Goal: Task Accomplishment & Management: Manage account settings

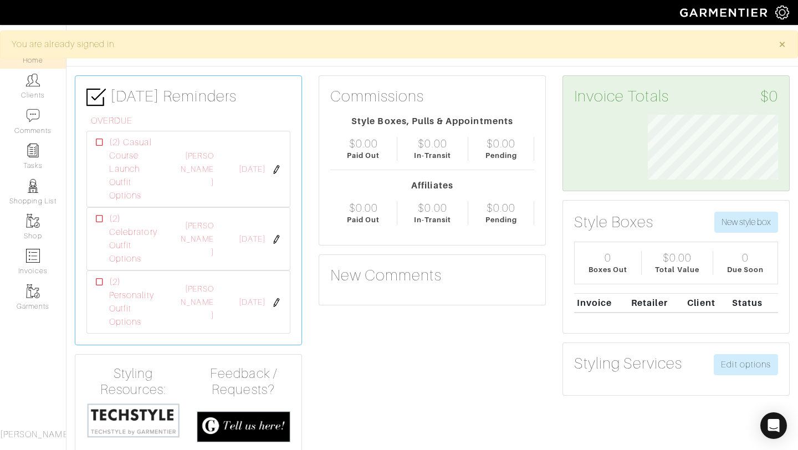
scroll to position [65, 147]
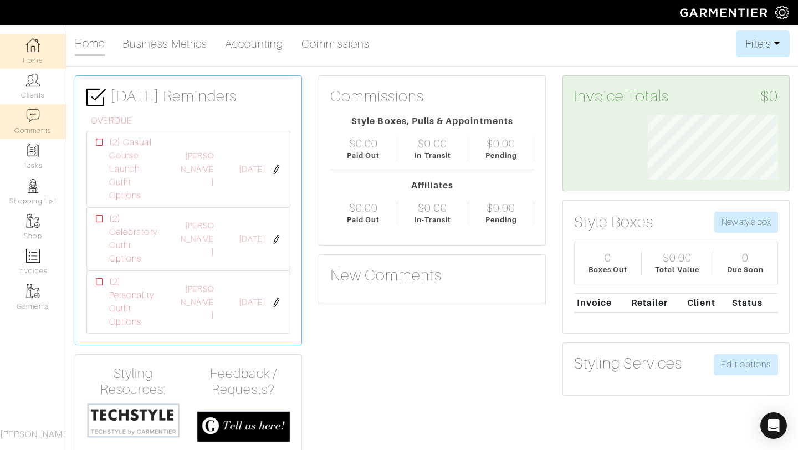
click at [26, 127] on link "Comments" at bounding box center [33, 121] width 66 height 35
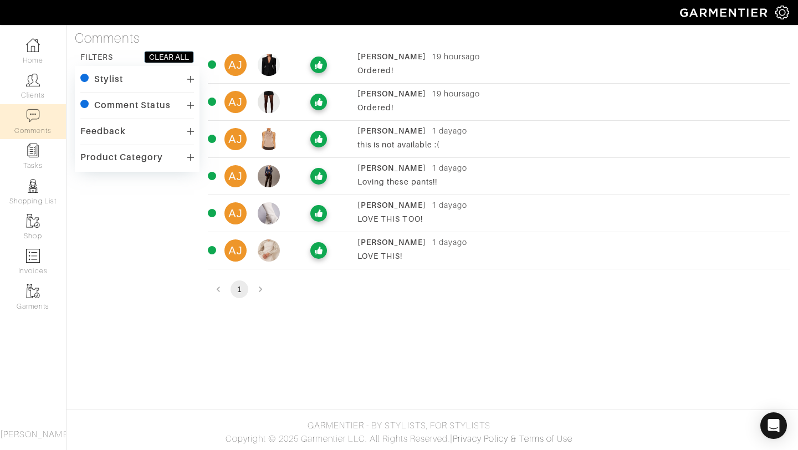
click at [353, 134] on div "AJ Ashley Jean 1 day ago this is not available :(" at bounding box center [499, 139] width 582 height 28
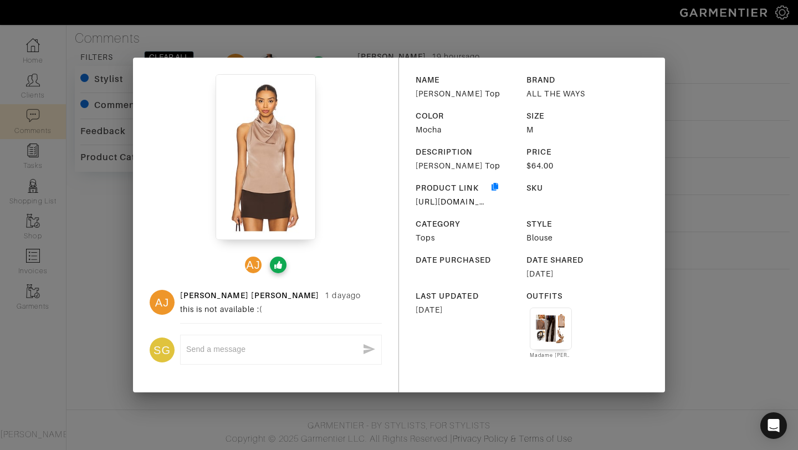
click at [552, 323] on img at bounding box center [551, 328] width 30 height 30
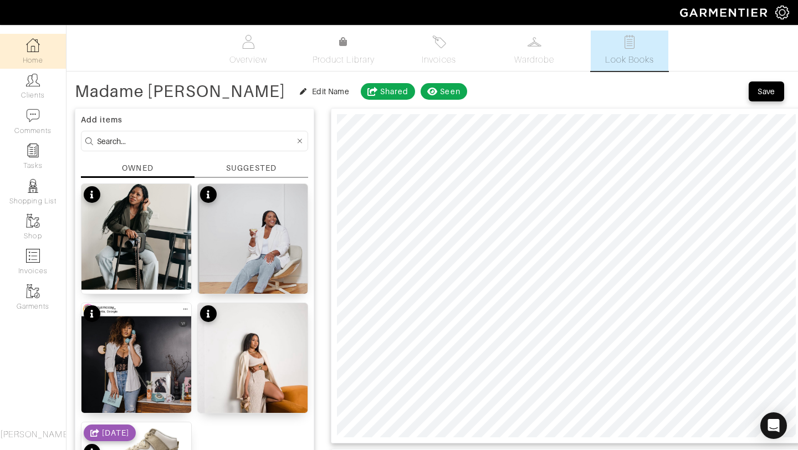
click at [25, 49] on link "Home" at bounding box center [33, 51] width 66 height 35
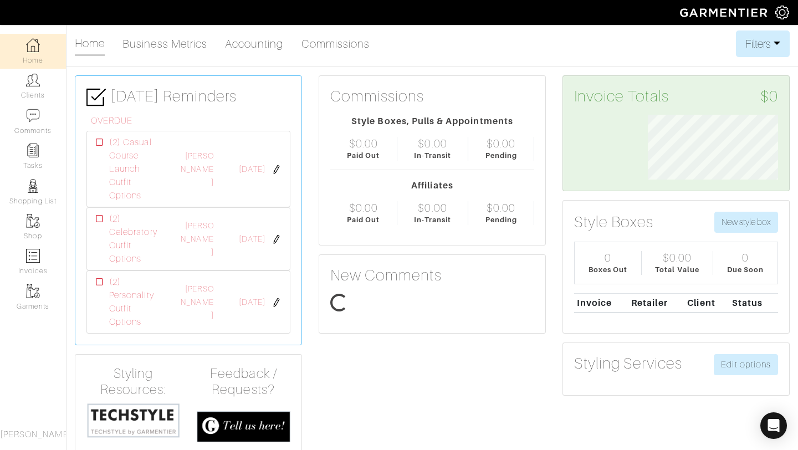
scroll to position [65, 147]
click at [33, 101] on link "Clients" at bounding box center [33, 86] width 66 height 35
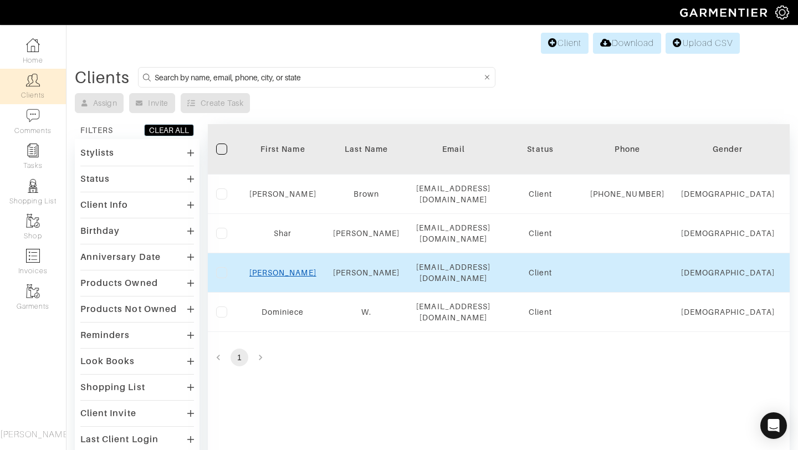
click at [275, 273] on link "[PERSON_NAME]" at bounding box center [282, 272] width 67 height 9
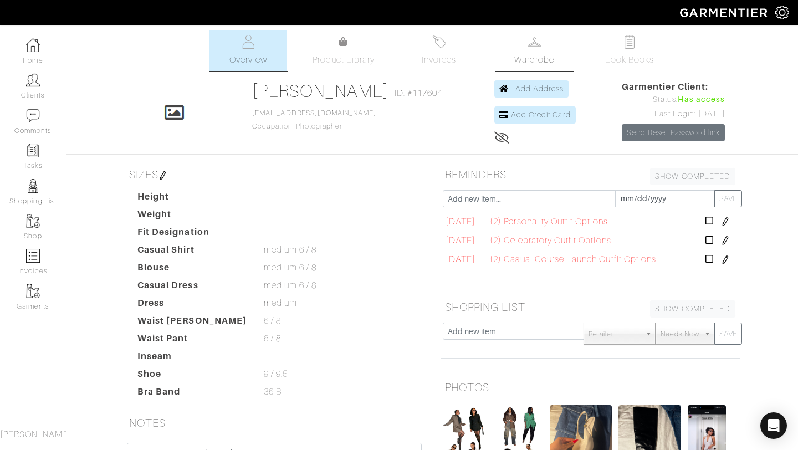
click at [526, 47] on link "Wardrobe" at bounding box center [534, 50] width 78 height 40
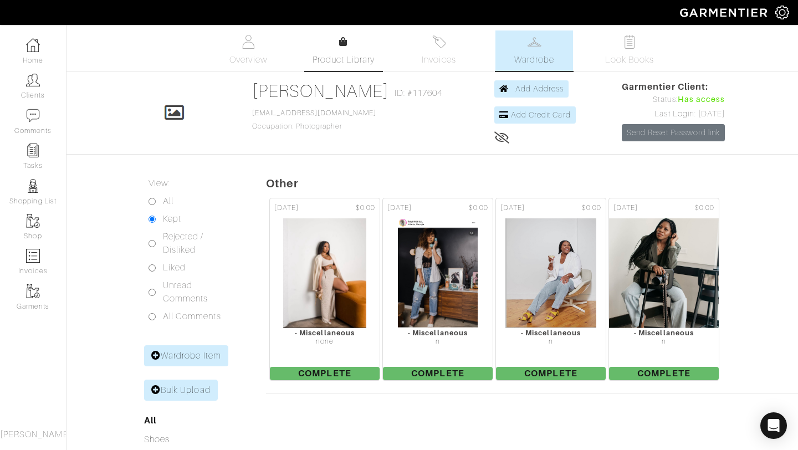
click at [348, 41] on link "Product Library" at bounding box center [344, 50] width 78 height 31
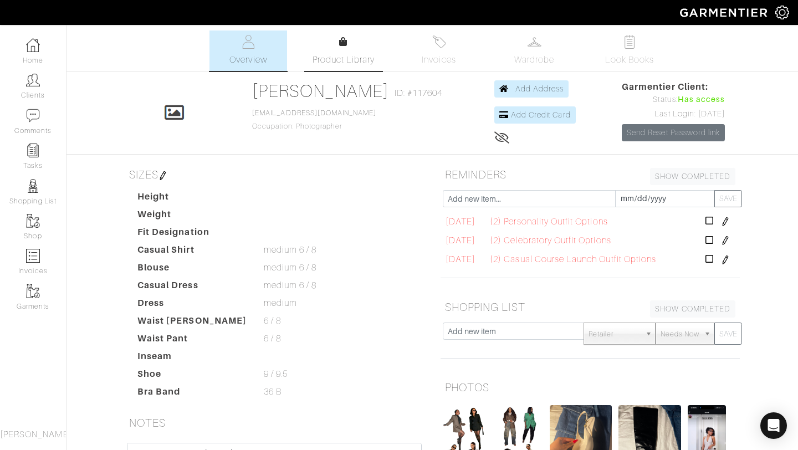
click at [351, 48] on link "Product Library" at bounding box center [344, 50] width 78 height 31
click at [636, 71] on link "Look Books" at bounding box center [629, 50] width 78 height 40
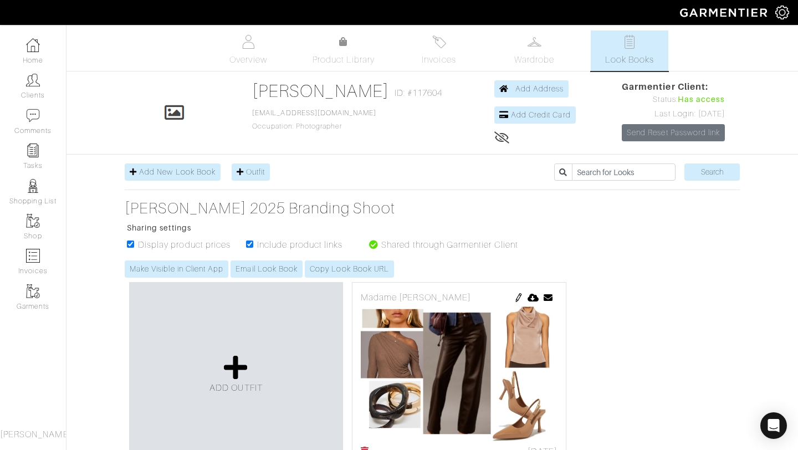
click at [518, 300] on img at bounding box center [518, 297] width 9 height 9
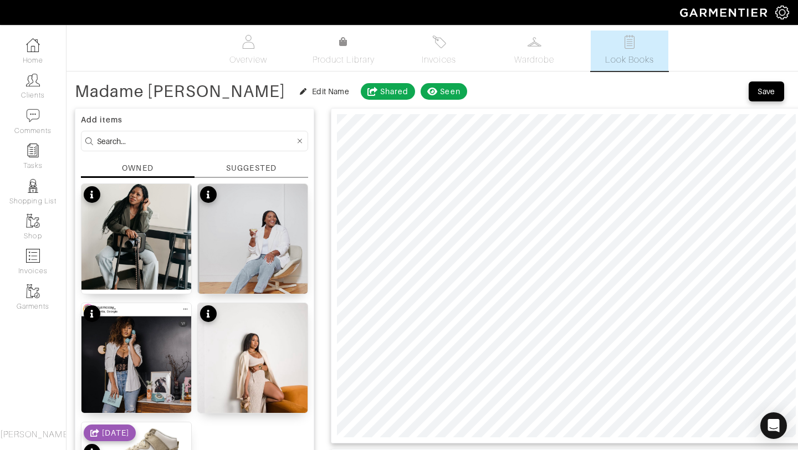
click at [249, 173] on div "SUGGESTED" at bounding box center [251, 168] width 50 height 12
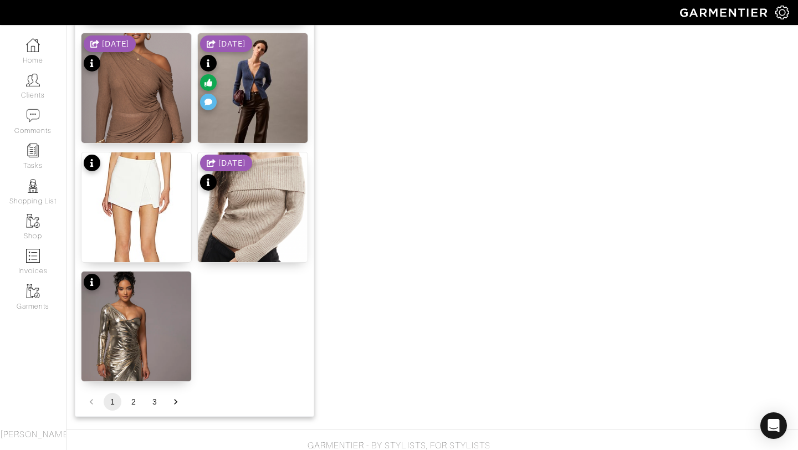
scroll to position [1342, 0]
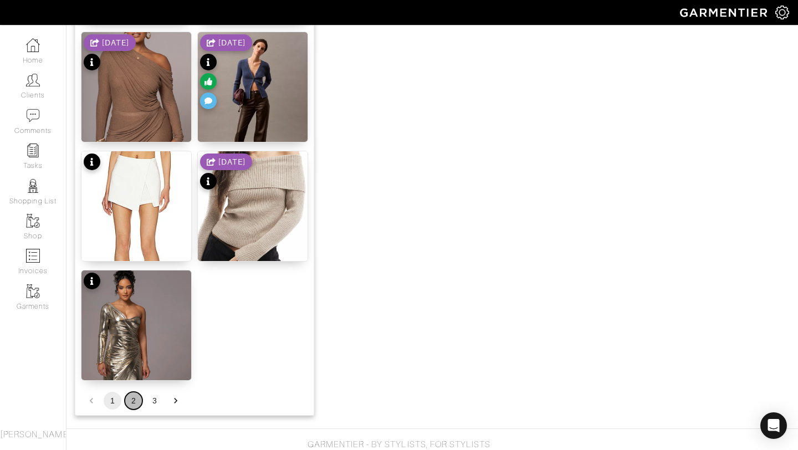
click at [129, 400] on button "2" at bounding box center [134, 401] width 18 height 18
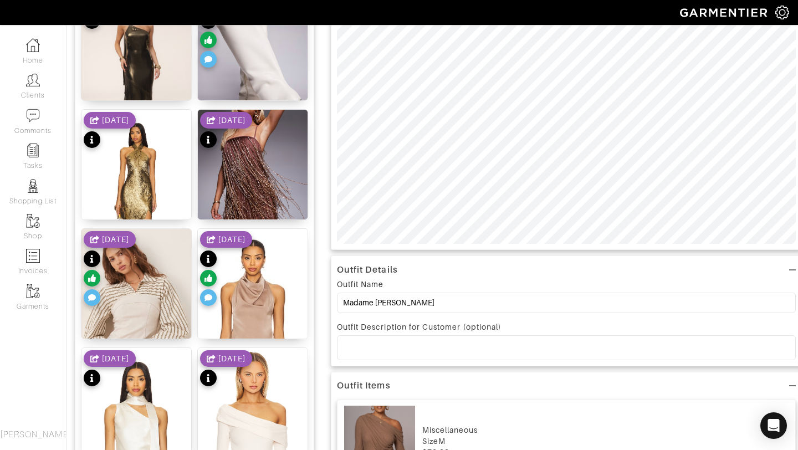
scroll to position [192, 0]
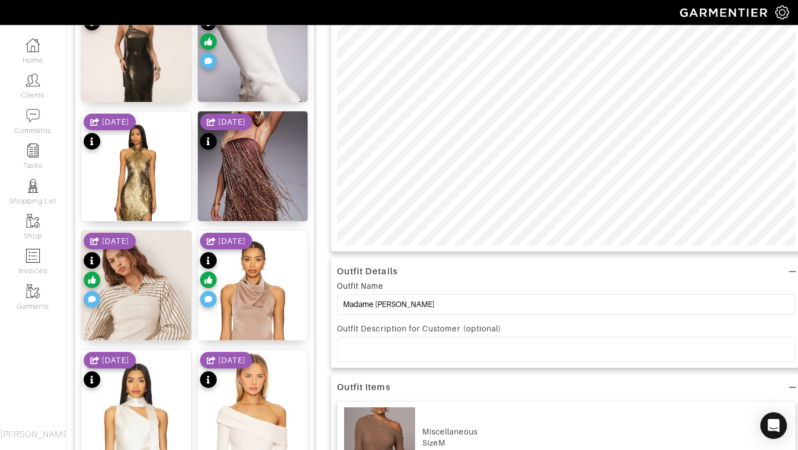
click at [129, 401] on img at bounding box center [136, 443] width 110 height 188
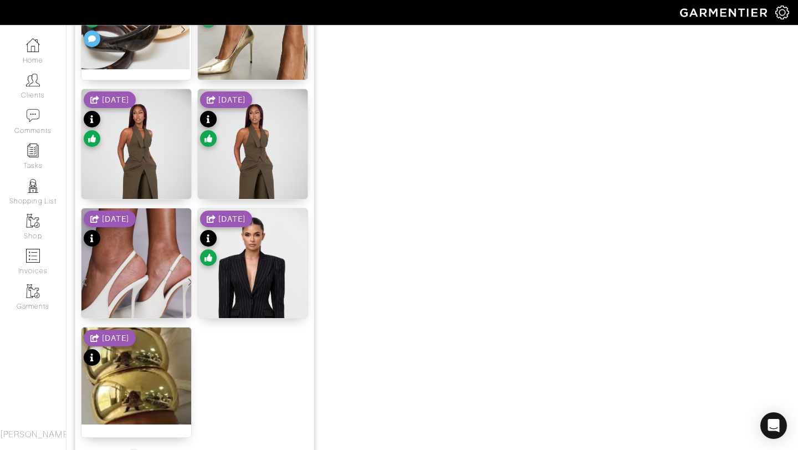
scroll to position [1361, 0]
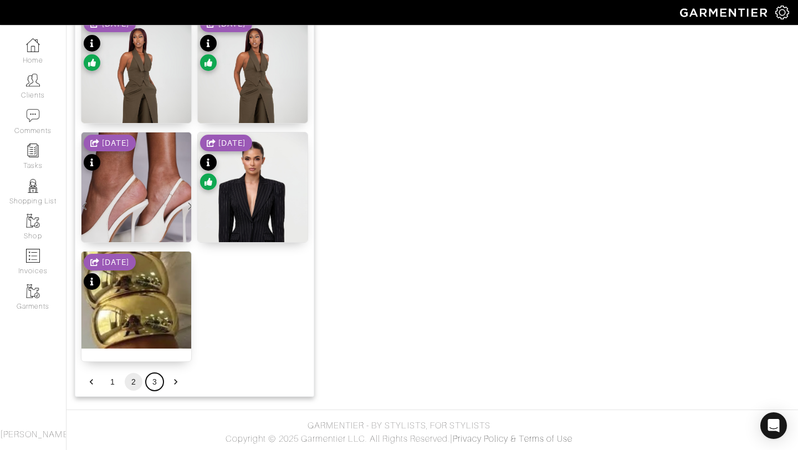
click at [154, 383] on button "3" at bounding box center [155, 382] width 18 height 18
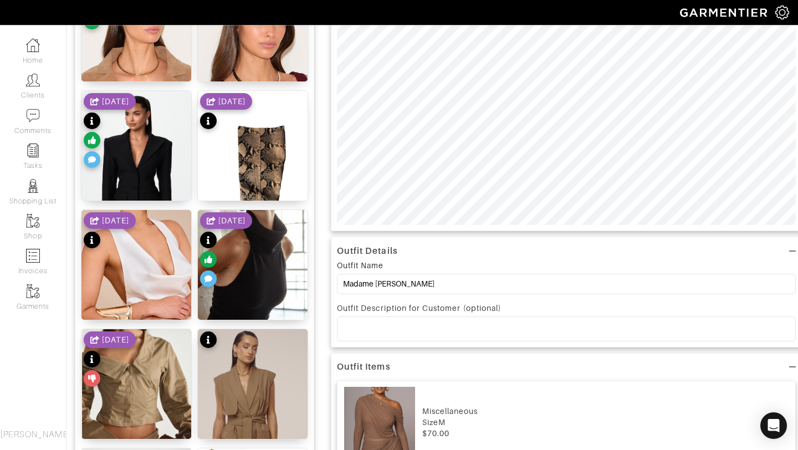
scroll to position [0, 0]
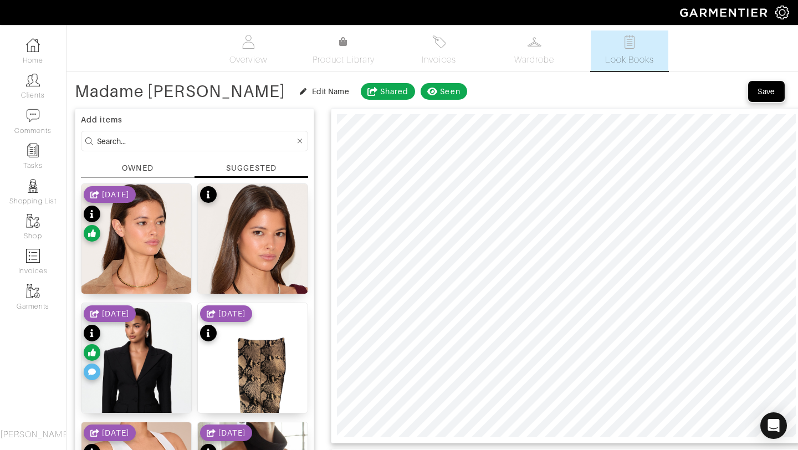
click at [759, 91] on div "Save" at bounding box center [766, 91] width 18 height 11
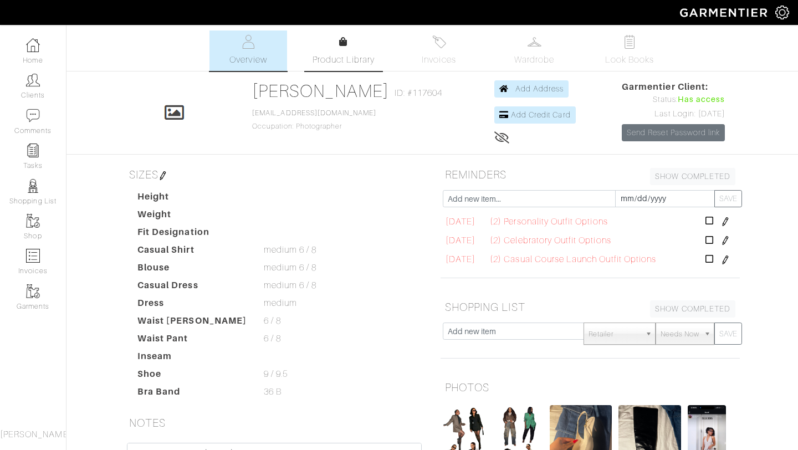
click at [311, 35] on link "Product Library" at bounding box center [344, 50] width 78 height 31
click at [624, 51] on link "Look Books" at bounding box center [629, 50] width 78 height 40
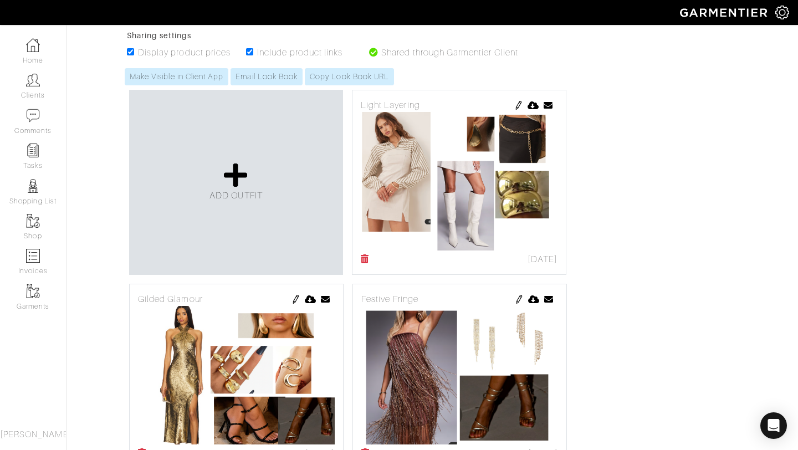
scroll to position [192, 0]
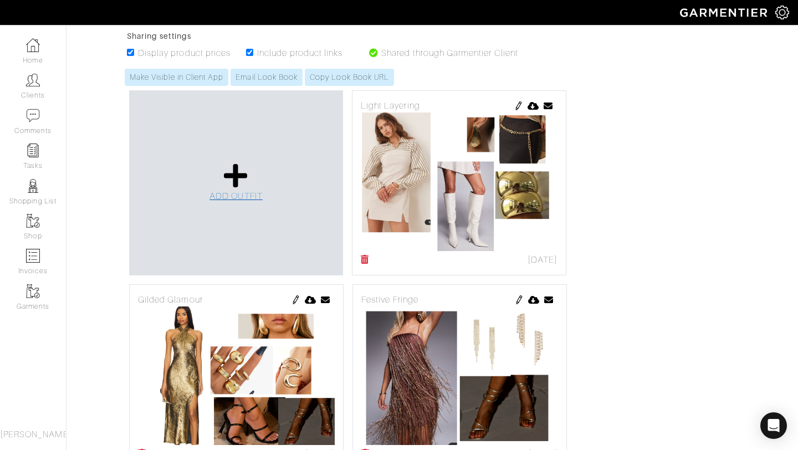
click at [246, 181] on icon at bounding box center [236, 175] width 24 height 27
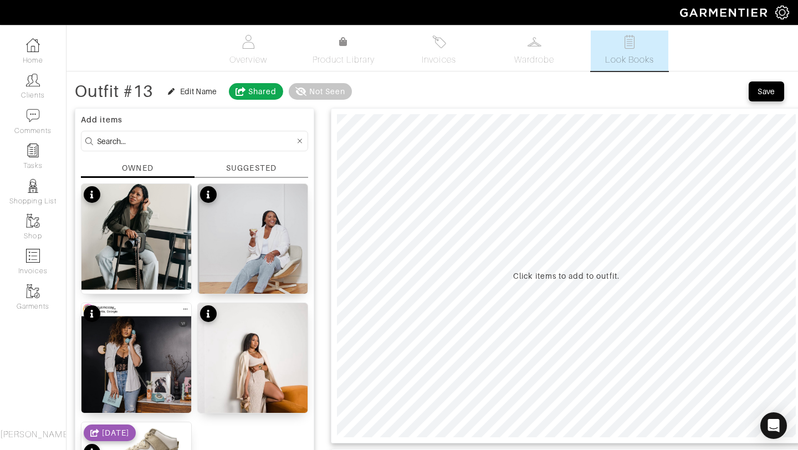
click at [239, 171] on div "SUGGESTED" at bounding box center [251, 168] width 50 height 12
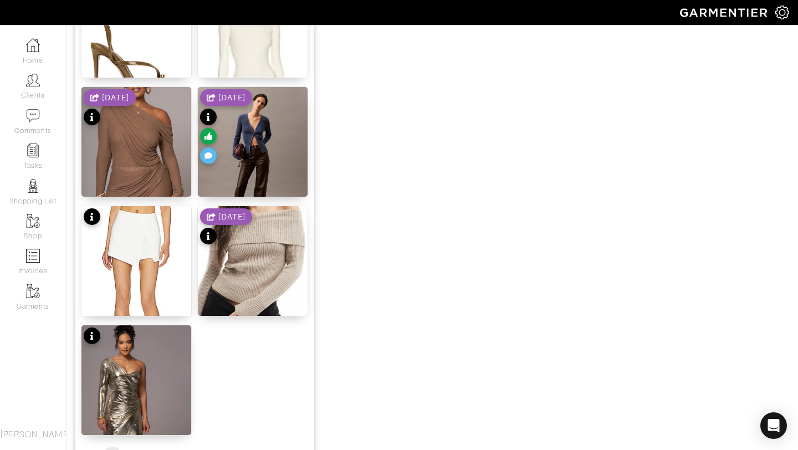
scroll to position [1361, 0]
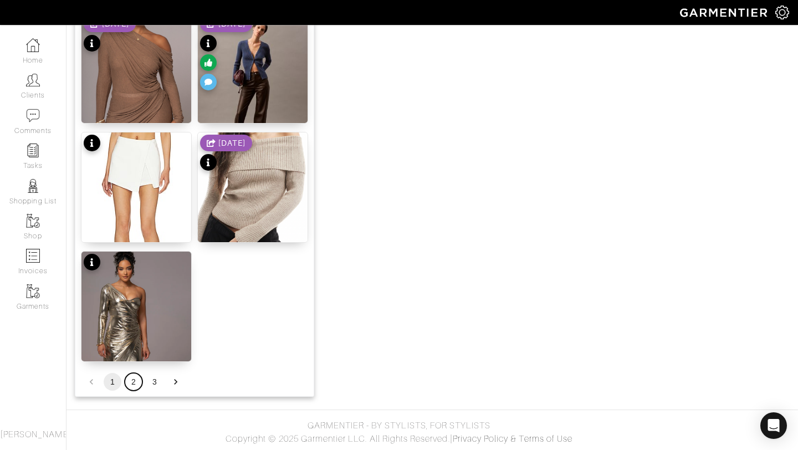
click at [135, 378] on button "2" at bounding box center [134, 382] width 18 height 18
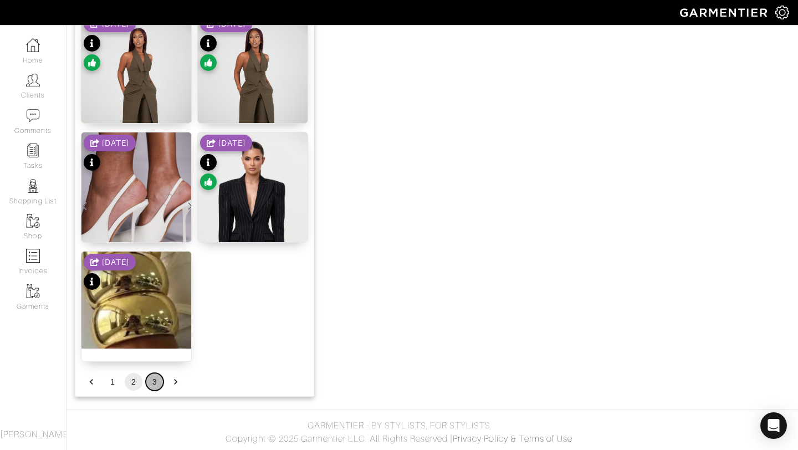
click at [153, 377] on button "3" at bounding box center [155, 382] width 18 height 18
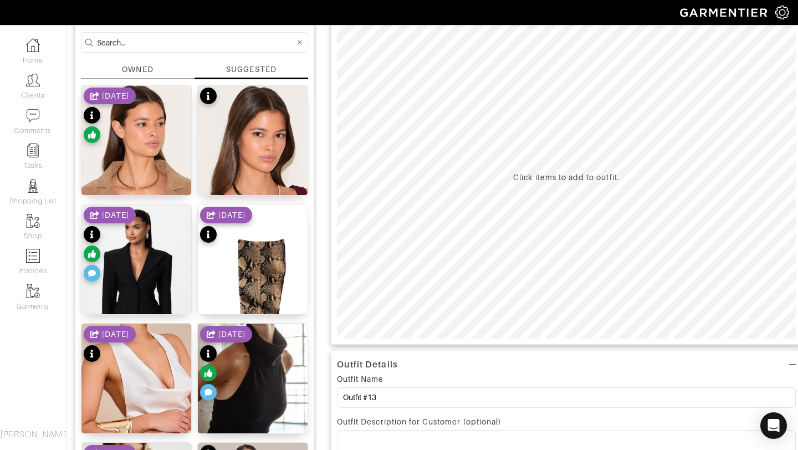
scroll to position [0, 0]
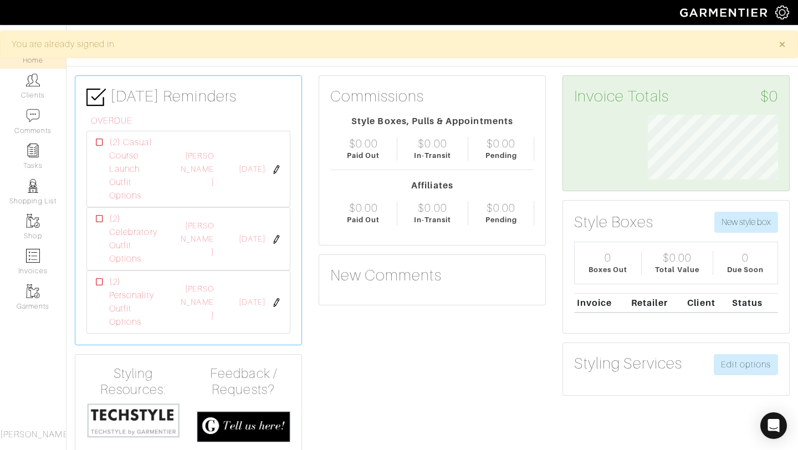
scroll to position [65, 147]
click at [37, 95] on link "Clients" at bounding box center [33, 86] width 66 height 35
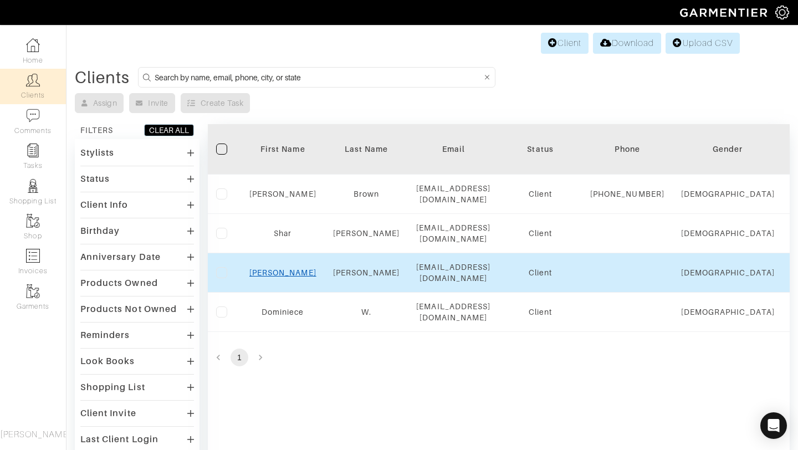
click at [276, 275] on link "[PERSON_NAME]" at bounding box center [282, 272] width 67 height 9
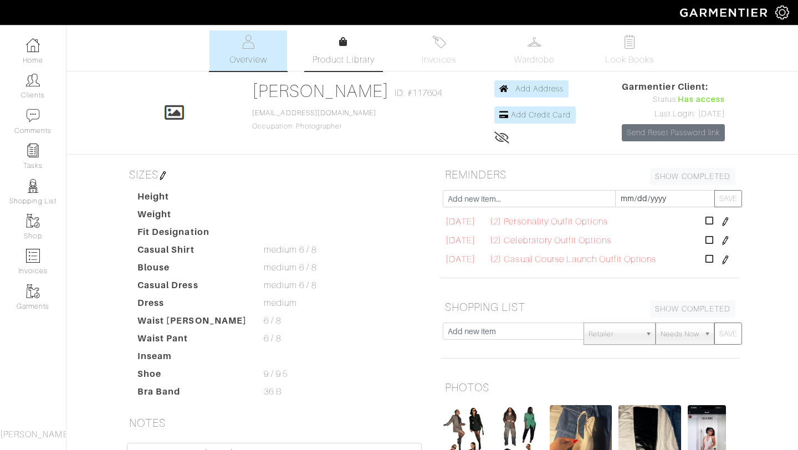
click at [335, 45] on link "Product Library" at bounding box center [344, 50] width 78 height 31
click at [604, 32] on link "Look Books" at bounding box center [629, 50] width 78 height 40
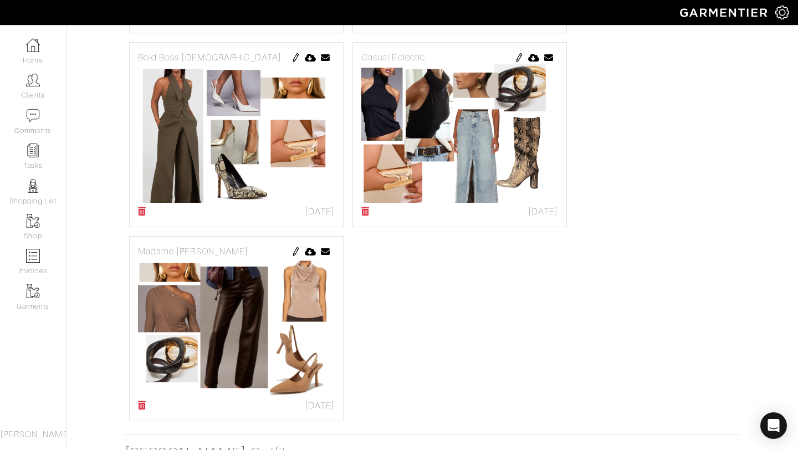
scroll to position [1016, 0]
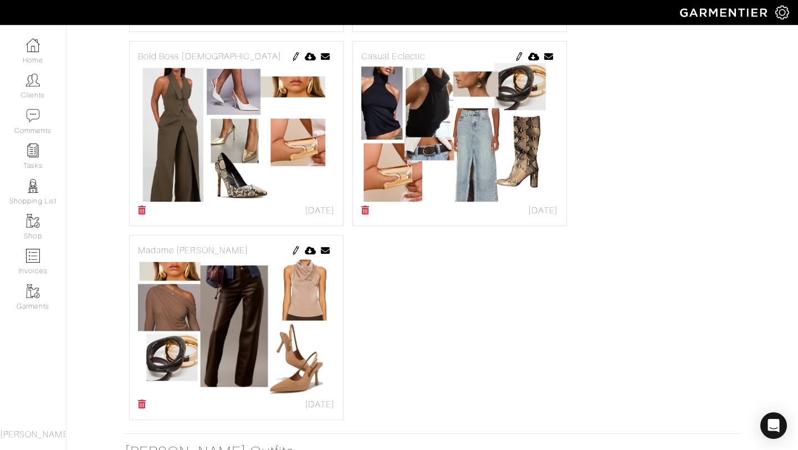
click at [292, 249] on img at bounding box center [295, 250] width 9 height 9
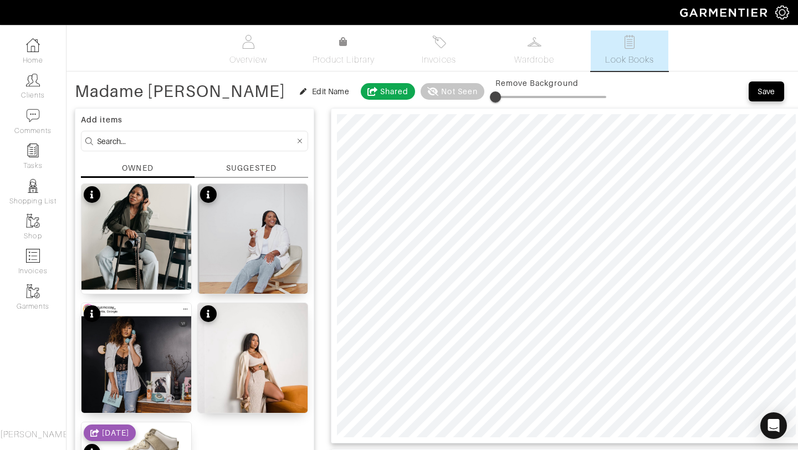
click at [248, 164] on div "SUGGESTED" at bounding box center [251, 168] width 50 height 12
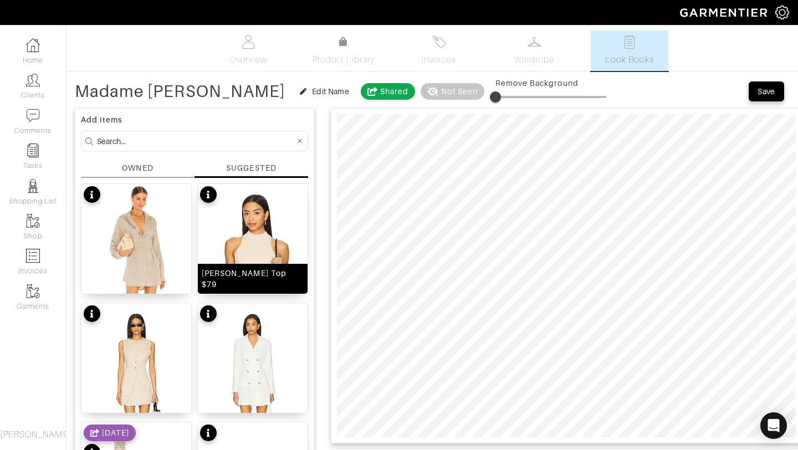
click at [247, 246] on img at bounding box center [253, 275] width 110 height 183
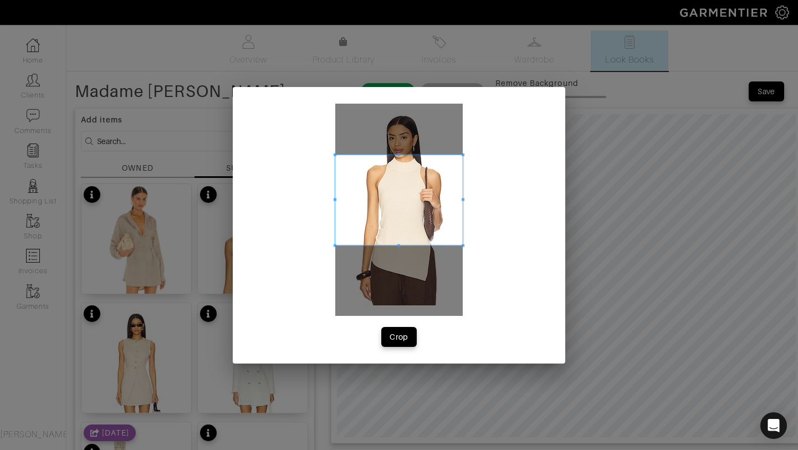
click at [396, 155] on div at bounding box center [398, 200] width 127 height 91
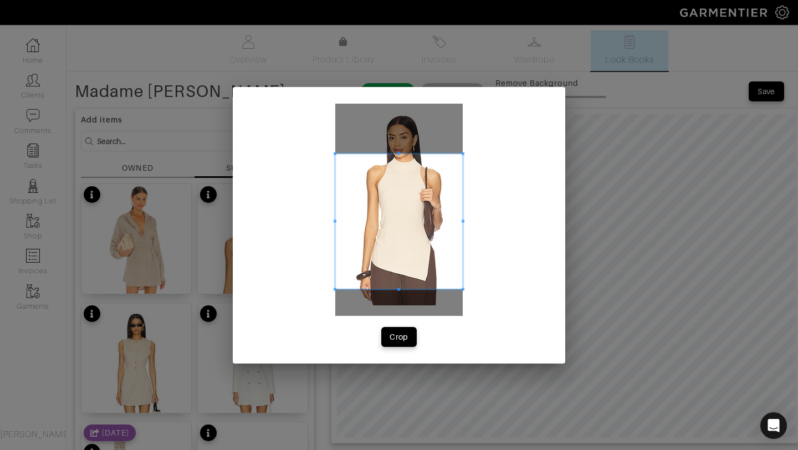
click at [397, 289] on span at bounding box center [398, 288] width 3 height 3
click at [397, 335] on div "Crop" at bounding box center [398, 336] width 19 height 11
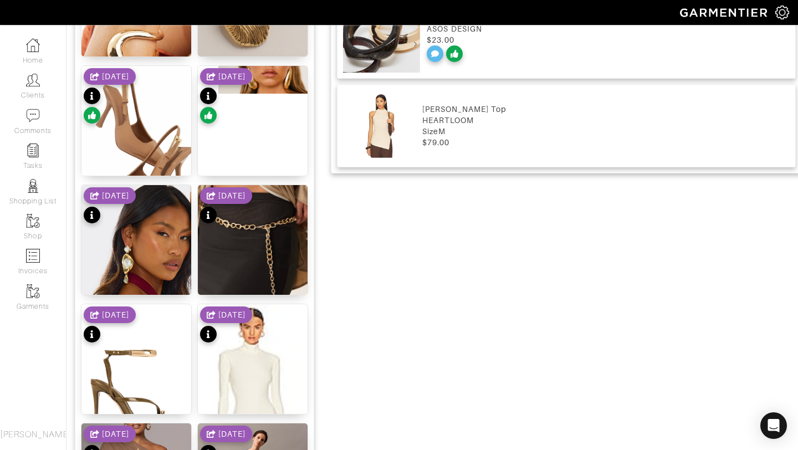
scroll to position [1231, 0]
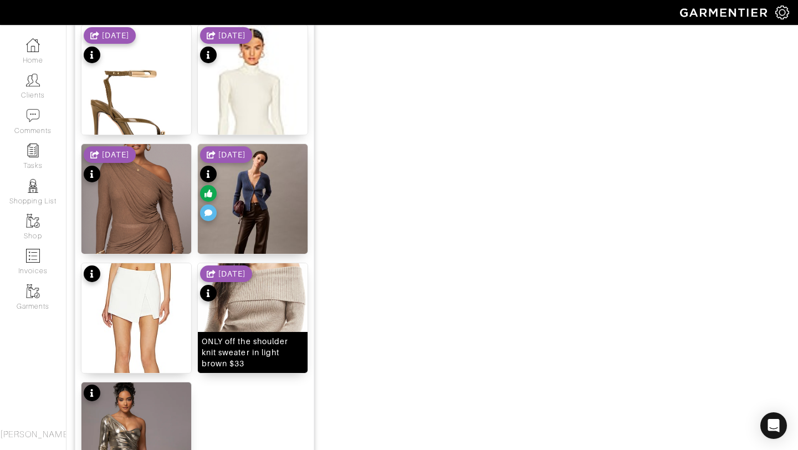
click at [259, 291] on img at bounding box center [253, 336] width 110 height 147
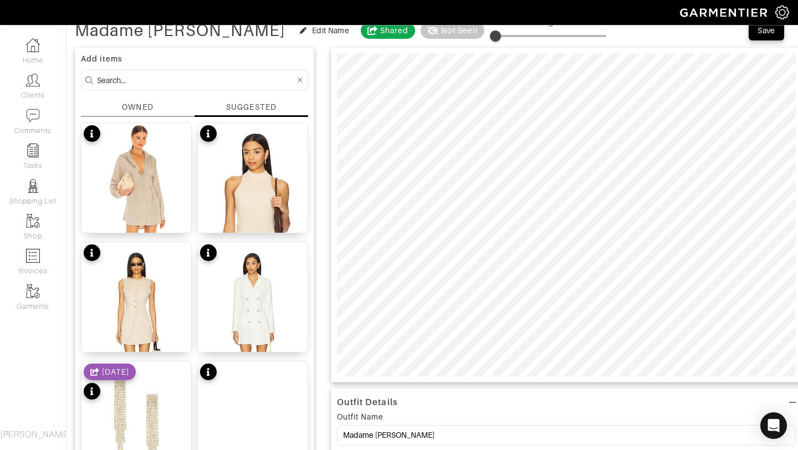
scroll to position [0, 0]
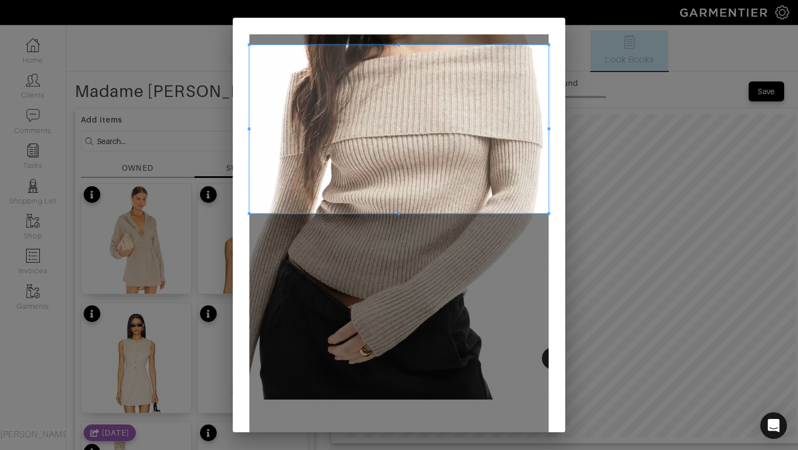
click at [420, 140] on span at bounding box center [398, 129] width 299 height 168
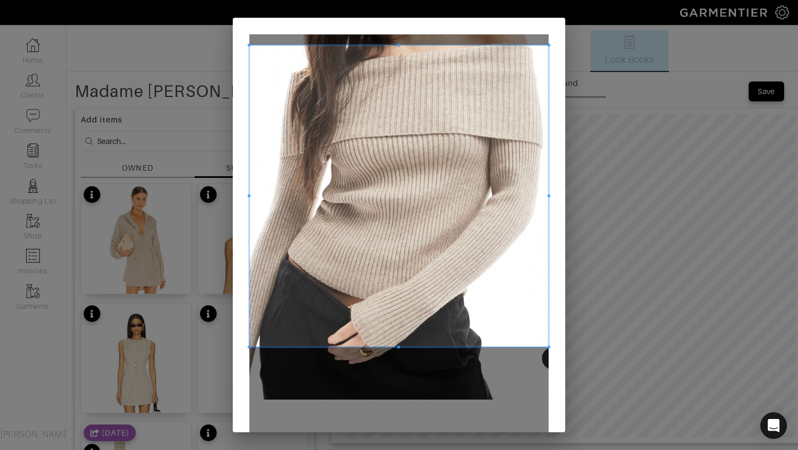
click at [393, 346] on div at bounding box center [398, 195] width 299 height 301
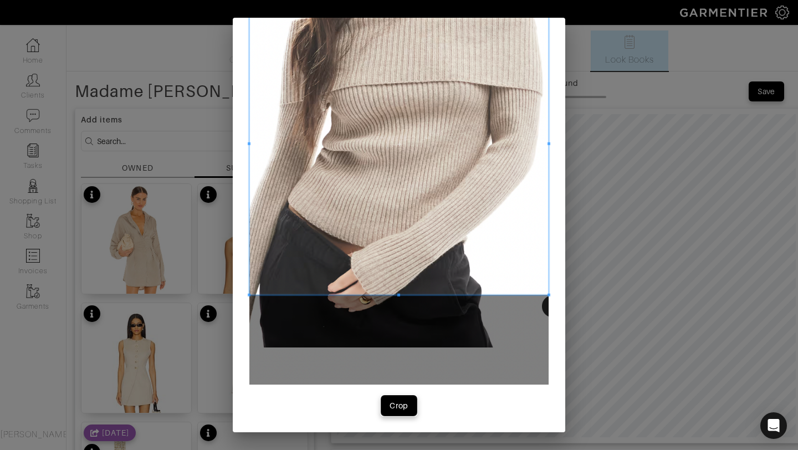
click at [407, 400] on div "Crop" at bounding box center [398, 405] width 19 height 11
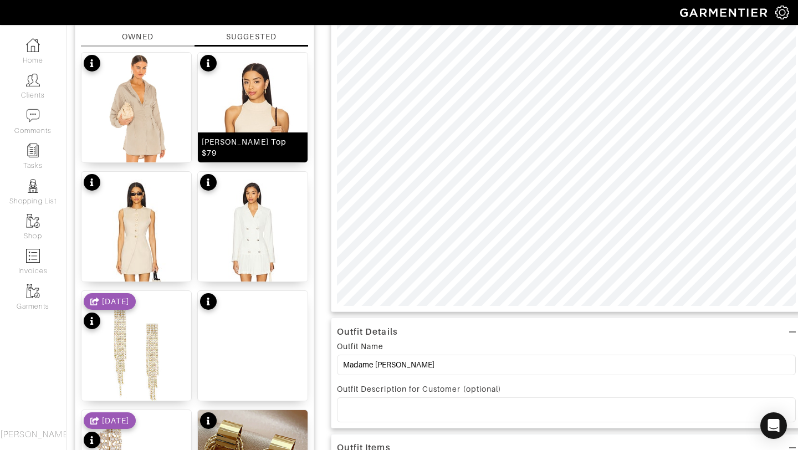
scroll to position [0, 0]
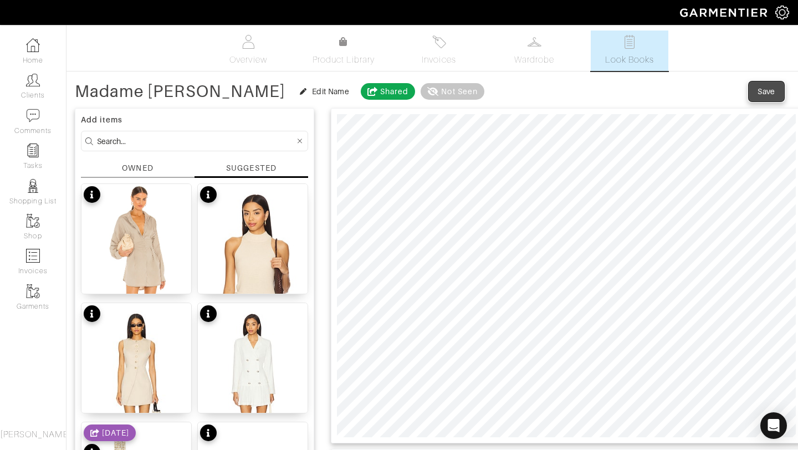
click at [759, 94] on div "Save" at bounding box center [766, 91] width 18 height 11
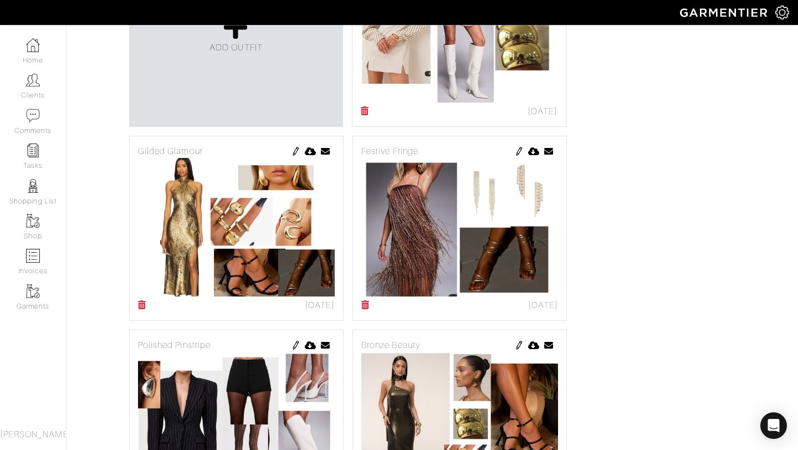
scroll to position [82, 0]
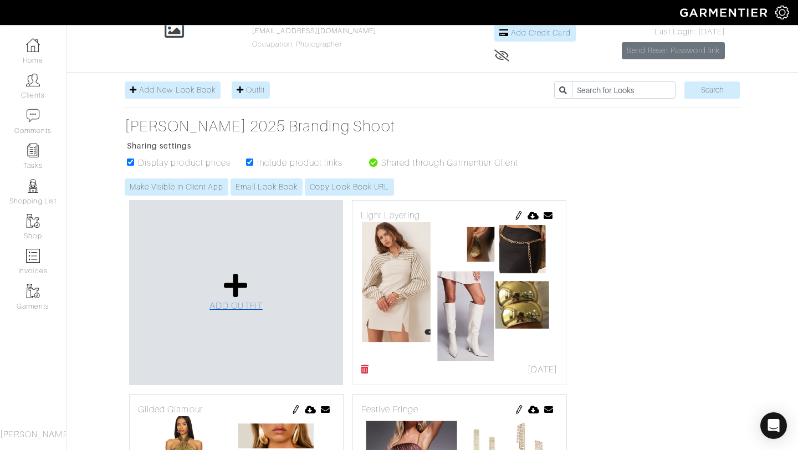
click at [256, 295] on link "ADD OUTFIT" at bounding box center [235, 292] width 53 height 40
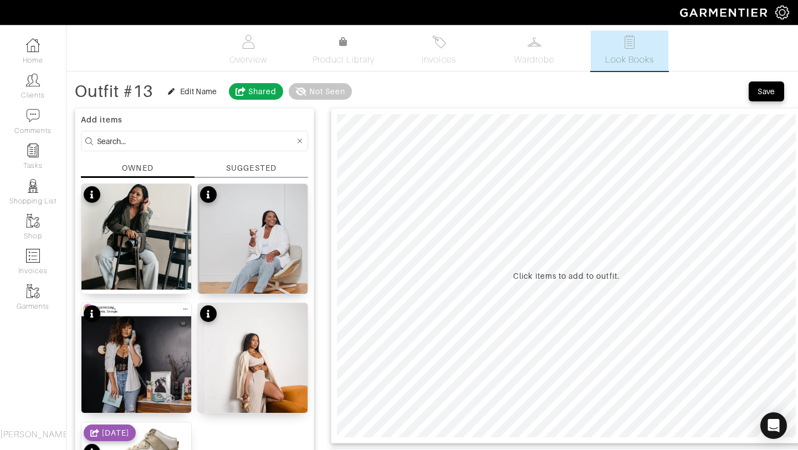
click at [257, 169] on div "SUGGESTED" at bounding box center [251, 168] width 50 height 12
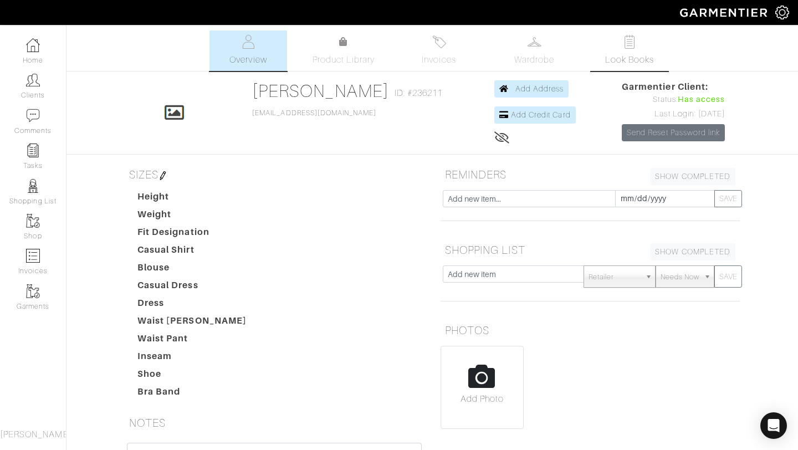
click at [629, 63] on span "Look Books" at bounding box center [629, 59] width 49 height 13
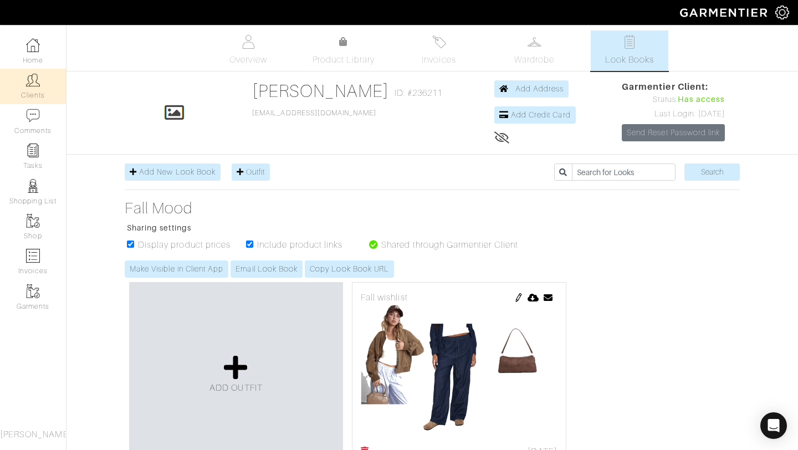
click at [34, 94] on link "Clients" at bounding box center [33, 86] width 66 height 35
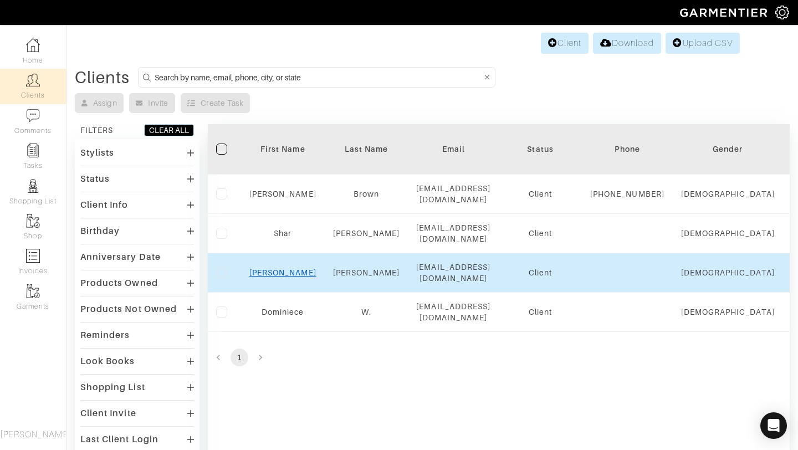
click at [282, 277] on link "[PERSON_NAME]" at bounding box center [282, 272] width 67 height 9
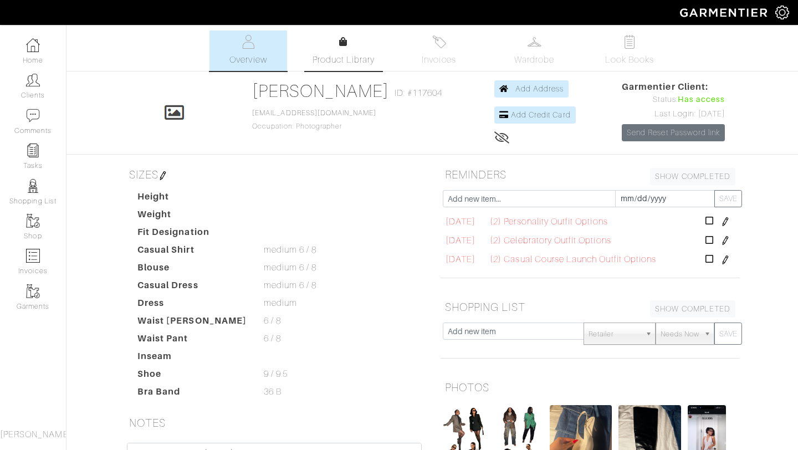
click at [348, 45] on link "Product Library" at bounding box center [344, 50] width 78 height 31
click at [37, 98] on link "Clients" at bounding box center [33, 86] width 66 height 35
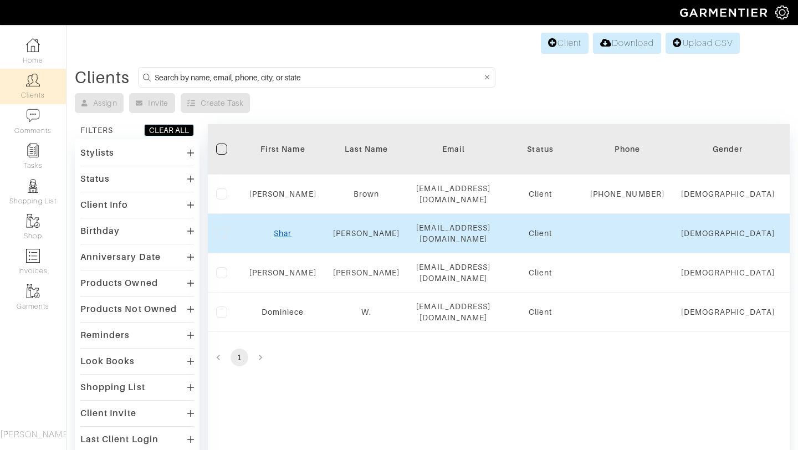
click at [282, 238] on link "Shar" at bounding box center [283, 233] width 18 height 9
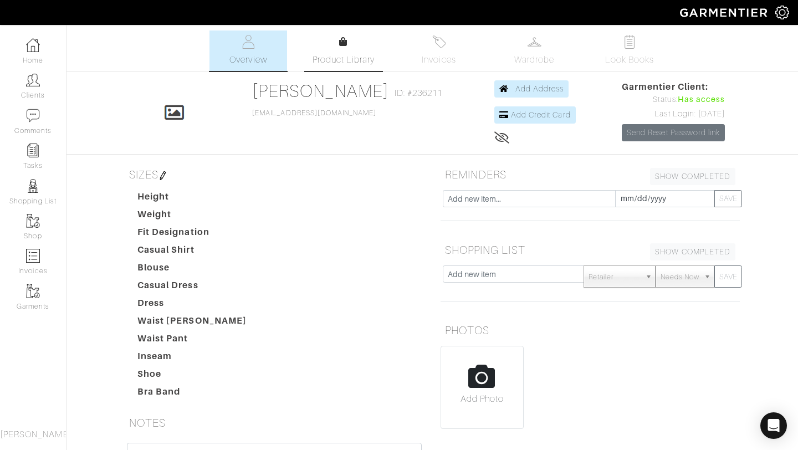
click at [334, 53] on span "Product Library" at bounding box center [343, 59] width 63 height 13
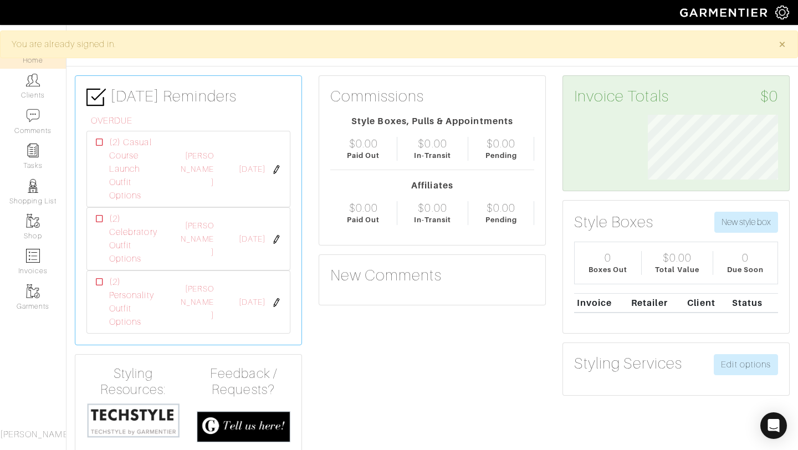
scroll to position [65, 147]
click at [31, 82] on img at bounding box center [33, 80] width 14 height 14
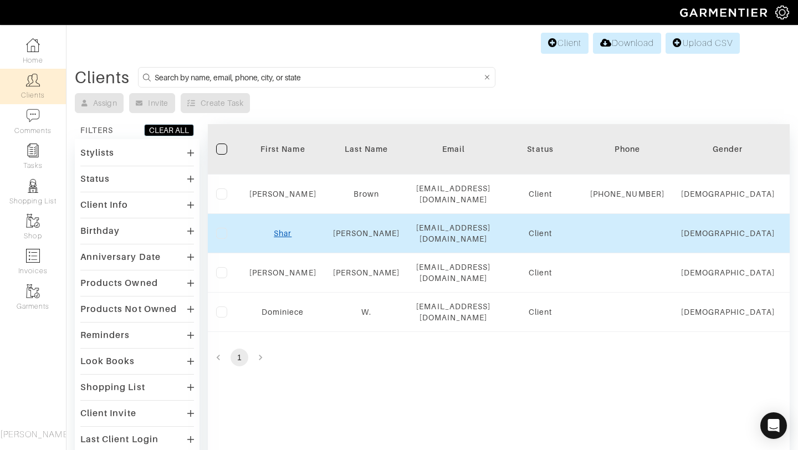
click at [279, 238] on link "Shar" at bounding box center [283, 233] width 18 height 9
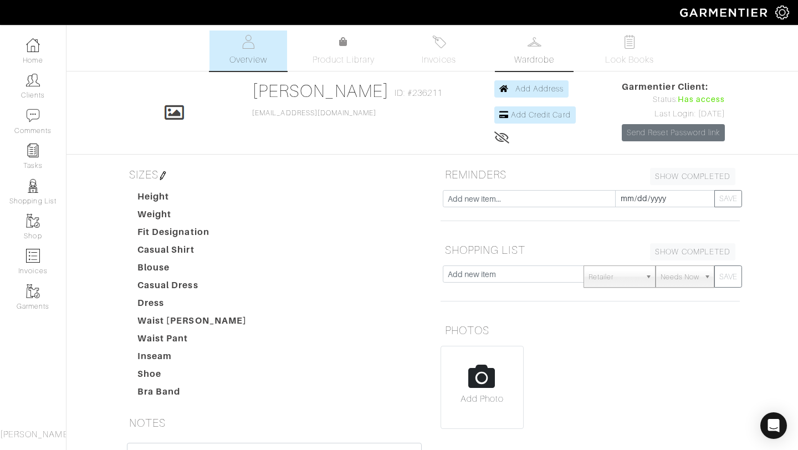
click at [519, 59] on span "Wardrobe" at bounding box center [534, 59] width 40 height 13
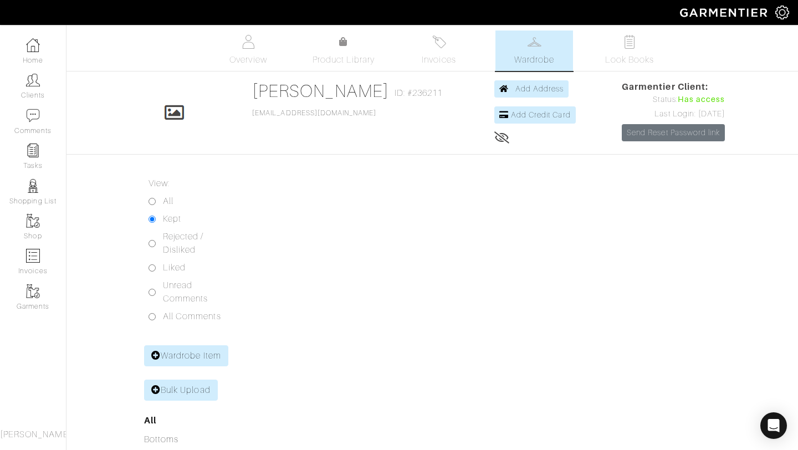
click at [325, 58] on span "Product Library" at bounding box center [343, 59] width 63 height 13
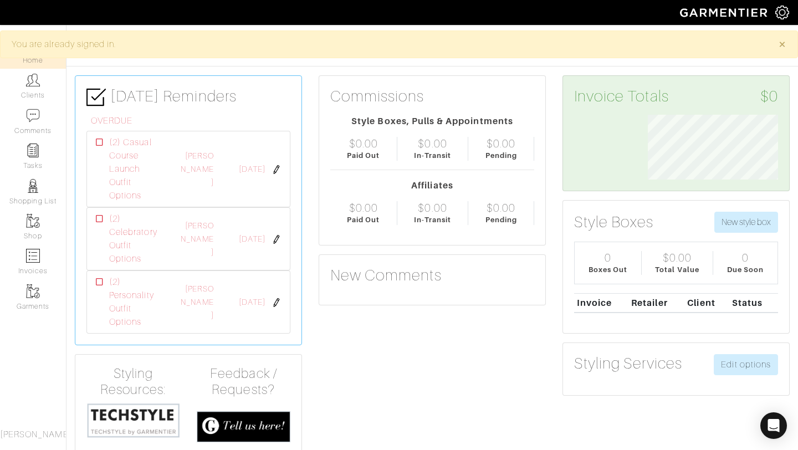
scroll to position [65, 147]
click at [29, 93] on link "Clients" at bounding box center [33, 86] width 66 height 35
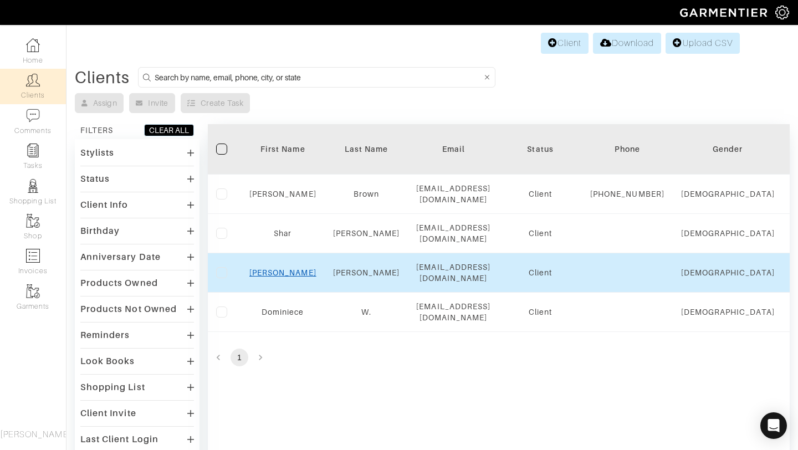
click at [276, 273] on link "Ashley" at bounding box center [282, 272] width 67 height 9
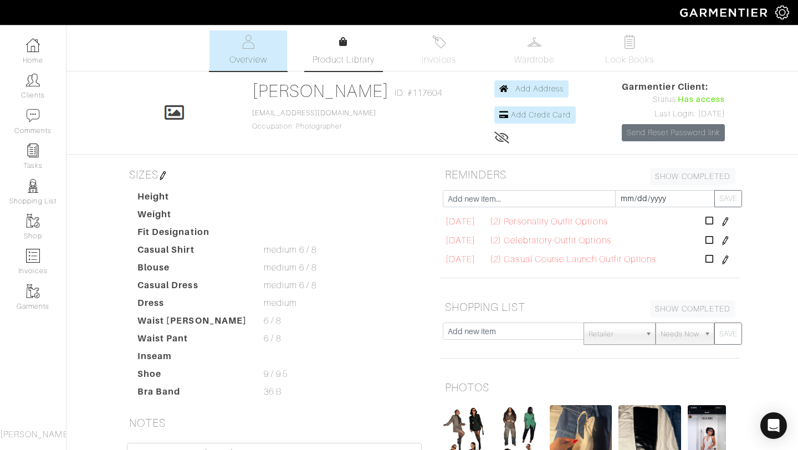
click at [344, 51] on link "Product Library" at bounding box center [344, 50] width 78 height 31
click at [602, 49] on link "Look Books" at bounding box center [629, 50] width 78 height 40
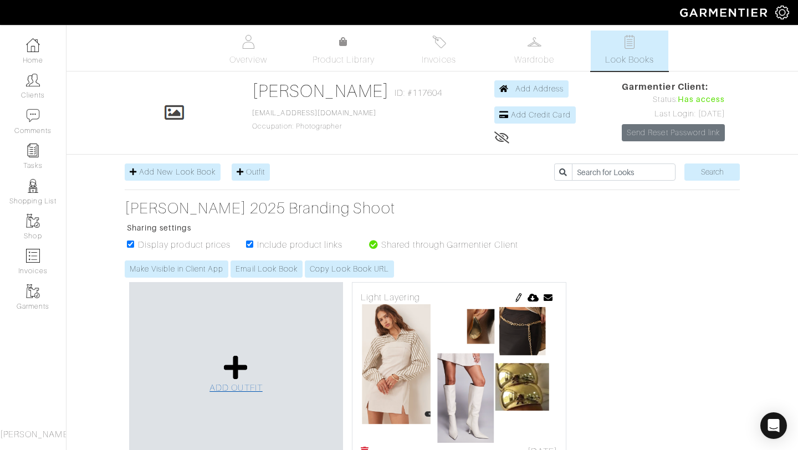
click at [238, 372] on icon at bounding box center [236, 367] width 24 height 27
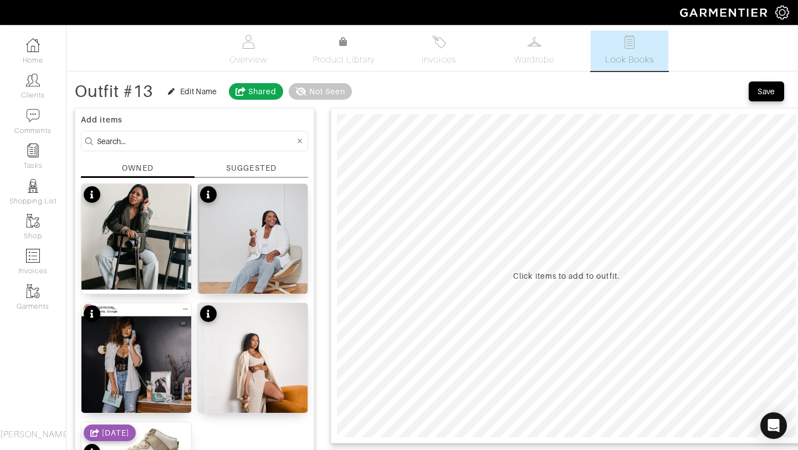
click at [246, 166] on div "SUGGESTED" at bounding box center [251, 168] width 50 height 12
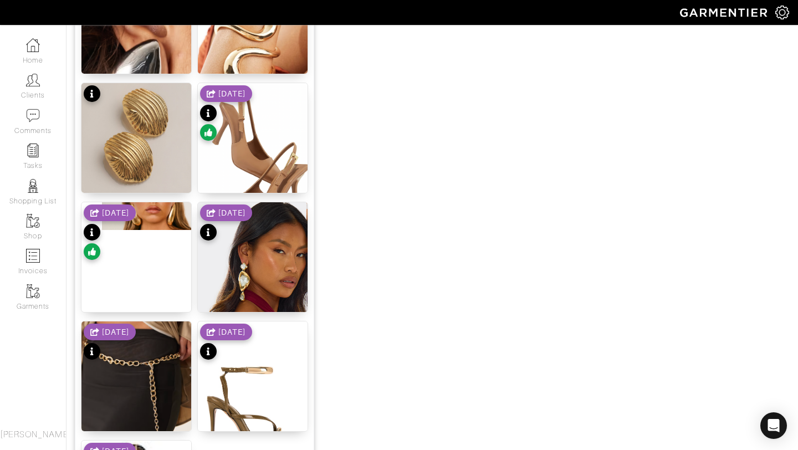
scroll to position [1361, 0]
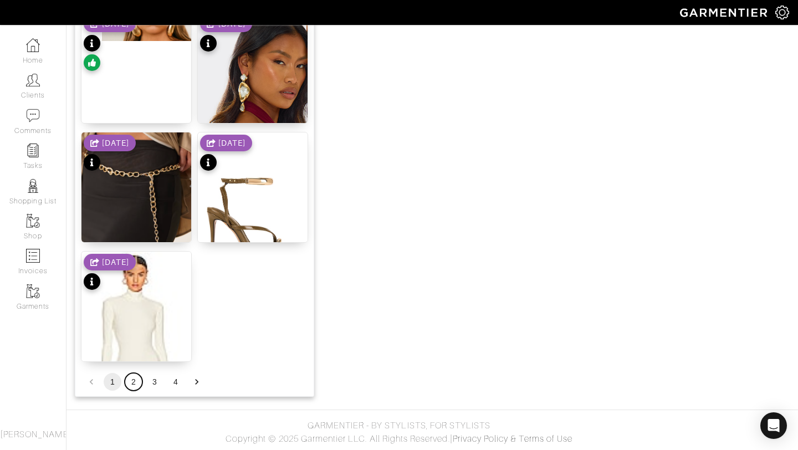
click at [131, 385] on button "2" at bounding box center [134, 382] width 18 height 18
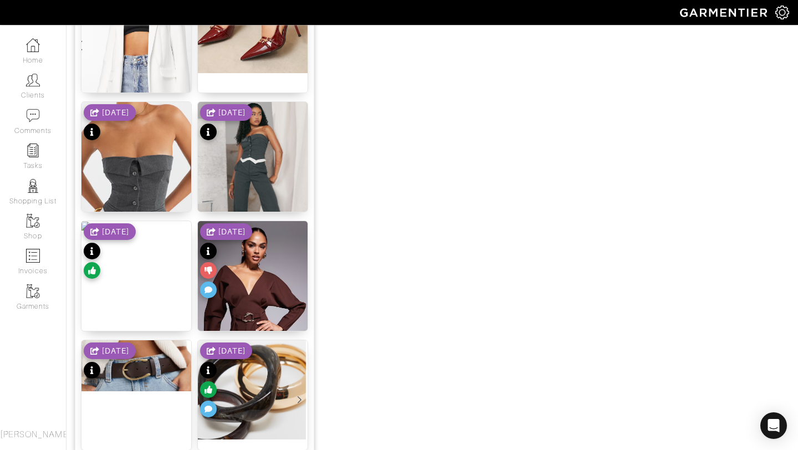
scroll to position [1156, 0]
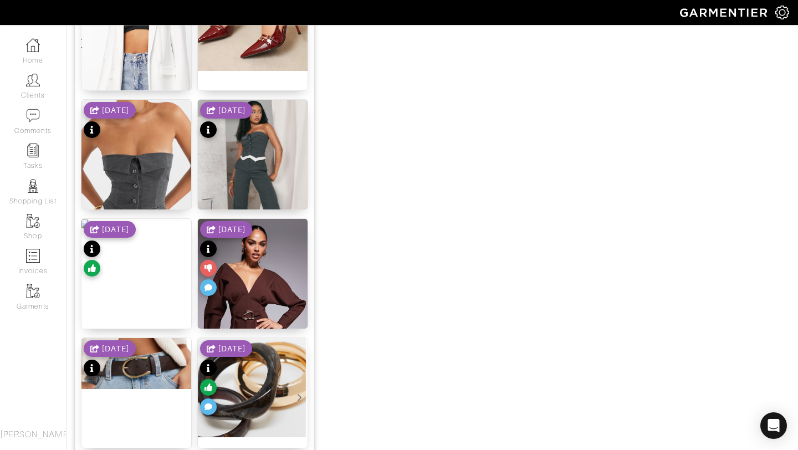
click at [136, 246] on div "8/21/25" at bounding box center [110, 250] width 52 height 58
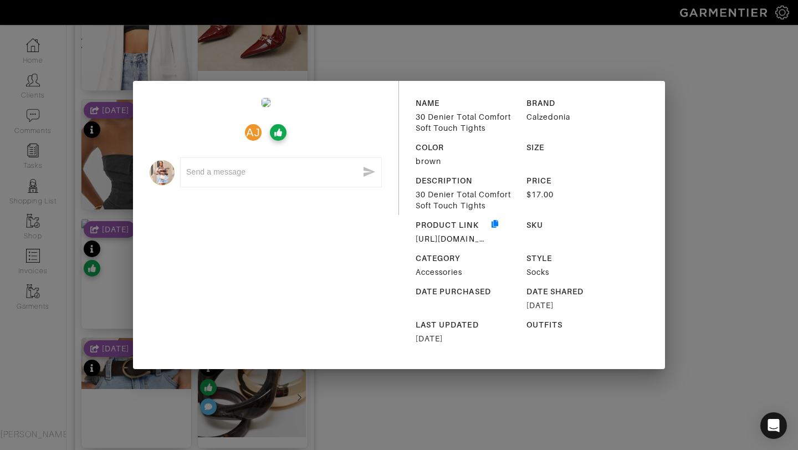
click at [685, 75] on div "AJ x NAME 30 Denier Total Comfort Soft Touch Tights BRAND Calzedonia COLOR brow…" at bounding box center [399, 225] width 798 height 450
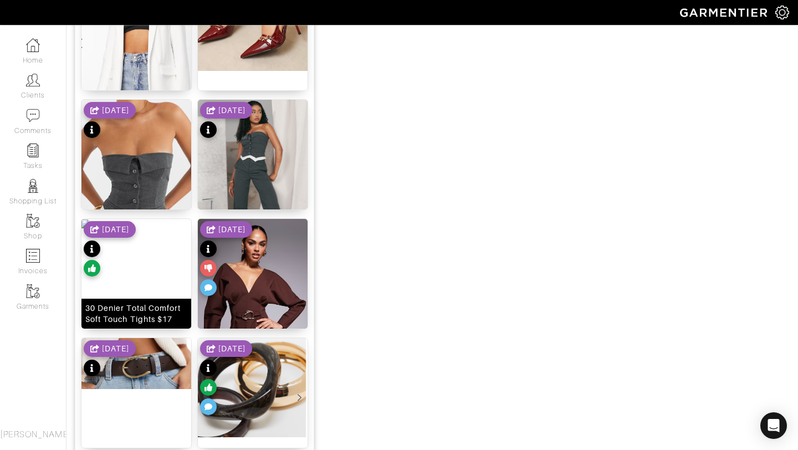
click at [117, 233] on img at bounding box center [99, 225] width 36 height 13
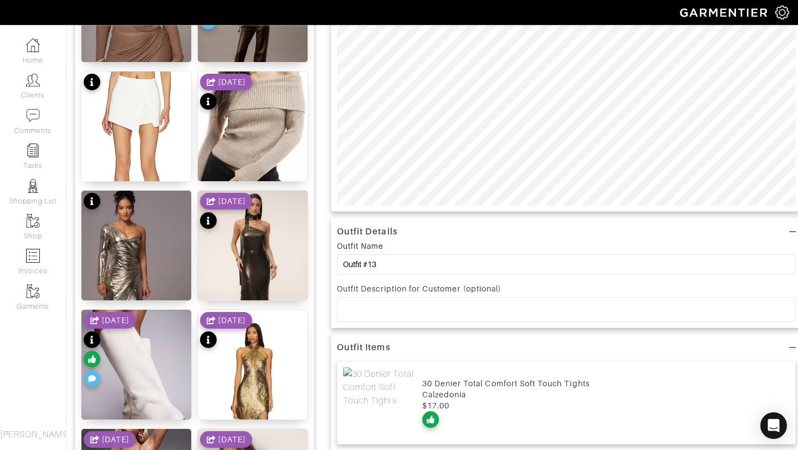
scroll to position [0, 0]
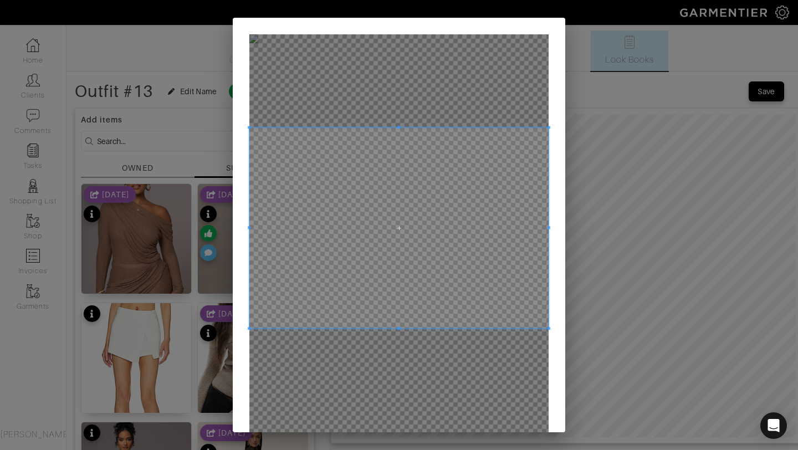
click at [399, 128] on span at bounding box center [398, 127] width 3 height 3
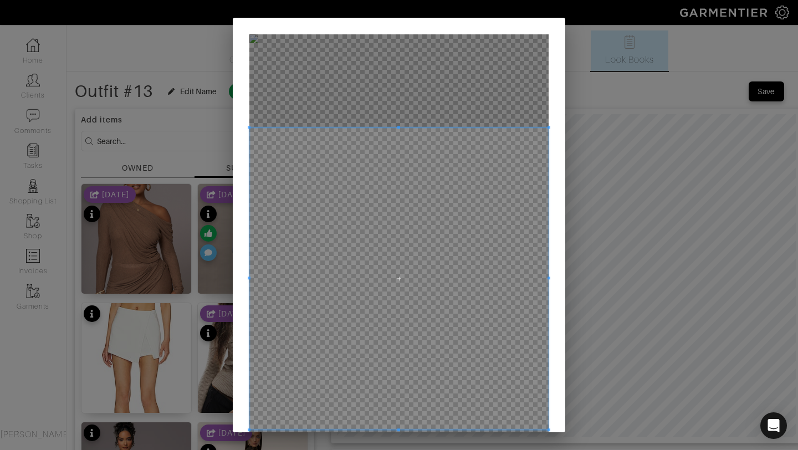
click at [400, 429] on div at bounding box center [398, 278] width 299 height 302
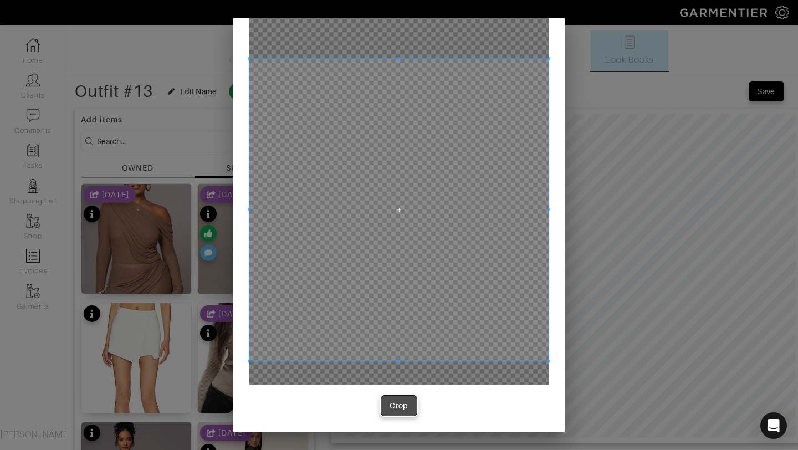
click at [395, 407] on div "Crop" at bounding box center [398, 405] width 19 height 11
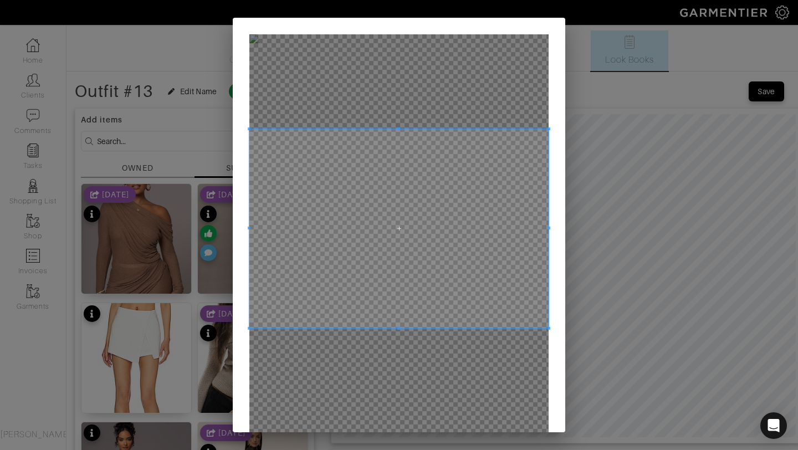
click at [392, 129] on div at bounding box center [398, 228] width 299 height 199
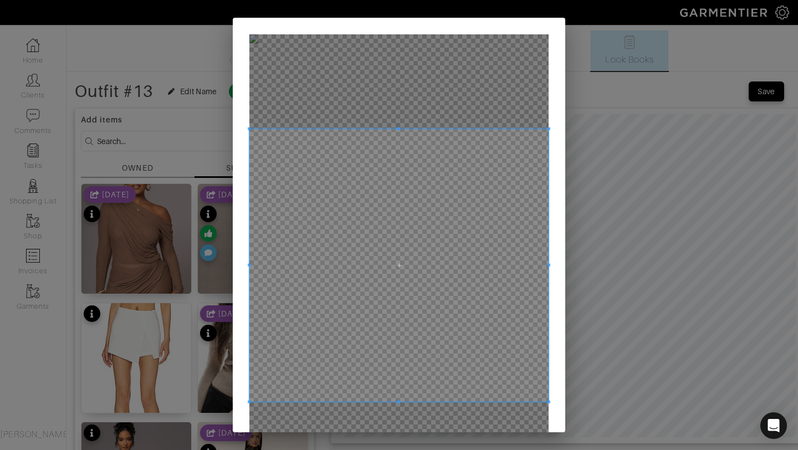
click at [404, 401] on div at bounding box center [398, 265] width 299 height 272
click at [453, 263] on span at bounding box center [398, 264] width 299 height 272
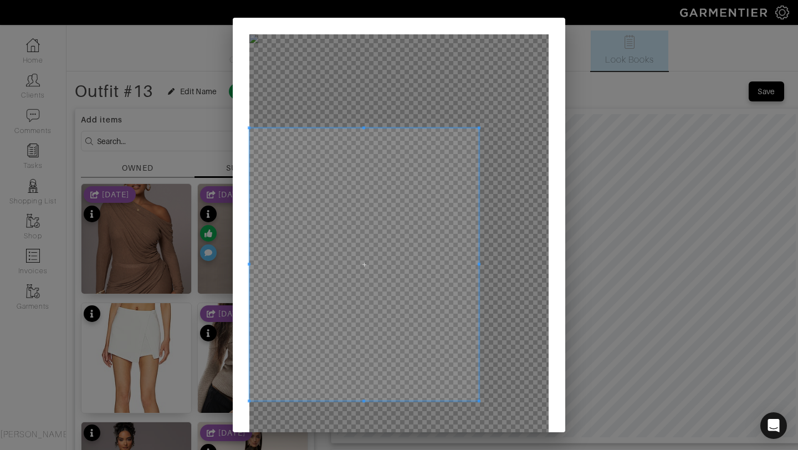
click at [477, 264] on span at bounding box center [478, 264] width 3 height 3
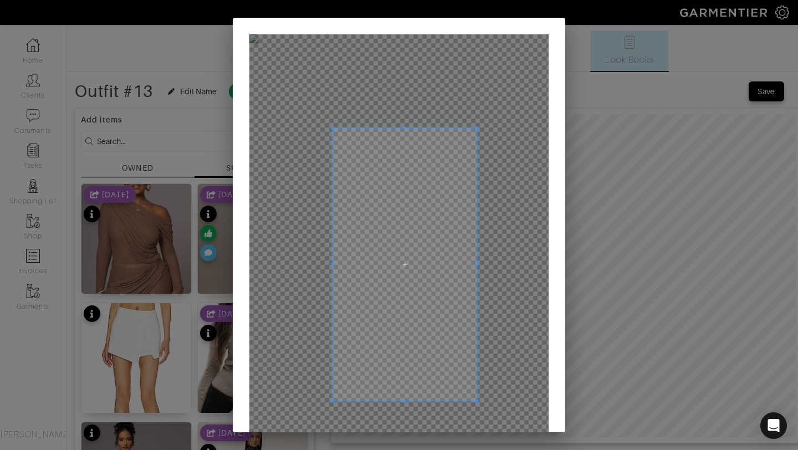
click at [332, 260] on span at bounding box center [332, 264] width 3 height 272
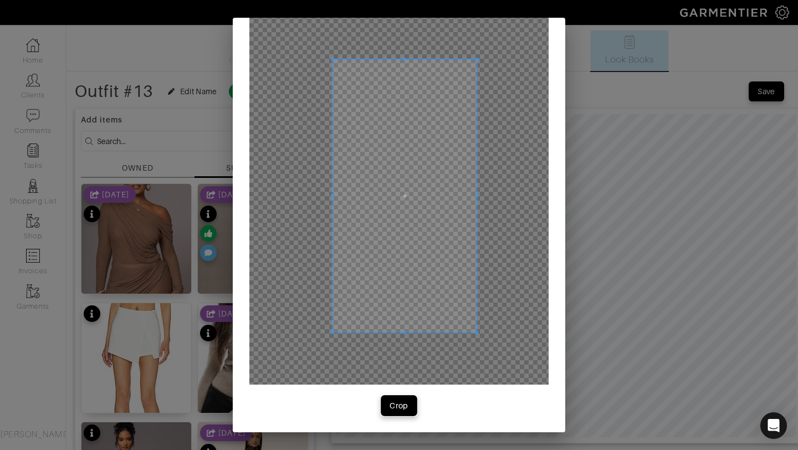
click at [394, 412] on button "Crop" at bounding box center [398, 405] width 35 height 20
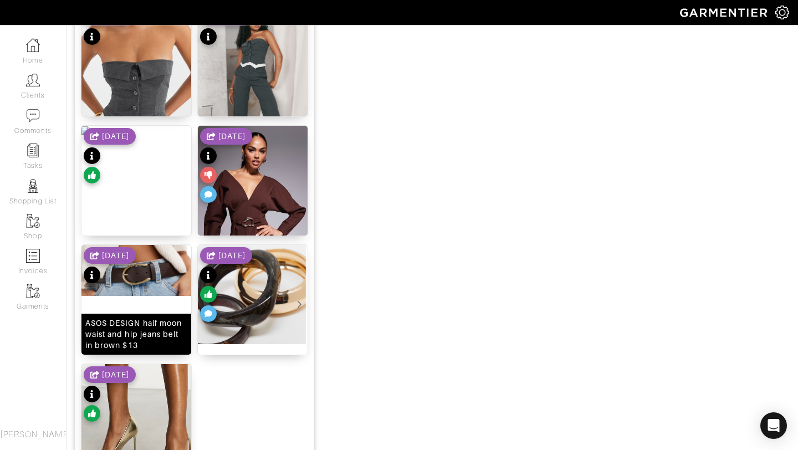
scroll to position [1361, 0]
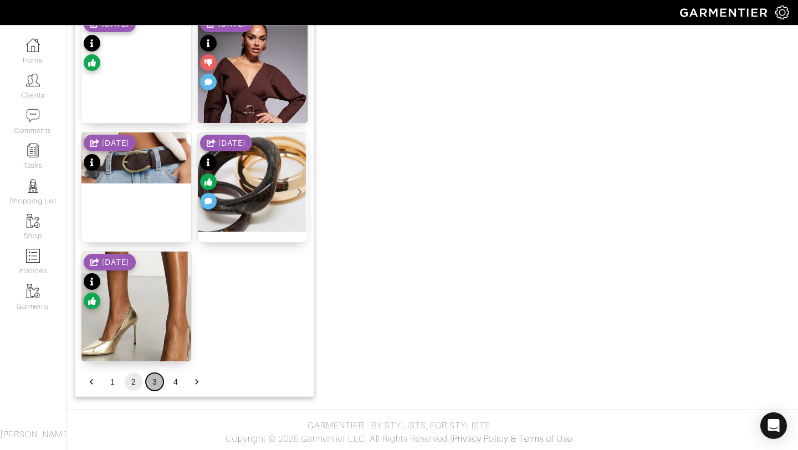
click at [151, 379] on button "3" at bounding box center [155, 382] width 18 height 18
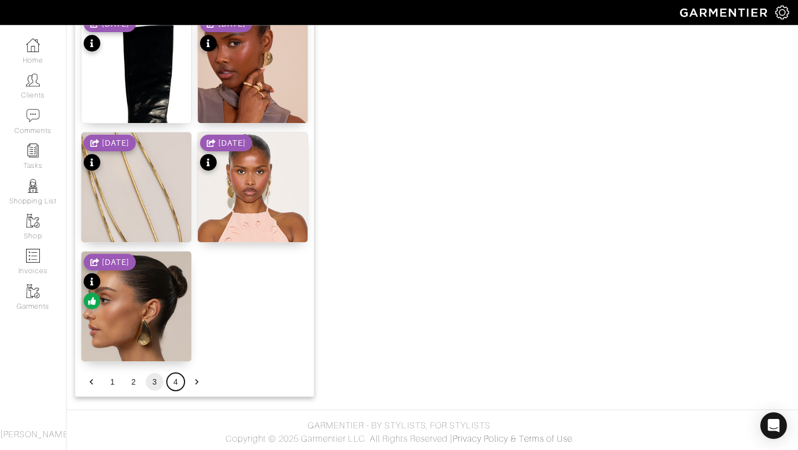
click at [180, 384] on button "4" at bounding box center [176, 382] width 18 height 18
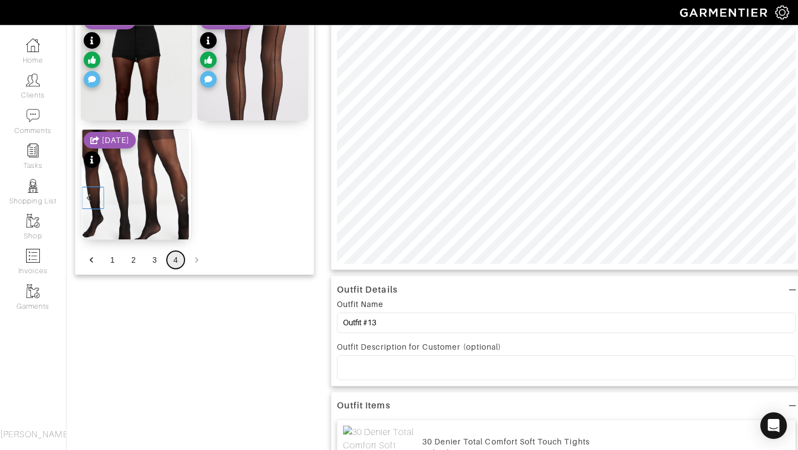
scroll to position [174, 0]
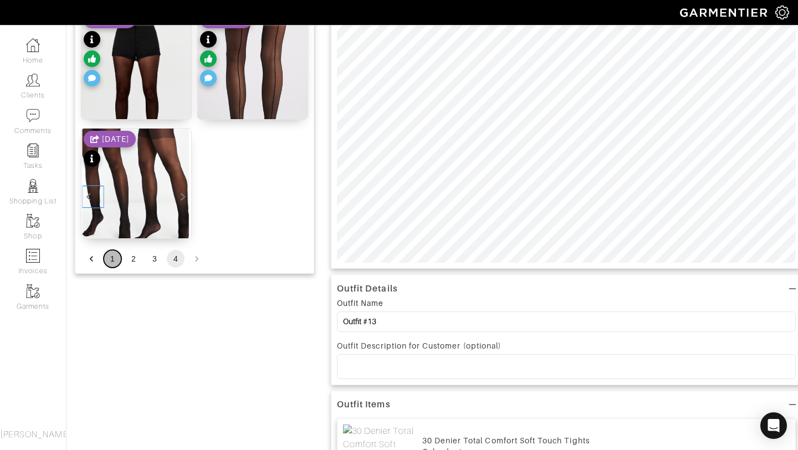
click at [115, 260] on button "1" at bounding box center [113, 259] width 18 height 18
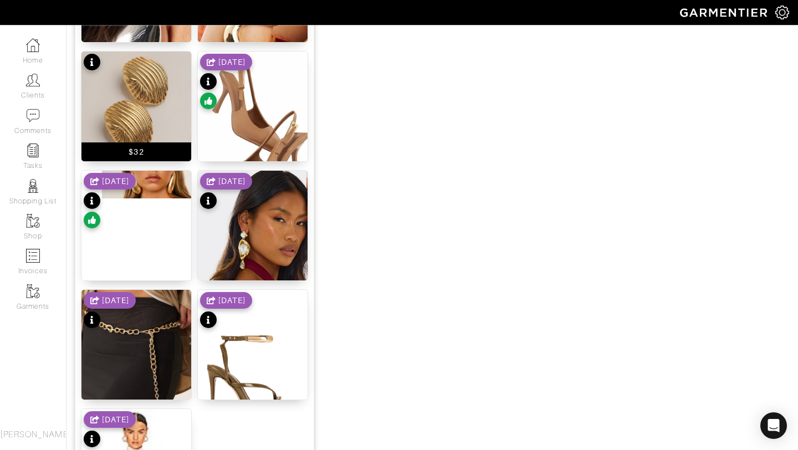
scroll to position [1325, 0]
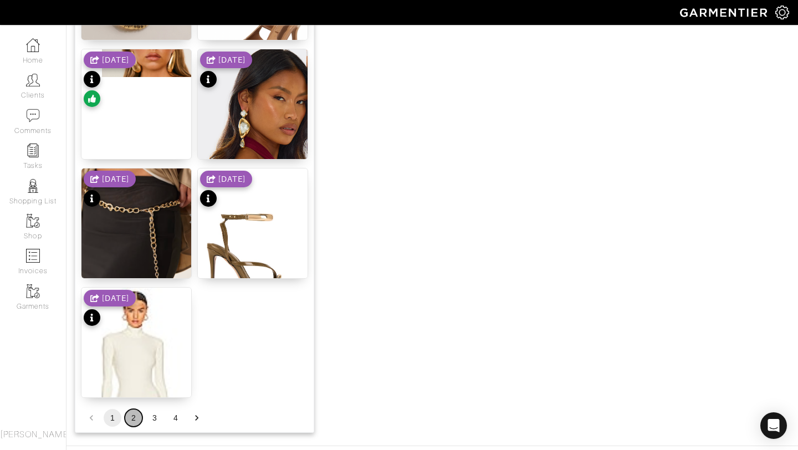
click at [135, 414] on button "2" at bounding box center [134, 418] width 18 height 18
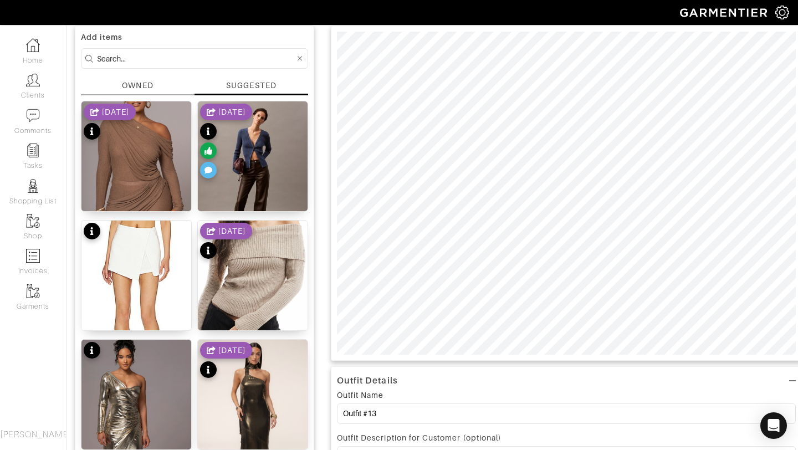
scroll to position [0, 0]
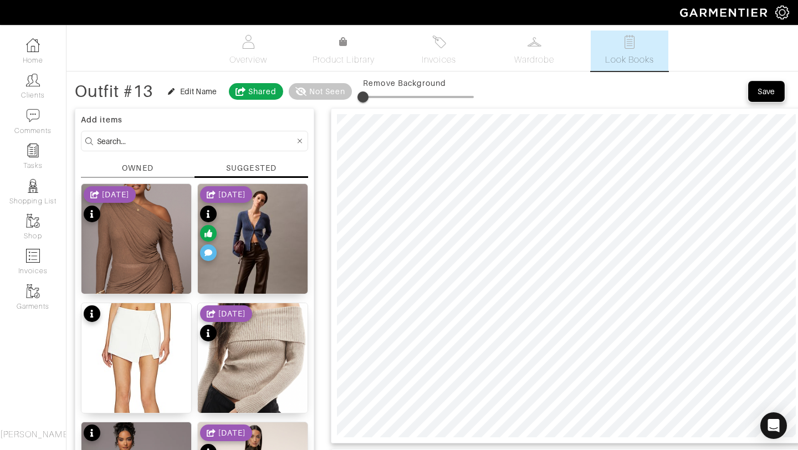
click at [753, 97] on button "Save" at bounding box center [765, 91] width 35 height 20
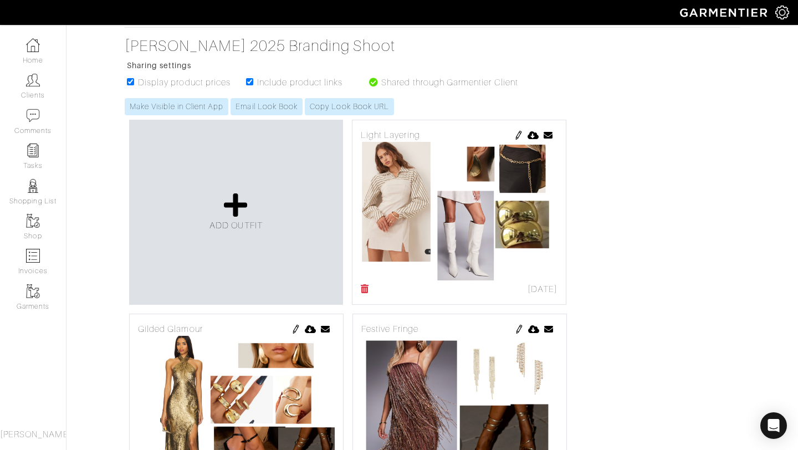
scroll to position [347, 0]
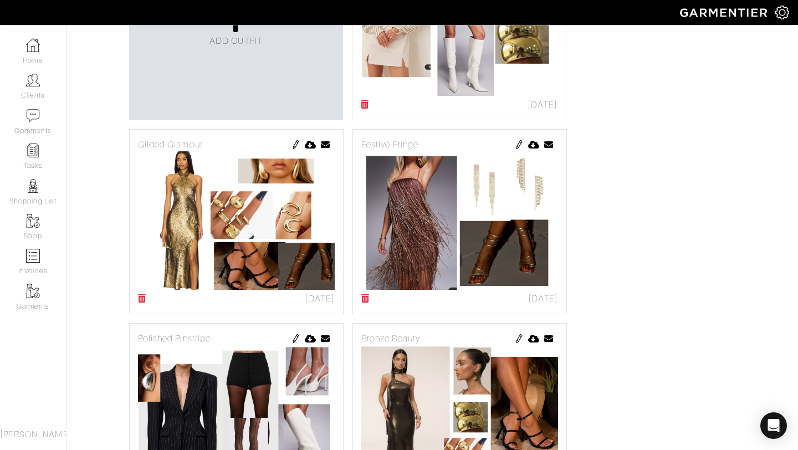
click at [265, 53] on div "ADD OUTFIT" at bounding box center [236, 27] width 214 height 185
click at [239, 33] on icon at bounding box center [236, 20] width 24 height 27
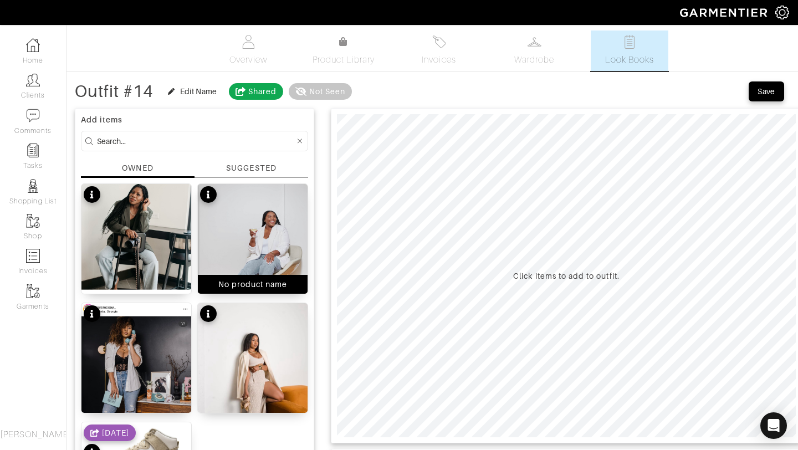
scroll to position [2, 0]
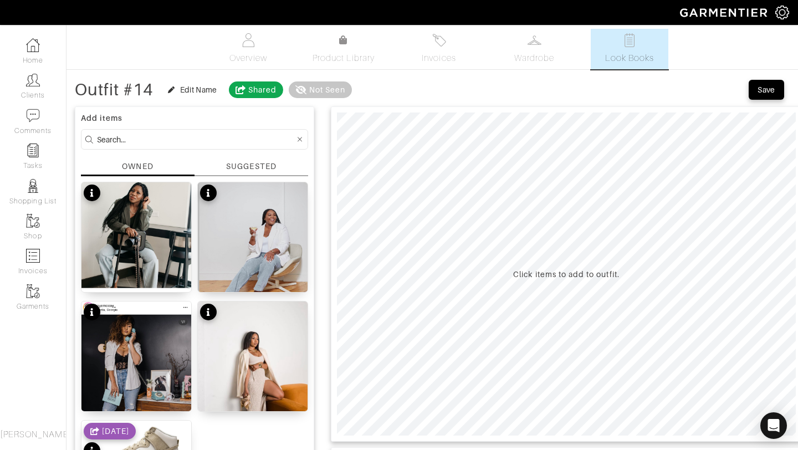
click at [240, 162] on div "SUGGESTED" at bounding box center [251, 167] width 50 height 12
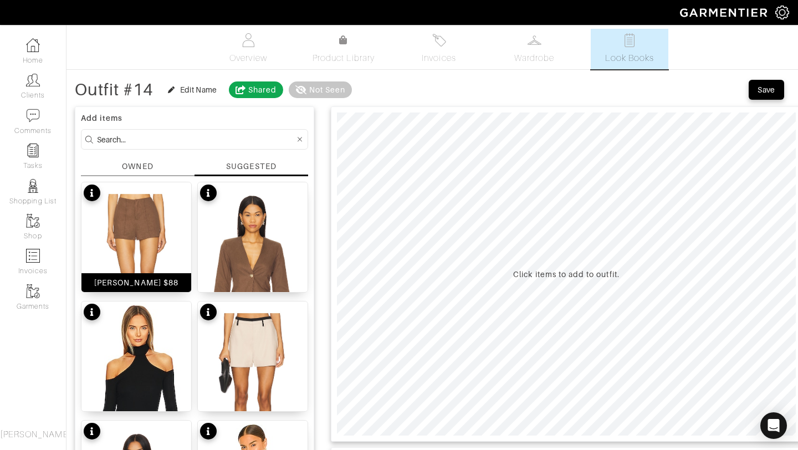
click at [169, 224] on img at bounding box center [136, 276] width 110 height 188
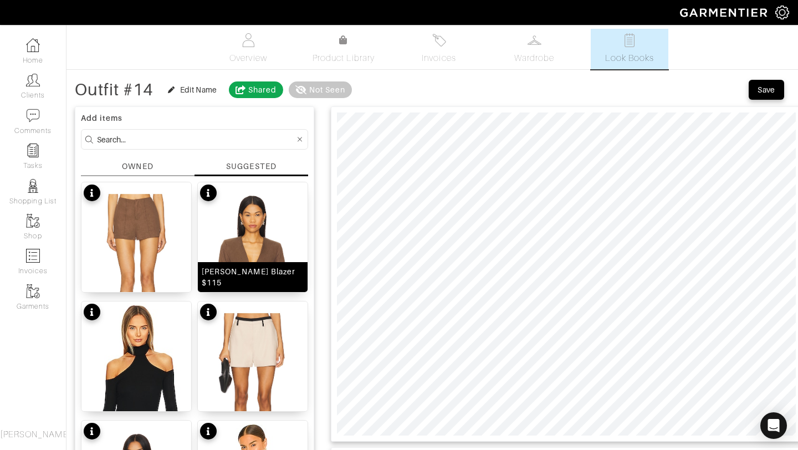
click at [264, 223] on img at bounding box center [253, 276] width 110 height 188
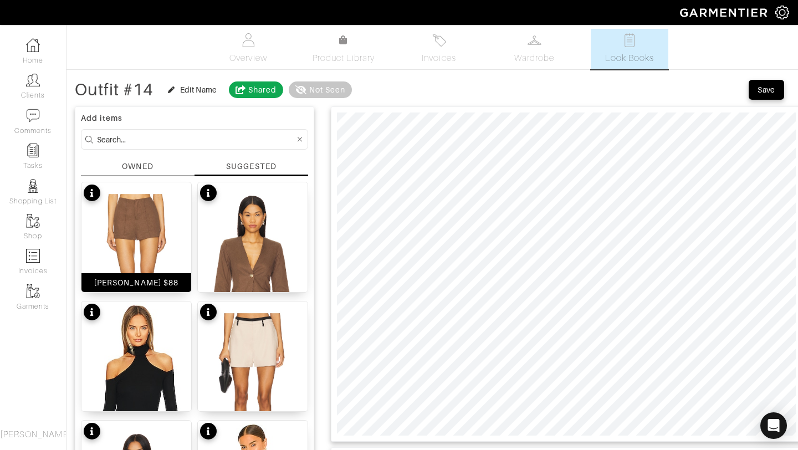
click at [147, 249] on img at bounding box center [136, 276] width 110 height 188
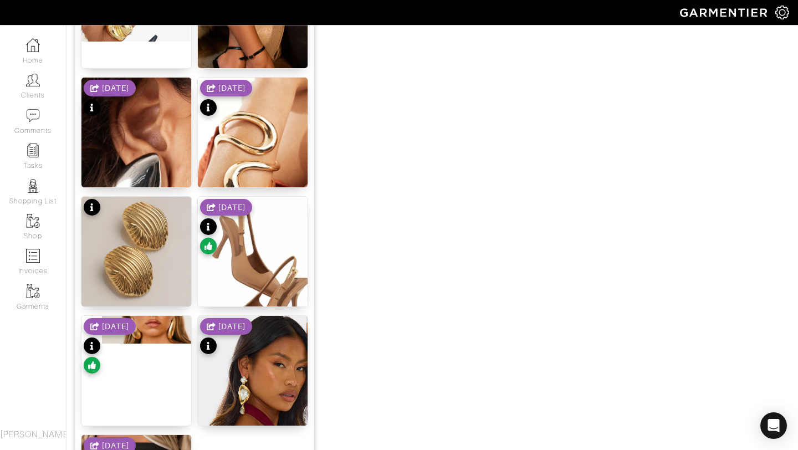
scroll to position [1179, 0]
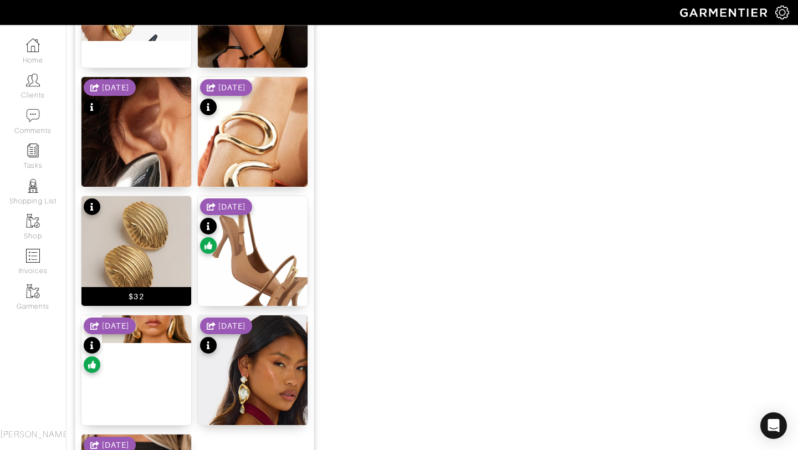
click at [126, 258] on img at bounding box center [136, 251] width 110 height 110
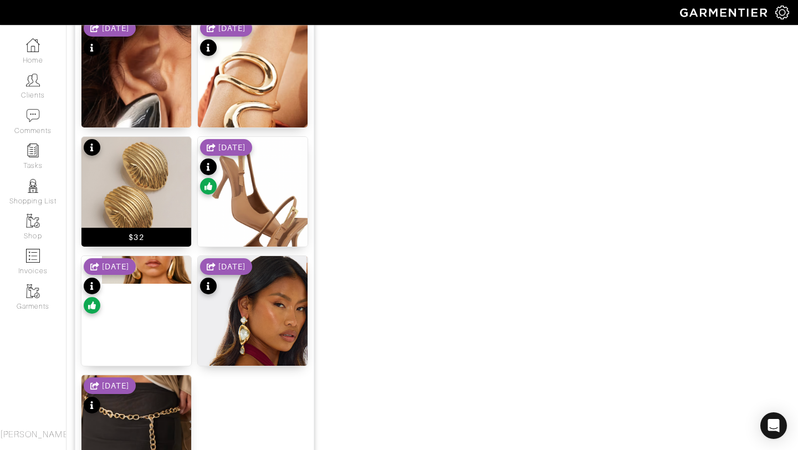
scroll to position [1361, 0]
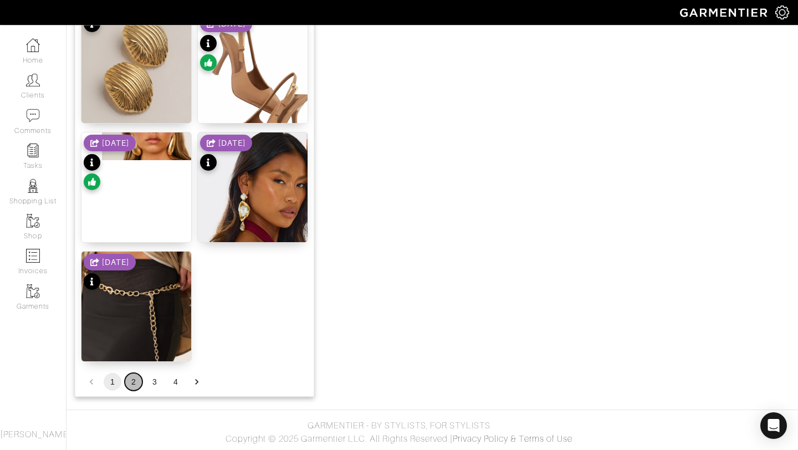
click at [130, 381] on button "2" at bounding box center [134, 382] width 18 height 18
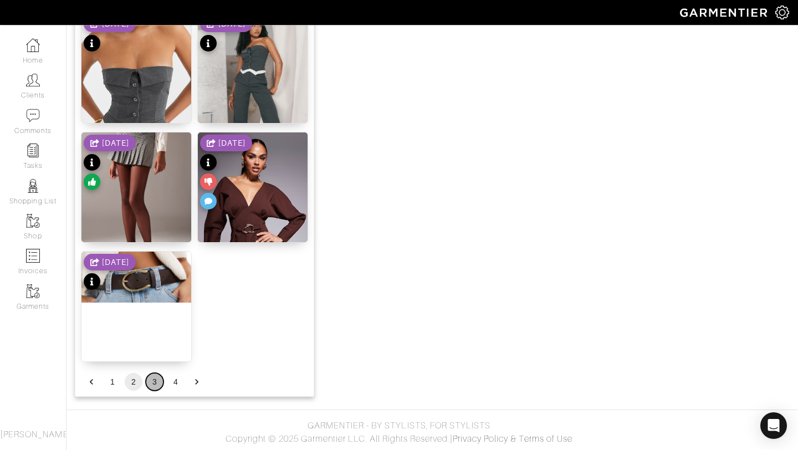
click at [151, 381] on button "3" at bounding box center [155, 382] width 18 height 18
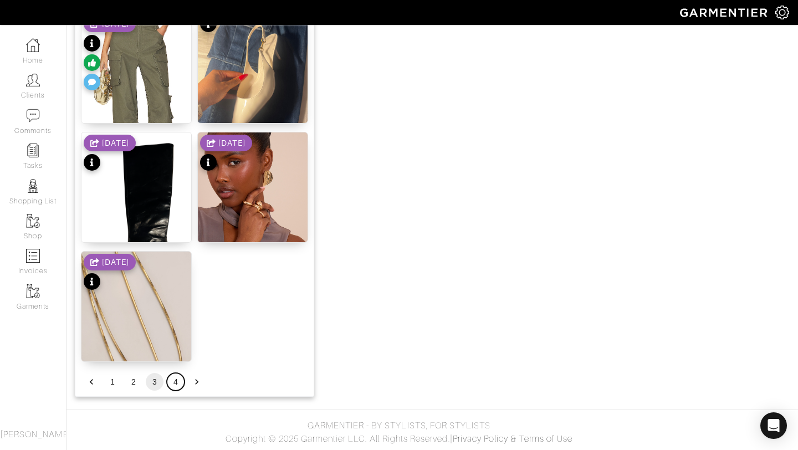
click at [177, 379] on button "4" at bounding box center [176, 382] width 18 height 18
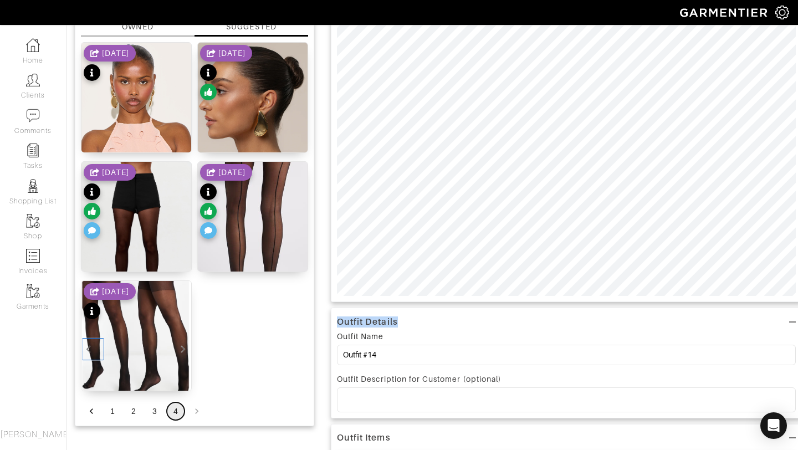
scroll to position [371, 0]
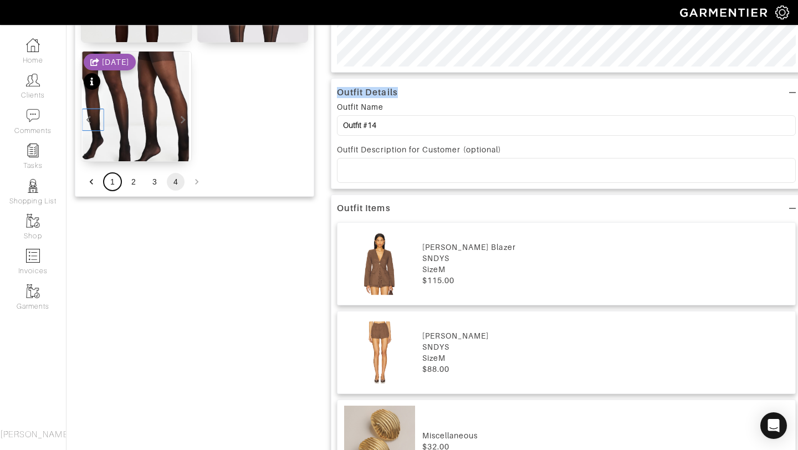
click at [117, 183] on button "1" at bounding box center [113, 182] width 18 height 18
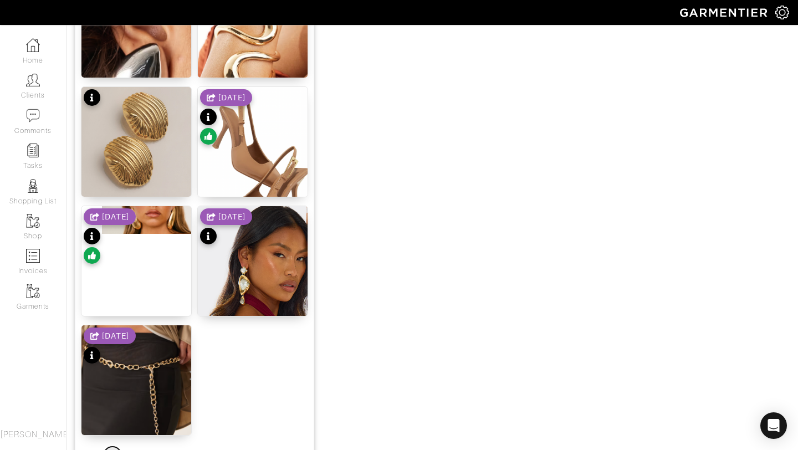
scroll to position [1288, 0]
click at [239, 132] on div "[DATE]" at bounding box center [226, 118] width 52 height 58
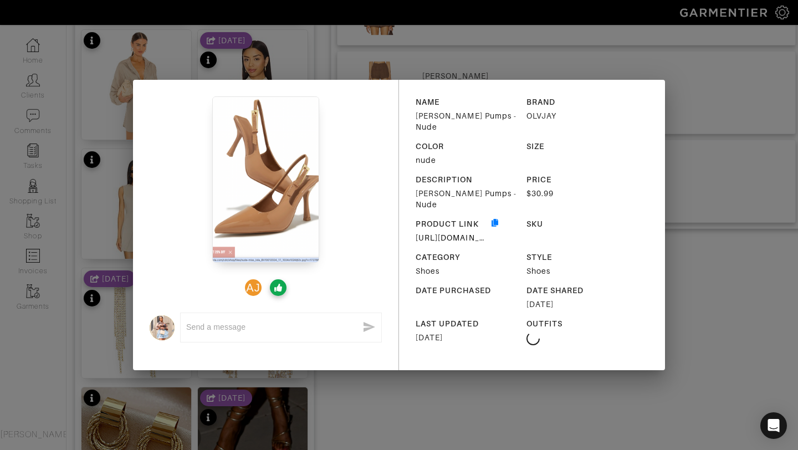
scroll to position [530, 0]
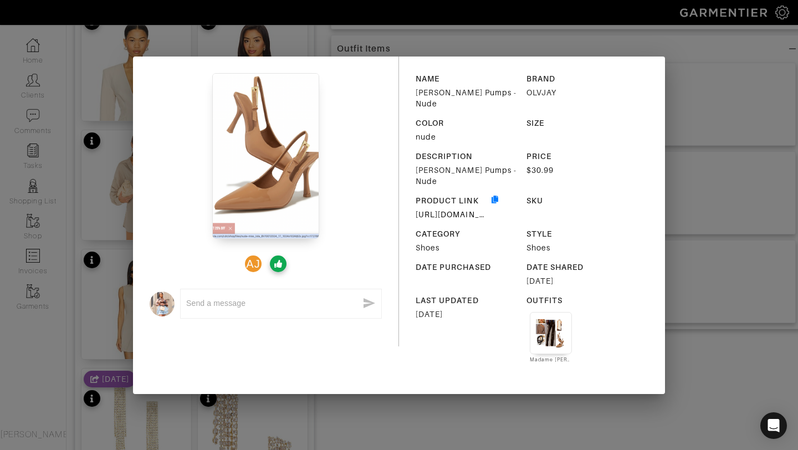
click at [696, 183] on div "AJ x NAME [PERSON_NAME] Pumps - Nude BRAND OLVJAY COLOR nude SIZE DESCRIPTION […" at bounding box center [399, 225] width 798 height 450
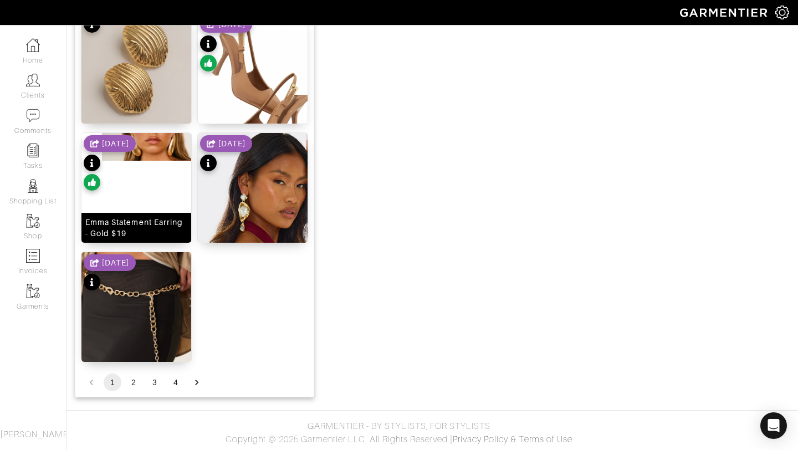
scroll to position [1361, 0]
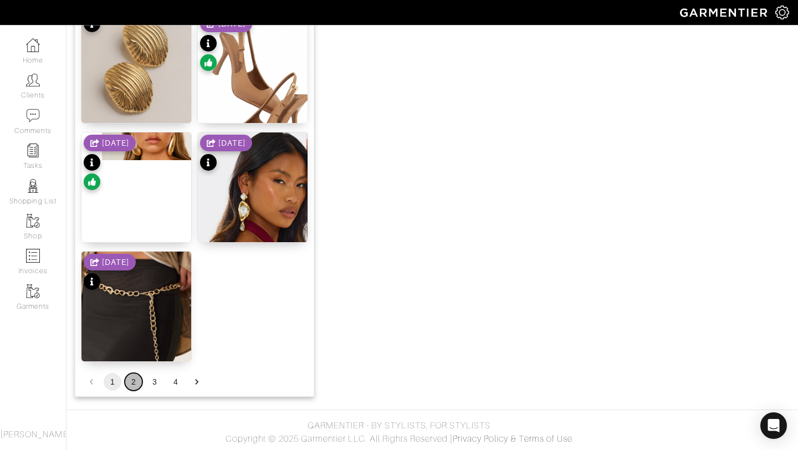
click at [139, 378] on button "2" at bounding box center [134, 382] width 18 height 18
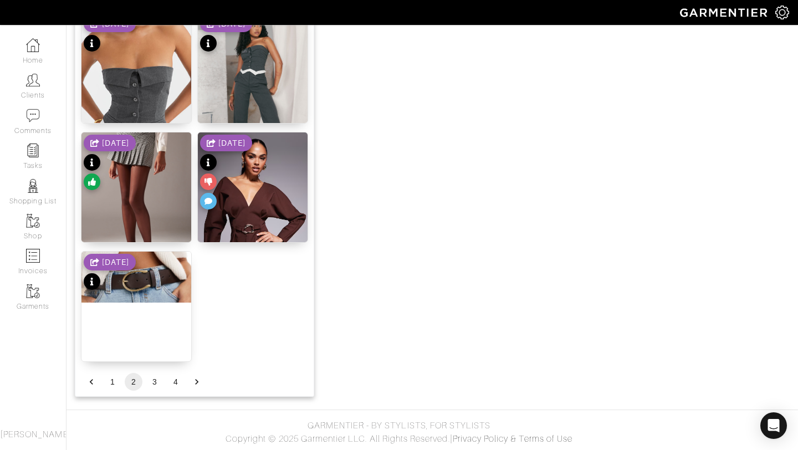
click at [164, 380] on li "3" at bounding box center [154, 382] width 21 height 18
click at [152, 381] on button "3" at bounding box center [155, 382] width 18 height 18
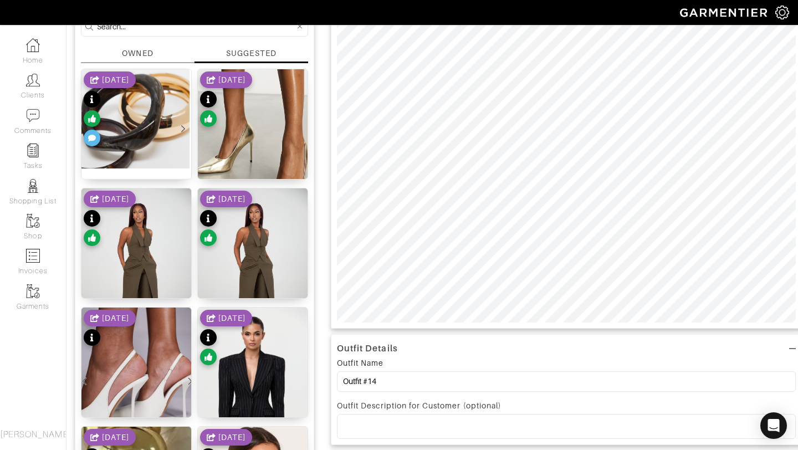
scroll to position [58, 0]
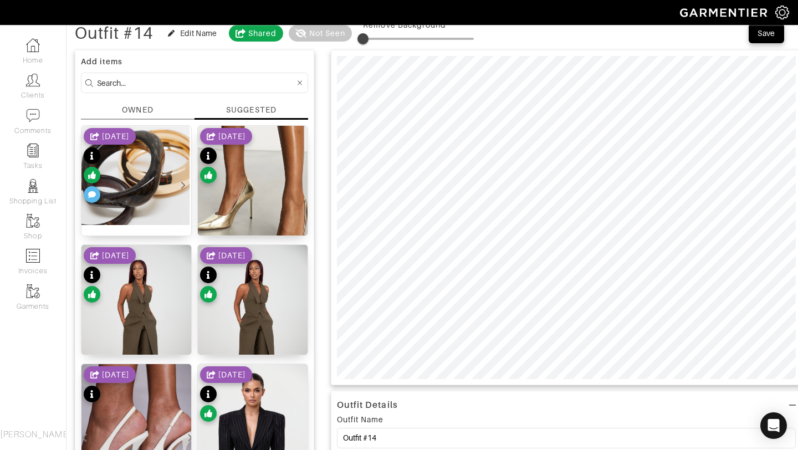
click at [245, 177] on div "8/21/25" at bounding box center [226, 157] width 52 height 58
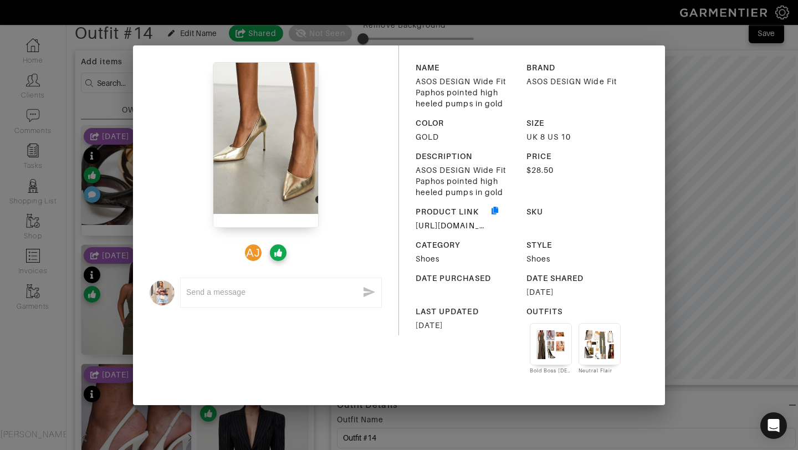
click at [721, 148] on div "AJ x NAME ASOS DESIGN Wide Fit Paphos pointed high heeled pumps in gold BRAND A…" at bounding box center [399, 225] width 798 height 450
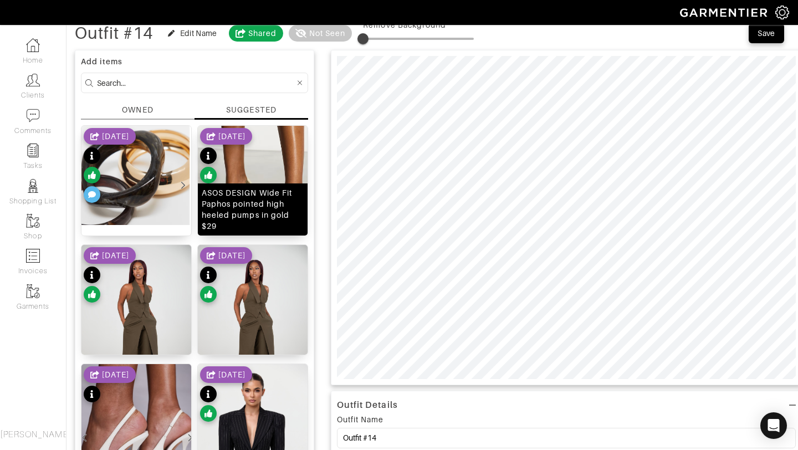
click at [269, 195] on div "ASOS DESIGN Wide Fit Paphos pointed high heeled pumps in gold $29" at bounding box center [253, 209] width 102 height 44
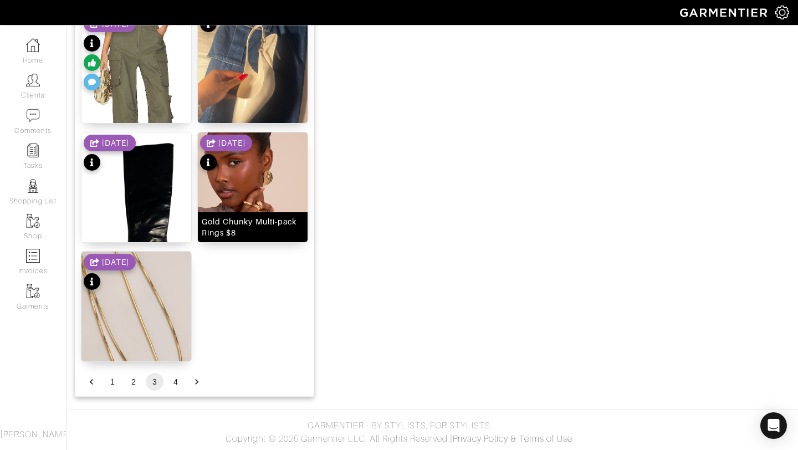
scroll to position [1361, 0]
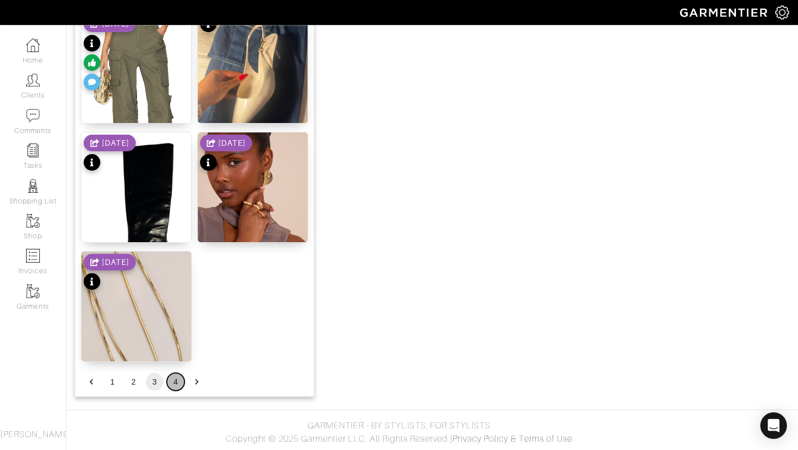
click at [176, 379] on button "4" at bounding box center [176, 382] width 18 height 18
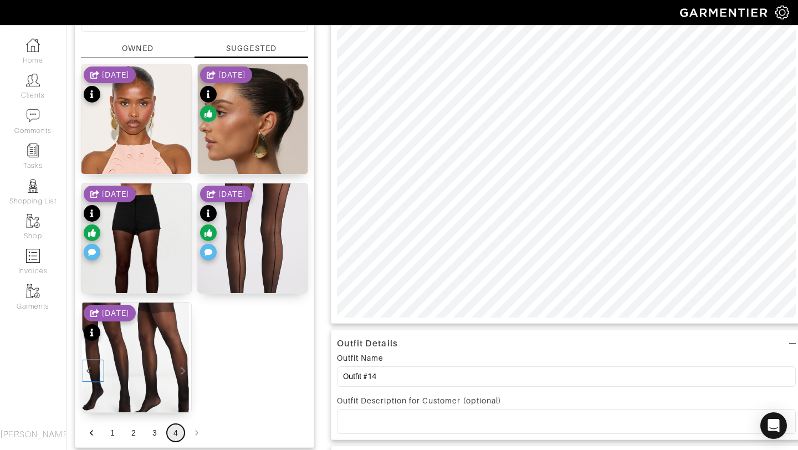
scroll to position [124, 0]
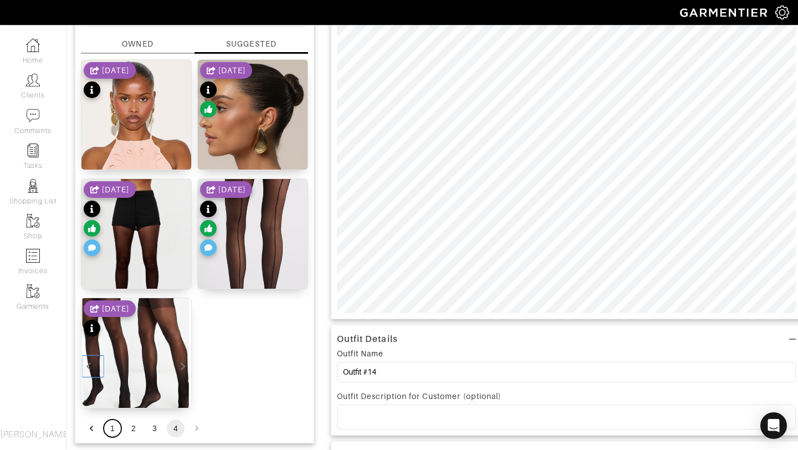
click at [109, 429] on button "1" at bounding box center [113, 428] width 18 height 18
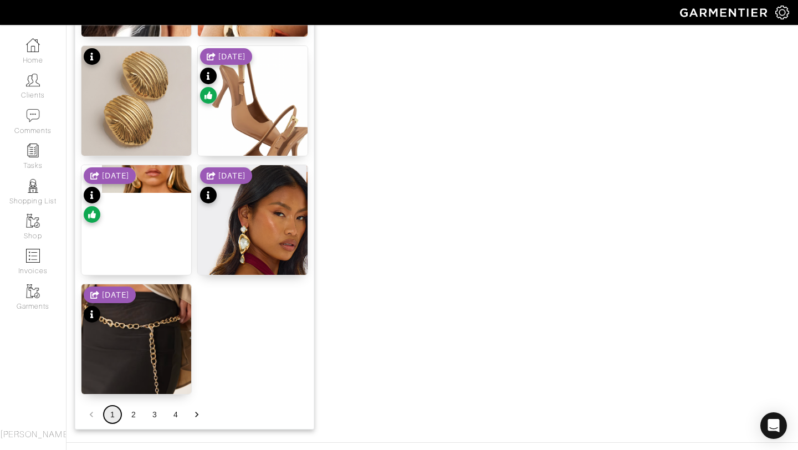
scroll to position [1361, 0]
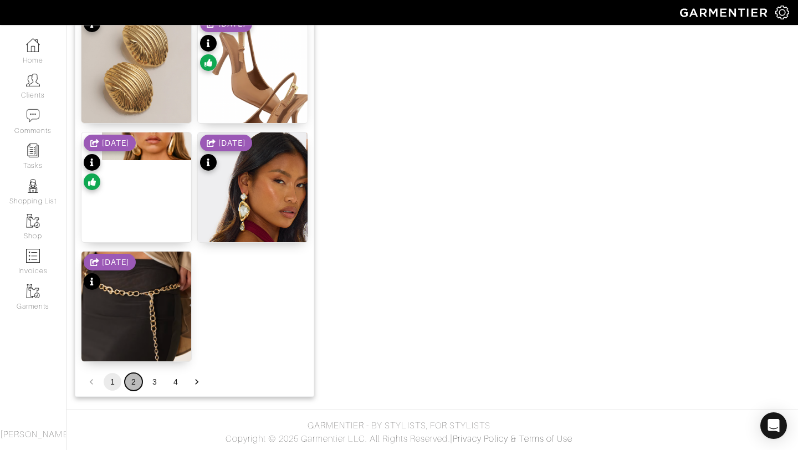
click at [134, 382] on button "2" at bounding box center [134, 382] width 18 height 18
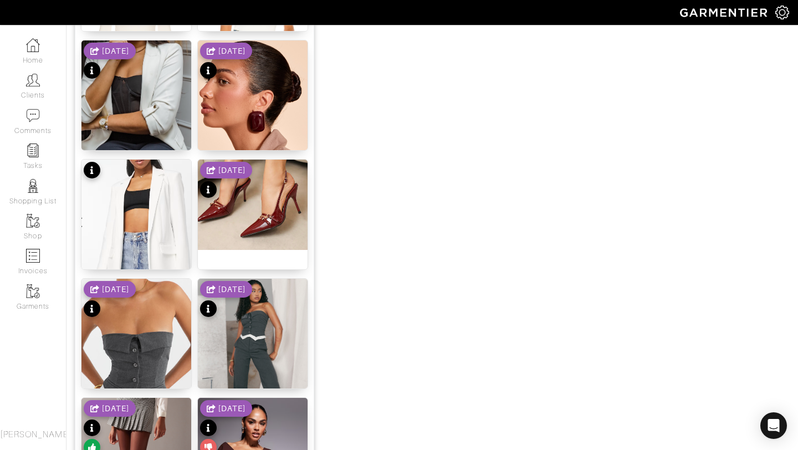
scroll to position [1317, 0]
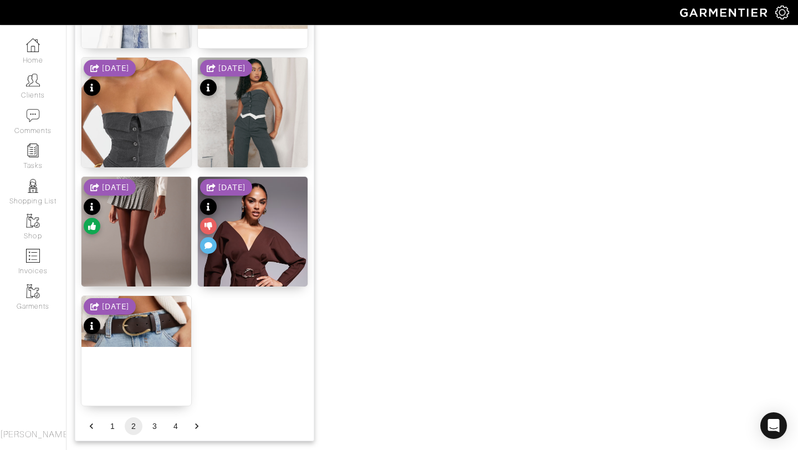
click at [136, 212] on div "[DATE]" at bounding box center [110, 208] width 52 height 58
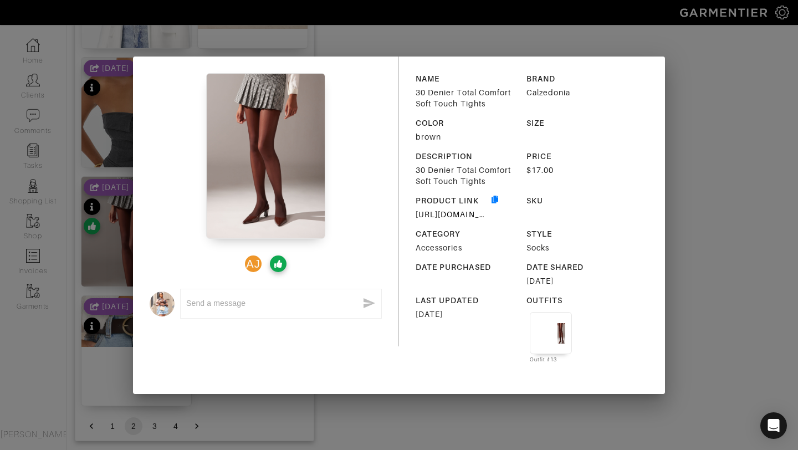
click at [694, 115] on div "AJ x NAME 30 Denier Total Comfort Soft Touch Tights BRAND Calzedonia COLOR brow…" at bounding box center [399, 225] width 798 height 450
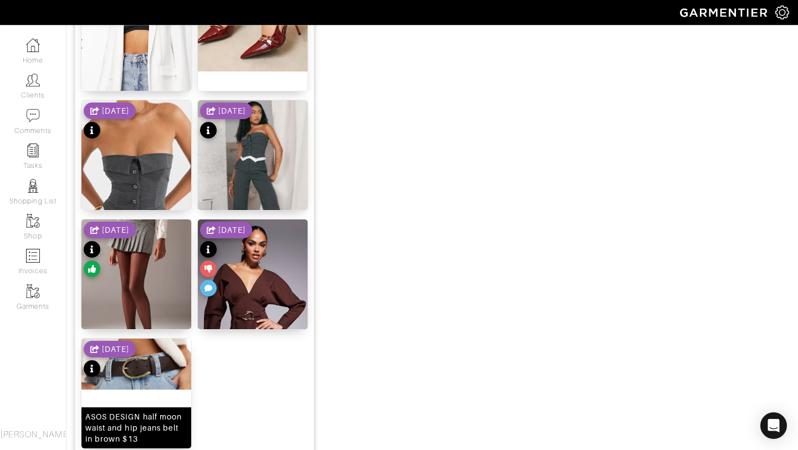
scroll to position [1355, 0]
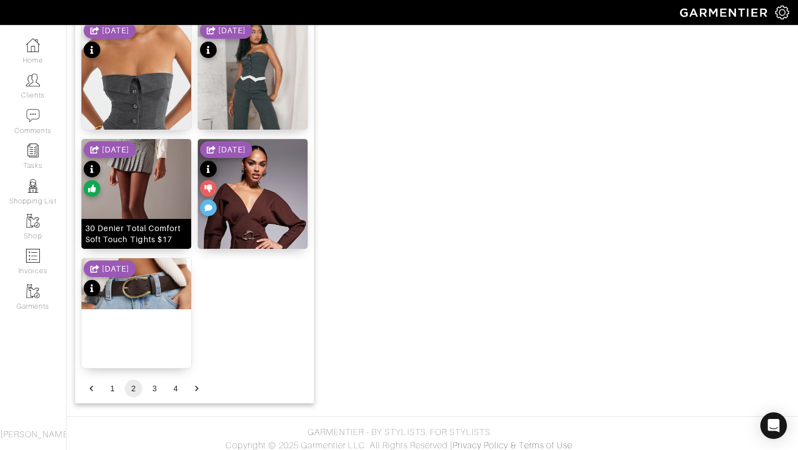
click at [153, 187] on img at bounding box center [136, 215] width 110 height 153
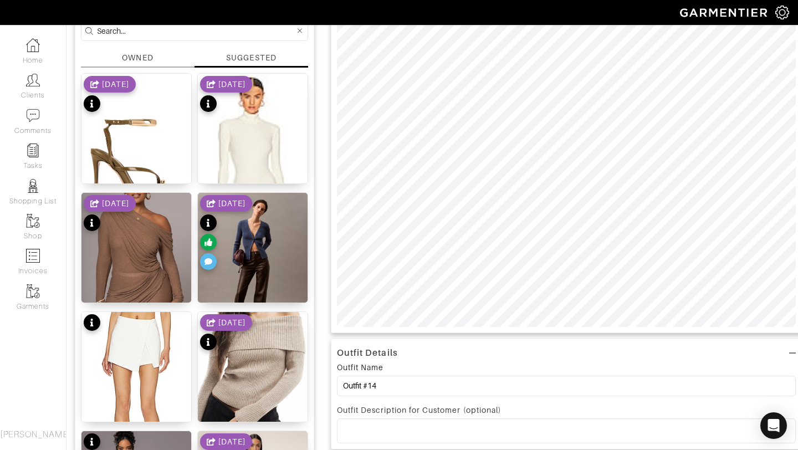
scroll to position [0, 0]
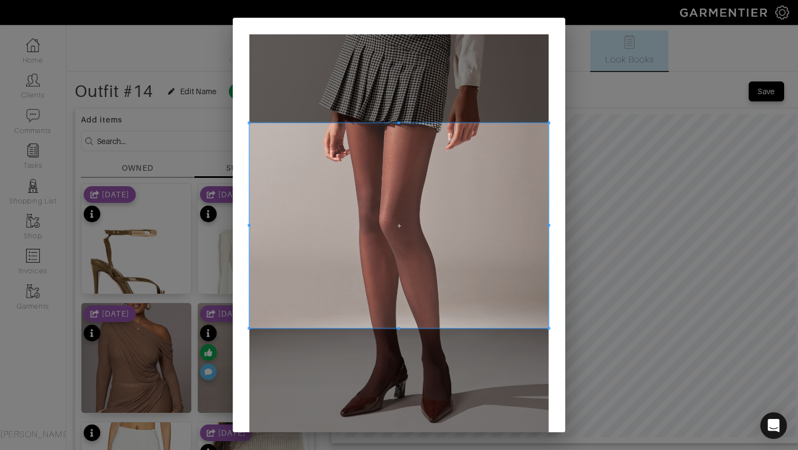
click at [398, 121] on span at bounding box center [398, 122] width 3 height 3
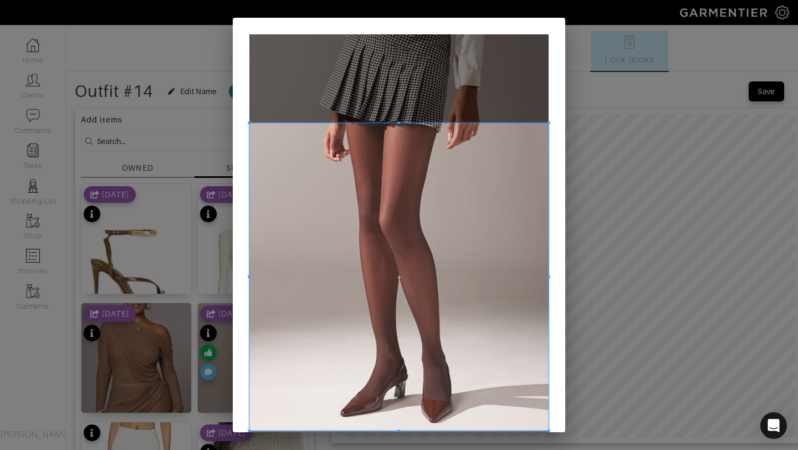
click at [402, 430] on span at bounding box center [398, 430] width 299 height 3
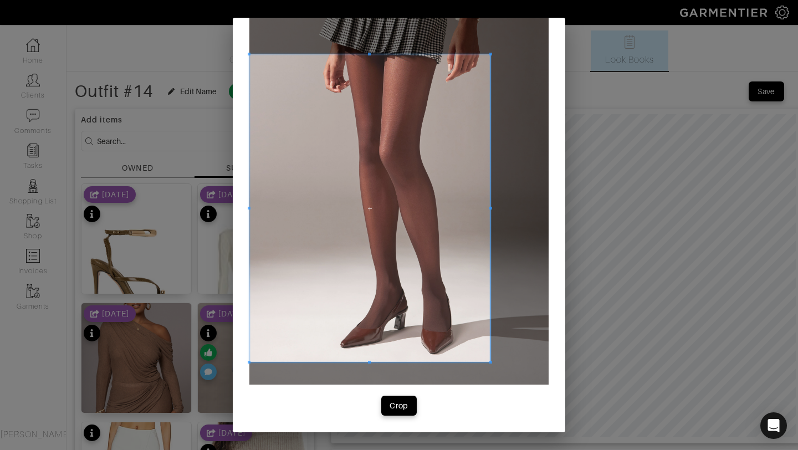
click at [489, 206] on span at bounding box center [490, 207] width 3 height 307
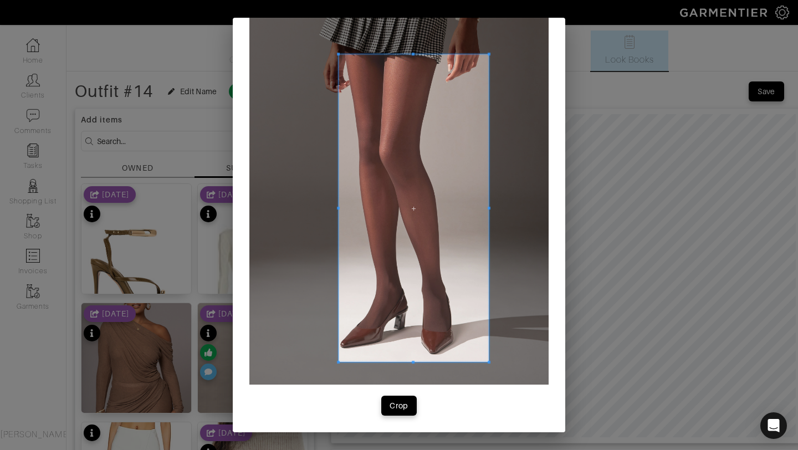
click at [337, 206] on span at bounding box center [338, 207] width 3 height 307
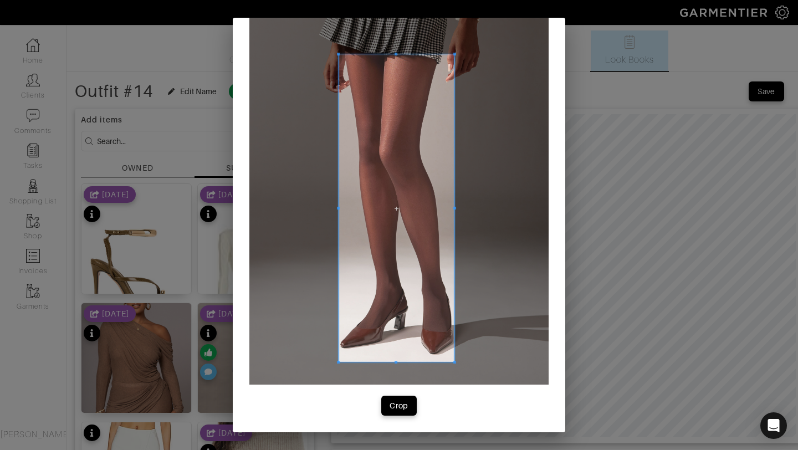
click at [454, 209] on span at bounding box center [454, 208] width 3 height 3
click at [402, 401] on div "Crop" at bounding box center [398, 405] width 19 height 11
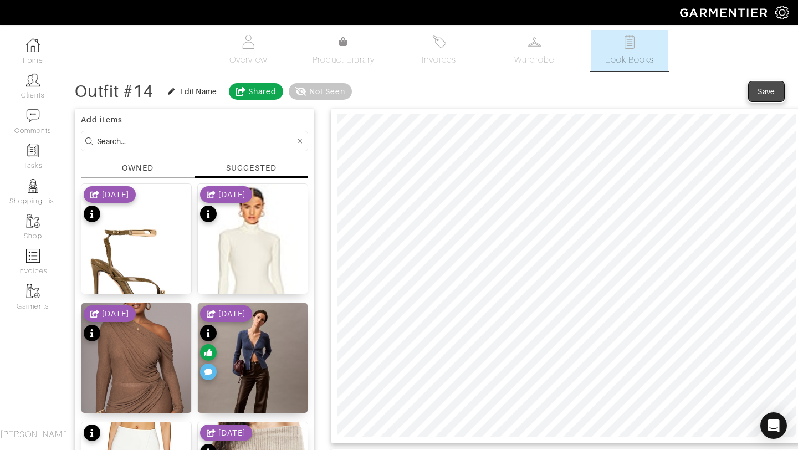
click at [778, 91] on button "Save" at bounding box center [765, 91] width 35 height 20
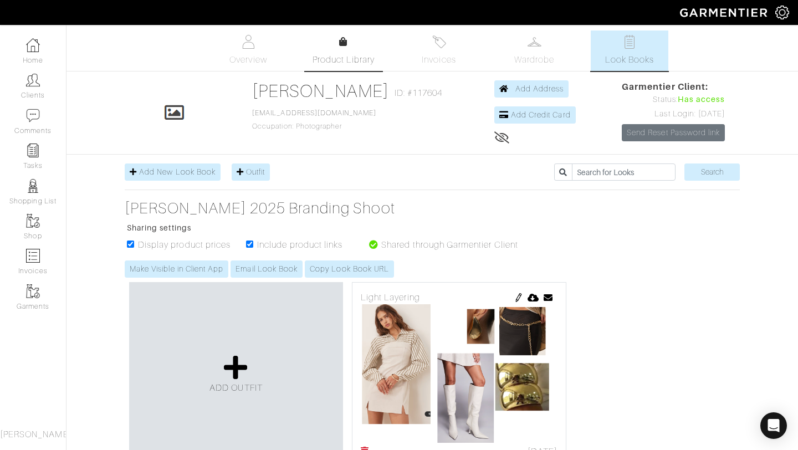
click at [326, 40] on link "Product Library" at bounding box center [344, 50] width 78 height 31
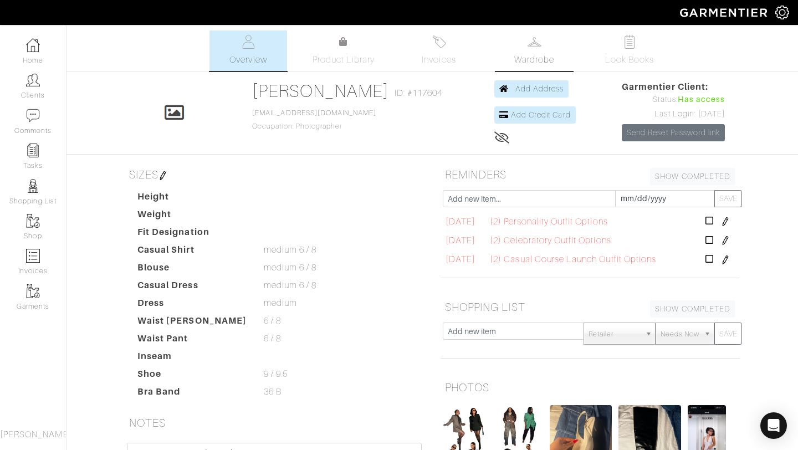
click at [536, 56] on span "Wardrobe" at bounding box center [534, 59] width 40 height 13
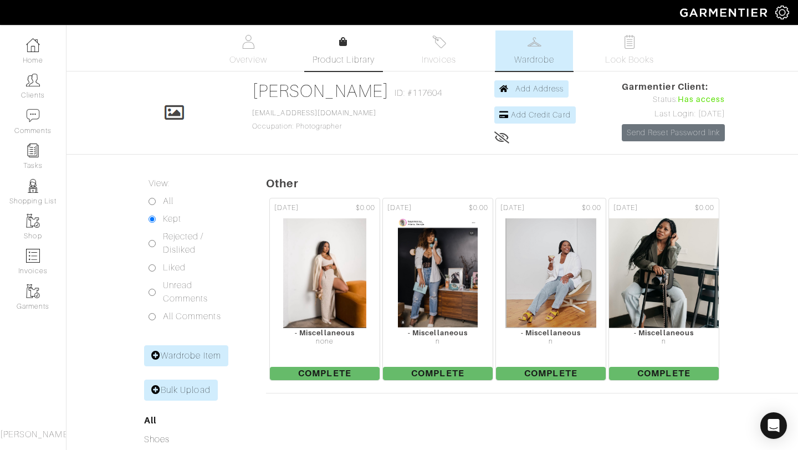
click at [362, 51] on link "Product Library" at bounding box center [344, 50] width 78 height 31
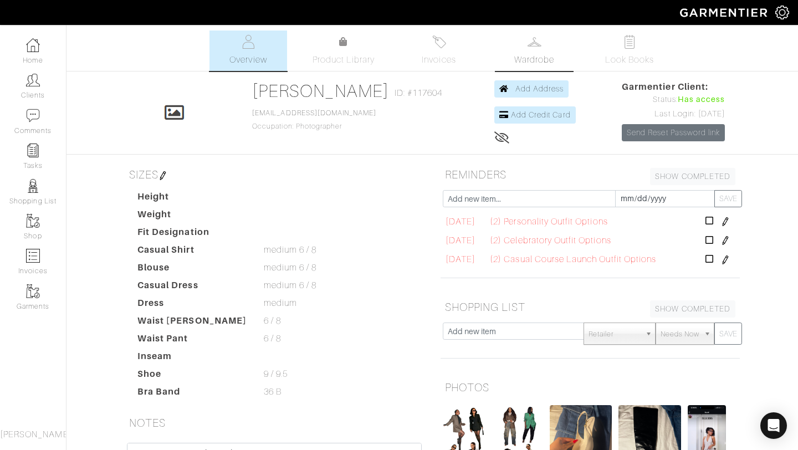
click at [524, 49] on link "Wardrobe" at bounding box center [534, 50] width 78 height 40
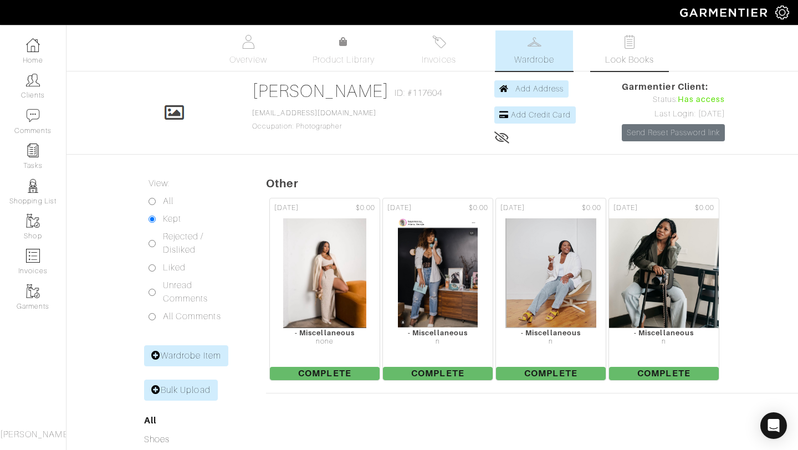
click at [637, 43] on link "Look Books" at bounding box center [629, 50] width 78 height 40
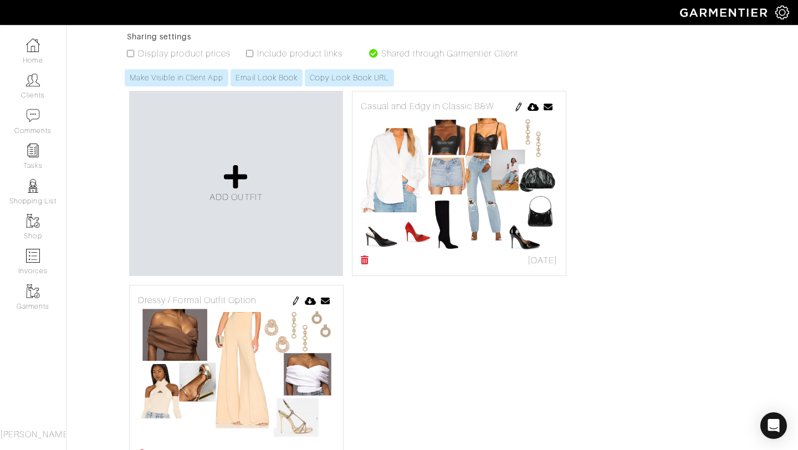
scroll to position [1357, 0]
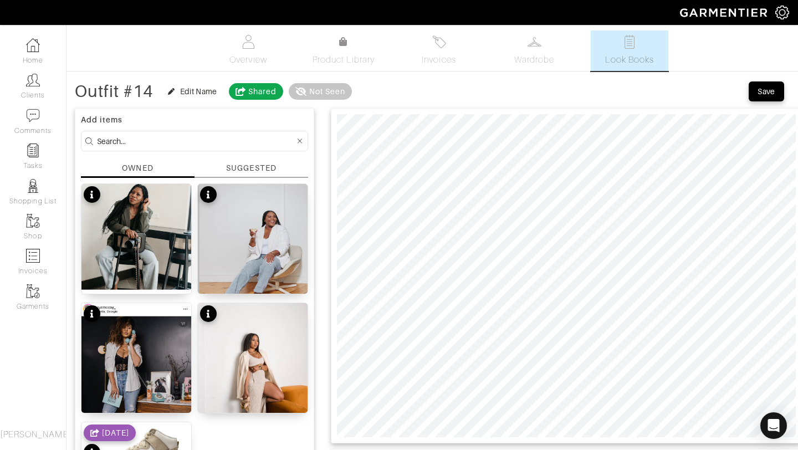
click at [239, 172] on div "SUGGESTED" at bounding box center [251, 168] width 50 height 12
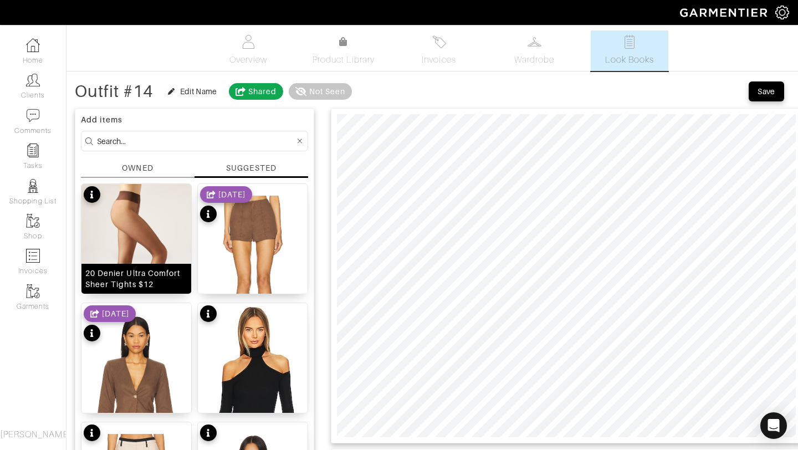
click at [168, 229] on img at bounding box center [136, 260] width 110 height 153
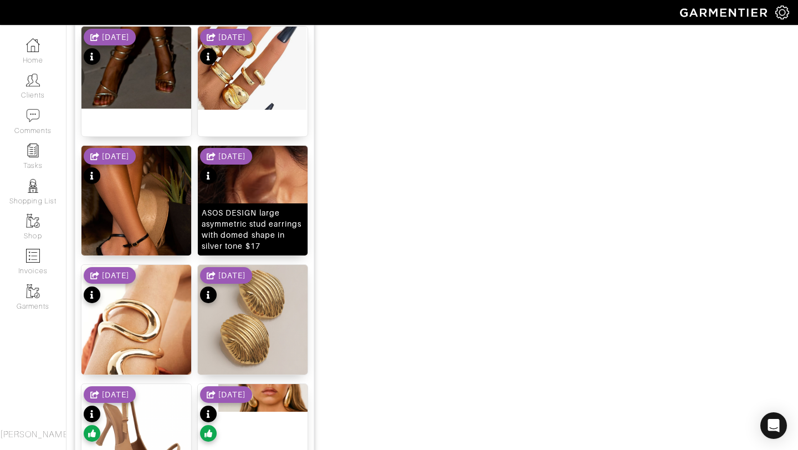
scroll to position [1361, 0]
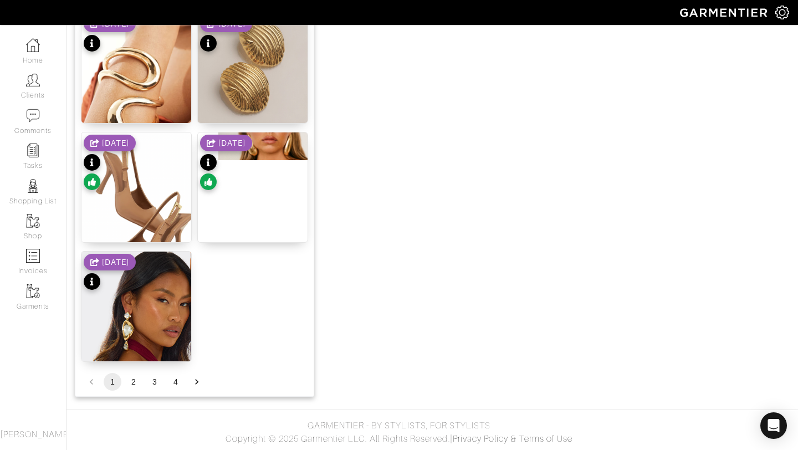
click at [136, 160] on div "[DATE]" at bounding box center [110, 164] width 52 height 58
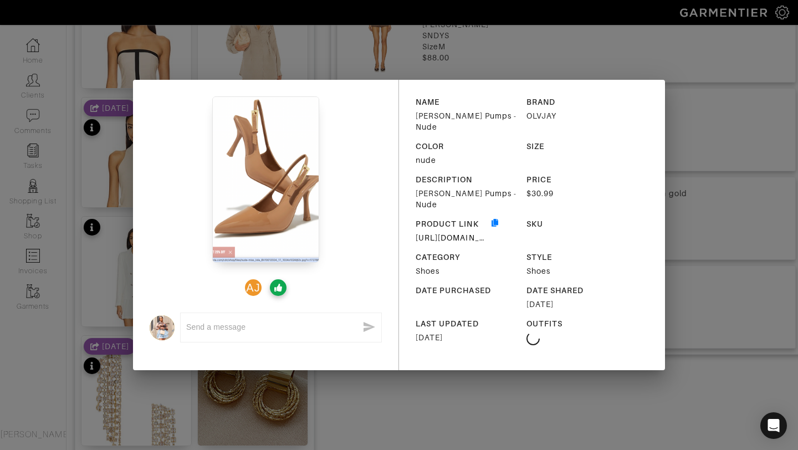
scroll to position [477, 0]
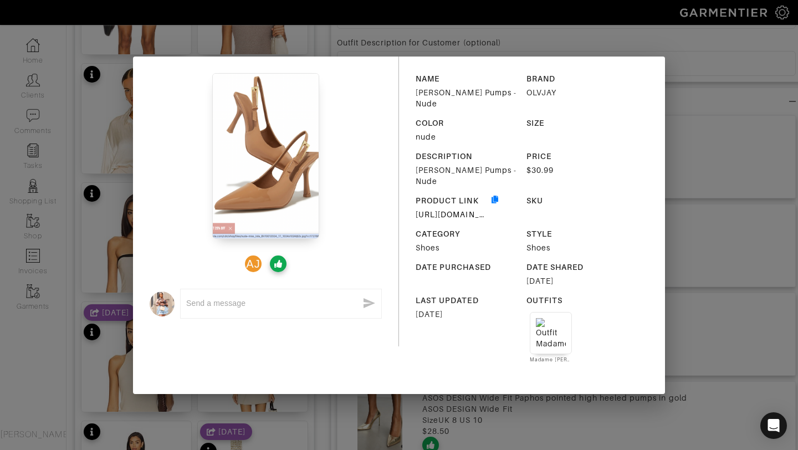
click at [709, 118] on div "AJ x NAME [PERSON_NAME] Pumps - Nude BRAND OLVJAY COLOR nude SIZE DESCRIPTION […" at bounding box center [399, 225] width 798 height 450
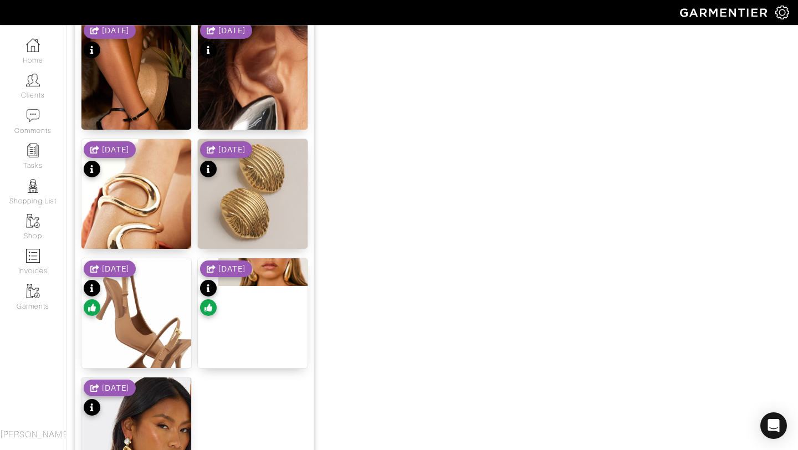
click at [131, 316] on div "[DATE]" at bounding box center [110, 289] width 52 height 58
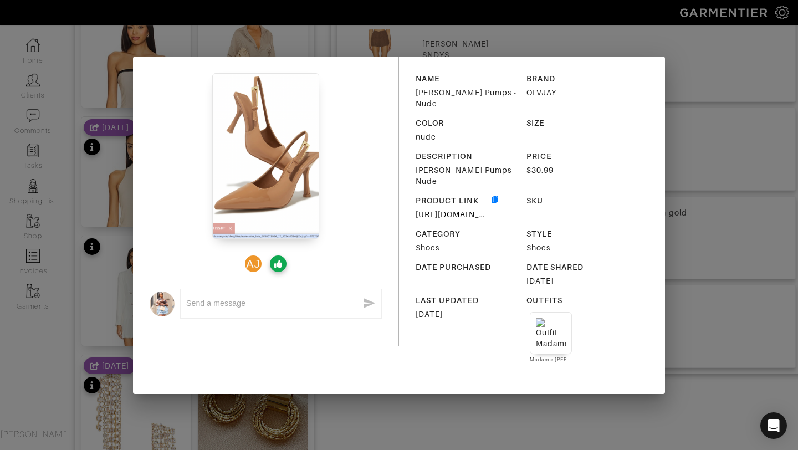
scroll to position [521, 0]
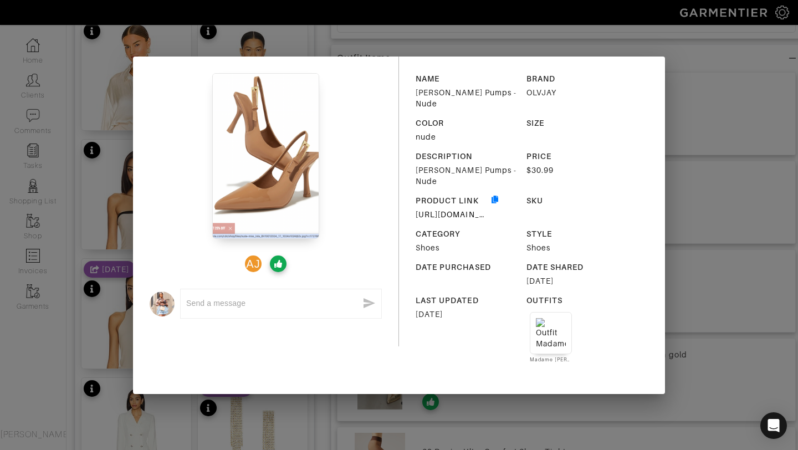
click at [737, 135] on div "AJ x NAME [PERSON_NAME] Pumps - Nude BRAND OLVJAY COLOR nude SIZE DESCRIPTION […" at bounding box center [399, 225] width 798 height 450
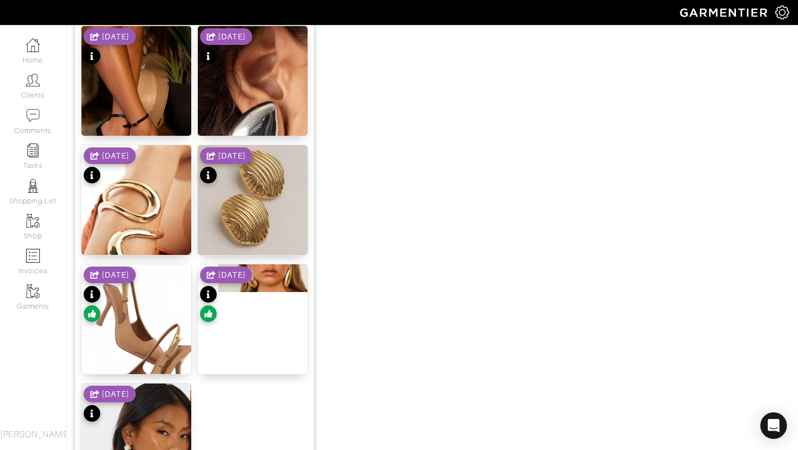
scroll to position [1361, 0]
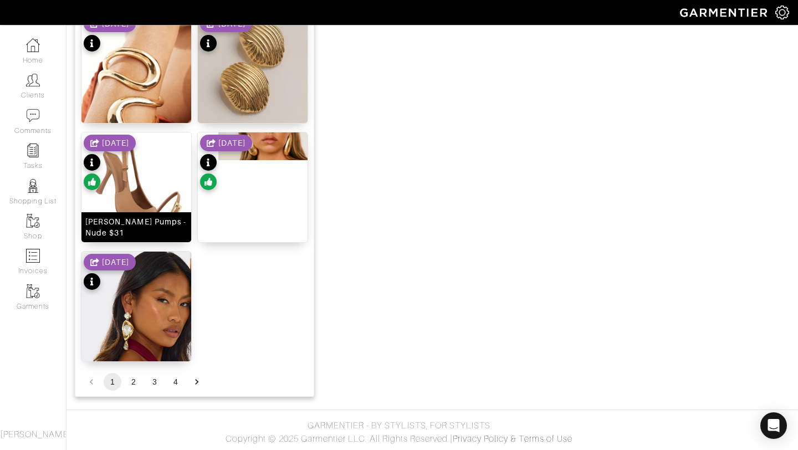
click at [155, 172] on img at bounding box center [136, 217] width 110 height 171
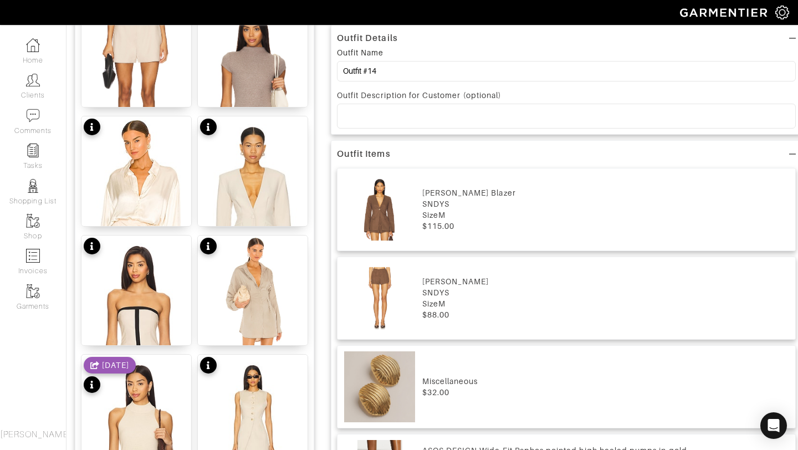
scroll to position [0, 0]
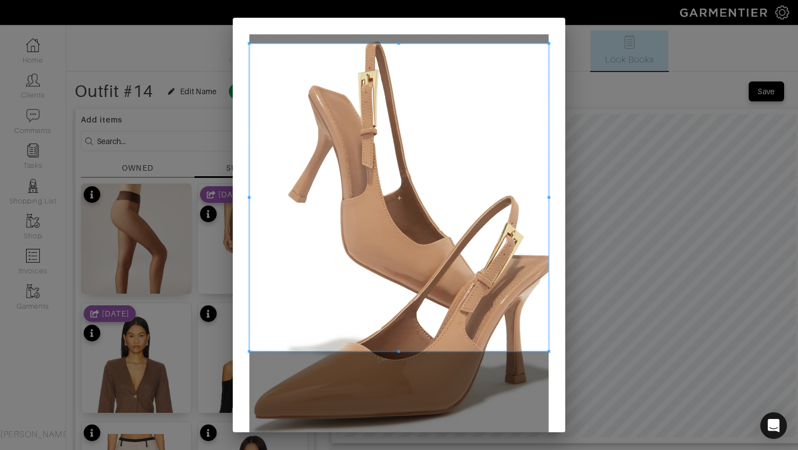
click at [390, 42] on span at bounding box center [398, 43] width 299 height 3
click at [395, 39] on span at bounding box center [398, 40] width 299 height 3
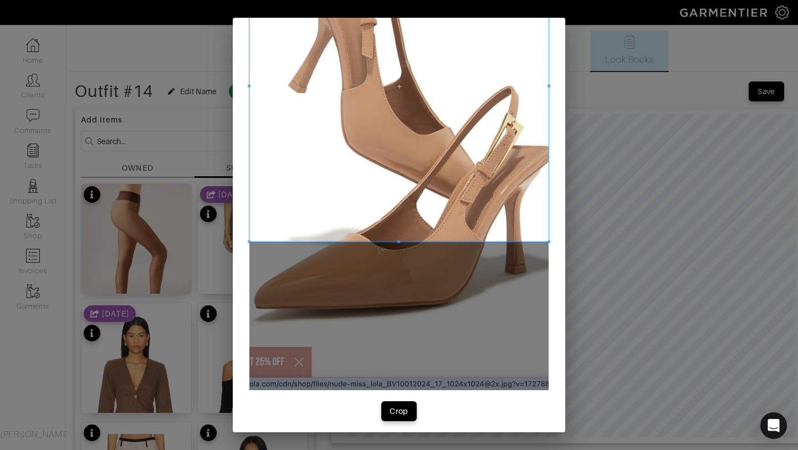
scroll to position [115, 0]
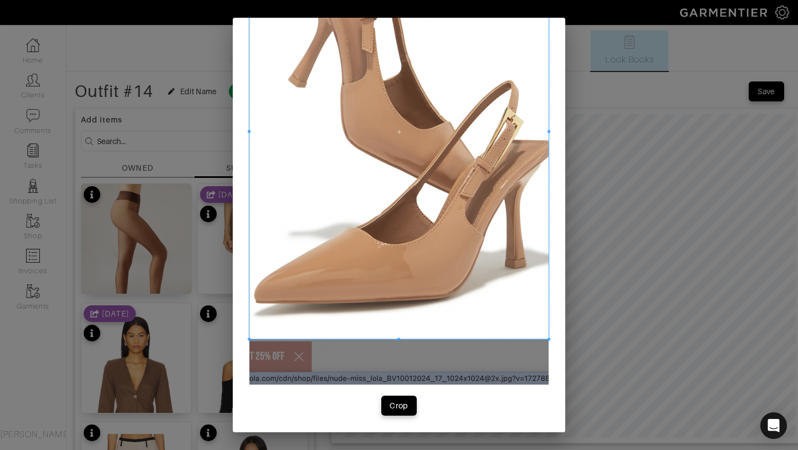
click at [405, 338] on div at bounding box center [398, 132] width 299 height 414
click at [407, 407] on div "Crop" at bounding box center [398, 405] width 19 height 11
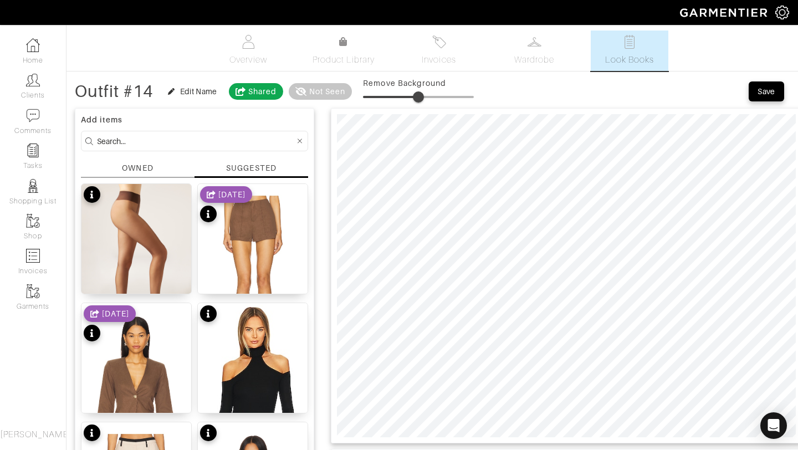
drag, startPoint x: 369, startPoint y: 95, endPoint x: 418, endPoint y: 93, distance: 48.2
click at [418, 93] on span at bounding box center [418, 96] width 11 height 11
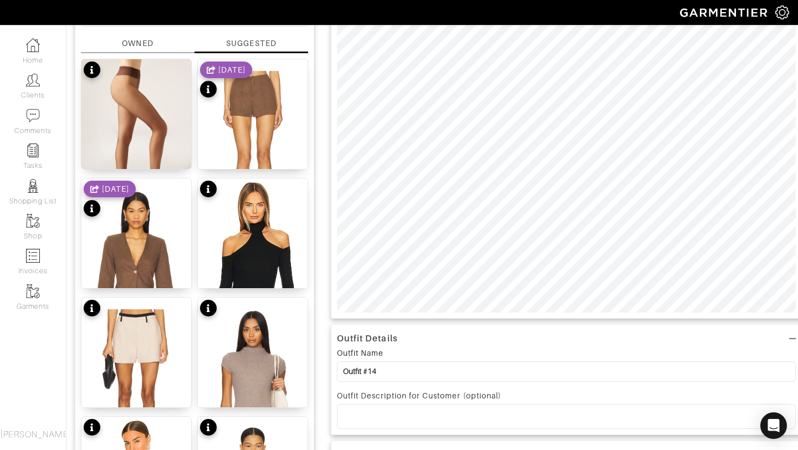
scroll to position [0, 0]
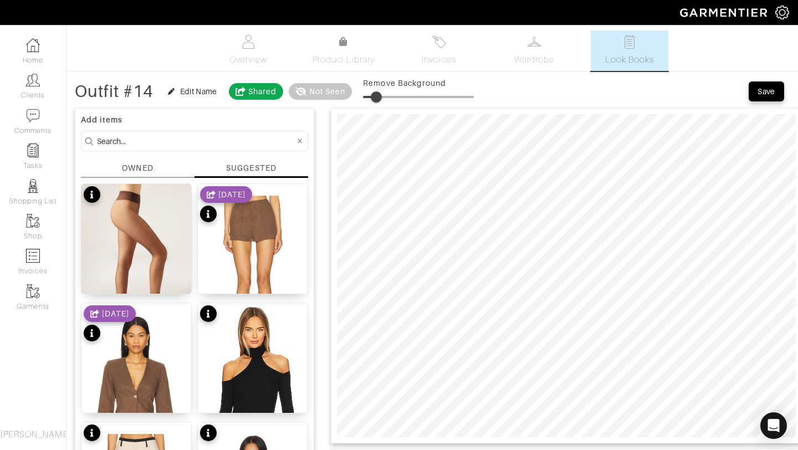
type input "10"
drag, startPoint x: 425, startPoint y: 96, endPoint x: 376, endPoint y: 68, distance: 56.8
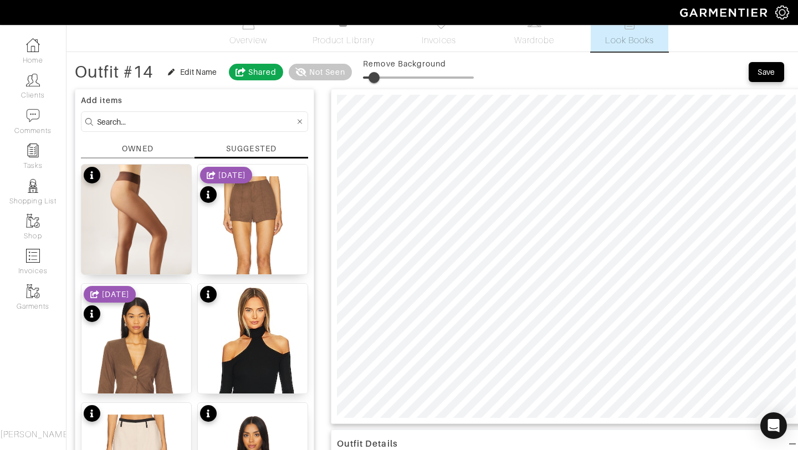
scroll to position [19, 0]
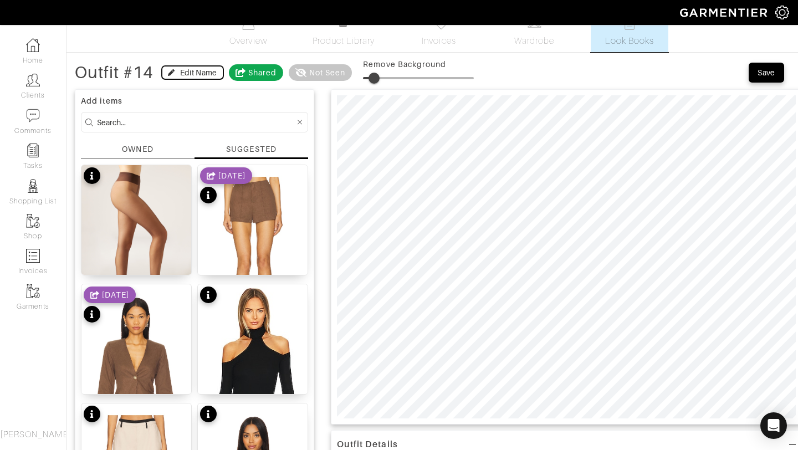
click at [173, 76] on div "Edit Name" at bounding box center [192, 72] width 49 height 11
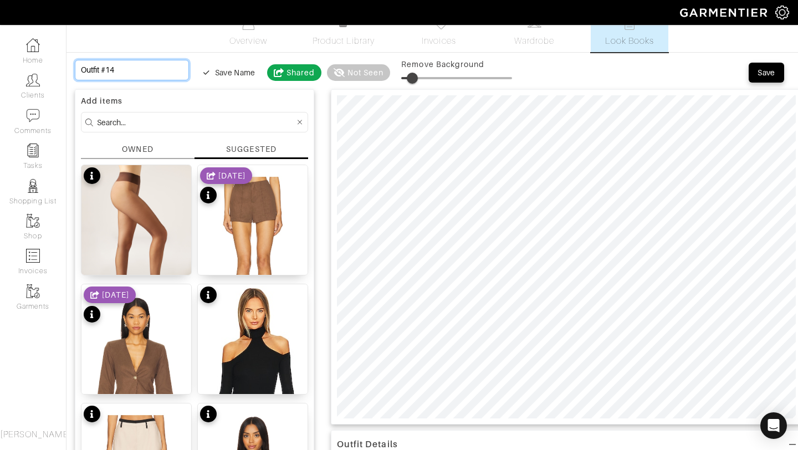
click at [142, 66] on input "Outfit #14" at bounding box center [132, 70] width 114 height 20
drag, startPoint x: 144, startPoint y: 69, endPoint x: 39, endPoint y: 69, distance: 105.2
type input "C"
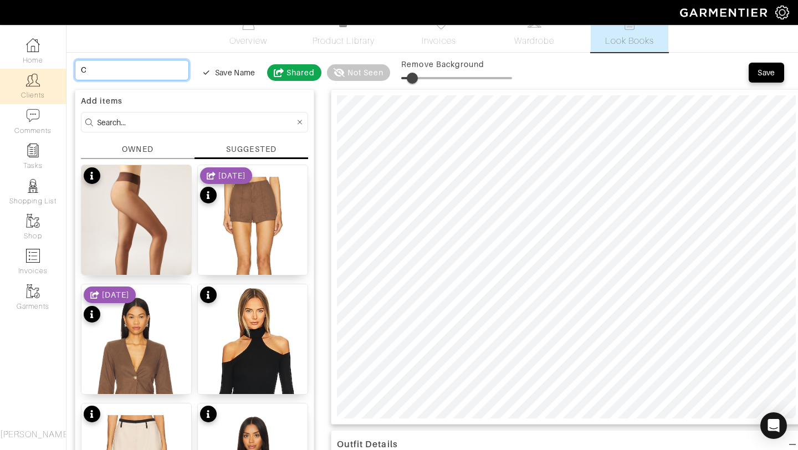
type input "Co"
type input "Coc"
type input "Coco"
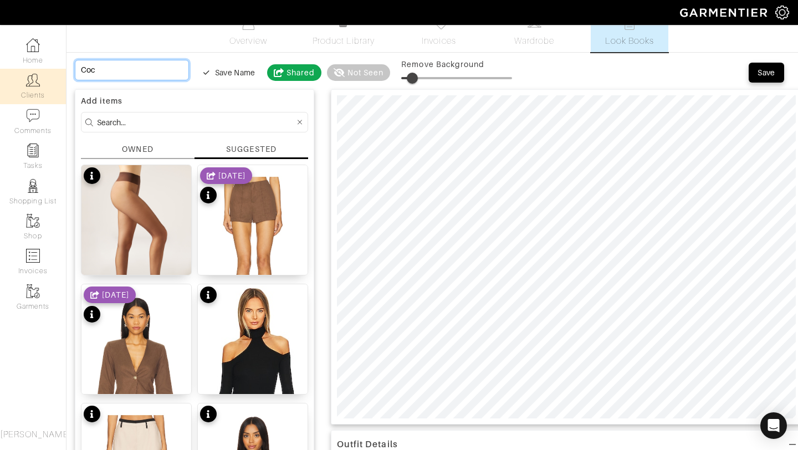
type input "Coco"
type input "Cocoa"
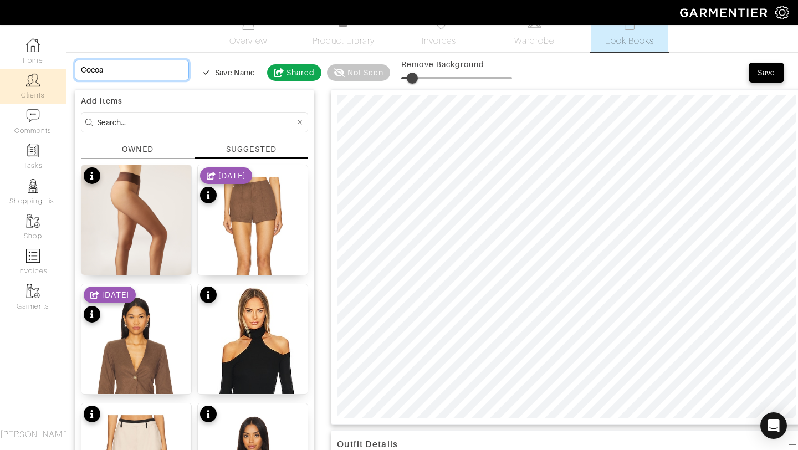
type input "Cocoa C"
type input "Cocoa Ch"
type input "Cocoa Chi"
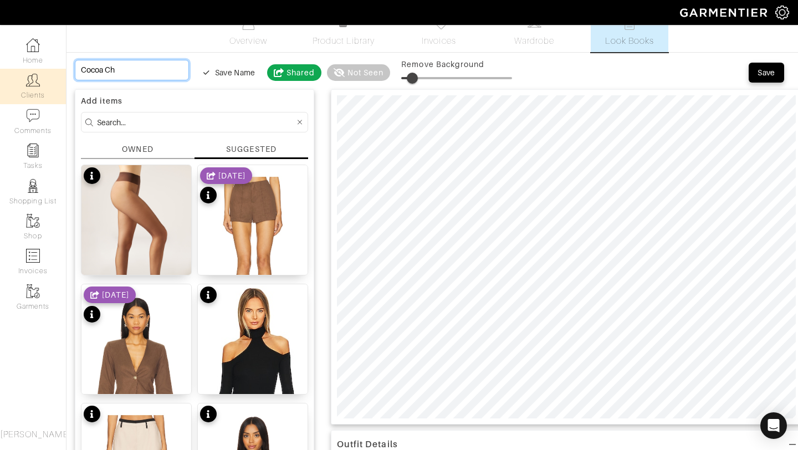
type input "Cocoa Chi"
type input "Cocoa Chic"
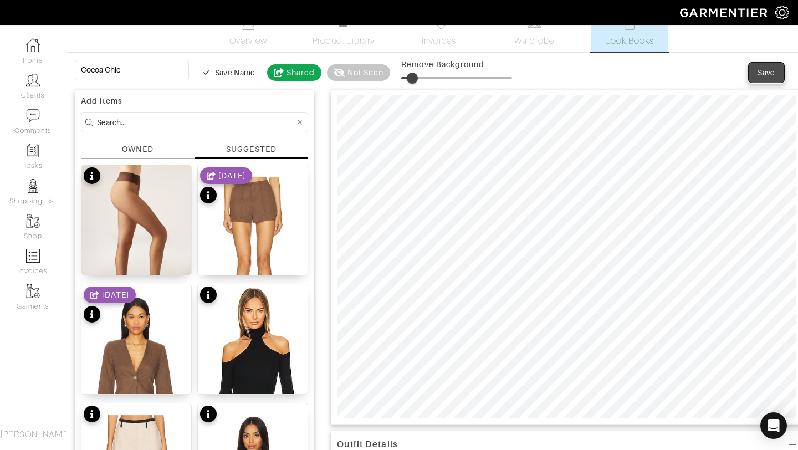
click at [764, 72] on div "Save" at bounding box center [766, 72] width 18 height 11
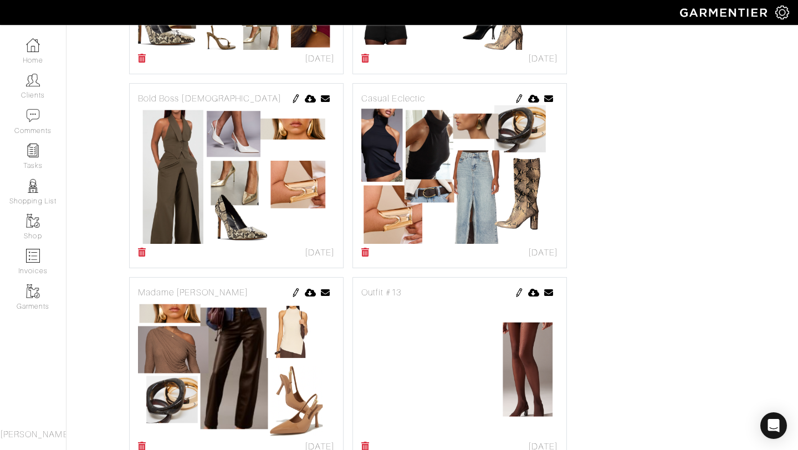
scroll to position [996, 0]
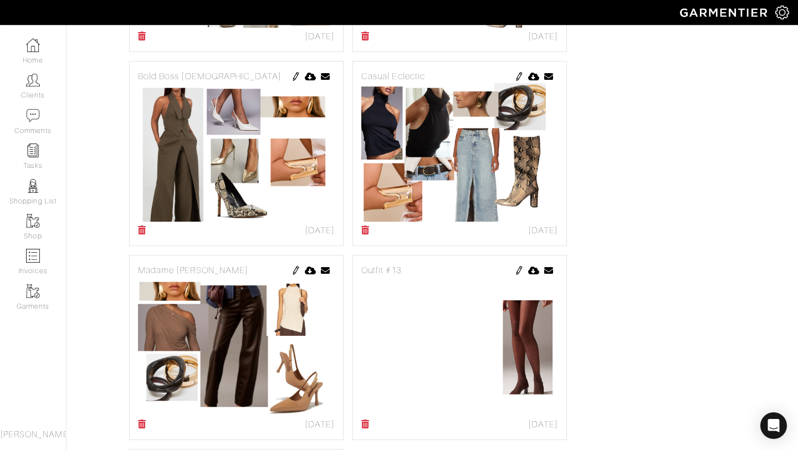
click at [364, 425] on icon at bounding box center [365, 423] width 8 height 9
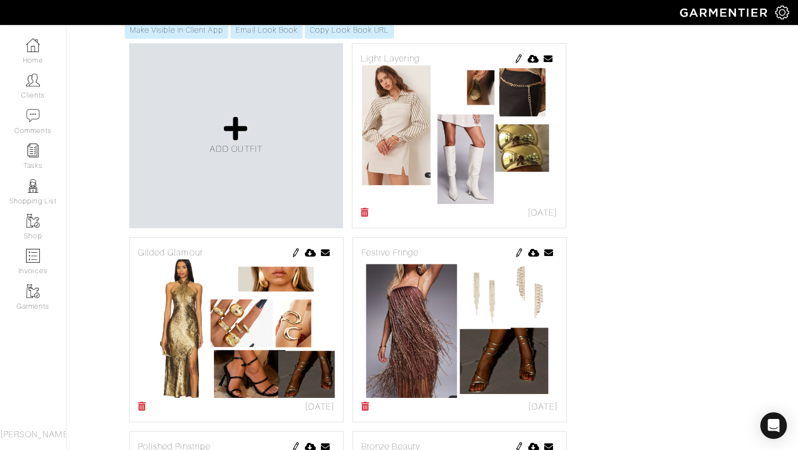
scroll to position [238, 0]
click at [236, 135] on icon at bounding box center [236, 129] width 24 height 27
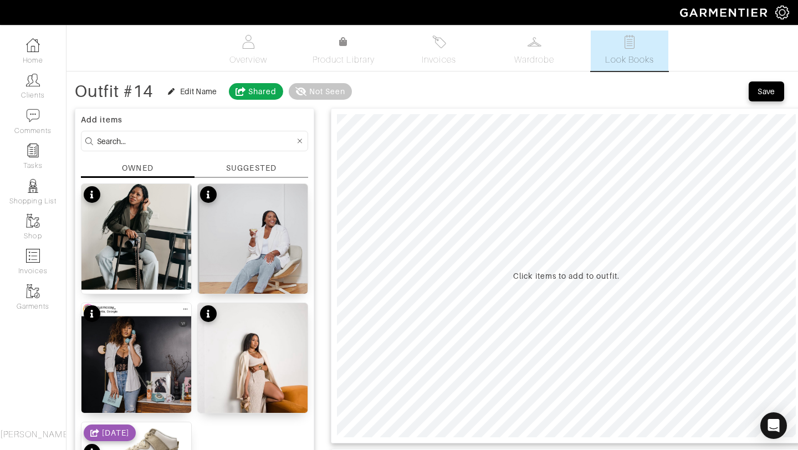
click at [238, 171] on div "SUGGESTED" at bounding box center [251, 168] width 50 height 12
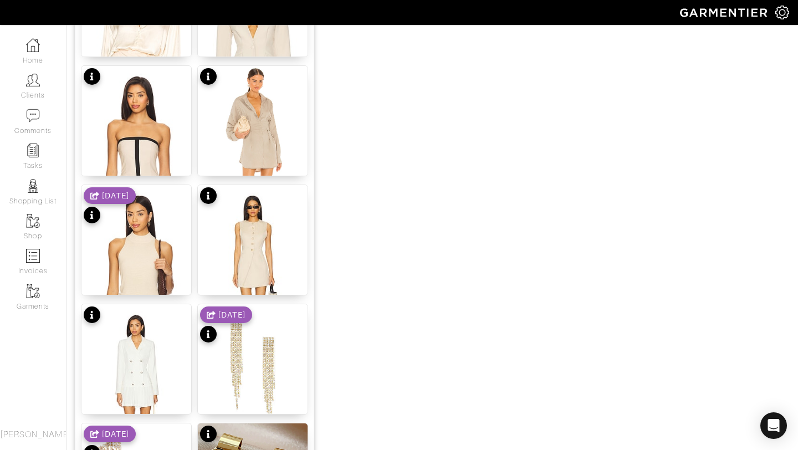
scroll to position [596, 0]
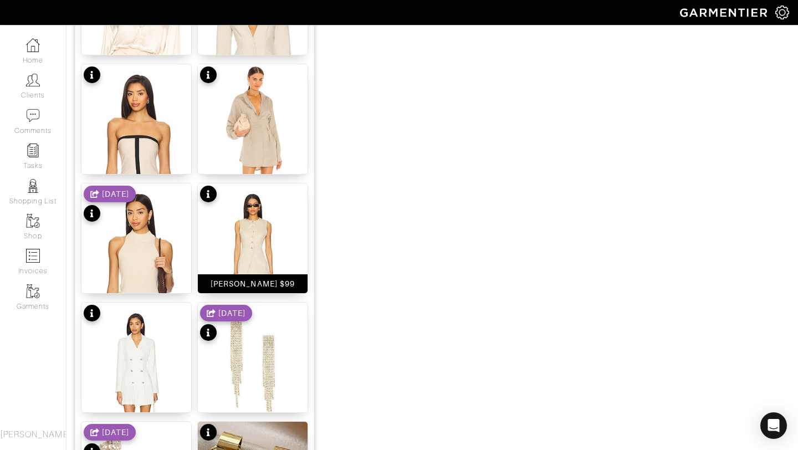
click at [235, 221] on img at bounding box center [253, 274] width 110 height 183
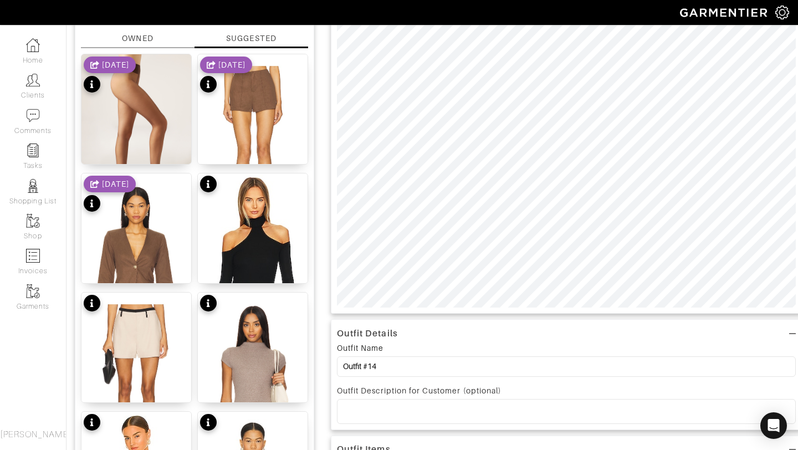
scroll to position [0, 0]
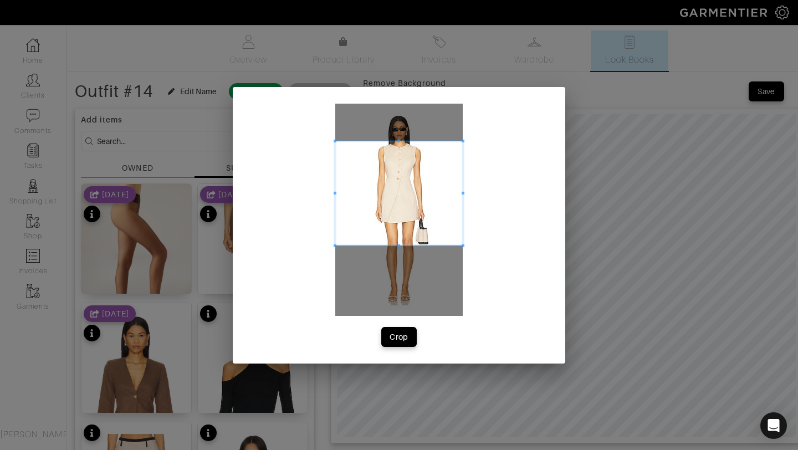
click at [400, 141] on div at bounding box center [398, 193] width 127 height 104
click at [398, 245] on span at bounding box center [398, 245] width 3 height 3
click at [401, 329] on button "Crop" at bounding box center [398, 337] width 35 height 20
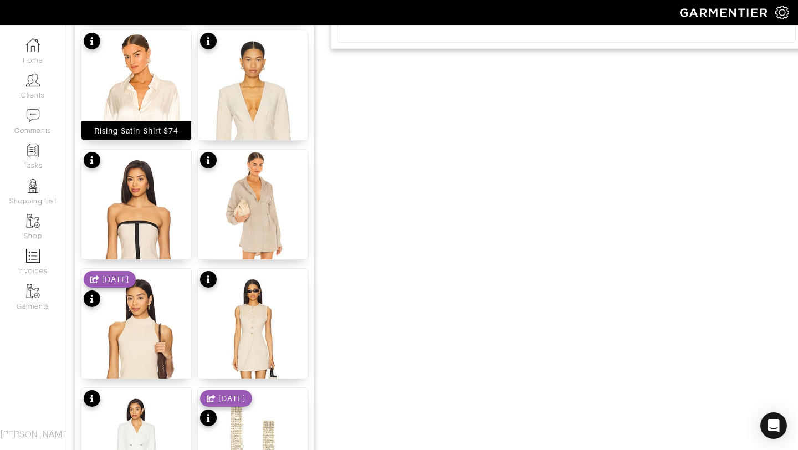
scroll to position [512, 0]
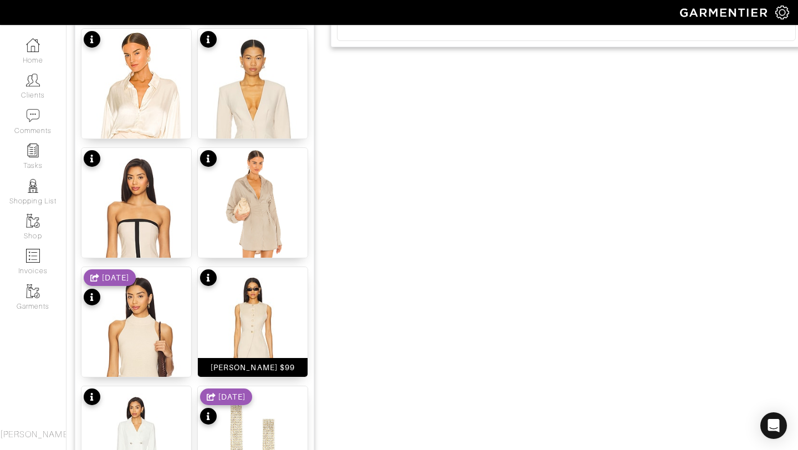
click at [252, 316] on img at bounding box center [253, 358] width 110 height 183
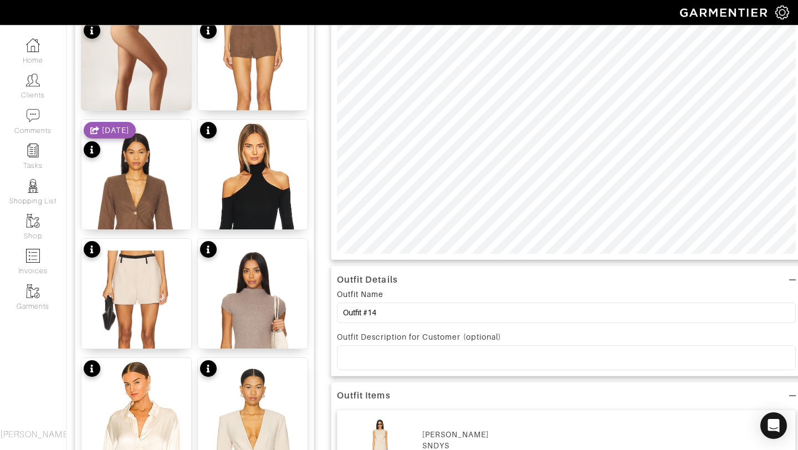
scroll to position [102, 0]
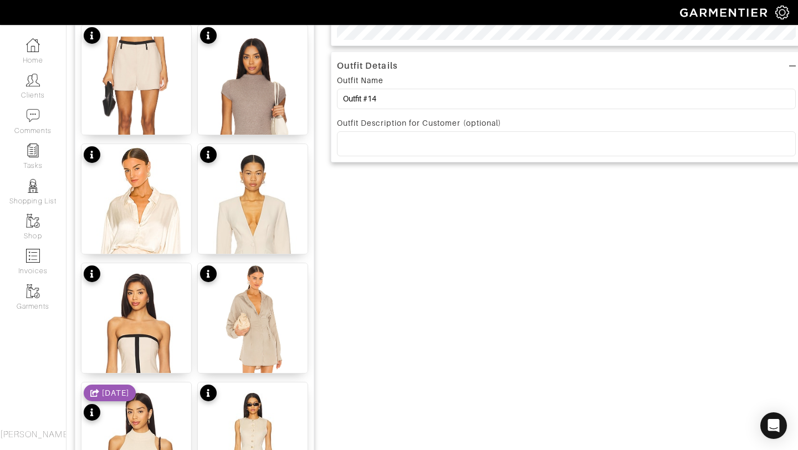
scroll to position [398, 0]
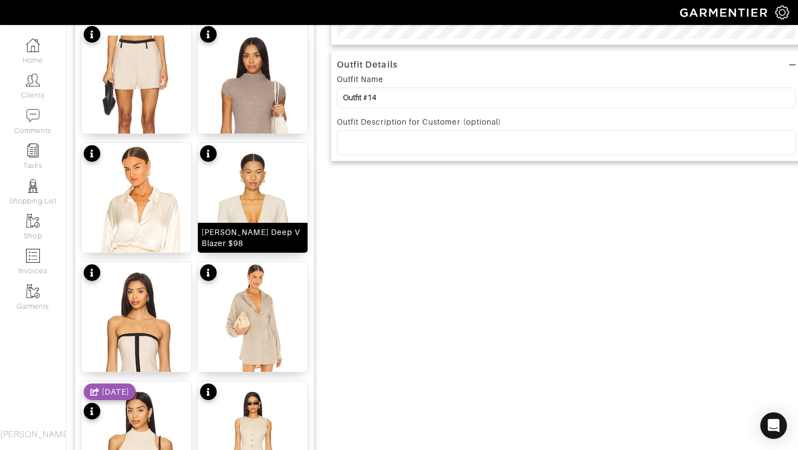
click at [243, 191] on img at bounding box center [253, 234] width 110 height 183
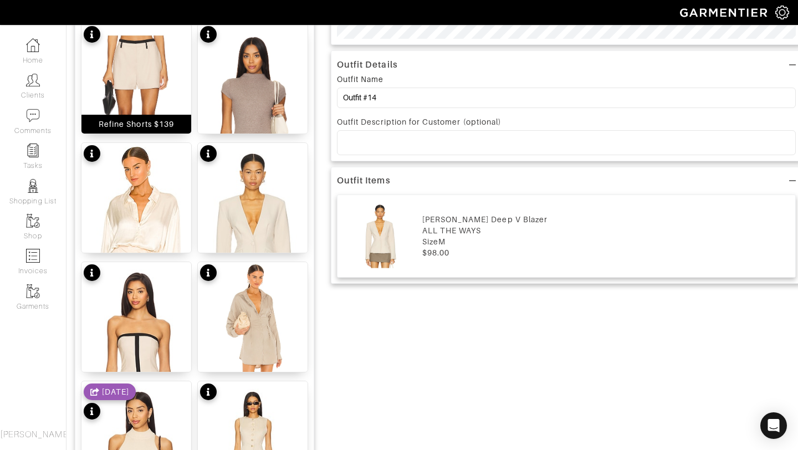
click at [115, 71] on img at bounding box center [136, 118] width 110 height 188
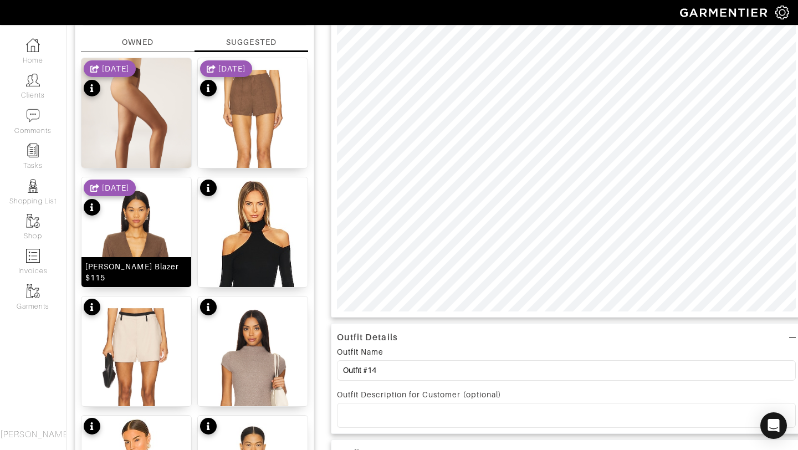
scroll to position [0, 0]
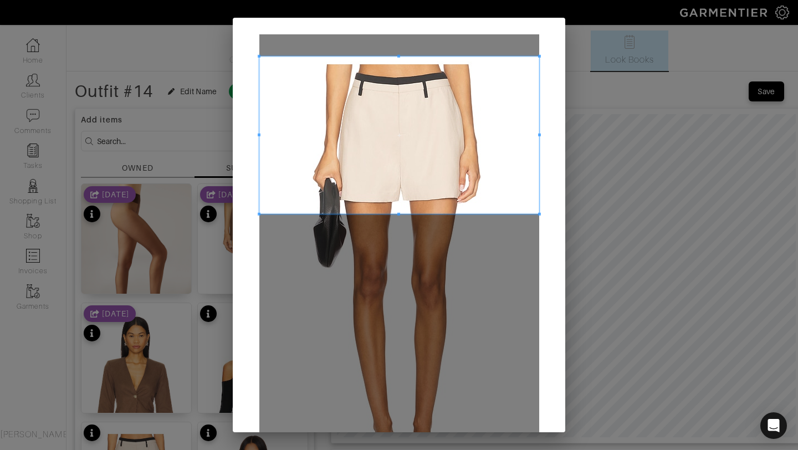
click at [403, 90] on span at bounding box center [399, 134] width 280 height 157
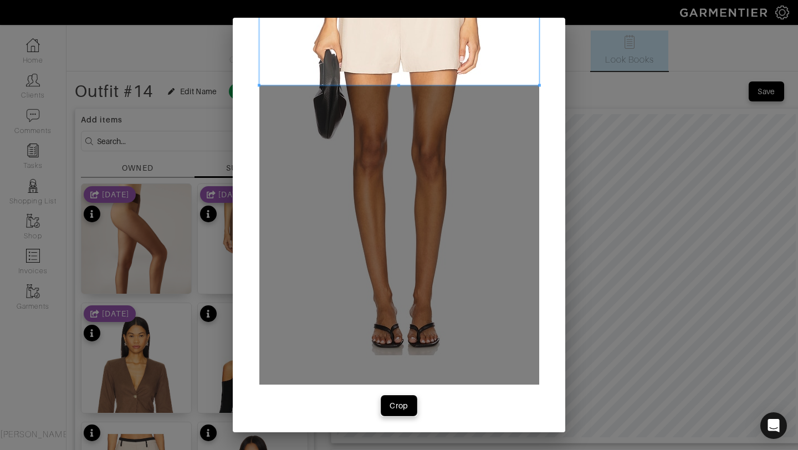
click at [407, 402] on div "Crop" at bounding box center [398, 405] width 19 height 11
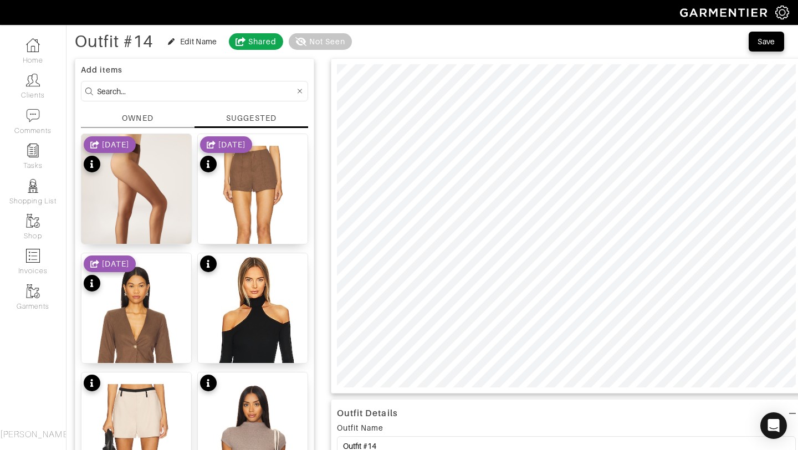
scroll to position [70, 0]
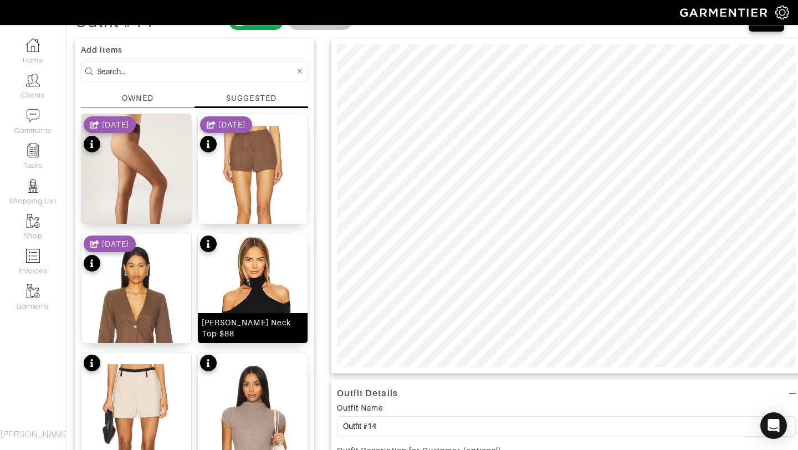
click at [246, 287] on img at bounding box center [253, 324] width 110 height 183
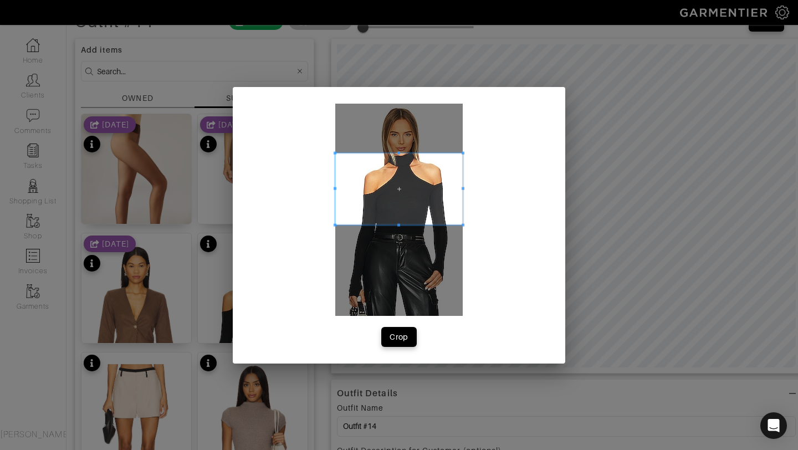
click at [403, 188] on span at bounding box center [398, 188] width 127 height 71
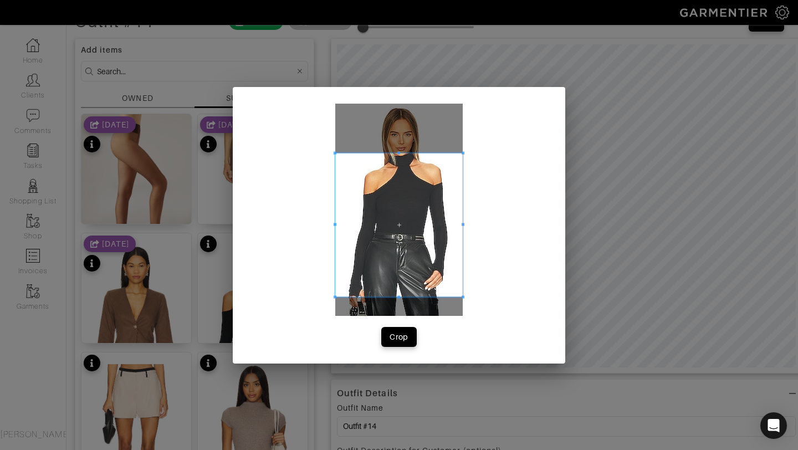
click at [397, 297] on span at bounding box center [398, 296] width 3 height 3
click at [397, 346] on div "Crop" at bounding box center [399, 225] width 332 height 276
click at [397, 343] on button "Crop" at bounding box center [398, 337] width 35 height 20
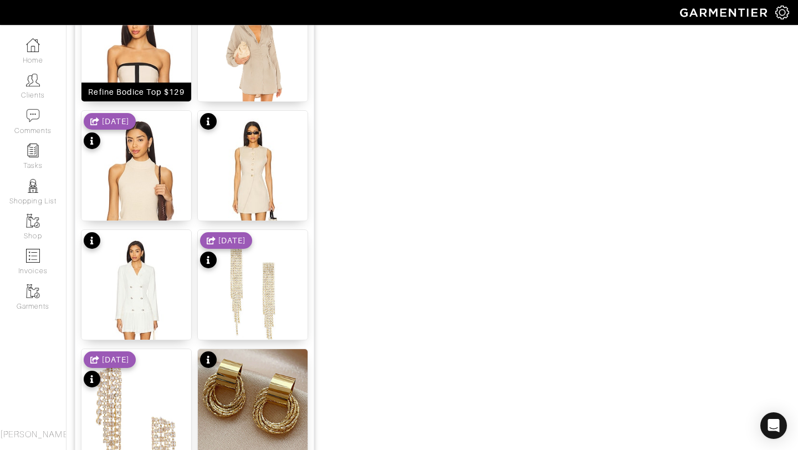
scroll to position [675, 0]
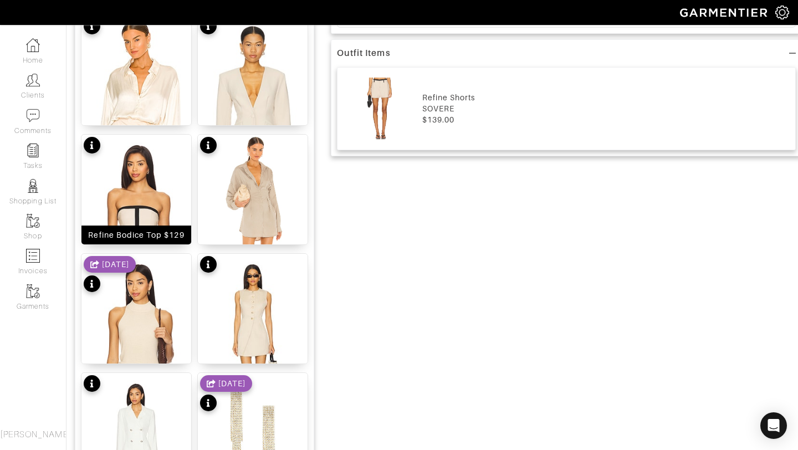
click at [146, 177] on img at bounding box center [136, 226] width 110 height 183
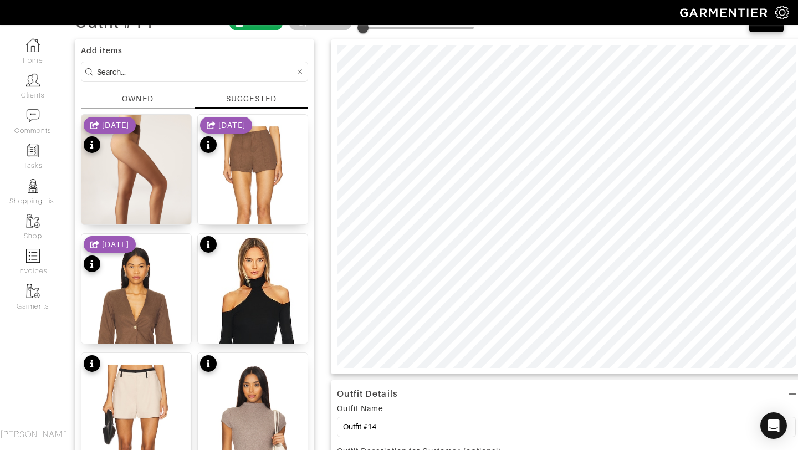
scroll to position [0, 0]
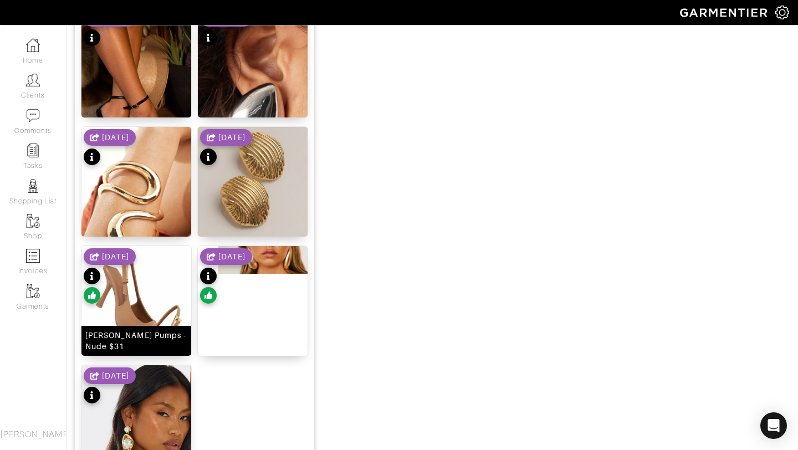
scroll to position [1361, 0]
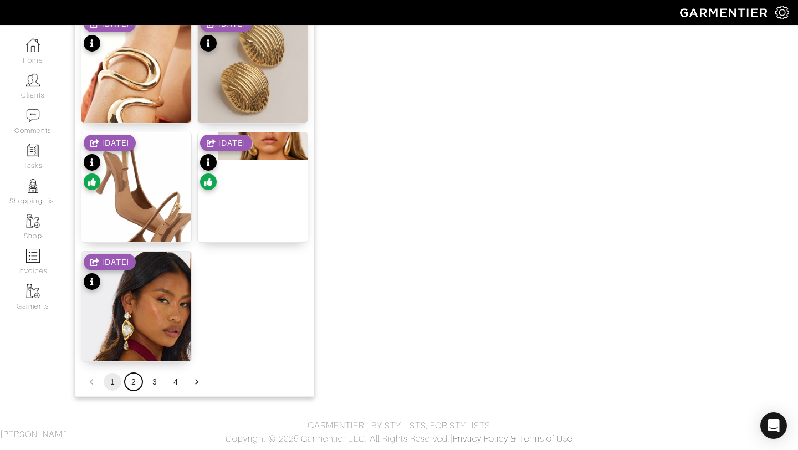
click at [135, 380] on button "2" at bounding box center [134, 382] width 18 height 18
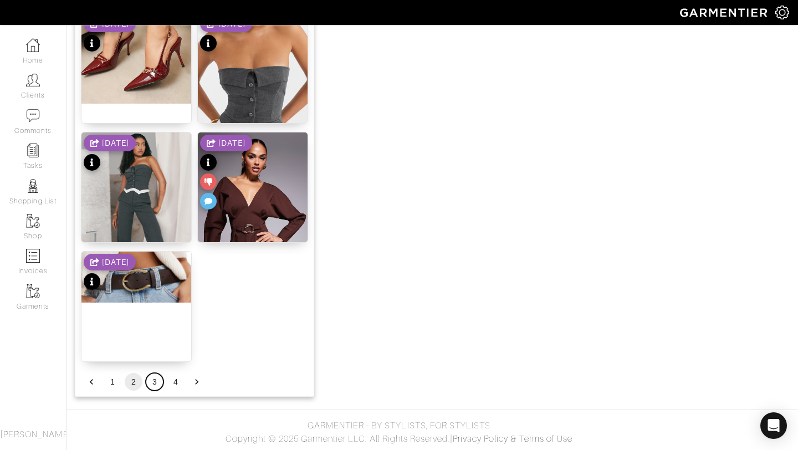
click at [154, 379] on button "3" at bounding box center [155, 382] width 18 height 18
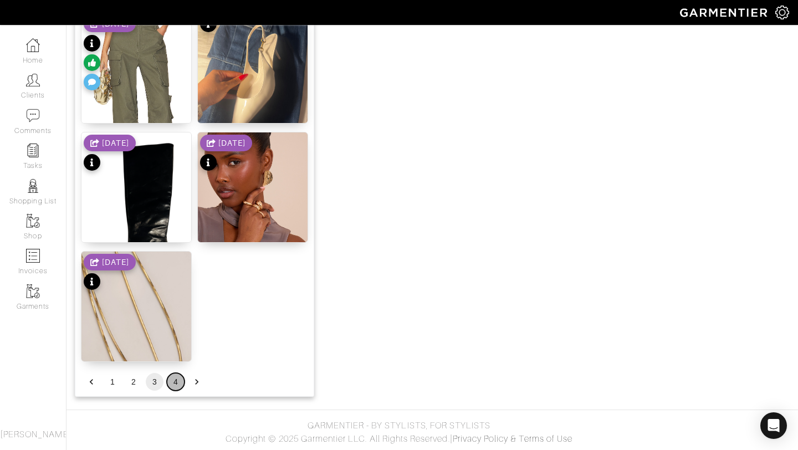
click at [169, 377] on button "4" at bounding box center [176, 382] width 18 height 18
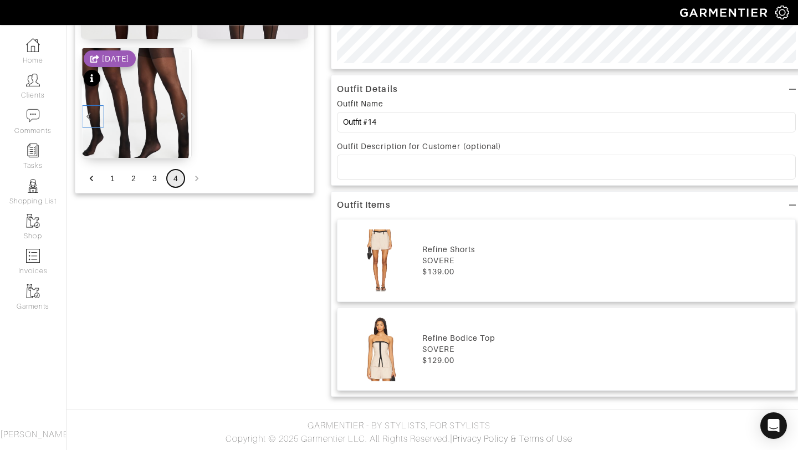
scroll to position [115, 0]
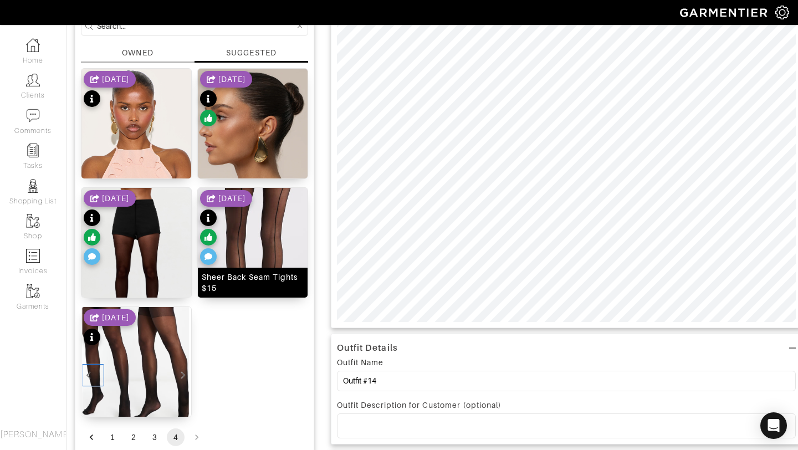
click at [256, 234] on img at bounding box center [253, 272] width 110 height 168
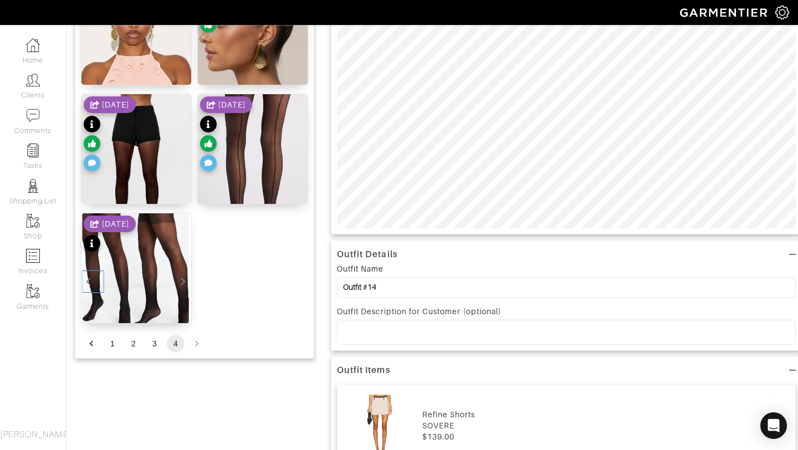
scroll to position [212, 0]
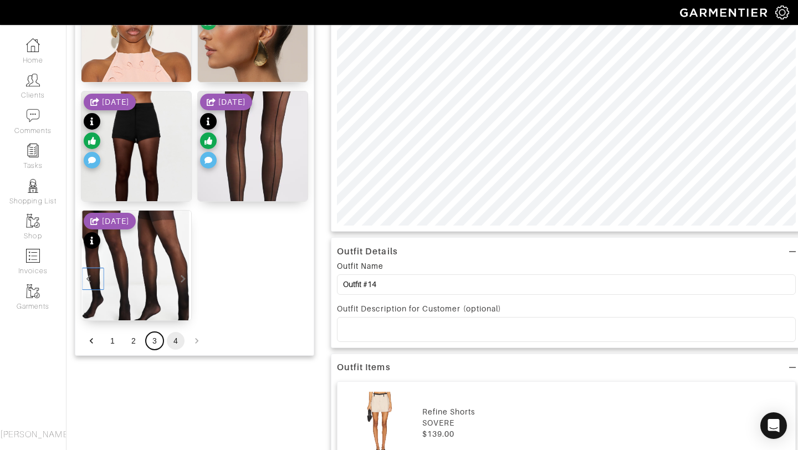
click at [153, 339] on button "3" at bounding box center [155, 341] width 18 height 18
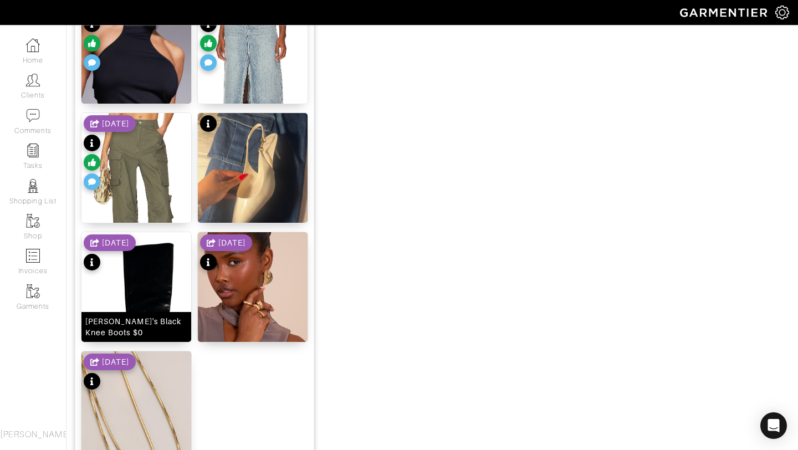
scroll to position [1361, 0]
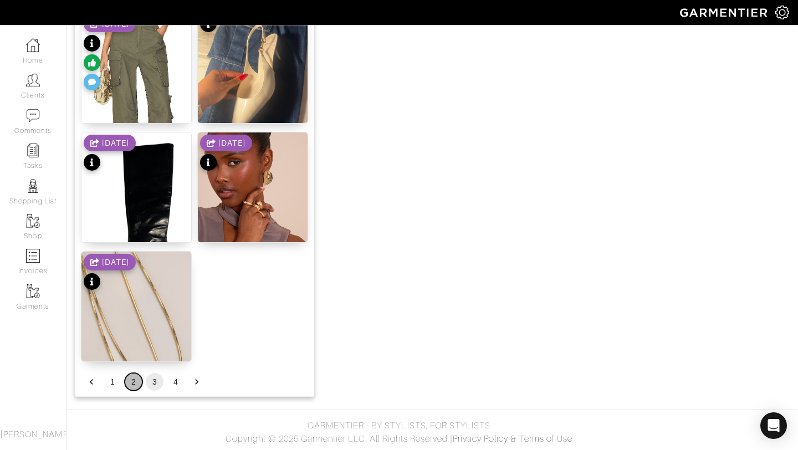
click at [134, 385] on button "2" at bounding box center [134, 382] width 18 height 18
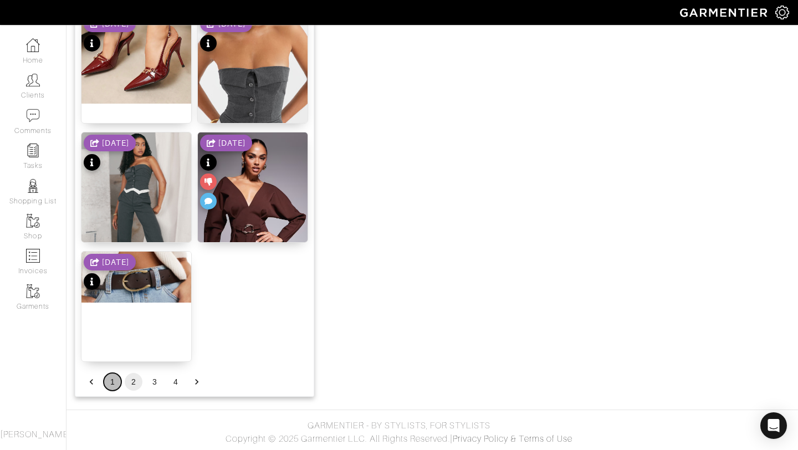
click at [117, 378] on button "1" at bounding box center [113, 382] width 18 height 18
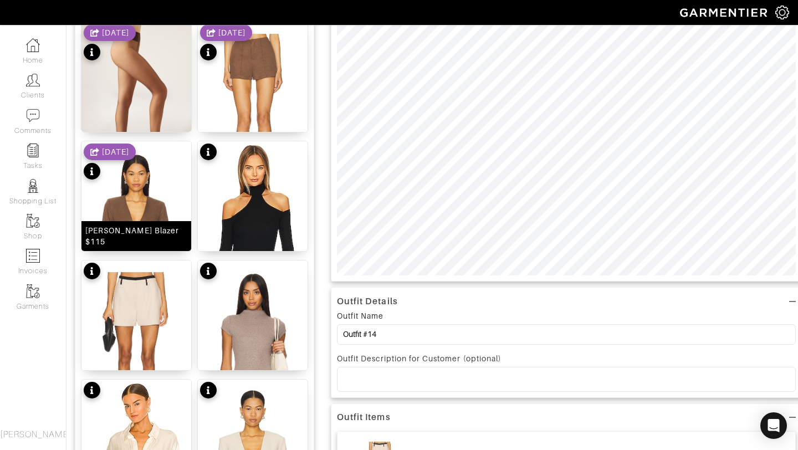
scroll to position [0, 0]
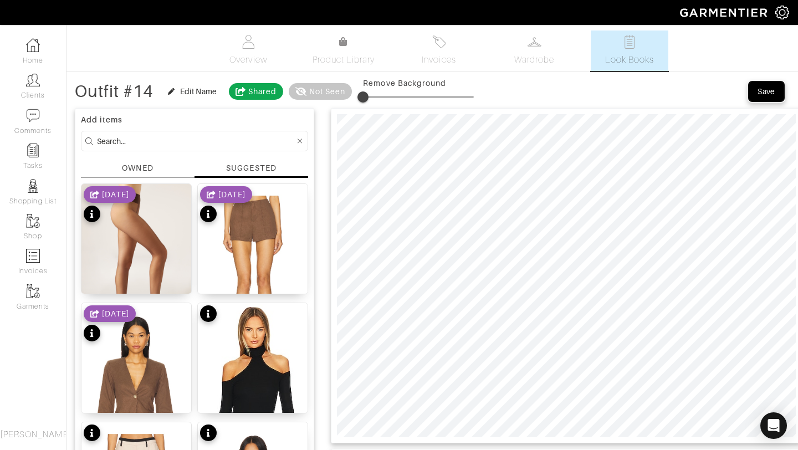
click at [780, 88] on button "Save" at bounding box center [765, 91] width 35 height 20
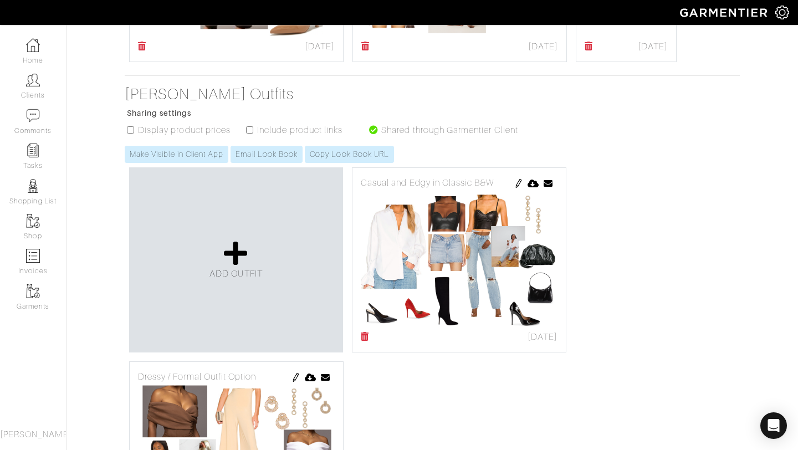
scroll to position [1373, 0]
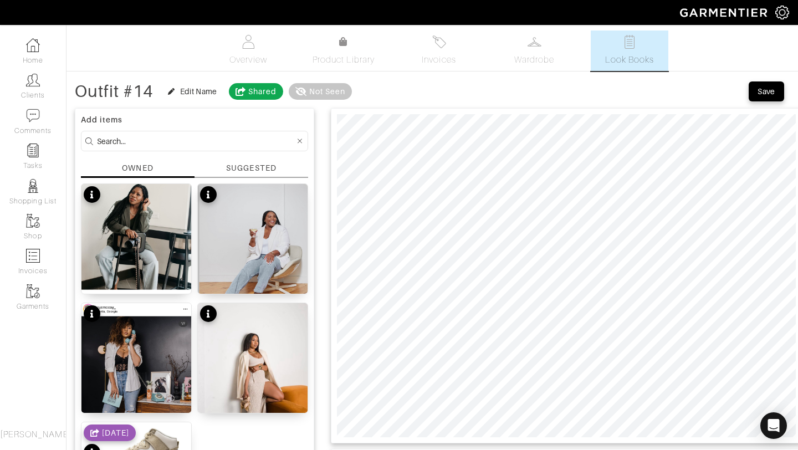
click at [257, 163] on div "SUGGESTED" at bounding box center [251, 168] width 50 height 12
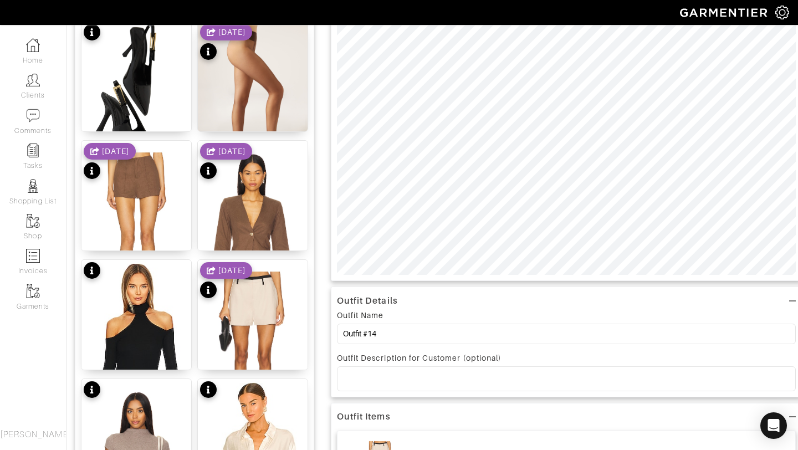
scroll to position [102, 0]
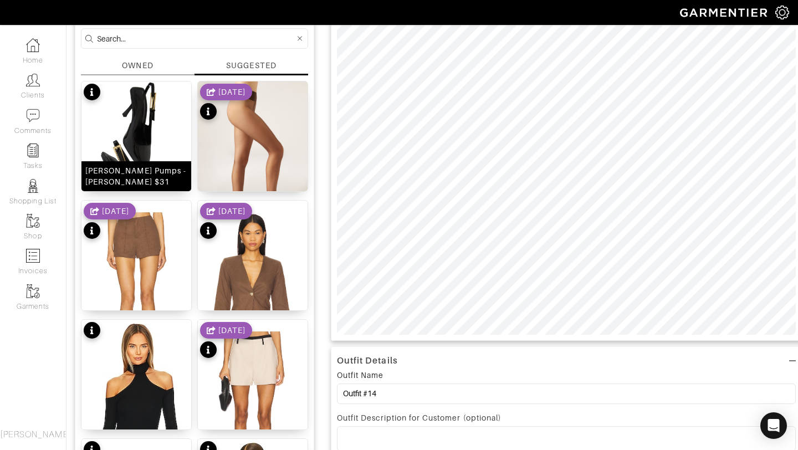
click at [118, 158] on img at bounding box center [136, 163] width 110 height 164
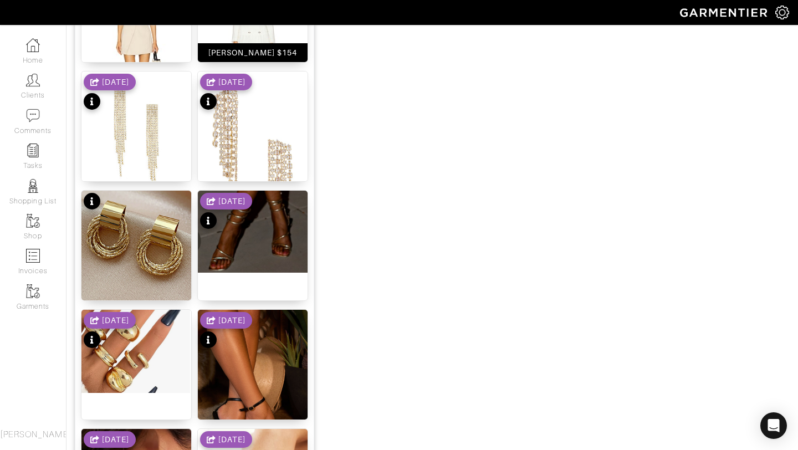
scroll to position [1037, 0]
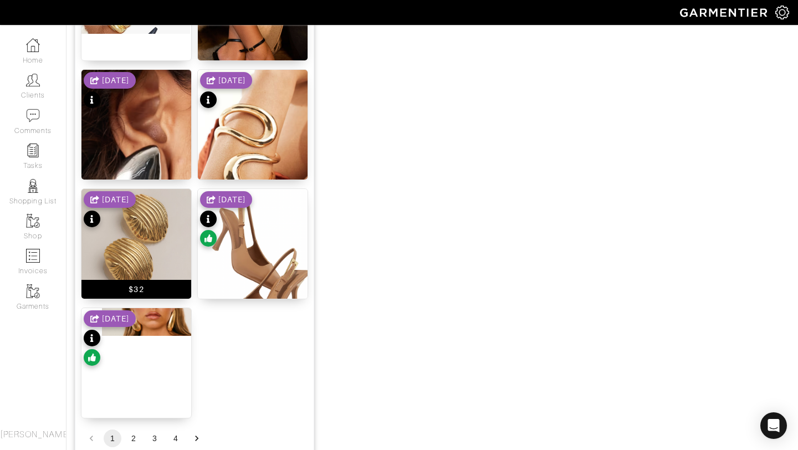
click at [151, 229] on img at bounding box center [136, 244] width 110 height 110
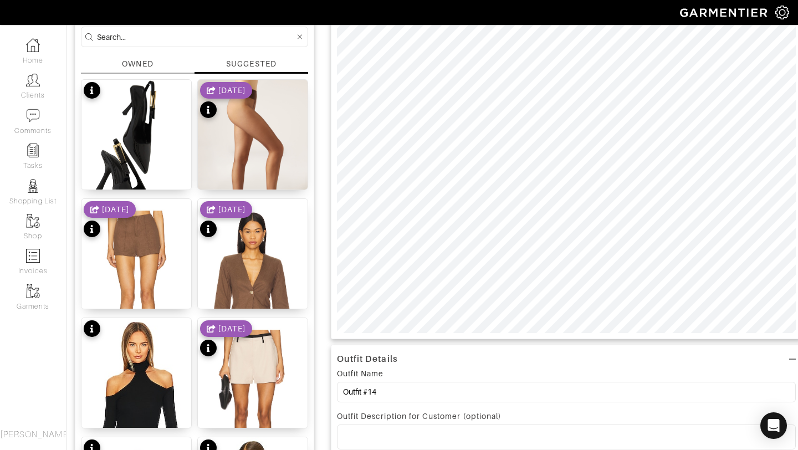
scroll to position [0, 0]
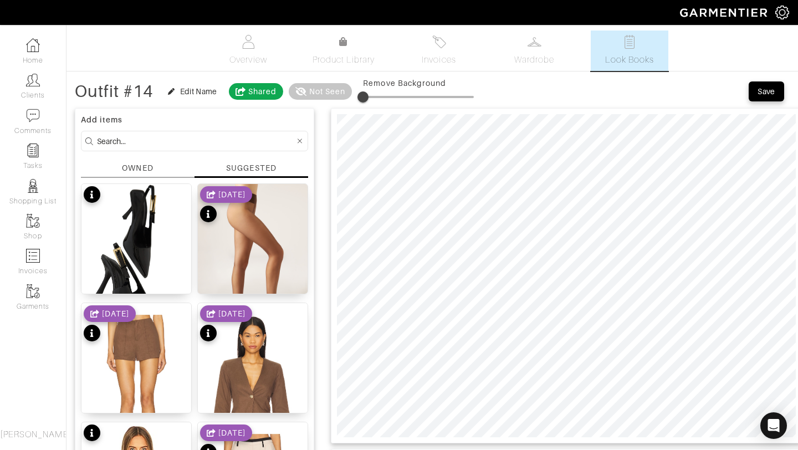
drag, startPoint x: 367, startPoint y: 96, endPoint x: 309, endPoint y: 102, distance: 58.5
drag, startPoint x: 364, startPoint y: 97, endPoint x: 400, endPoint y: 88, distance: 37.2
click at [400, 91] on span at bounding box center [398, 96] width 11 height 11
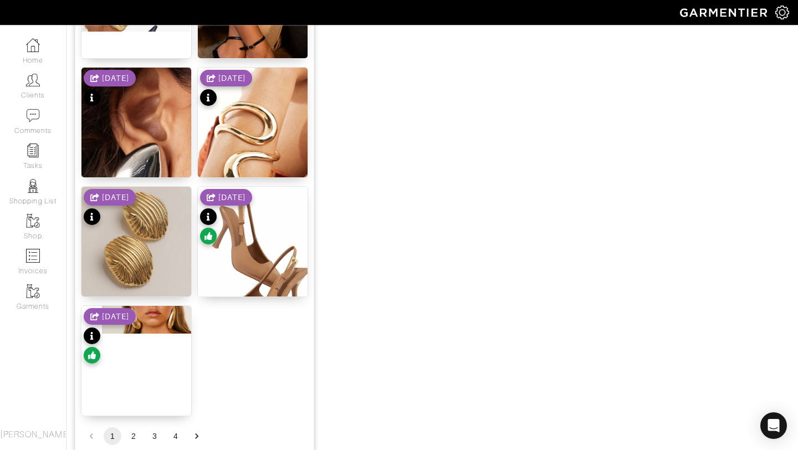
scroll to position [1361, 0]
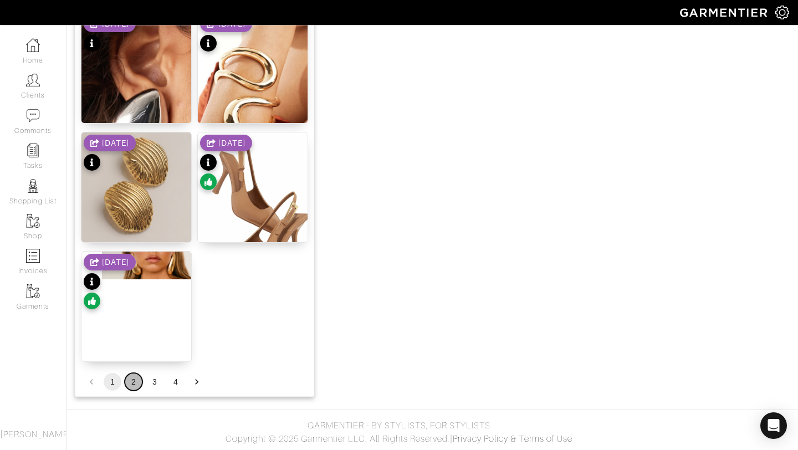
click at [131, 384] on button "2" at bounding box center [134, 382] width 18 height 18
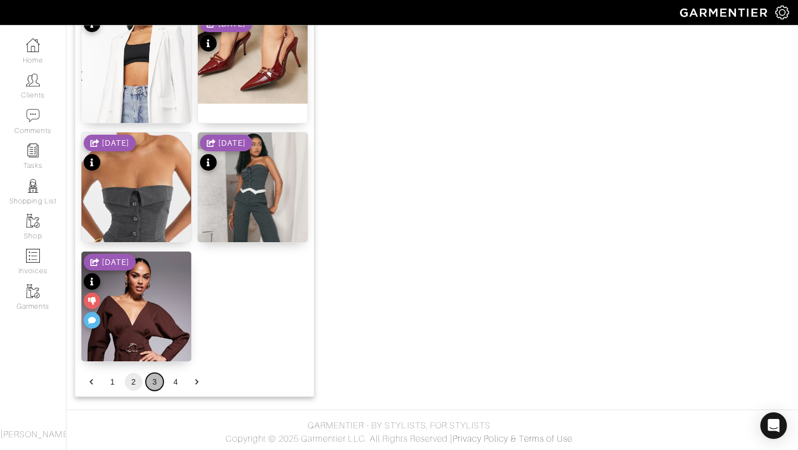
click at [149, 378] on button "3" at bounding box center [155, 382] width 18 height 18
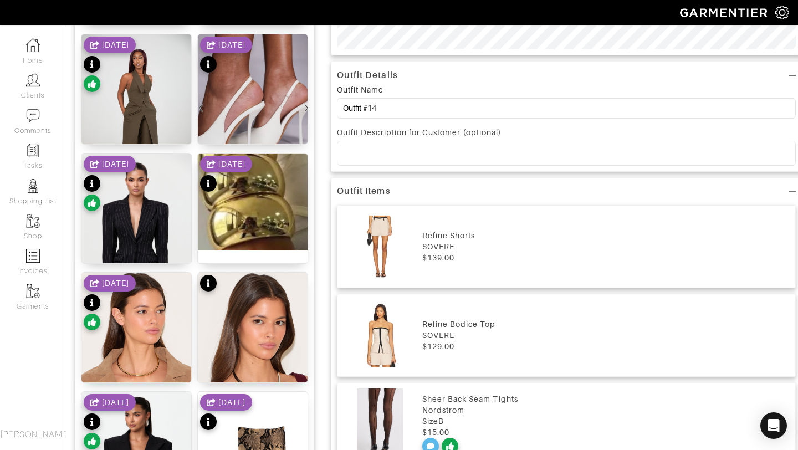
scroll to position [389, 0]
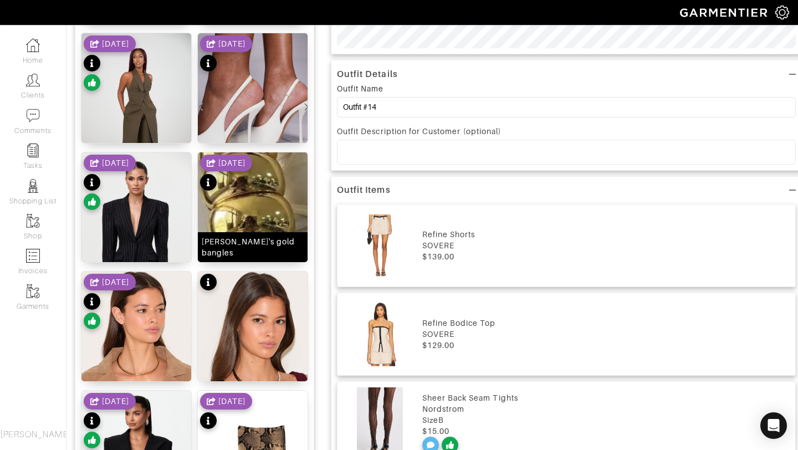
click at [242, 201] on img at bounding box center [253, 200] width 110 height 97
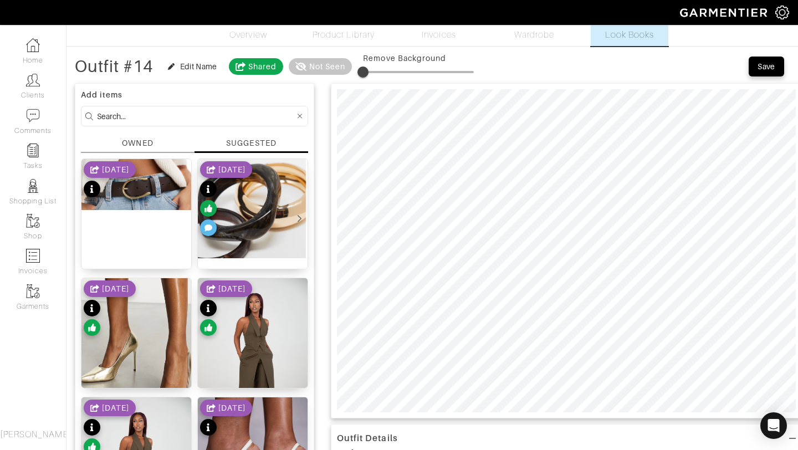
scroll to position [26, 0]
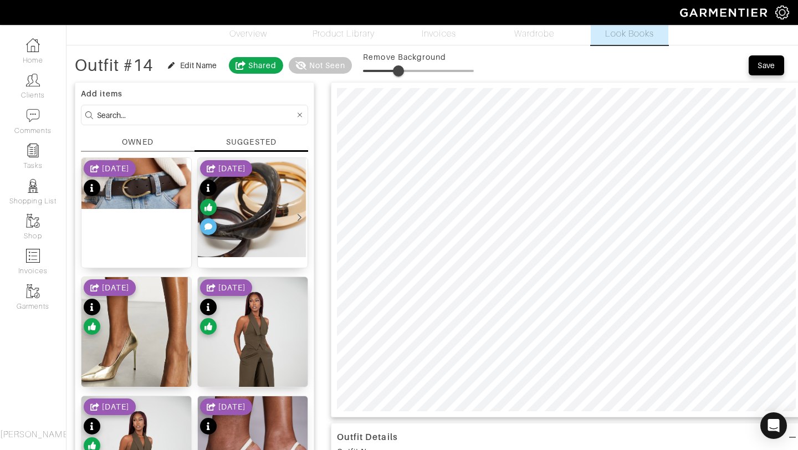
type input "0"
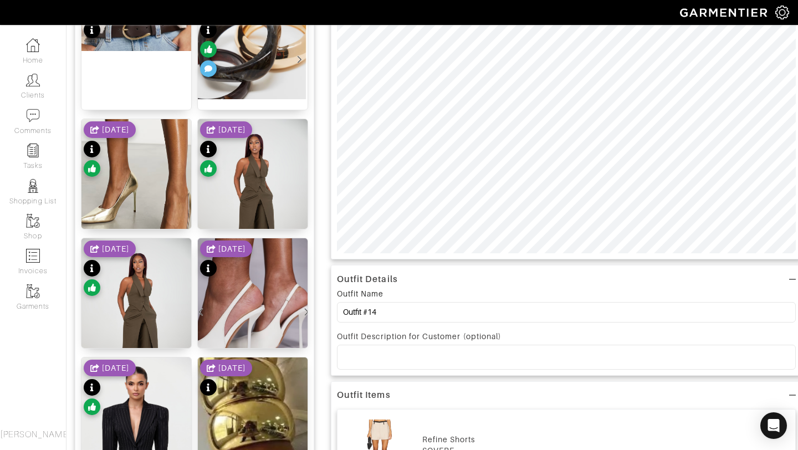
scroll to position [0, 0]
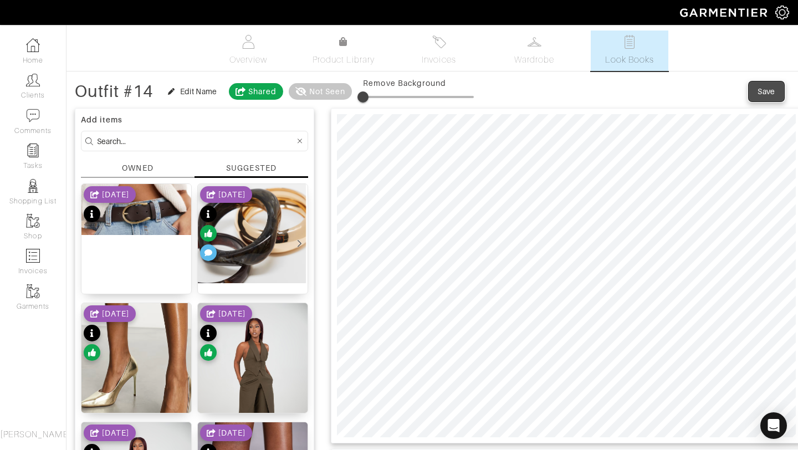
click at [760, 91] on div "Save" at bounding box center [766, 91] width 18 height 11
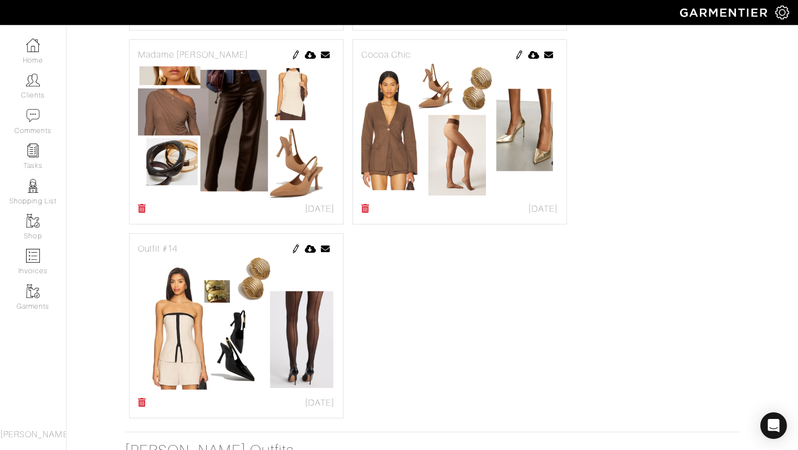
scroll to position [1160, 0]
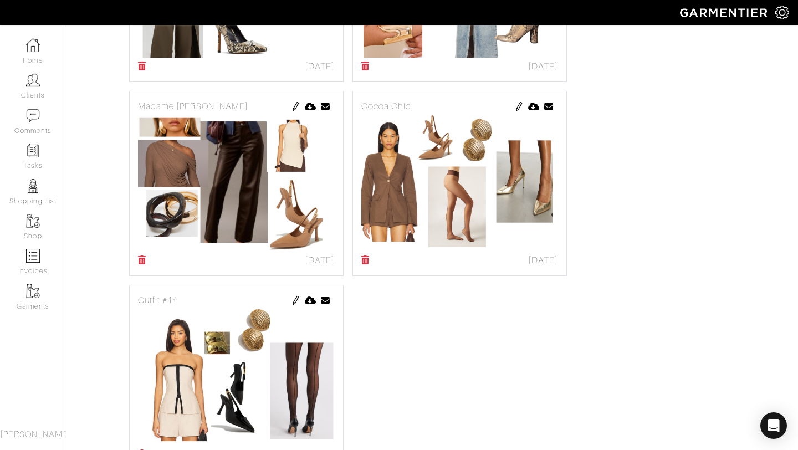
click at [292, 106] on img at bounding box center [295, 106] width 9 height 9
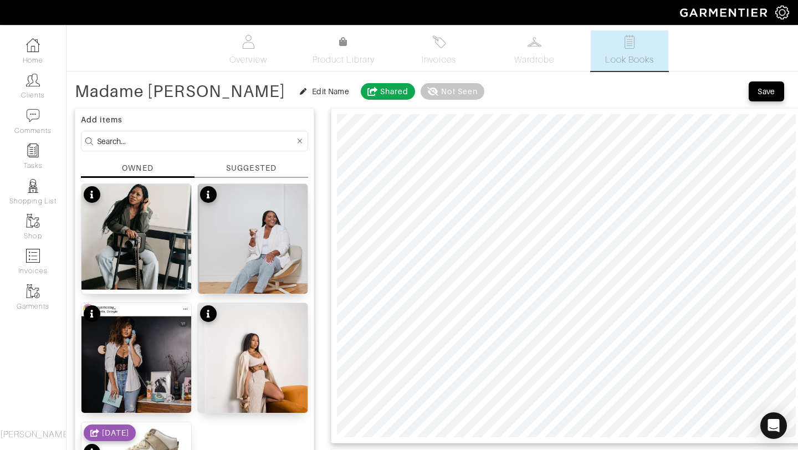
click at [253, 166] on div "SUGGESTED" at bounding box center [251, 168] width 50 height 12
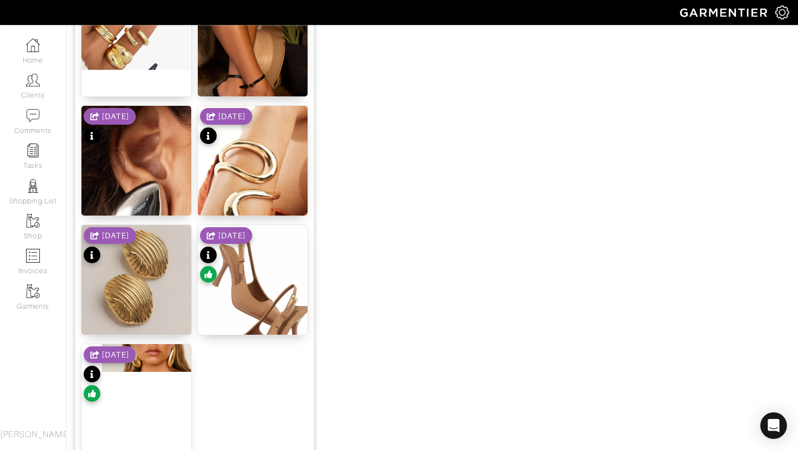
scroll to position [1361, 0]
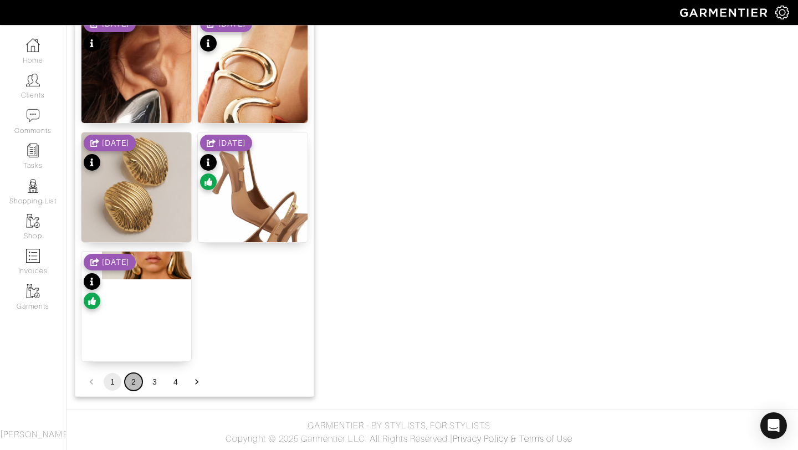
click at [138, 380] on button "2" at bounding box center [134, 382] width 18 height 18
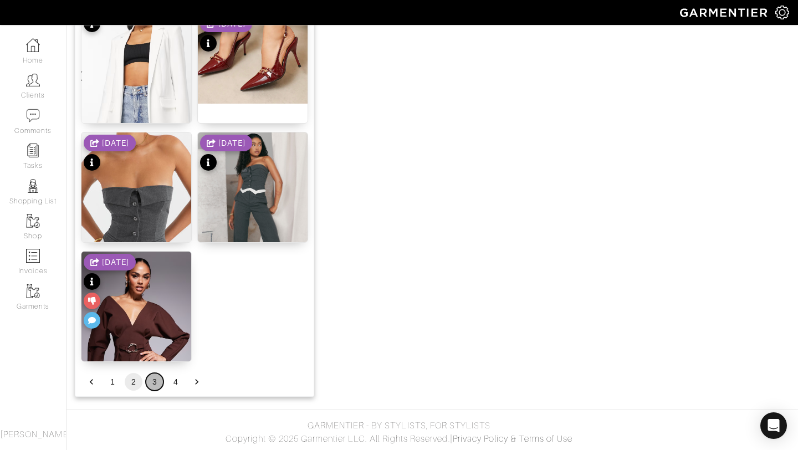
click at [158, 384] on button "3" at bounding box center [155, 382] width 18 height 18
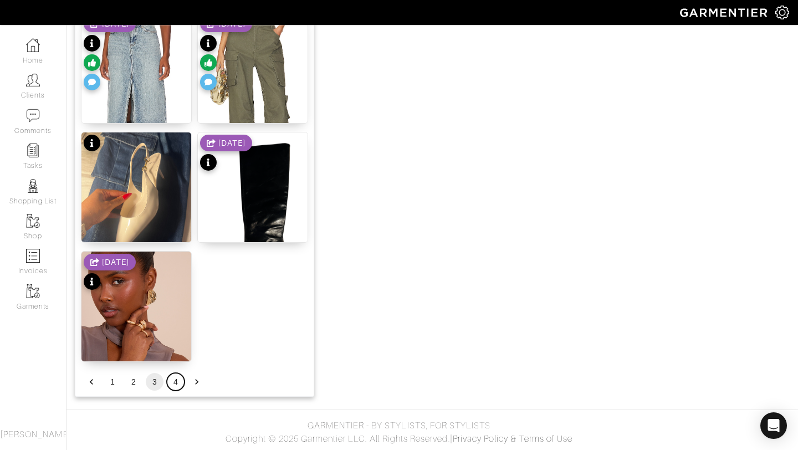
click at [179, 379] on button "4" at bounding box center [176, 382] width 18 height 18
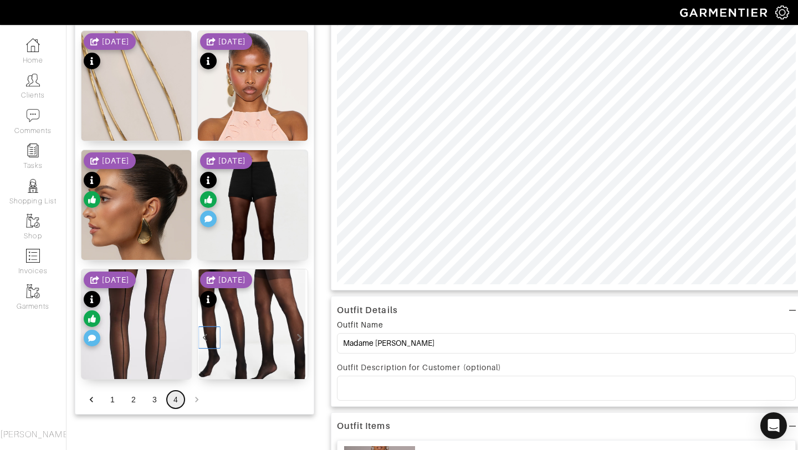
scroll to position [153, 0]
click at [112, 399] on button "1" at bounding box center [113, 399] width 18 height 18
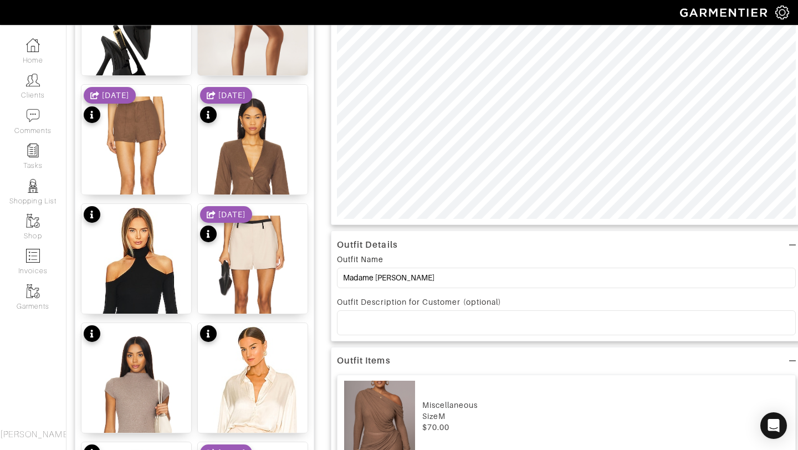
scroll to position [219, 0]
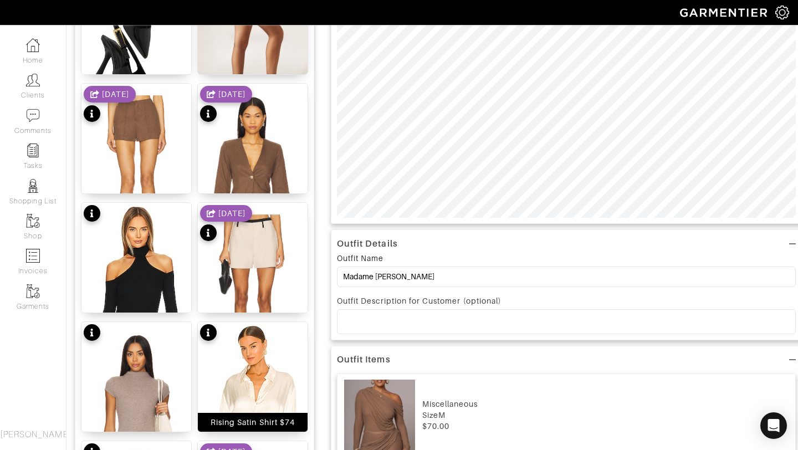
click at [265, 377] on img at bounding box center [253, 413] width 110 height 183
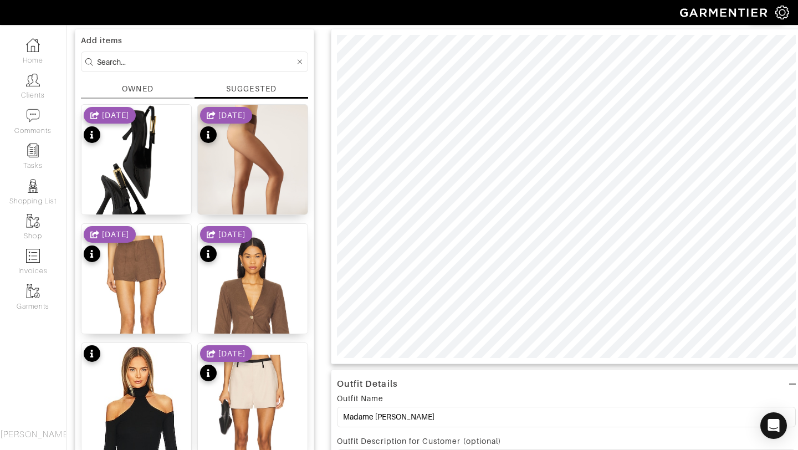
scroll to position [0, 0]
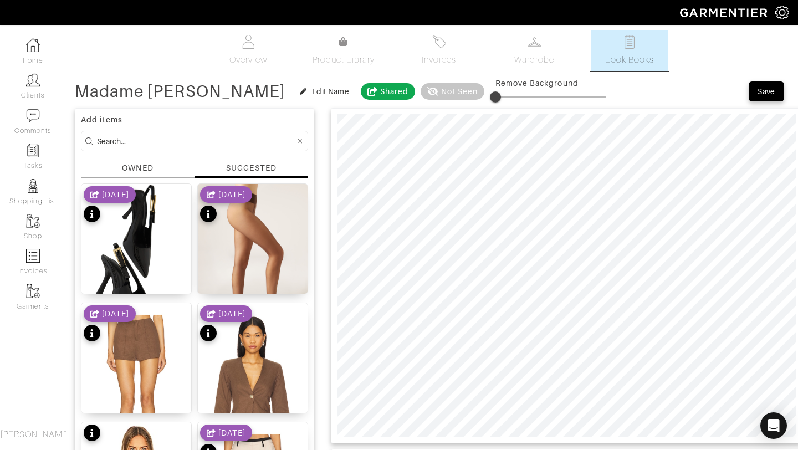
click at [755, 90] on span "Save" at bounding box center [765, 91] width 23 height 11
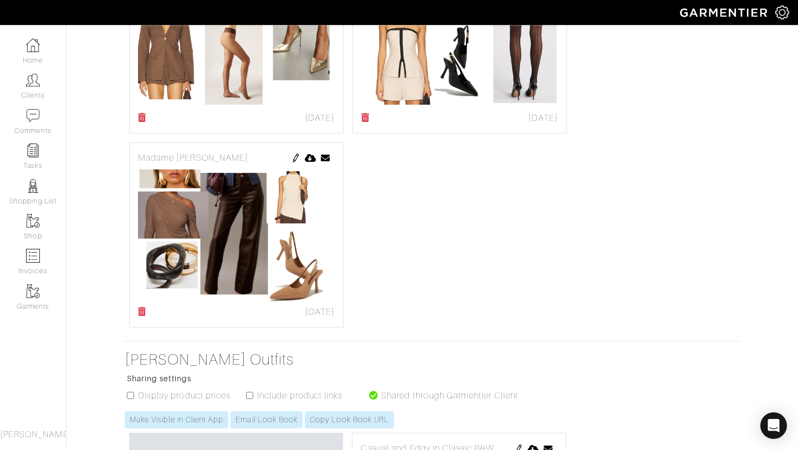
scroll to position [1313, 0]
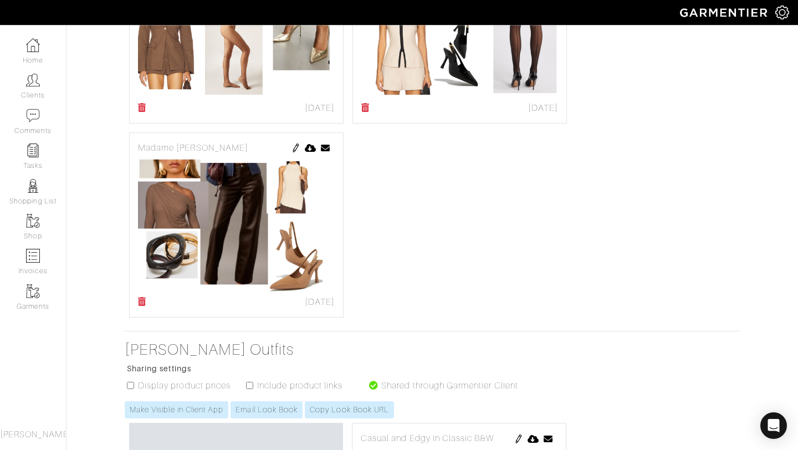
click at [294, 153] on link at bounding box center [295, 147] width 9 height 13
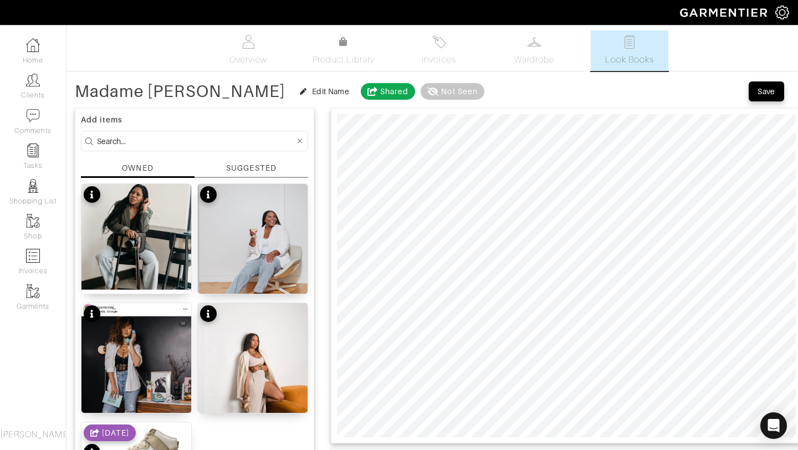
click at [266, 171] on div "SUGGESTED" at bounding box center [251, 168] width 50 height 12
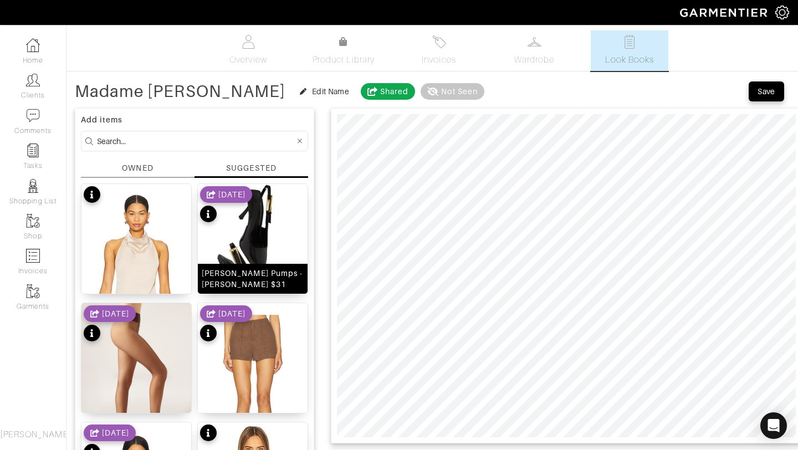
scroll to position [127, 0]
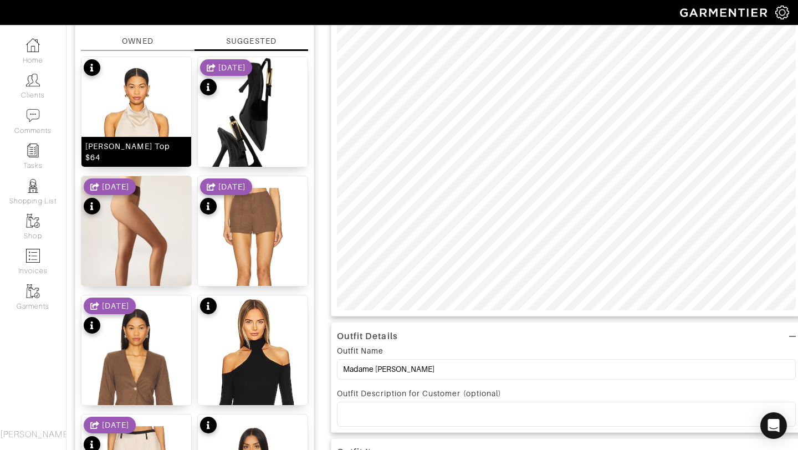
click at [151, 114] on img at bounding box center [136, 148] width 110 height 183
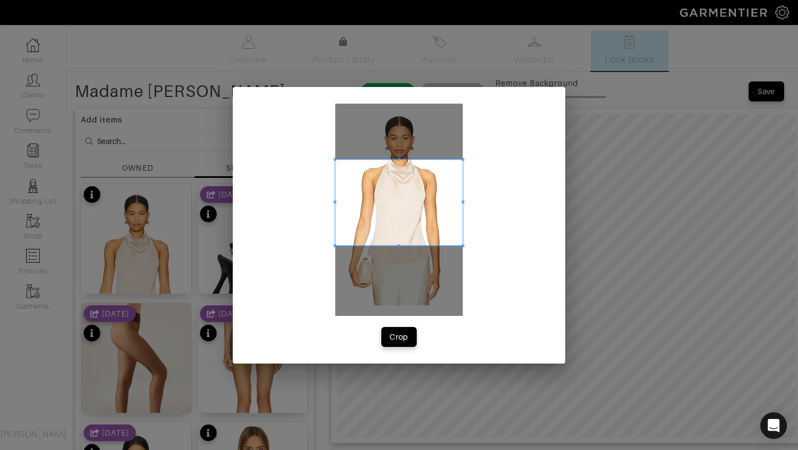
click at [399, 158] on span at bounding box center [398, 159] width 3 height 3
click at [398, 264] on span at bounding box center [398, 264] width 3 height 3
click at [390, 339] on div "Crop" at bounding box center [398, 336] width 19 height 11
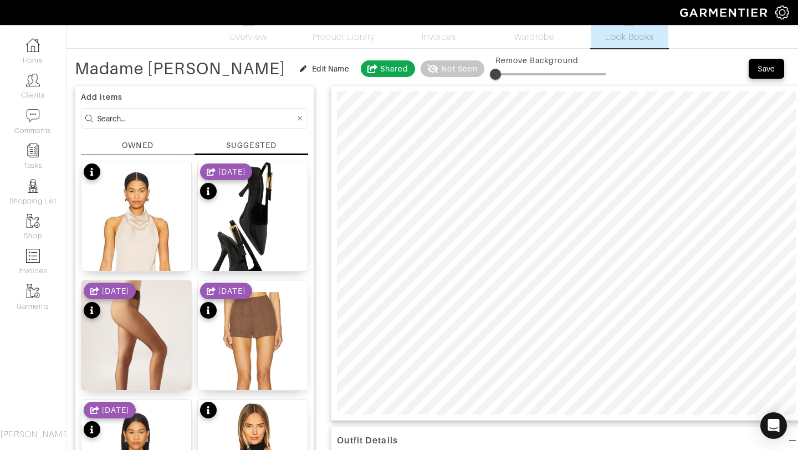
scroll to position [15, 0]
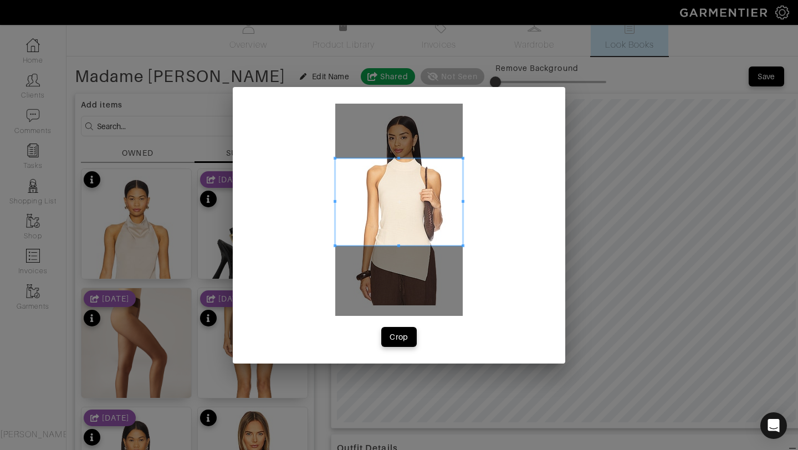
click at [398, 157] on span at bounding box center [398, 157] width 3 height 3
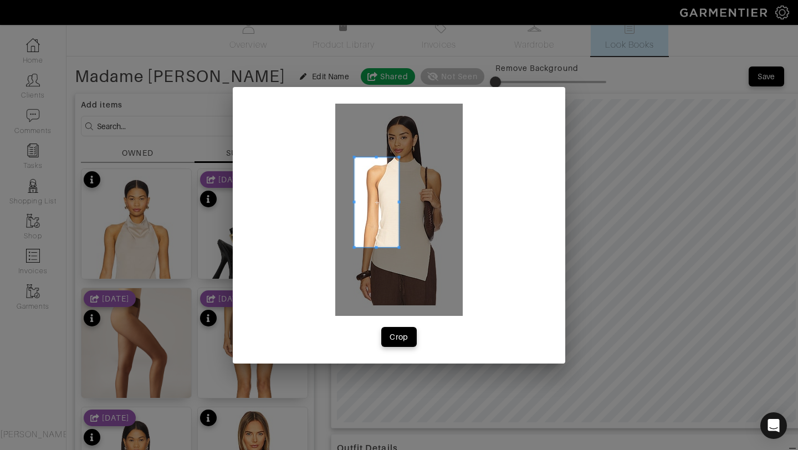
click at [408, 158] on div at bounding box center [398, 210] width 127 height 212
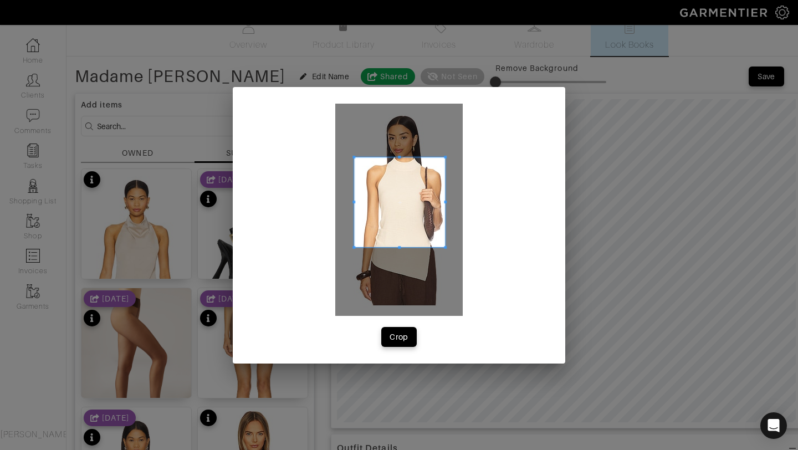
click at [445, 201] on span at bounding box center [445, 201] width 3 height 3
click at [401, 282] on div at bounding box center [399, 220] width 91 height 127
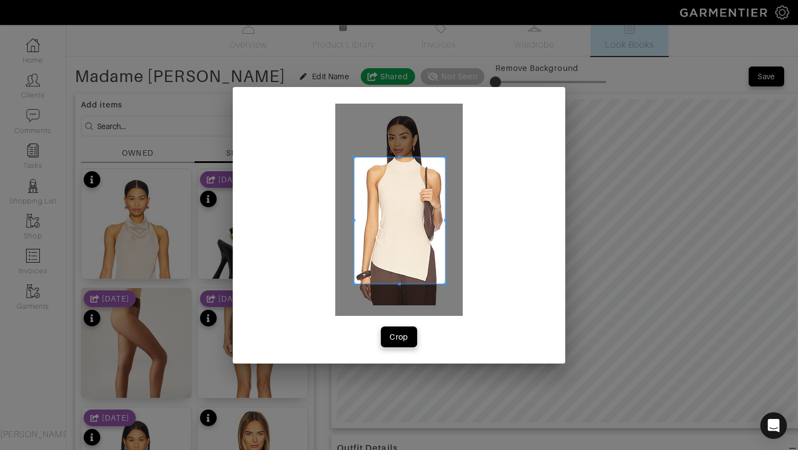
click at [398, 337] on div "Crop" at bounding box center [398, 336] width 19 height 11
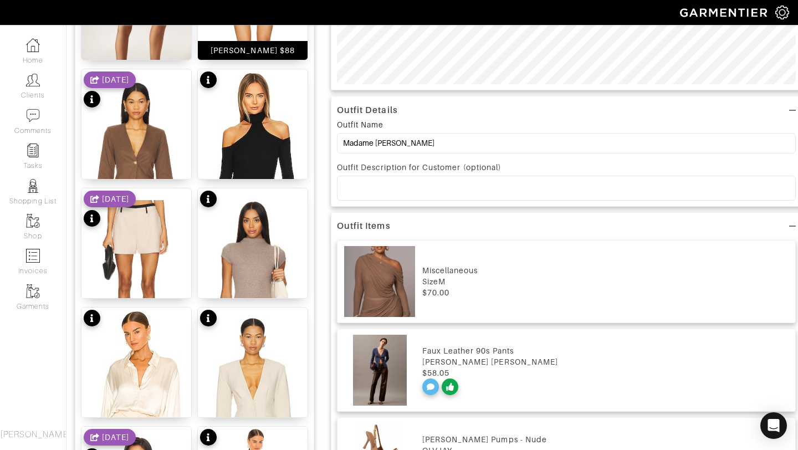
scroll to position [272, 0]
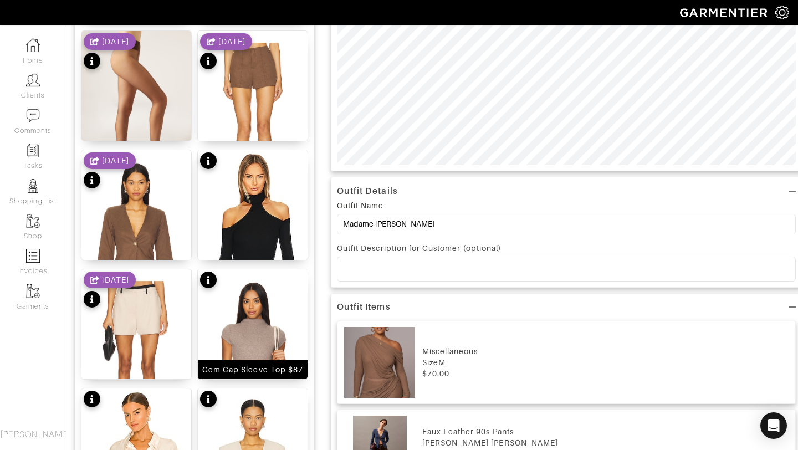
click at [251, 316] on img at bounding box center [253, 363] width 110 height 188
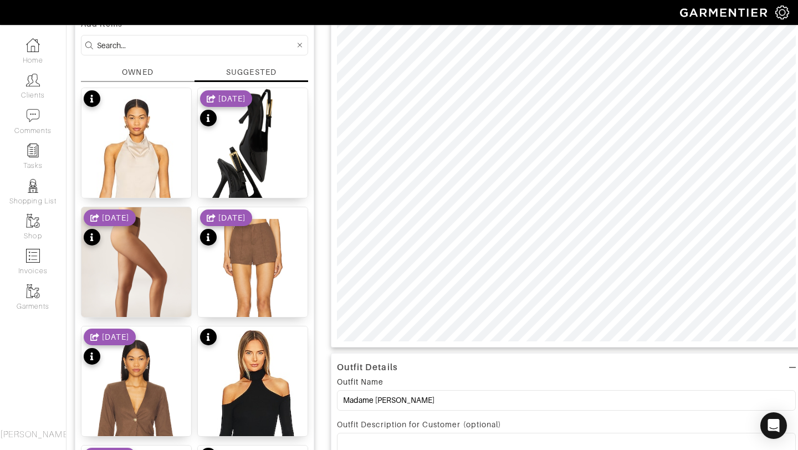
scroll to position [0, 0]
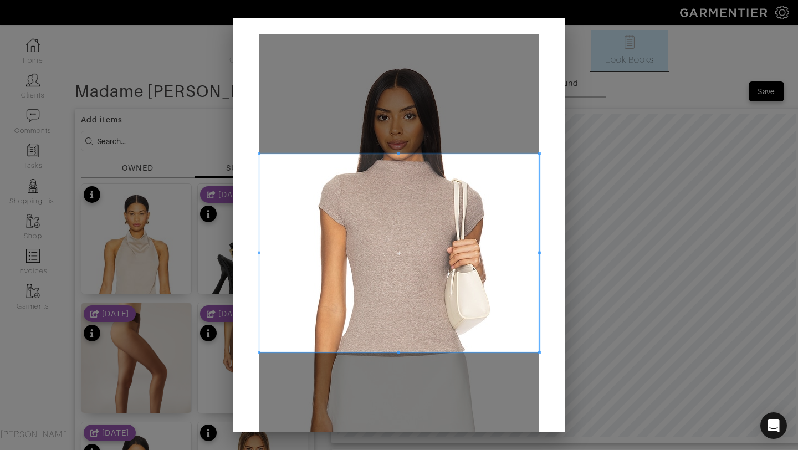
click at [395, 154] on div at bounding box center [399, 253] width 280 height 198
click at [399, 364] on span at bounding box center [398, 364] width 3 height 3
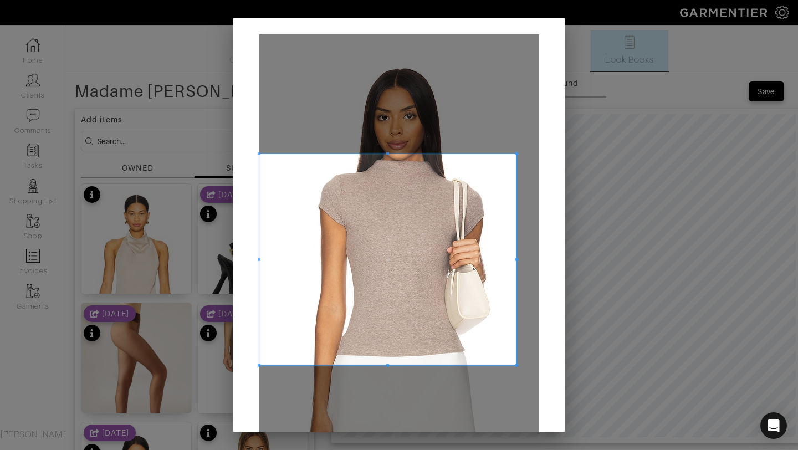
click at [500, 259] on div at bounding box center [388, 259] width 258 height 211
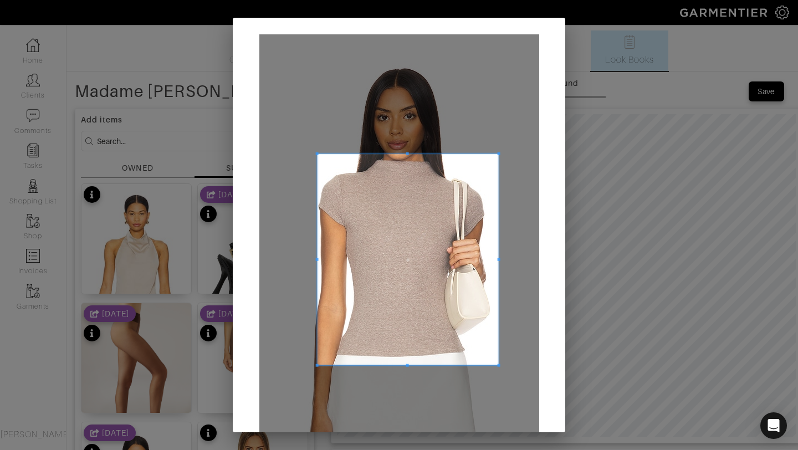
click at [317, 256] on div at bounding box center [408, 259] width 182 height 211
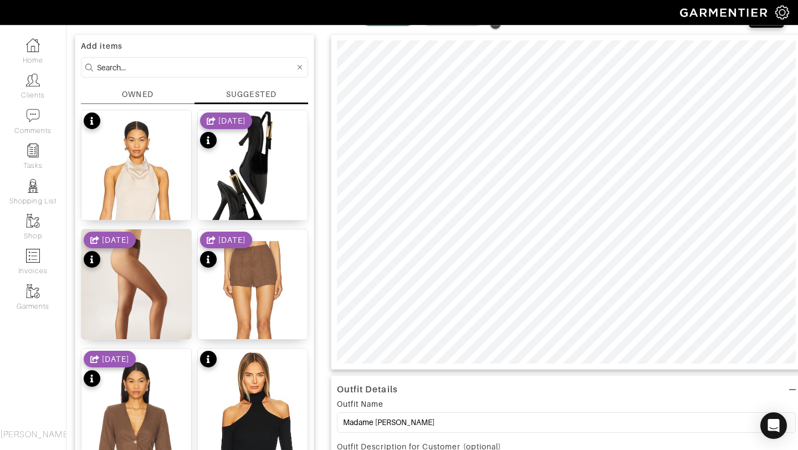
scroll to position [74, 0]
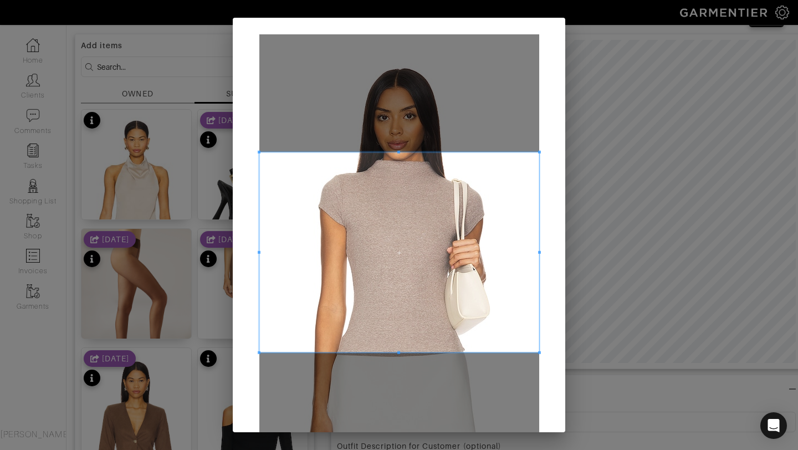
click at [399, 153] on span at bounding box center [398, 152] width 3 height 3
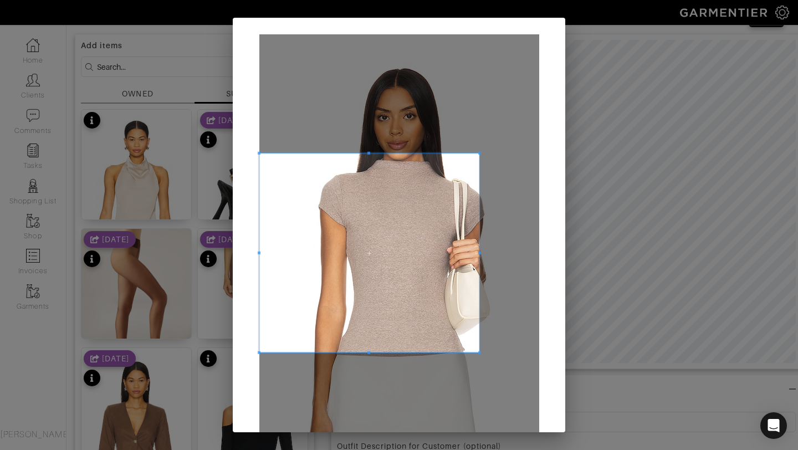
click at [479, 246] on div at bounding box center [369, 252] width 220 height 199
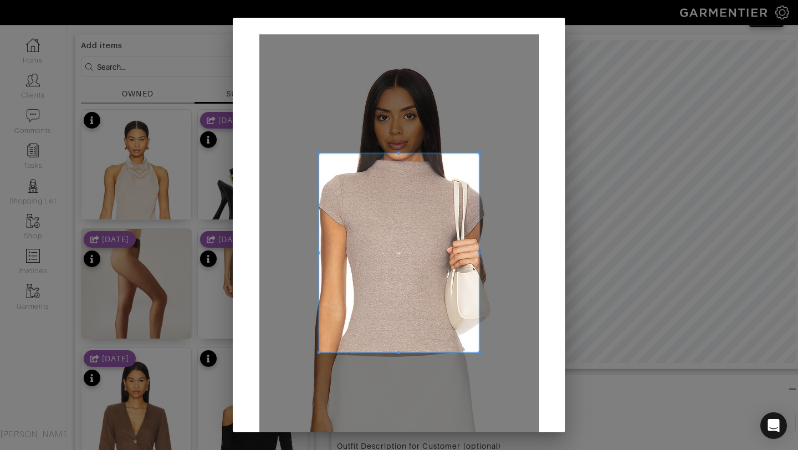
click at [318, 255] on div at bounding box center [398, 252] width 160 height 199
click at [400, 360] on span at bounding box center [398, 360] width 160 height 3
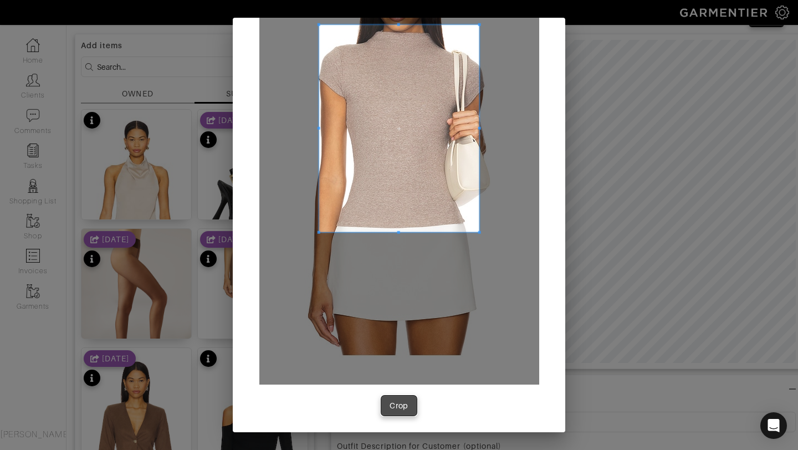
click at [390, 406] on div "Crop" at bounding box center [398, 405] width 19 height 11
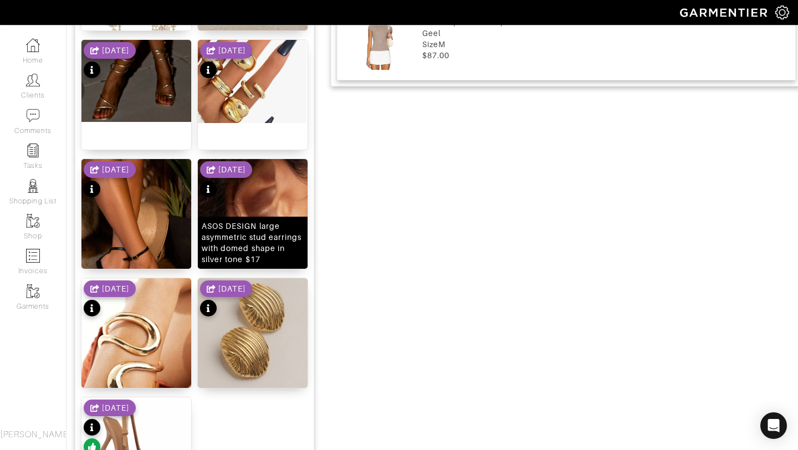
scroll to position [1361, 0]
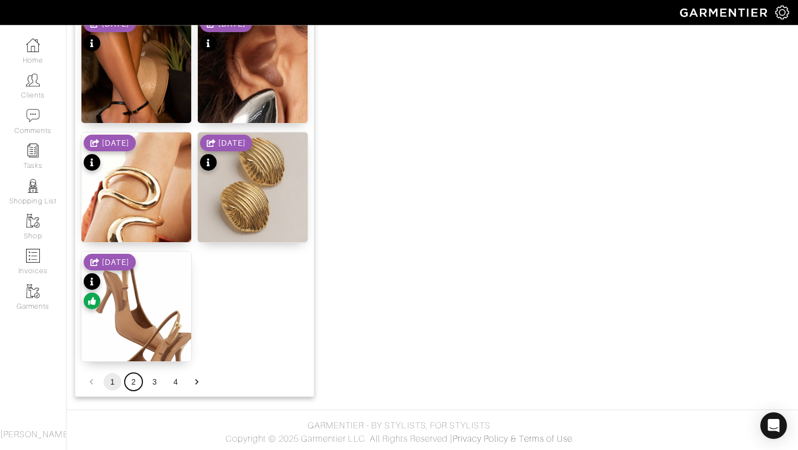
click at [131, 381] on button "2" at bounding box center [134, 382] width 18 height 18
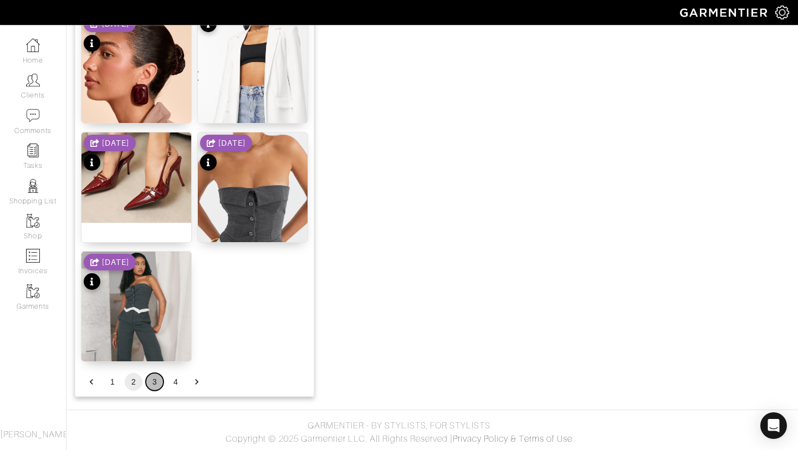
click at [152, 384] on button "3" at bounding box center [155, 382] width 18 height 18
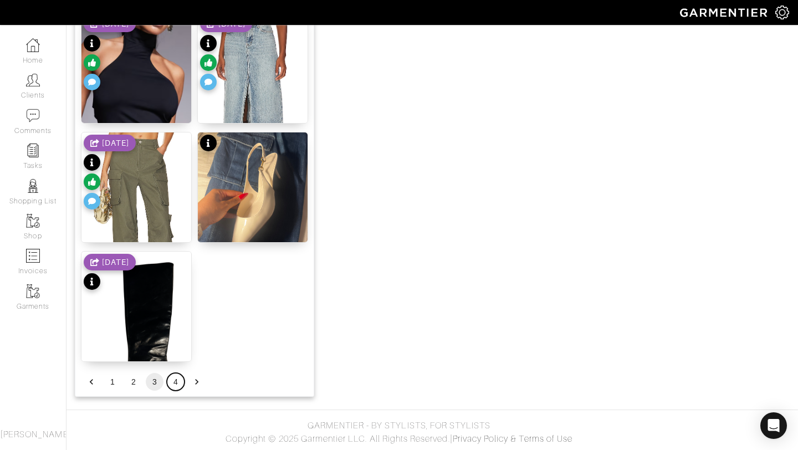
click at [179, 384] on button "4" at bounding box center [176, 382] width 18 height 18
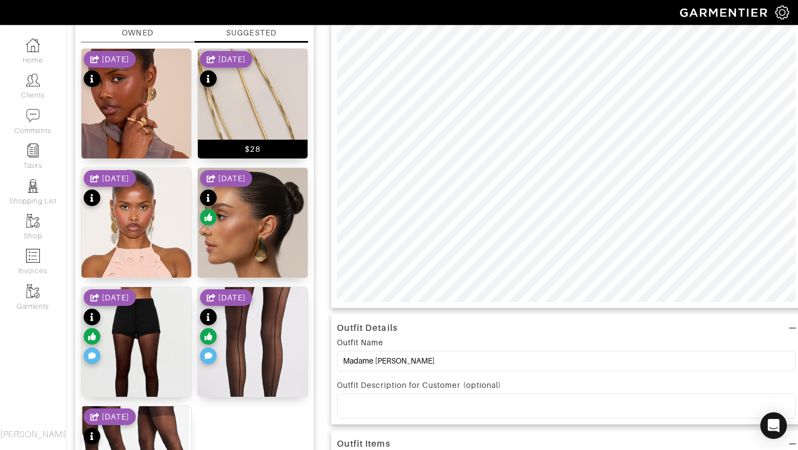
scroll to position [0, 0]
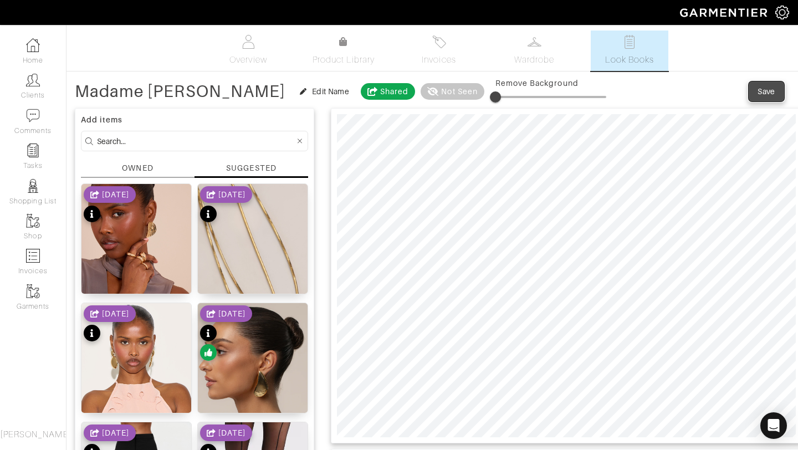
click at [758, 95] on div "Save" at bounding box center [766, 91] width 18 height 11
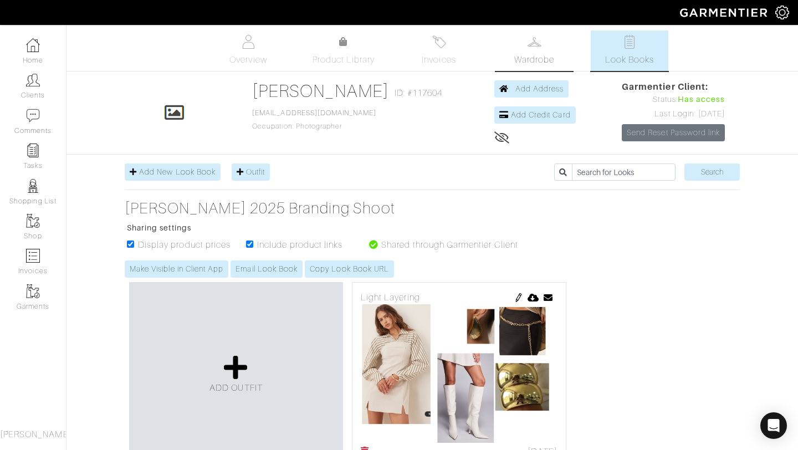
click at [524, 42] on link "Wardrobe" at bounding box center [534, 50] width 78 height 40
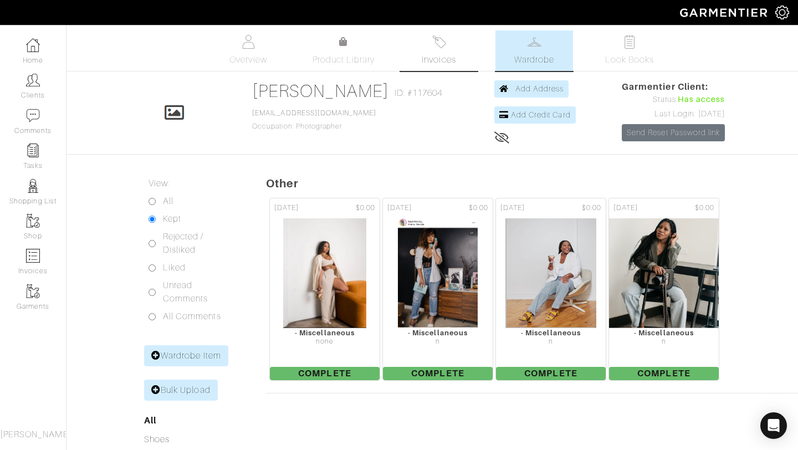
click at [433, 44] on img at bounding box center [439, 42] width 14 height 14
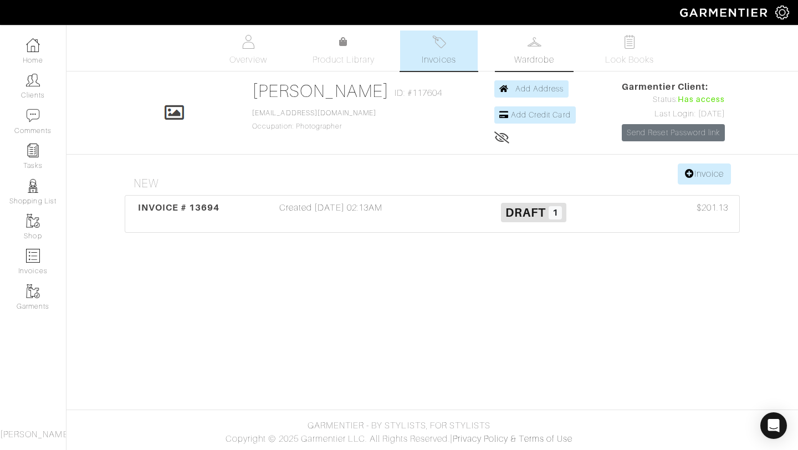
click at [522, 54] on span "Wardrobe" at bounding box center [534, 59] width 40 height 13
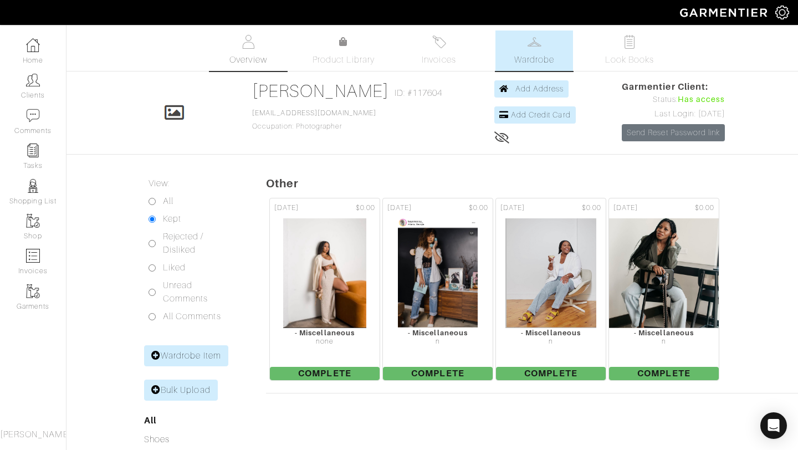
click at [250, 65] on span "Overview" at bounding box center [247, 59] width 37 height 13
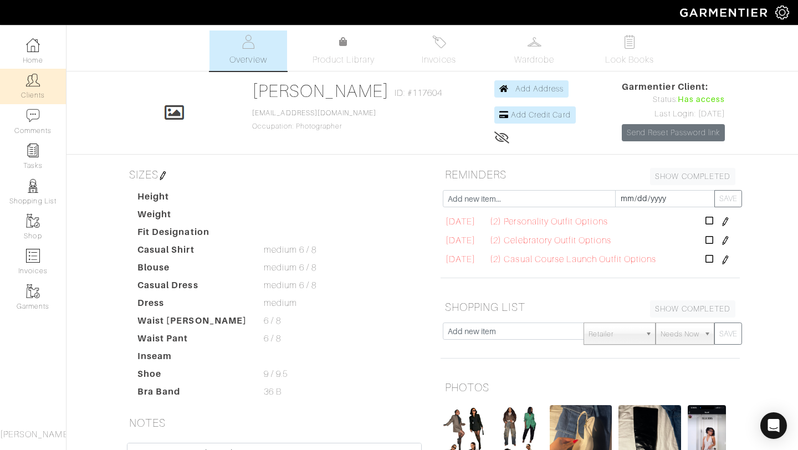
click at [35, 94] on link "Clients" at bounding box center [33, 86] width 66 height 35
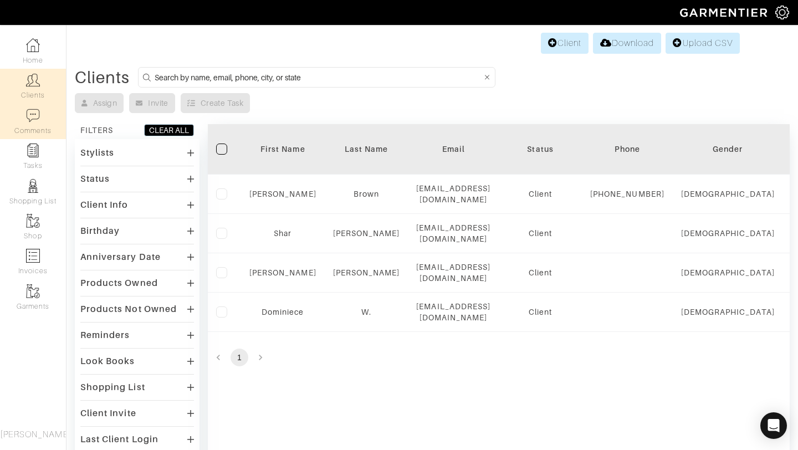
click at [29, 120] on img at bounding box center [33, 116] width 14 height 14
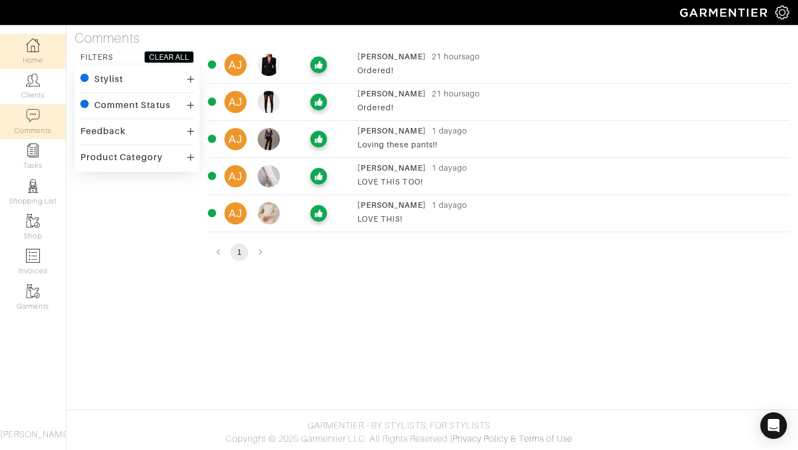
click at [42, 56] on link "Home" at bounding box center [33, 51] width 66 height 35
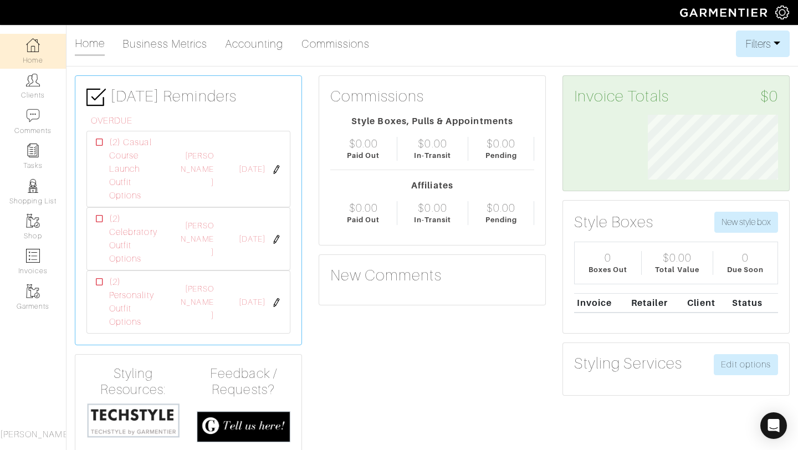
scroll to position [65, 147]
click at [42, 97] on link "Clients" at bounding box center [33, 86] width 66 height 35
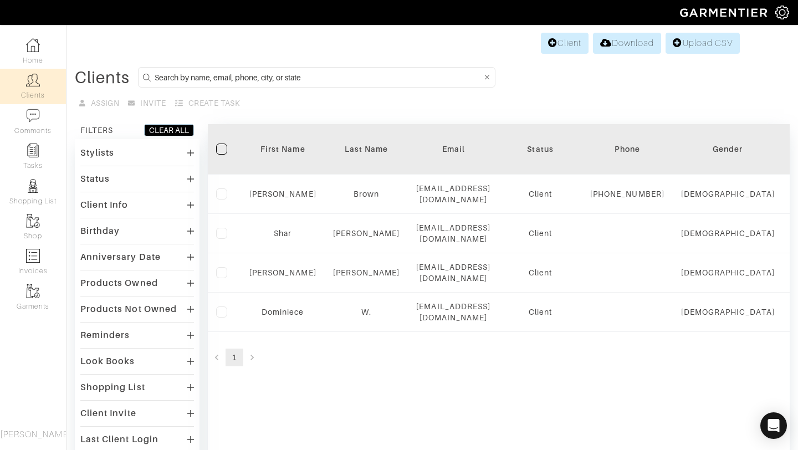
click at [35, 90] on link "Clients" at bounding box center [33, 86] width 66 height 35
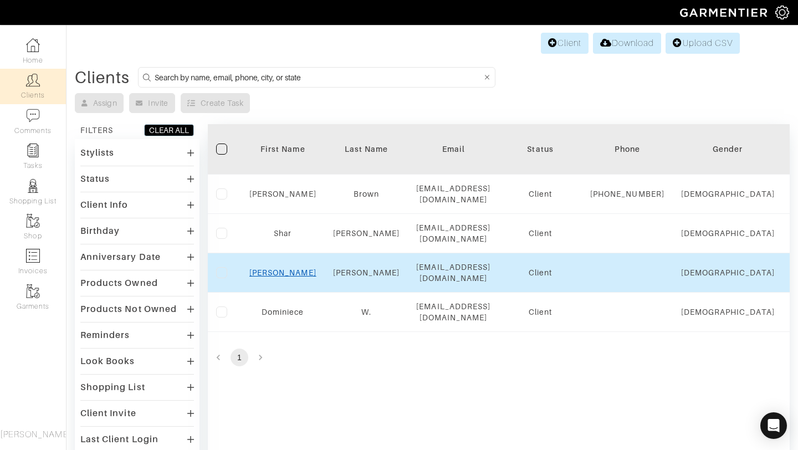
click at [272, 275] on link "Ashley" at bounding box center [282, 272] width 67 height 9
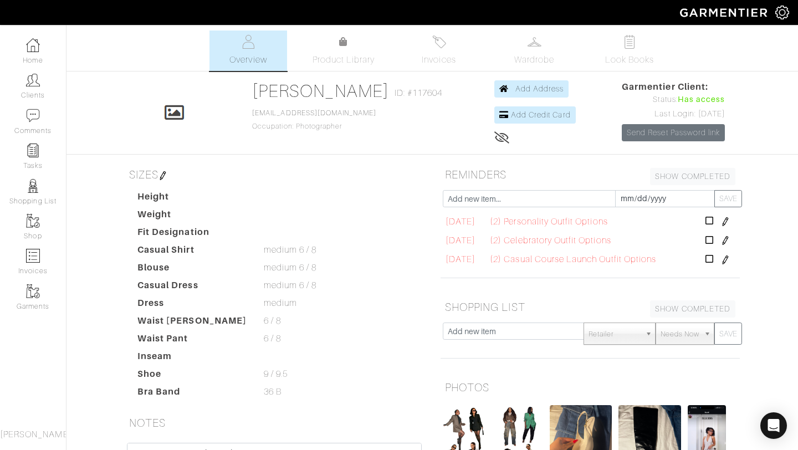
click at [326, 73] on div "[PERSON_NAME] Overview Overview Product Library Invoices Wardrobe Look Books Ov…" at bounding box center [399, 326] width 798 height 592
click at [328, 58] on span "Product Library" at bounding box center [343, 59] width 63 height 13
click at [627, 58] on span "Look Books" at bounding box center [629, 59] width 49 height 13
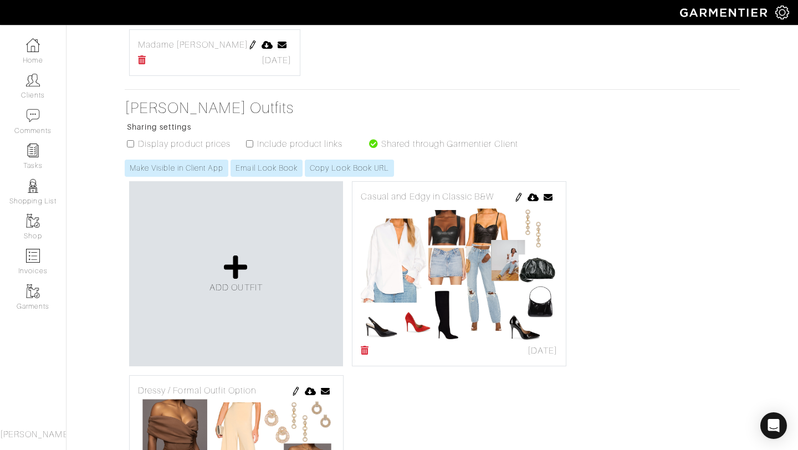
scroll to position [1345, 0]
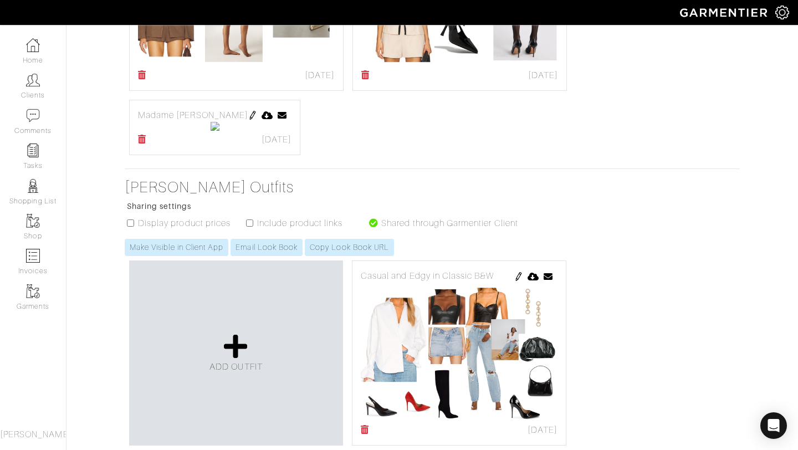
click at [257, 112] on img at bounding box center [252, 115] width 9 height 9
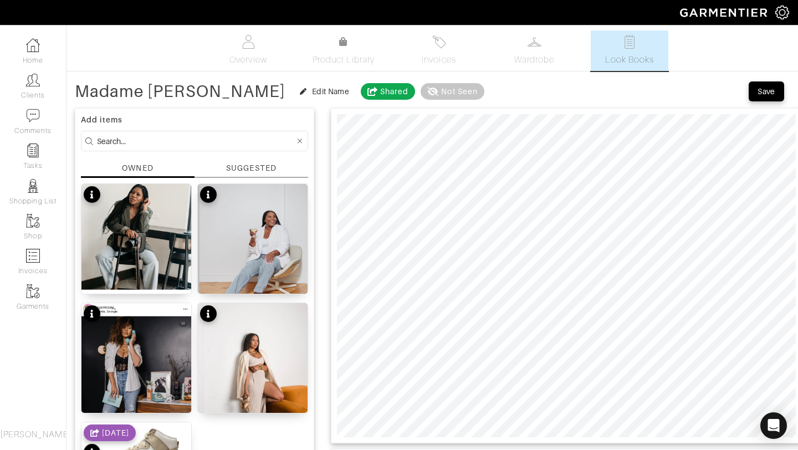
click at [227, 173] on div "SUGGESTED" at bounding box center [251, 168] width 50 height 12
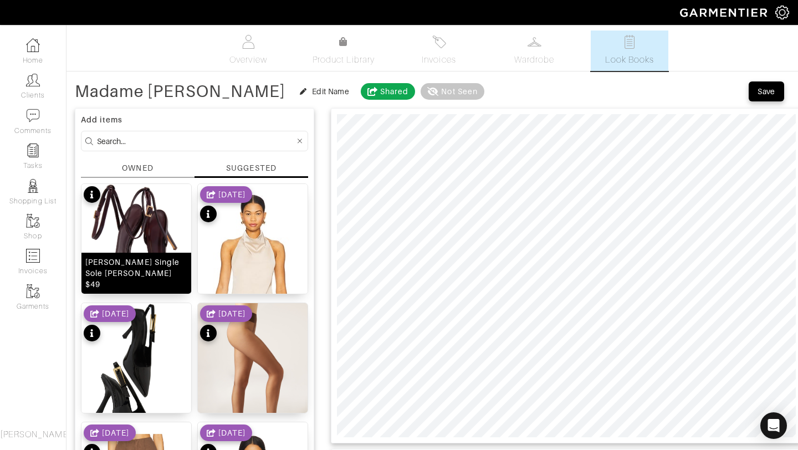
click at [139, 202] on img at bounding box center [136, 250] width 110 height 132
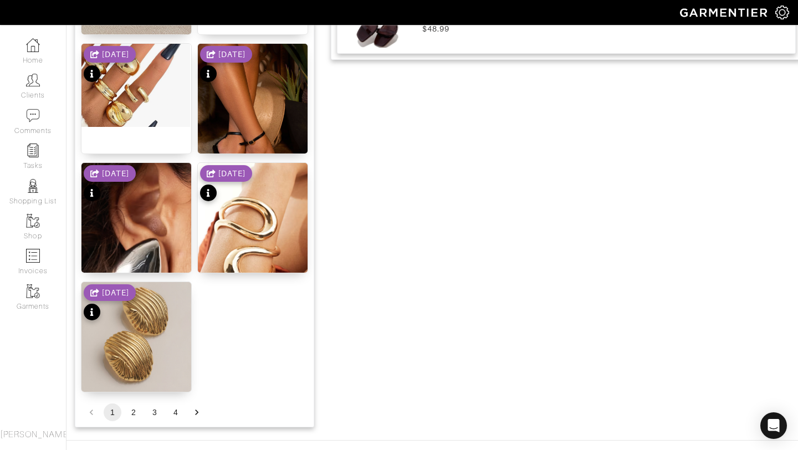
scroll to position [1361, 0]
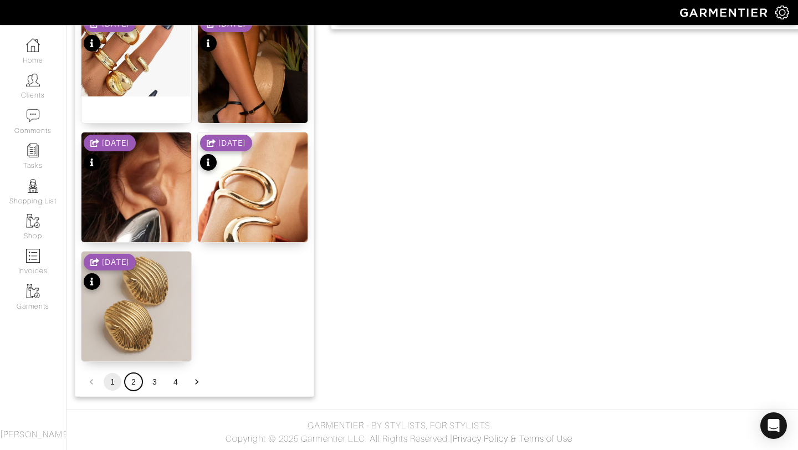
click at [132, 382] on button "2" at bounding box center [134, 382] width 18 height 18
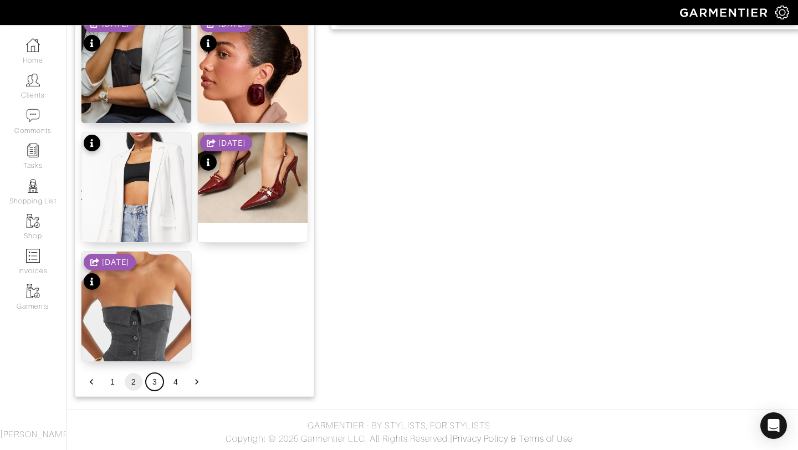
click at [153, 384] on button "3" at bounding box center [155, 382] width 18 height 18
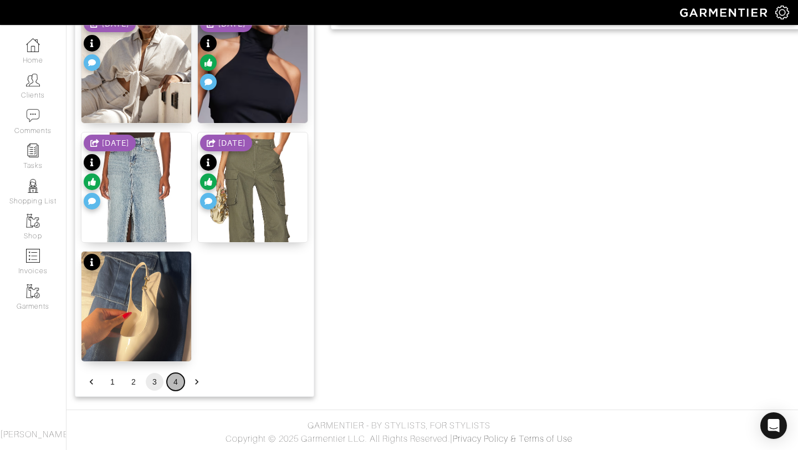
click at [176, 373] on button "4" at bounding box center [176, 382] width 18 height 18
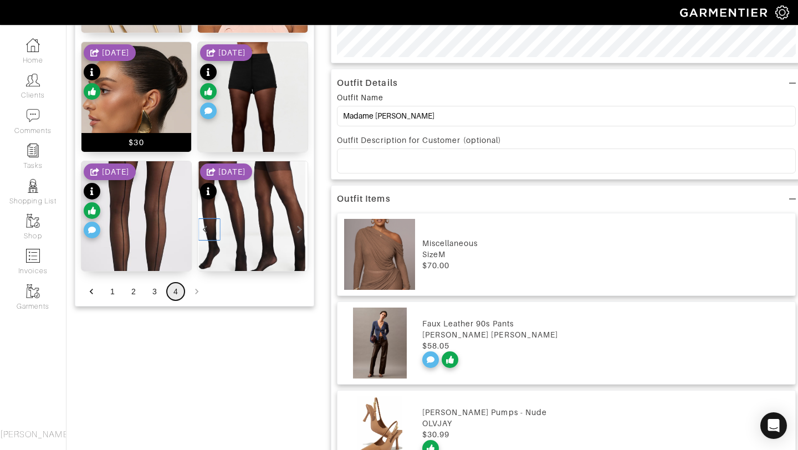
scroll to position [381, 0]
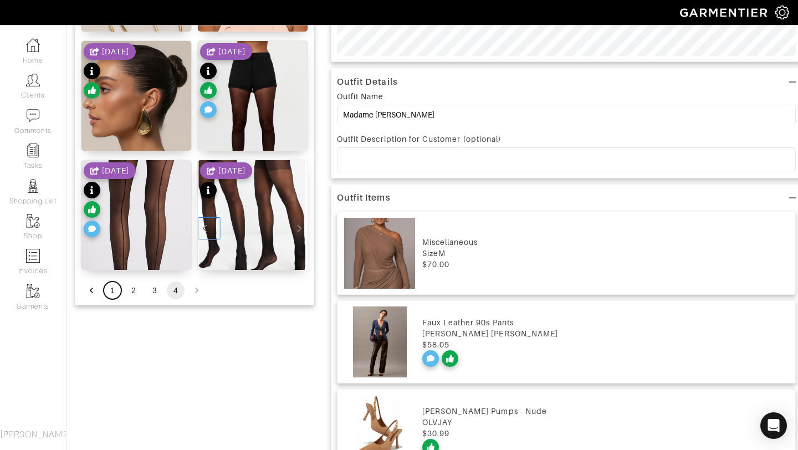
click at [114, 289] on button "1" at bounding box center [113, 290] width 18 height 18
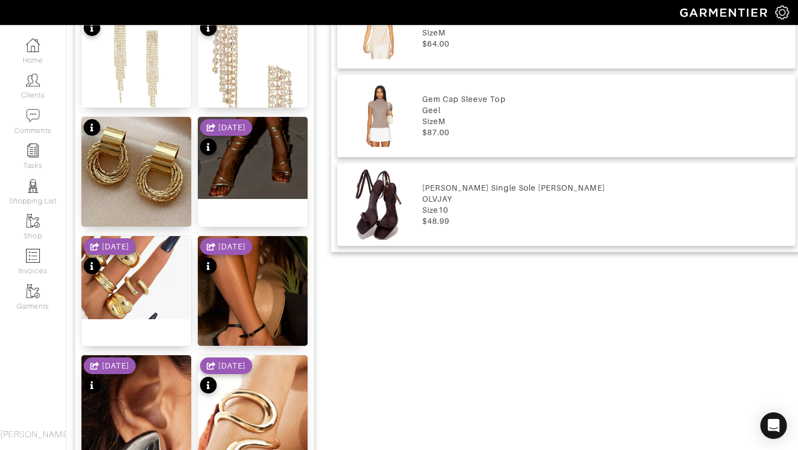
scroll to position [1361, 0]
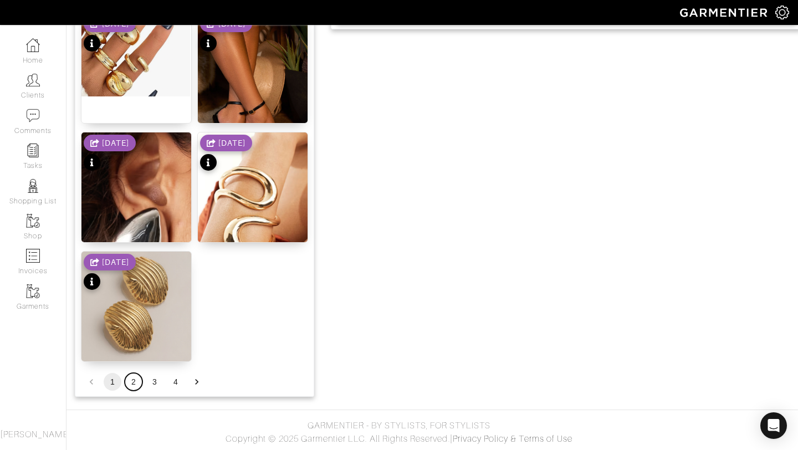
click at [132, 380] on button "2" at bounding box center [134, 382] width 18 height 18
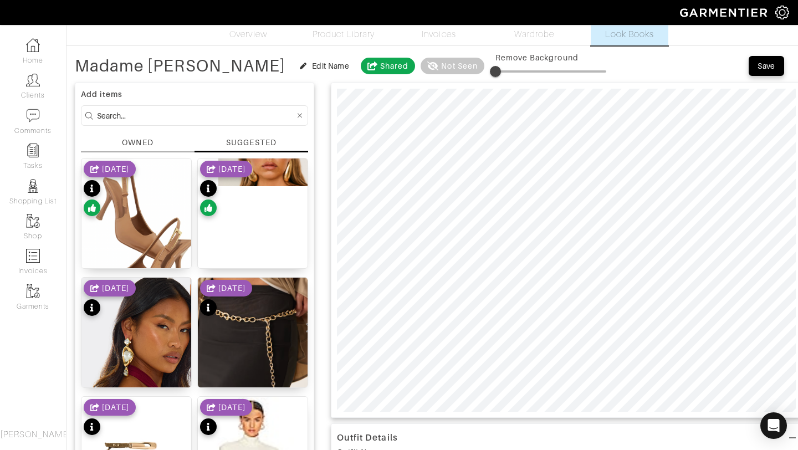
scroll to position [0, 0]
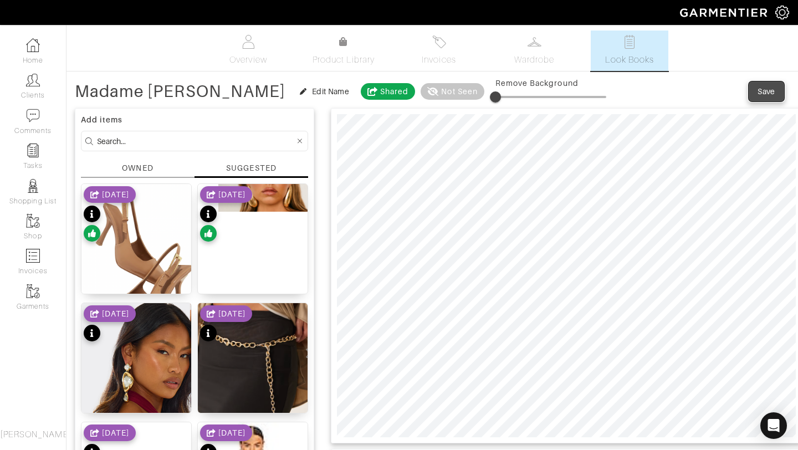
click at [757, 90] on div "Save" at bounding box center [766, 91] width 18 height 11
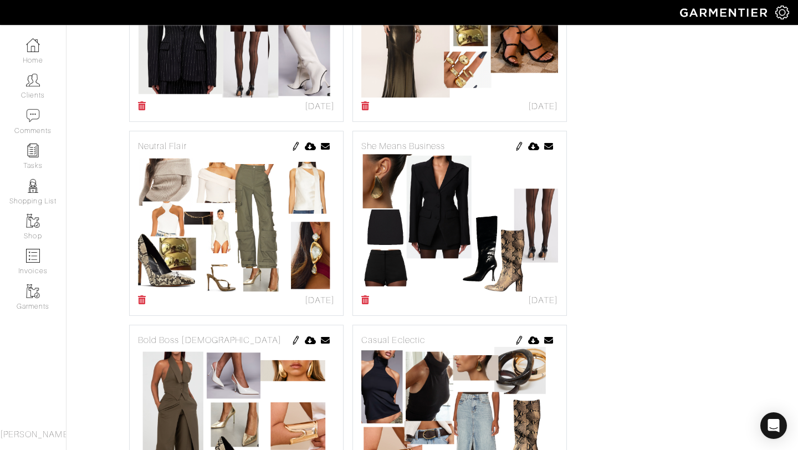
scroll to position [732, 0]
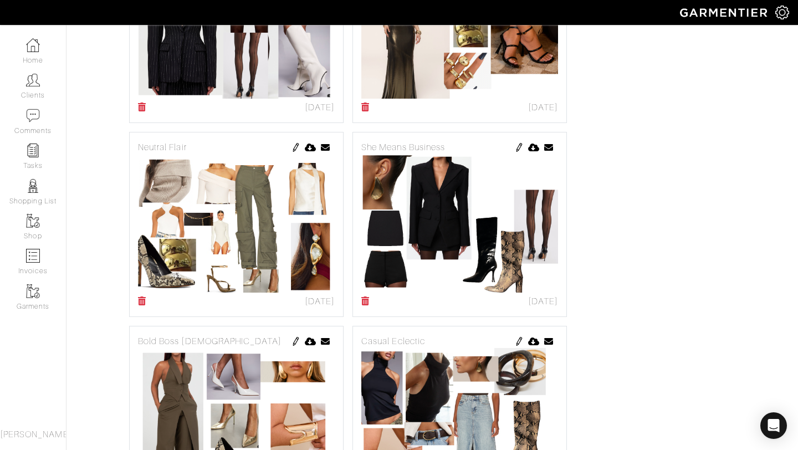
click at [517, 338] on img at bounding box center [518, 341] width 9 height 9
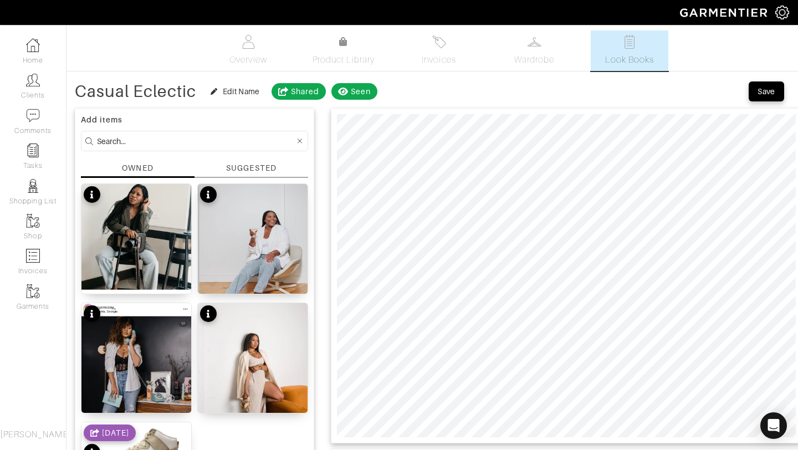
click at [240, 172] on div "SUGGESTED" at bounding box center [251, 168] width 50 height 12
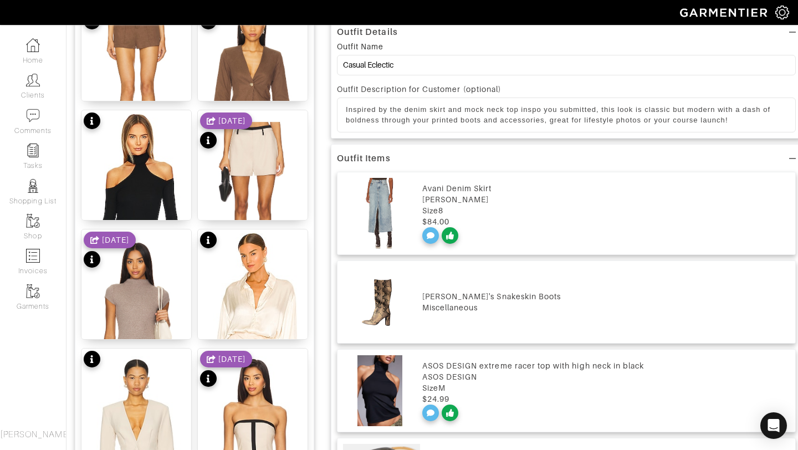
scroll to position [390, 0]
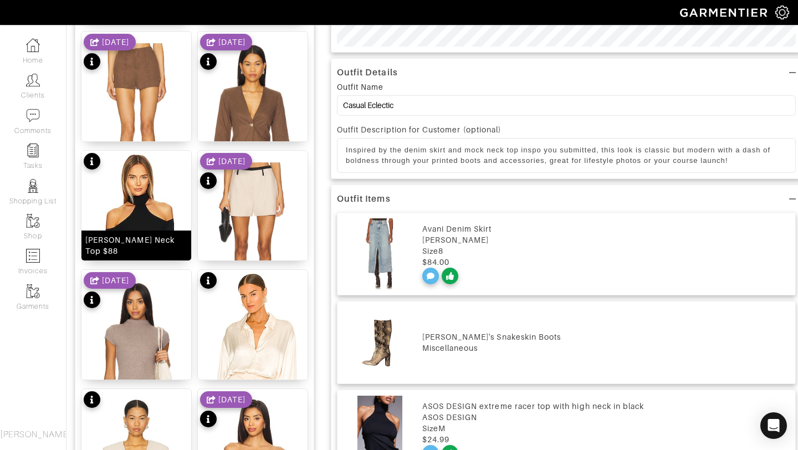
click at [142, 189] on img at bounding box center [136, 242] width 110 height 183
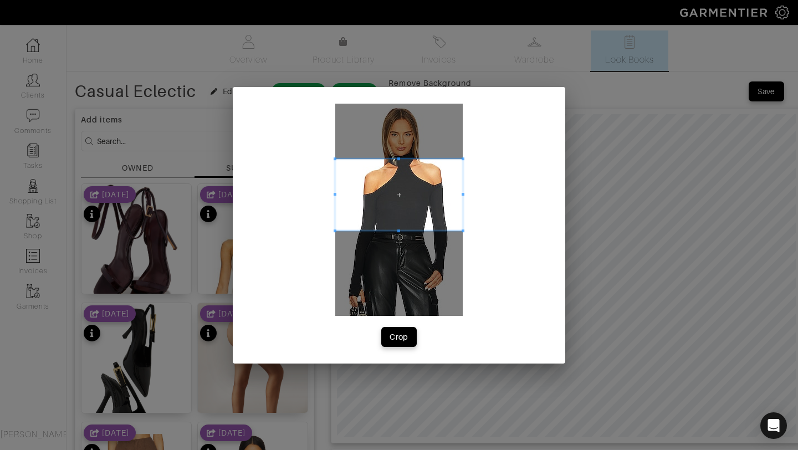
click at [412, 177] on span at bounding box center [398, 194] width 127 height 71
click at [412, 171] on span at bounding box center [398, 186] width 127 height 71
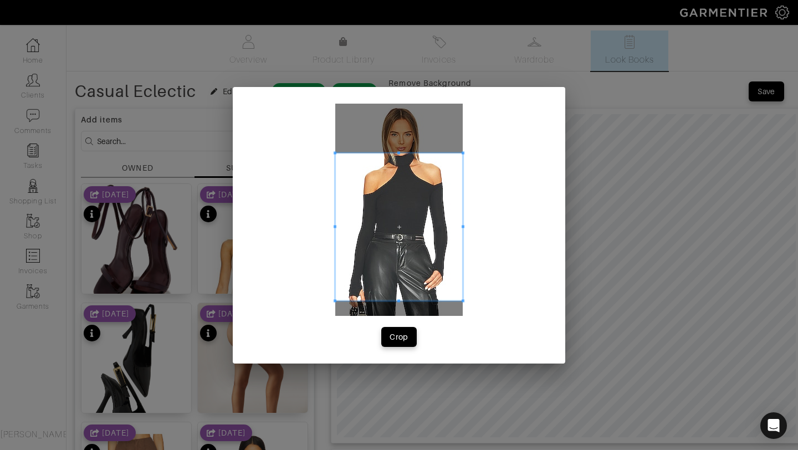
click at [398, 300] on span at bounding box center [398, 300] width 3 height 3
click at [398, 334] on div "Crop" at bounding box center [398, 336] width 19 height 11
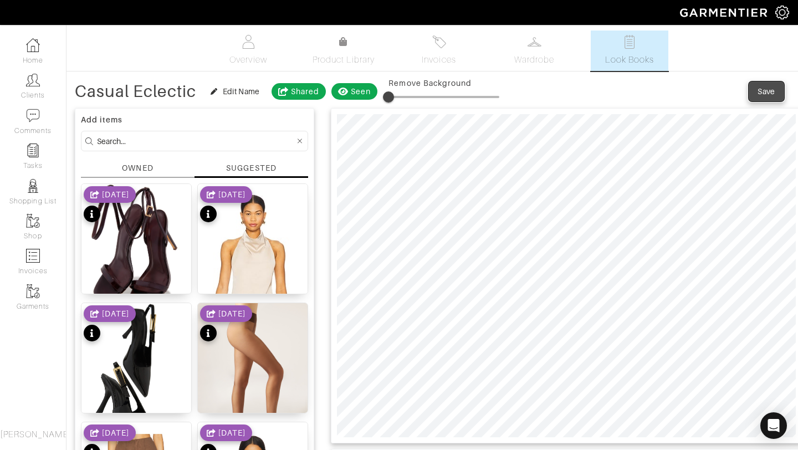
click at [762, 83] on button "Save" at bounding box center [765, 91] width 35 height 20
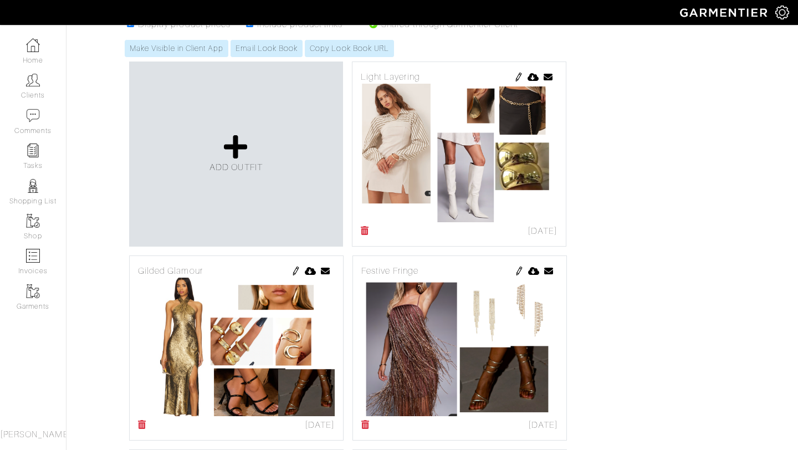
scroll to position [122, 0]
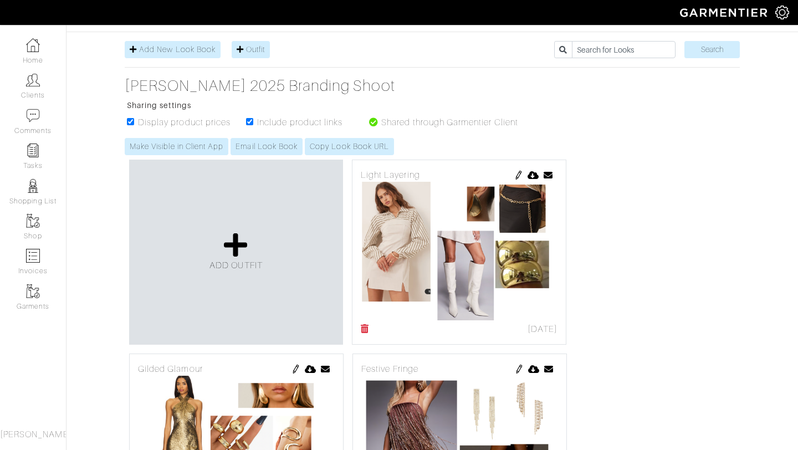
click at [253, 218] on div "ADD OUTFIT" at bounding box center [236, 252] width 214 height 185
click at [238, 230] on div "ADD OUTFIT" at bounding box center [236, 252] width 214 height 185
click at [236, 241] on icon at bounding box center [236, 244] width 24 height 27
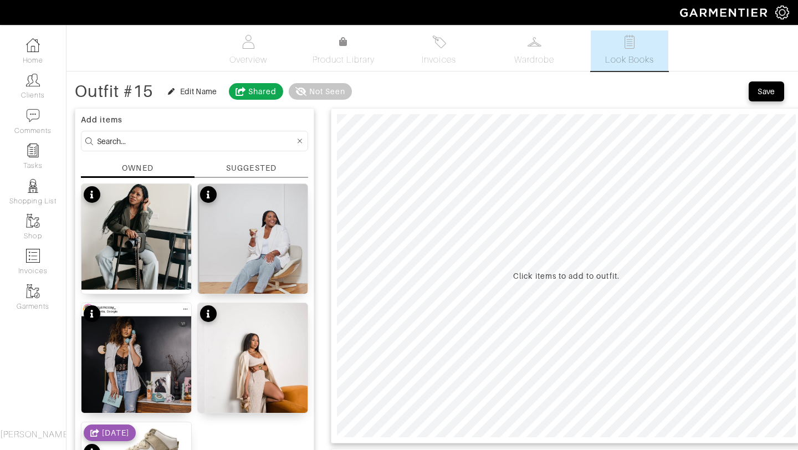
click at [245, 163] on div "SUGGESTED" at bounding box center [251, 168] width 50 height 12
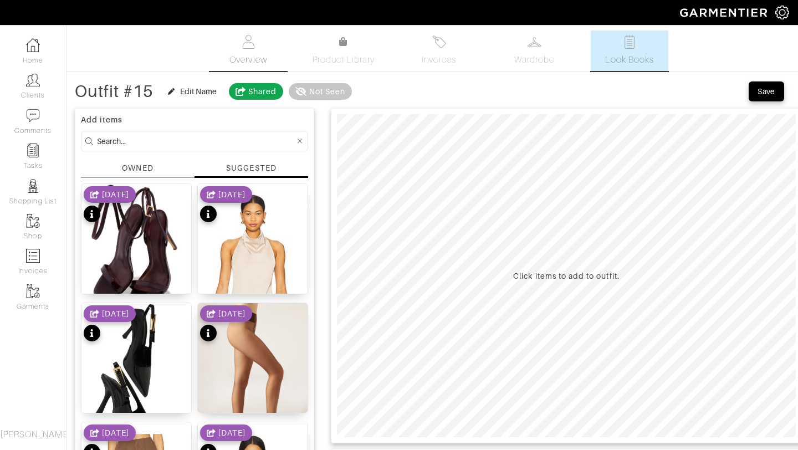
click at [255, 65] on span "Overview" at bounding box center [247, 59] width 37 height 13
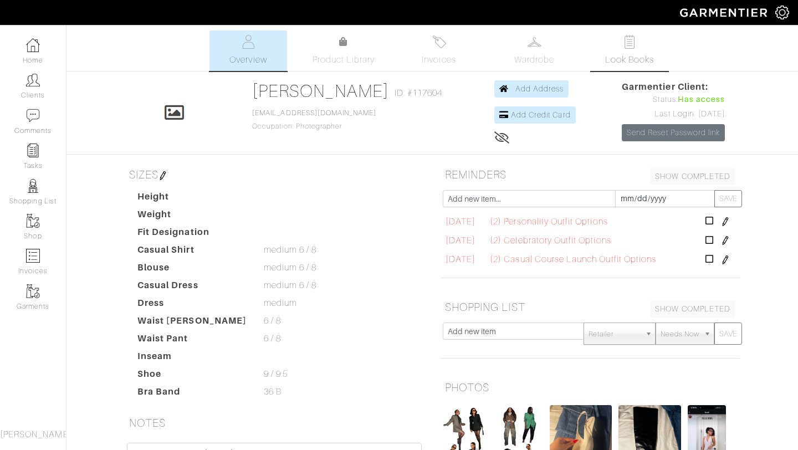
click at [620, 54] on span "Look Books" at bounding box center [629, 59] width 49 height 13
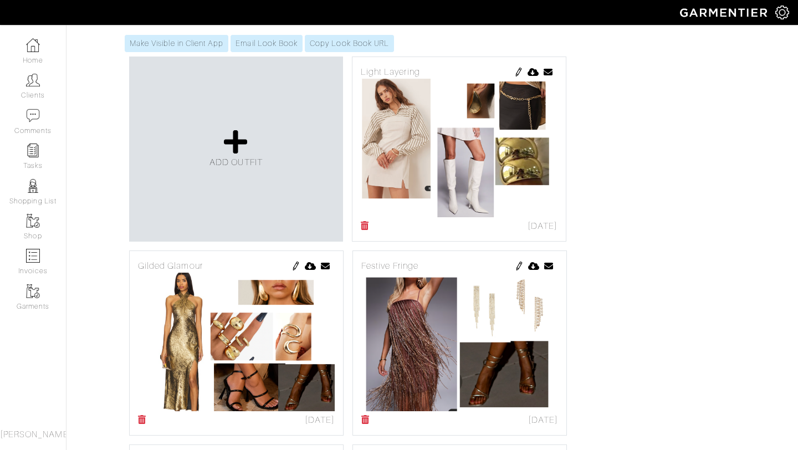
scroll to position [227, 0]
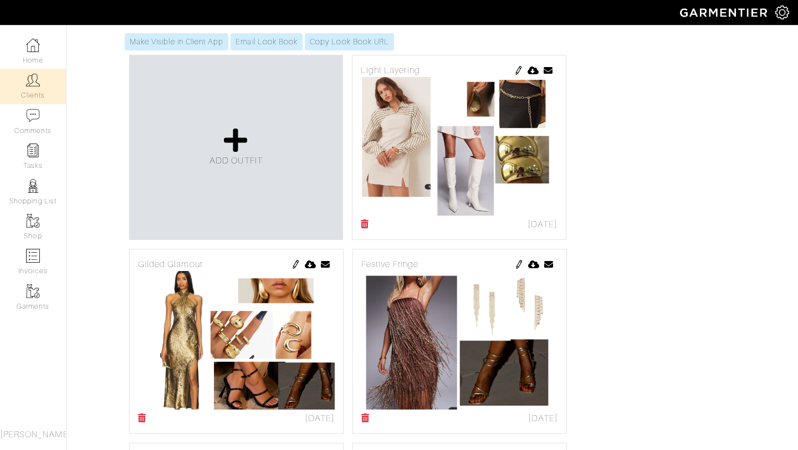
click at [30, 89] on link "Clients" at bounding box center [33, 86] width 66 height 35
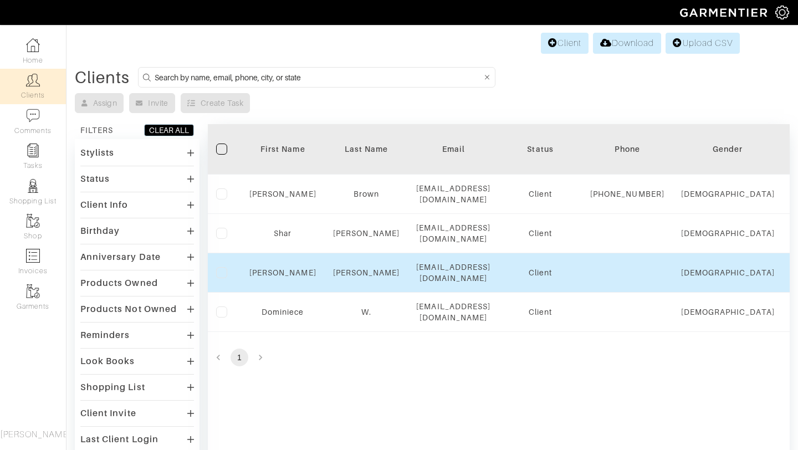
click at [274, 269] on div "Ashley" at bounding box center [282, 272] width 67 height 11
click at [275, 284] on td "Ashley" at bounding box center [283, 272] width 84 height 39
click at [275, 277] on link "Ashley" at bounding box center [282, 272] width 67 height 9
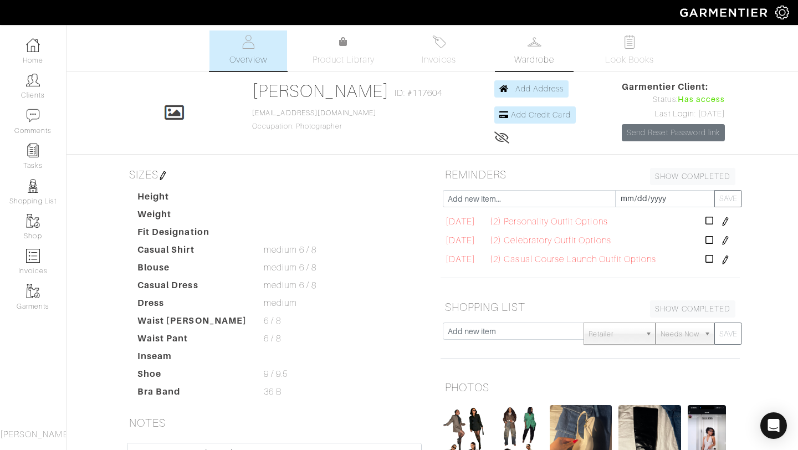
click at [555, 47] on link "Wardrobe" at bounding box center [534, 50] width 78 height 40
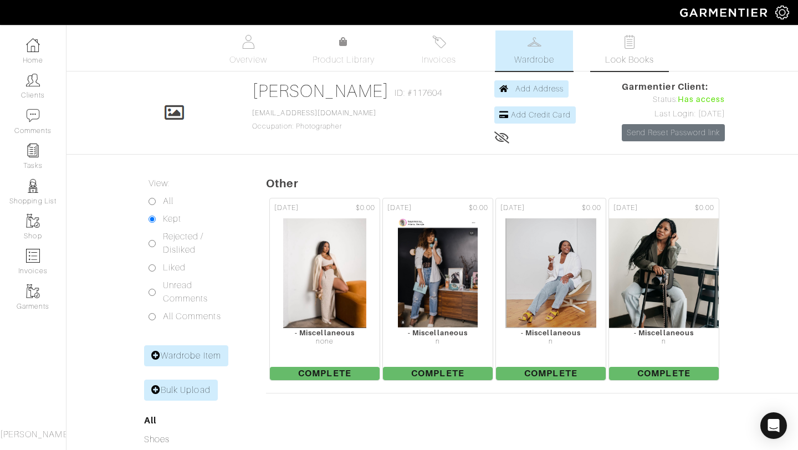
click at [648, 50] on link "Look Books" at bounding box center [629, 50] width 78 height 40
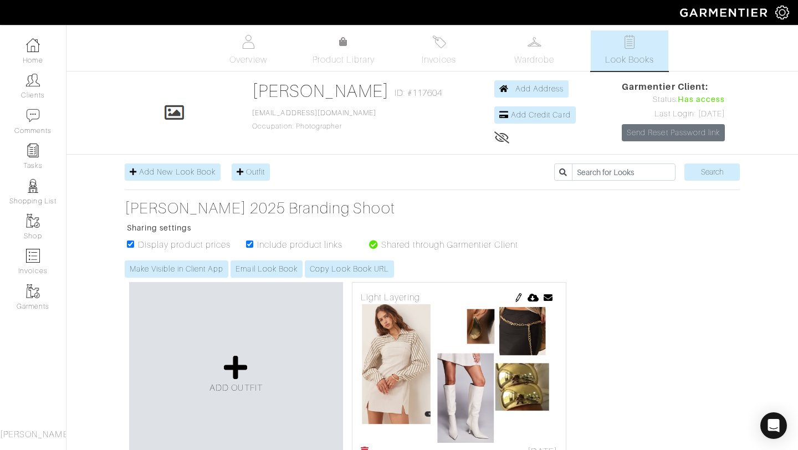
click at [327, 68] on ul "Overview Product Library Invoices Wardrobe Look Books" at bounding box center [432, 50] width 490 height 40
click at [327, 66] on ul "Overview Product Library Invoices Wardrobe Look Books" at bounding box center [432, 50] width 490 height 40
click at [333, 47] on link "Product Library" at bounding box center [344, 50] width 78 height 31
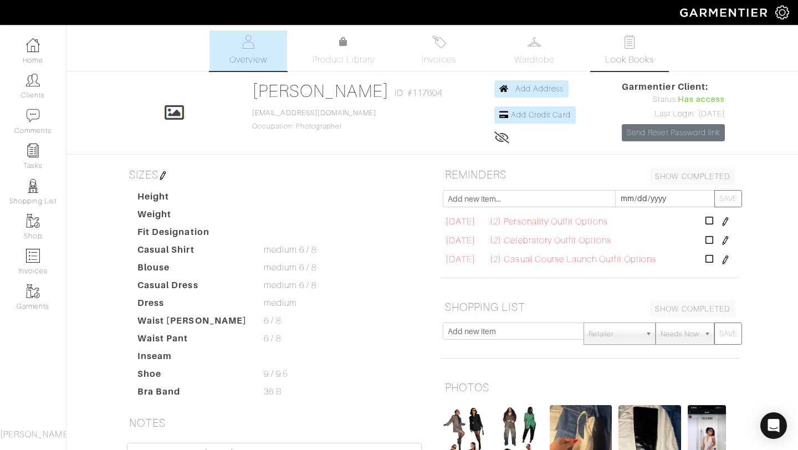
click at [608, 39] on link "Look Books" at bounding box center [629, 50] width 78 height 40
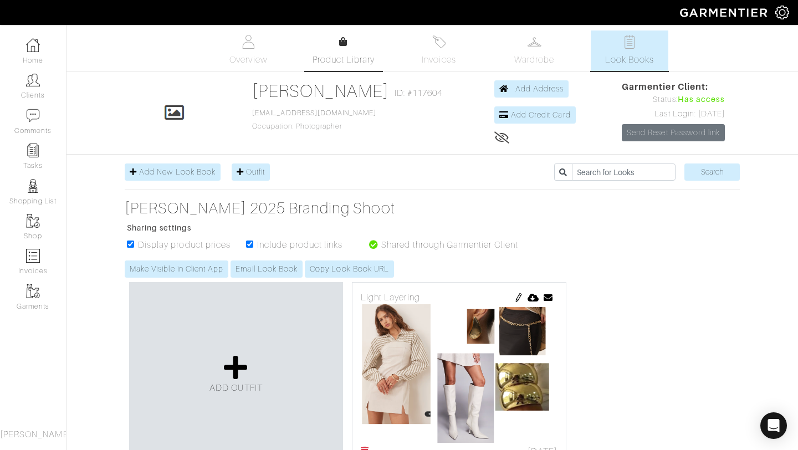
click at [331, 59] on span "Product Library" at bounding box center [343, 59] width 63 height 13
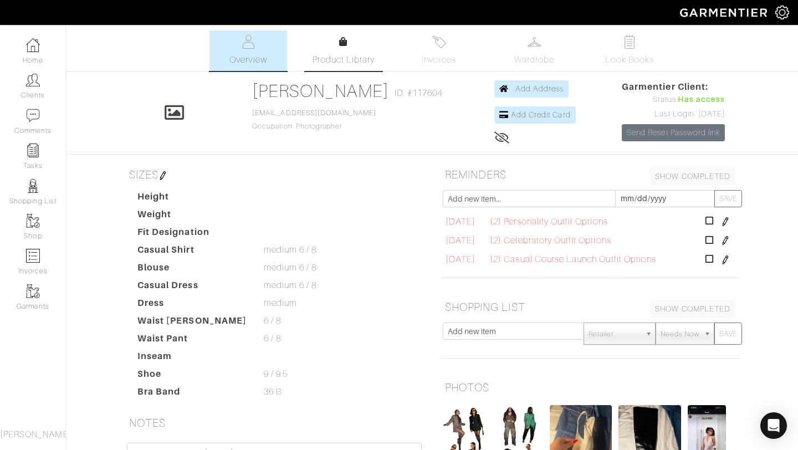
click at [366, 56] on span "Product Library" at bounding box center [343, 59] width 63 height 13
click at [632, 43] on img at bounding box center [629, 42] width 14 height 14
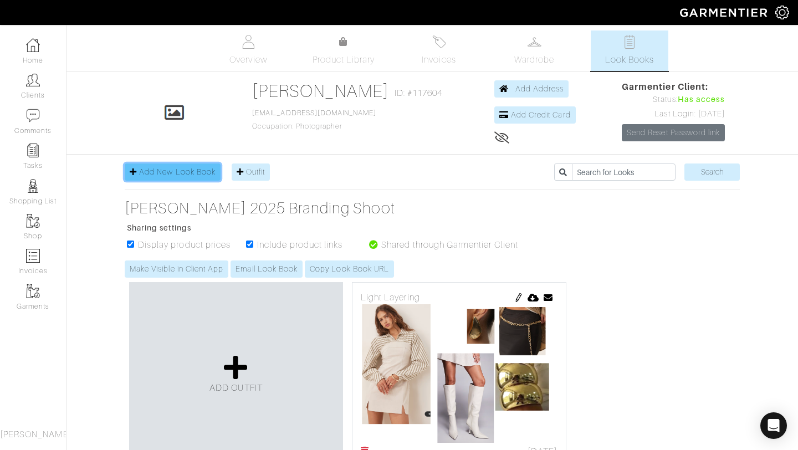
click at [191, 179] on link "Add New Look Book" at bounding box center [173, 171] width 96 height 17
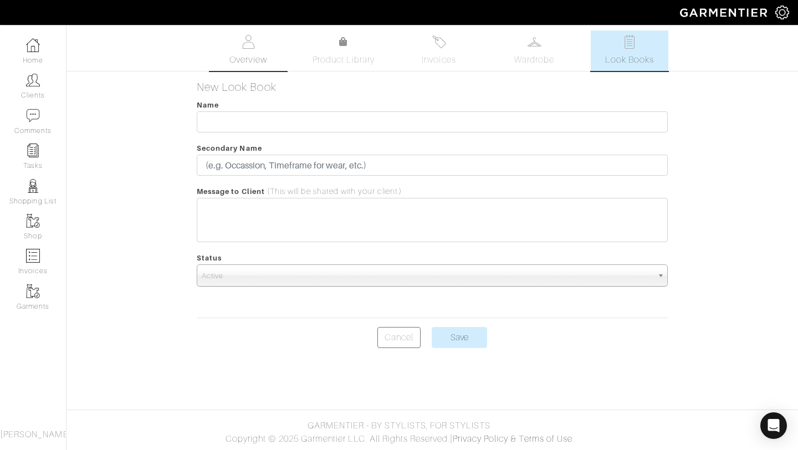
click at [264, 55] on span "Overview" at bounding box center [247, 59] width 37 height 13
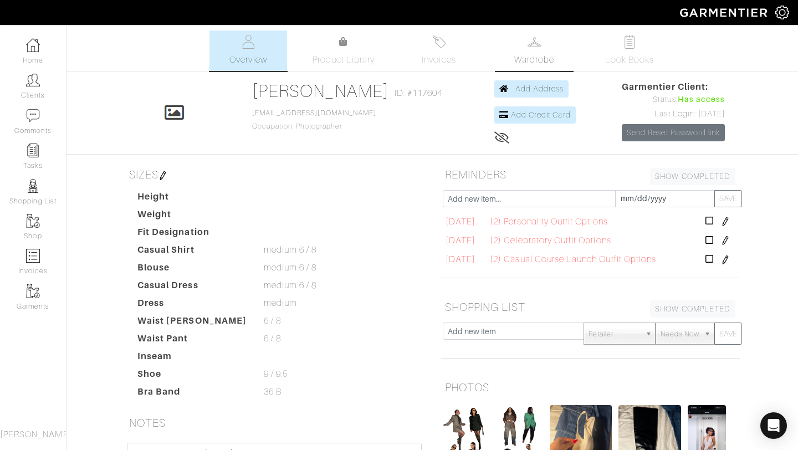
click at [536, 42] on img at bounding box center [534, 42] width 14 height 14
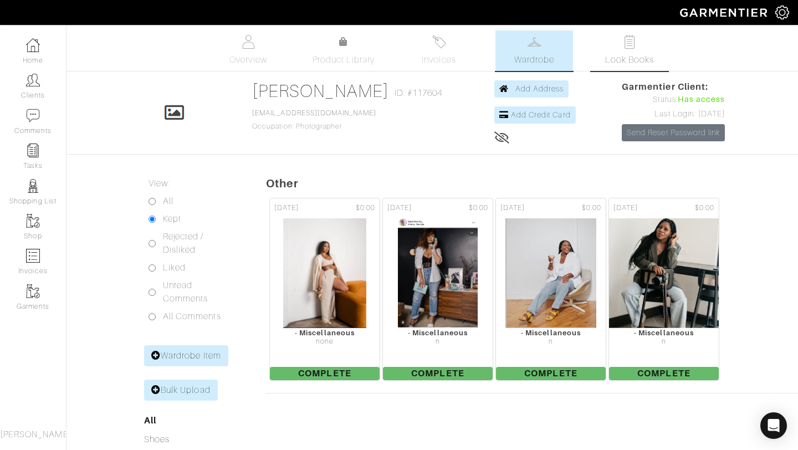
click at [613, 41] on link "Look Books" at bounding box center [629, 50] width 78 height 40
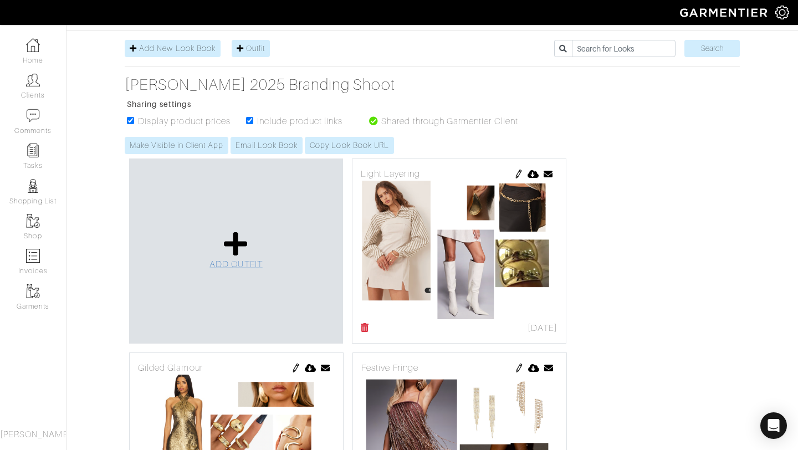
scroll to position [124, 0]
click at [256, 271] on div "ADD OUTFIT" at bounding box center [236, 250] width 214 height 185
click at [245, 253] on icon at bounding box center [236, 243] width 24 height 27
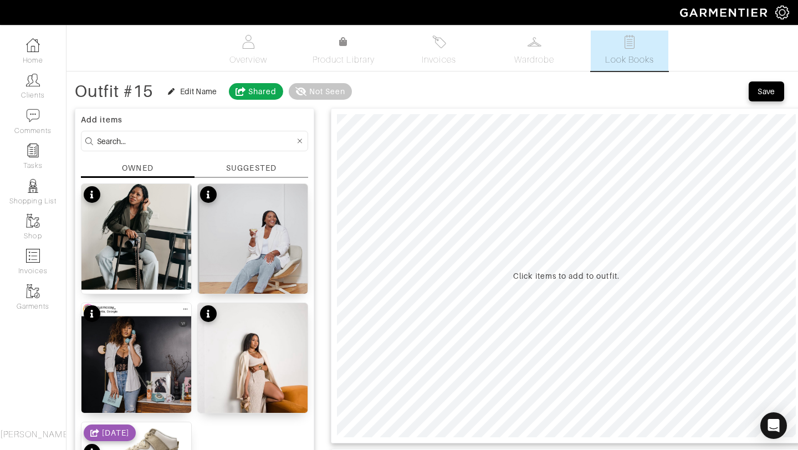
click at [258, 170] on div "SUGGESTED" at bounding box center [251, 168] width 50 height 12
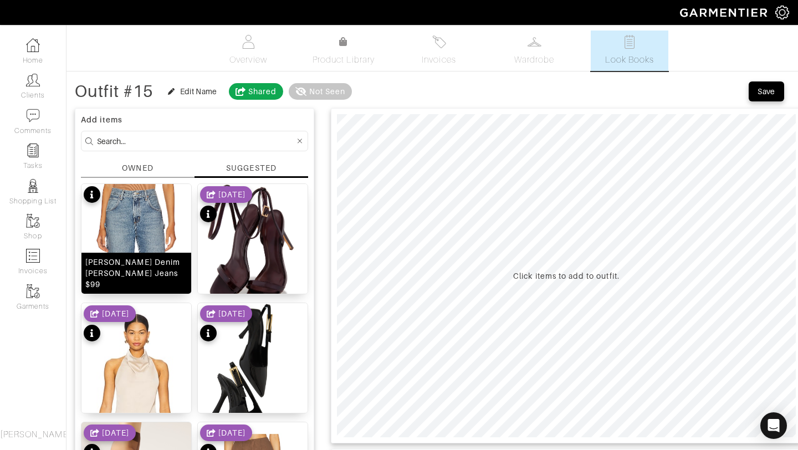
click at [137, 241] on img at bounding box center [136, 278] width 110 height 188
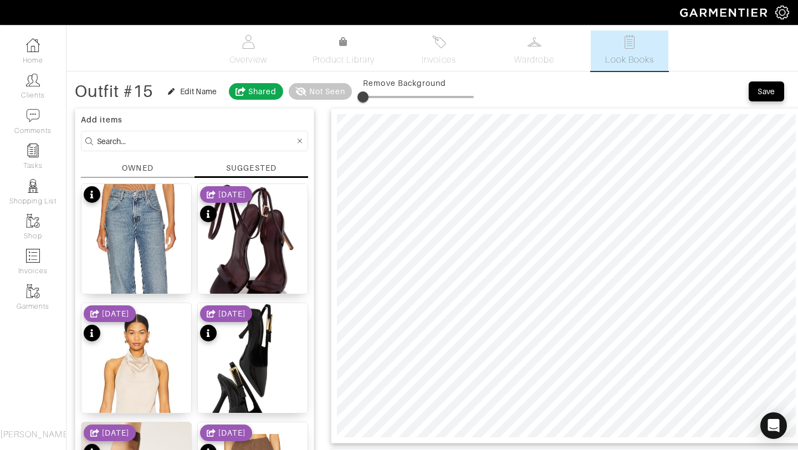
click at [658, 442] on div at bounding box center [566, 275] width 471 height 335
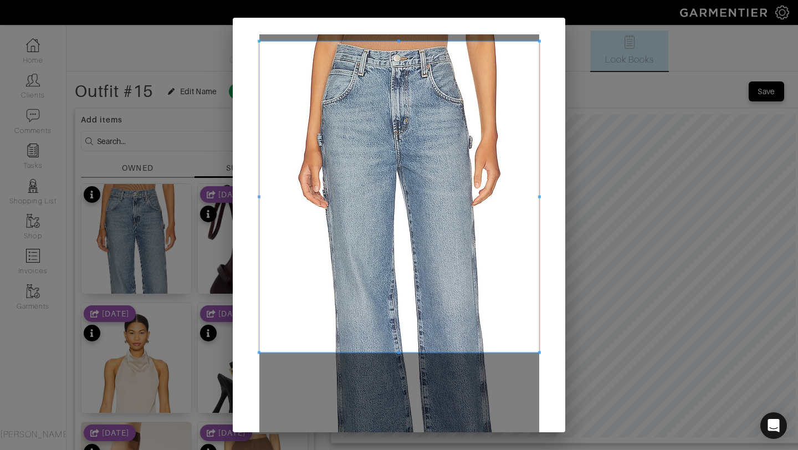
click at [388, 42] on span at bounding box center [399, 41] width 280 height 3
click at [400, 350] on span at bounding box center [399, 198] width 280 height 310
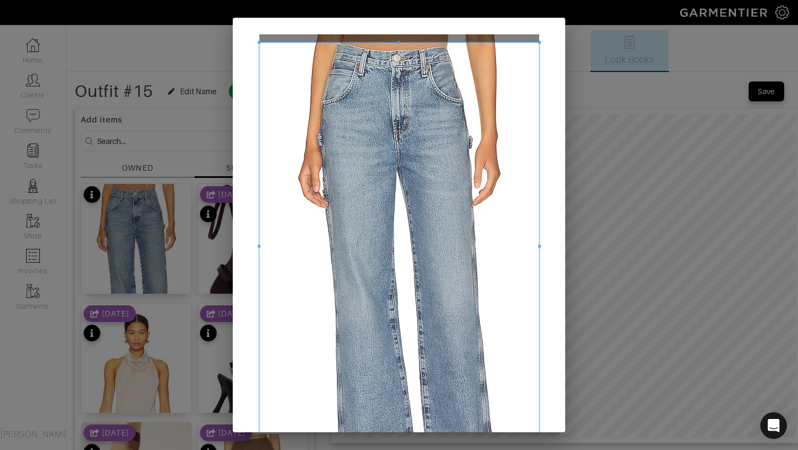
click at [400, 449] on div "Crop" at bounding box center [399, 225] width 798 height 450
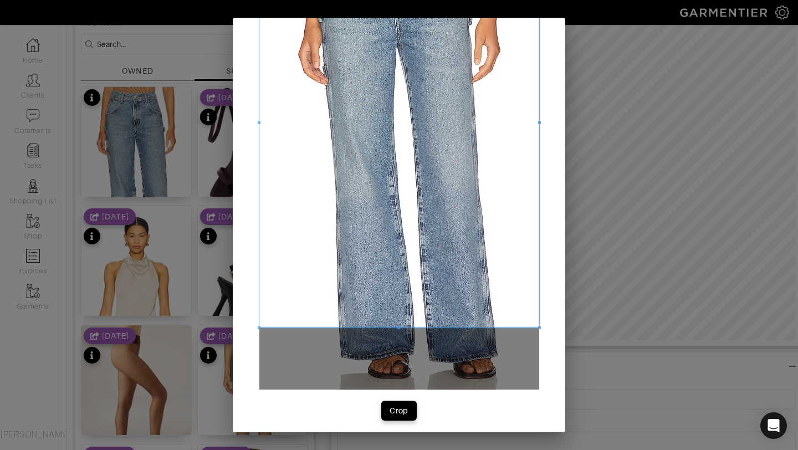
scroll to position [126, 0]
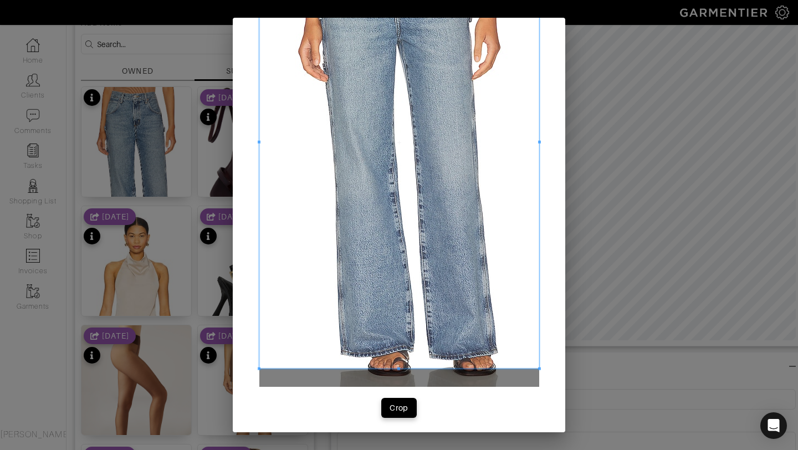
click at [405, 367] on span at bounding box center [399, 368] width 280 height 3
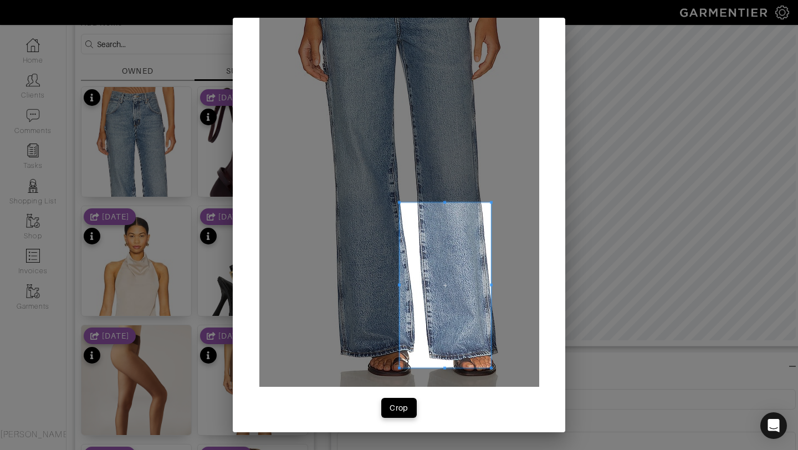
click at [481, 194] on div at bounding box center [399, 147] width 280 height 479
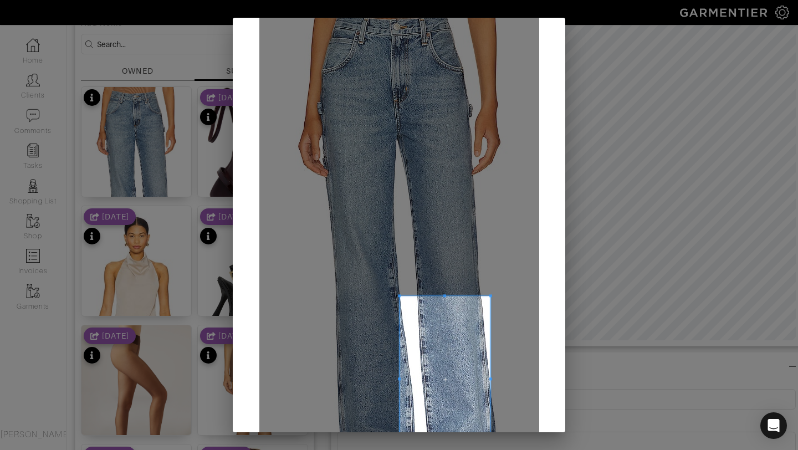
scroll to position [54, 0]
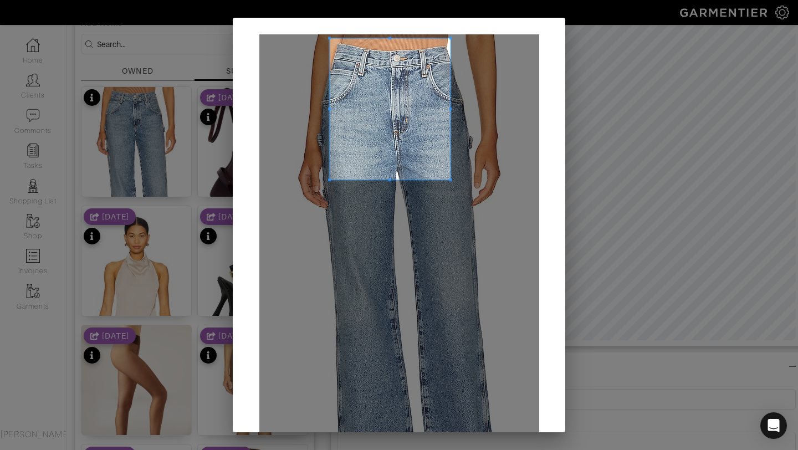
click at [310, 174] on div at bounding box center [399, 273] width 280 height 479
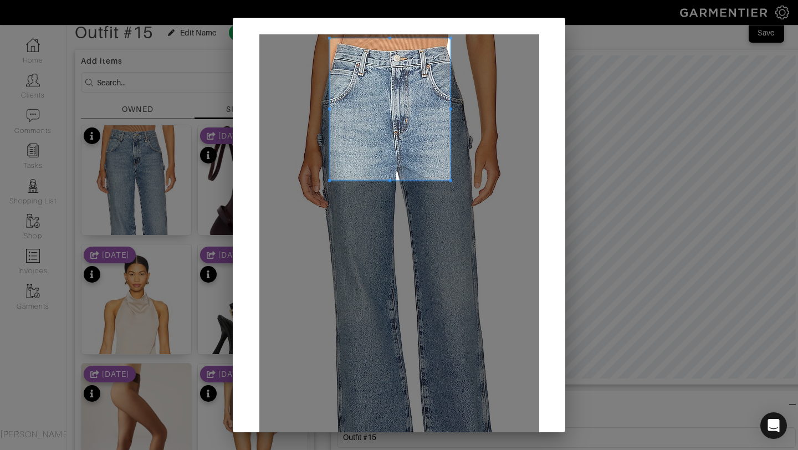
scroll to position [60, 0]
click at [390, 42] on span at bounding box center [389, 41] width 3 height 3
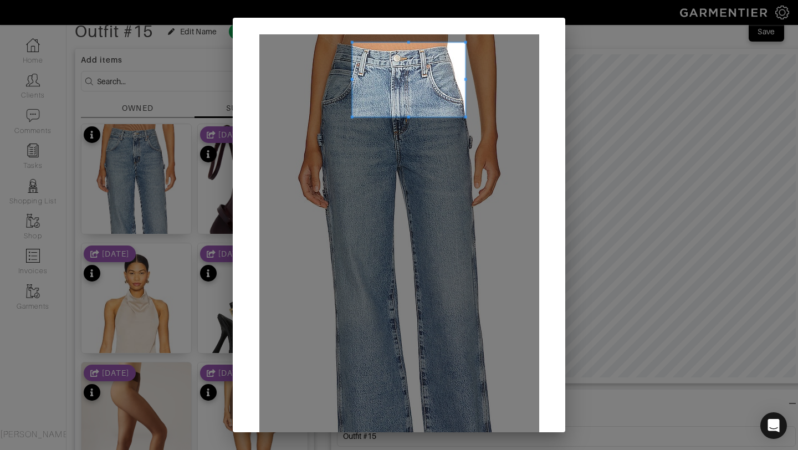
click at [316, 23] on div "Crop" at bounding box center [399, 289] width 332 height 543
click at [310, 80] on span at bounding box center [309, 79] width 3 height 3
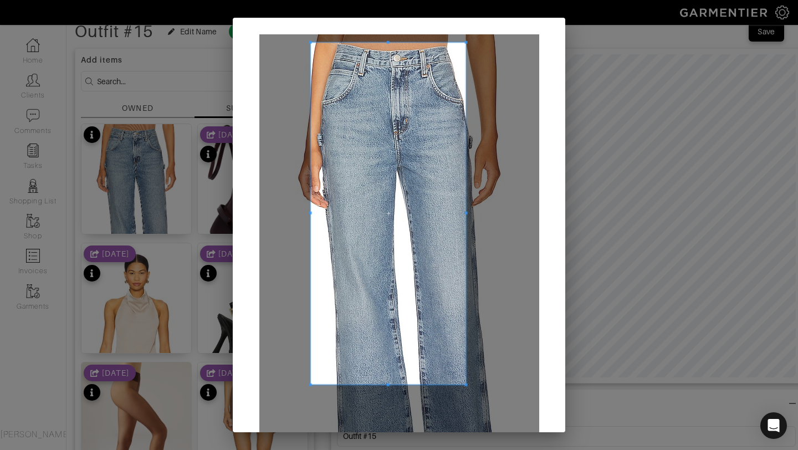
click at [405, 384] on span at bounding box center [387, 384] width 155 height 3
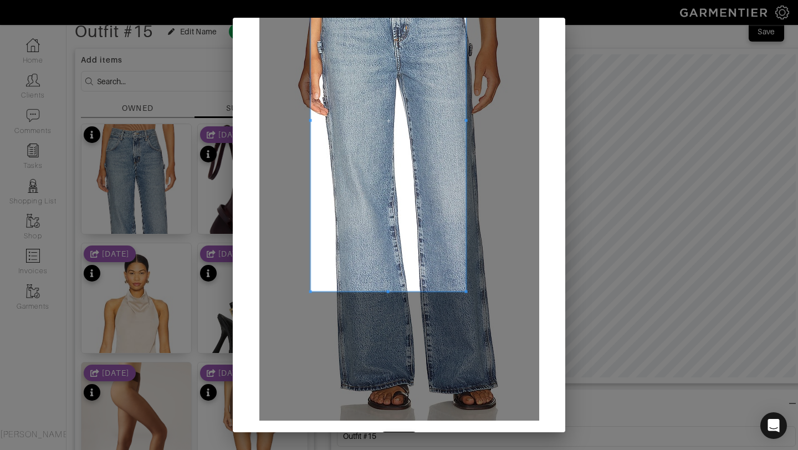
scroll to position [128, 0]
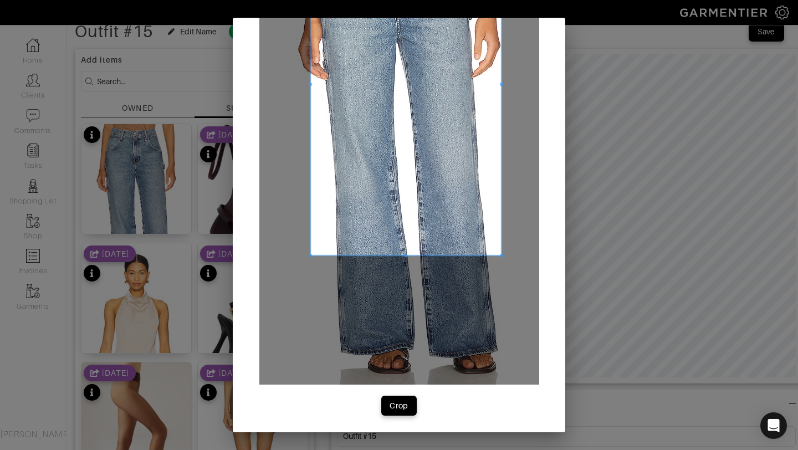
click at [500, 91] on div at bounding box center [405, 84] width 191 height 341
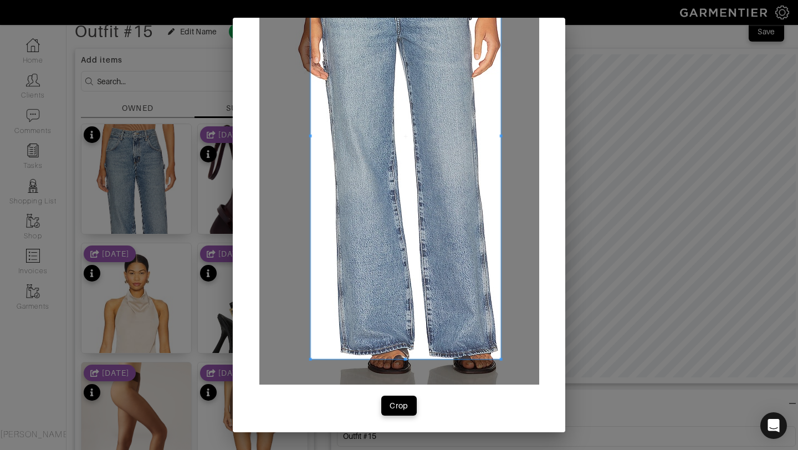
click at [420, 358] on div at bounding box center [405, 136] width 190 height 445
click at [409, 405] on span "Crop" at bounding box center [398, 405] width 23 height 11
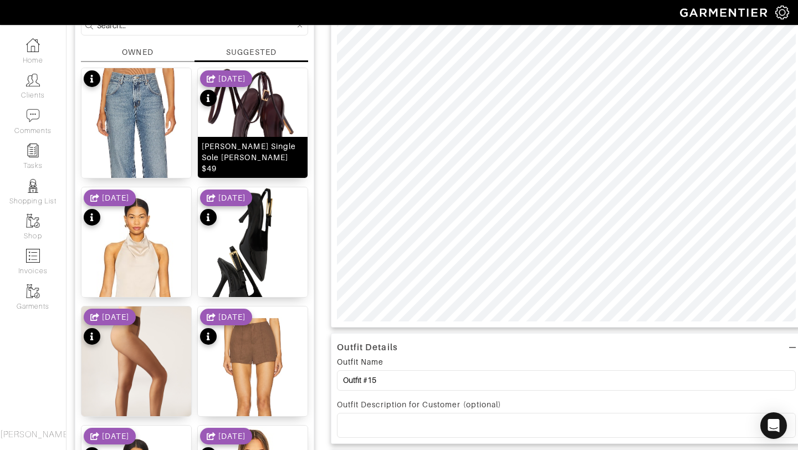
scroll to position [139, 0]
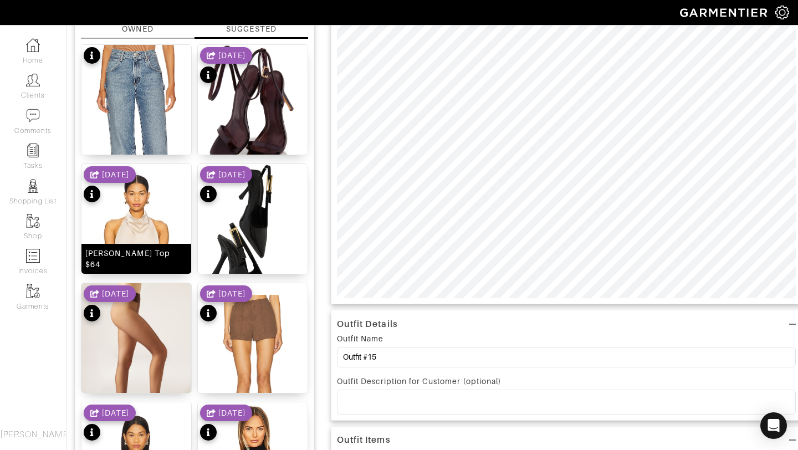
click at [135, 234] on img at bounding box center [136, 255] width 110 height 183
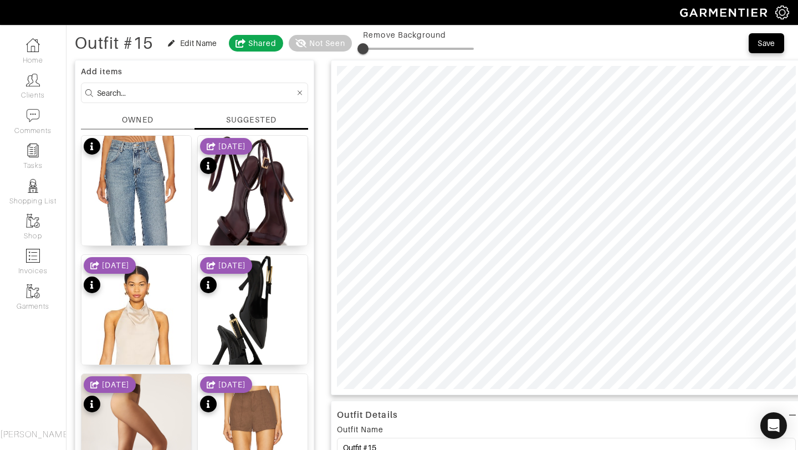
scroll to position [34, 0]
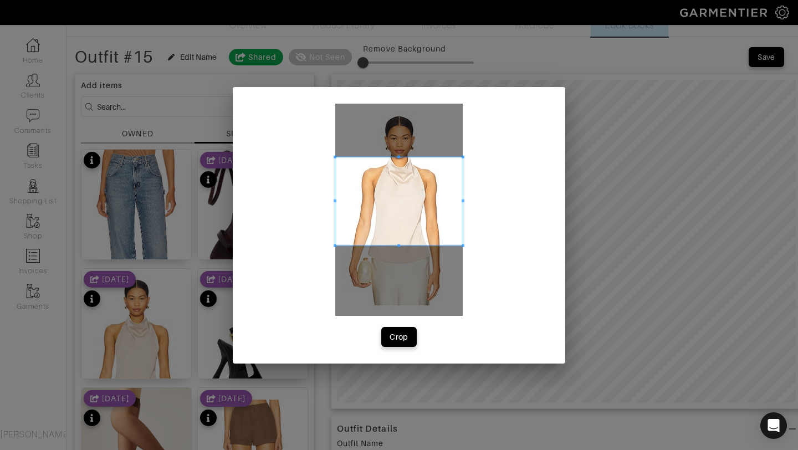
click at [398, 156] on span at bounding box center [398, 156] width 3 height 3
click at [406, 281] on div at bounding box center [398, 210] width 127 height 212
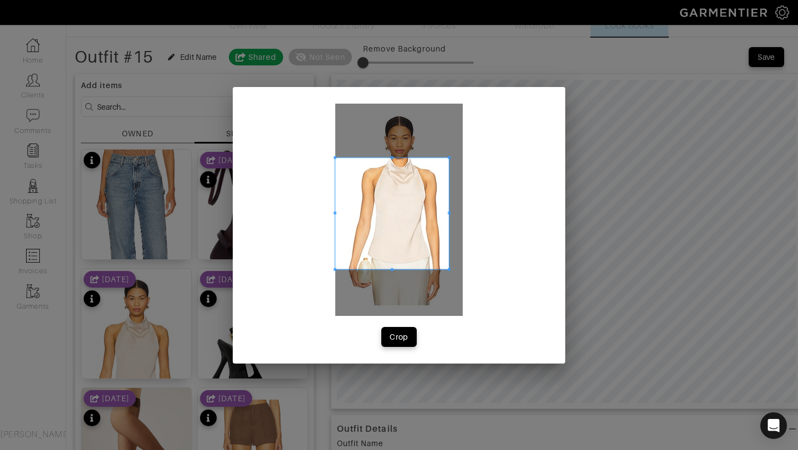
click at [447, 211] on span at bounding box center [448, 213] width 3 height 112
click at [356, 214] on div at bounding box center [402, 213] width 93 height 112
click at [401, 267] on span at bounding box center [401, 268] width 3 height 3
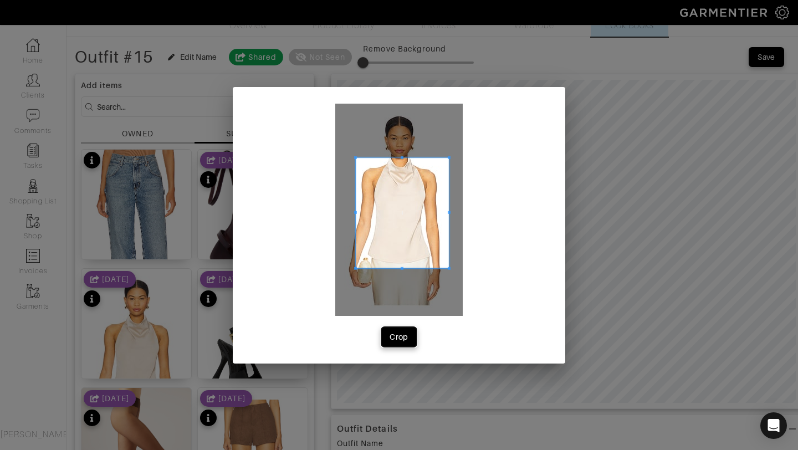
click at [399, 332] on div "Crop" at bounding box center [398, 336] width 19 height 11
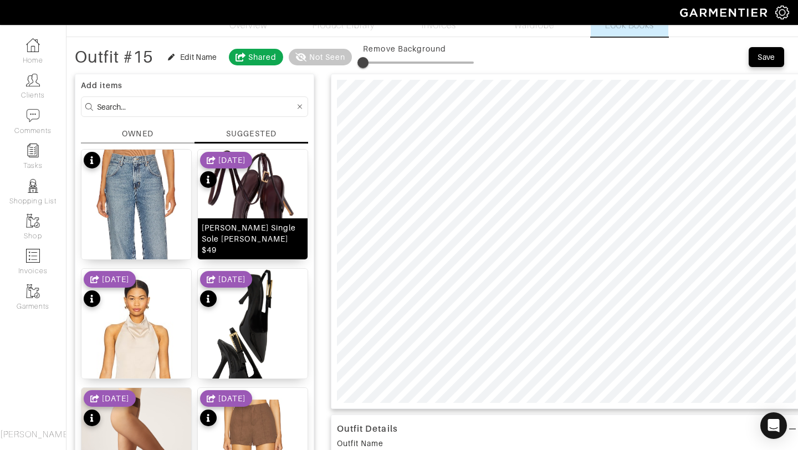
click at [251, 217] on img at bounding box center [253, 216] width 110 height 132
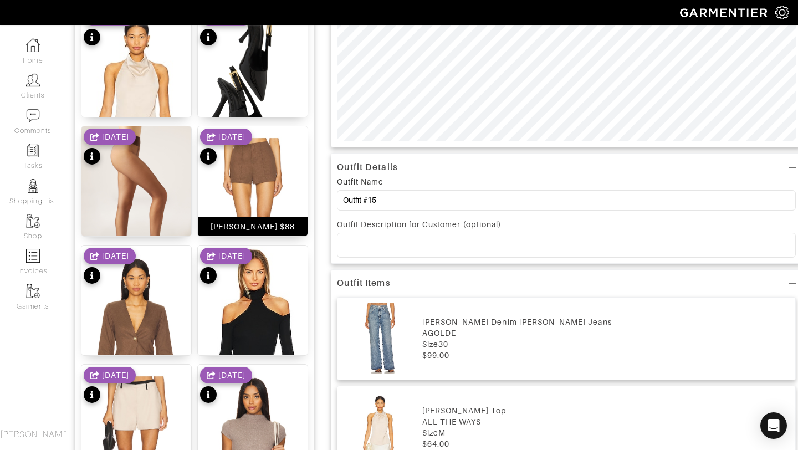
scroll to position [336, 0]
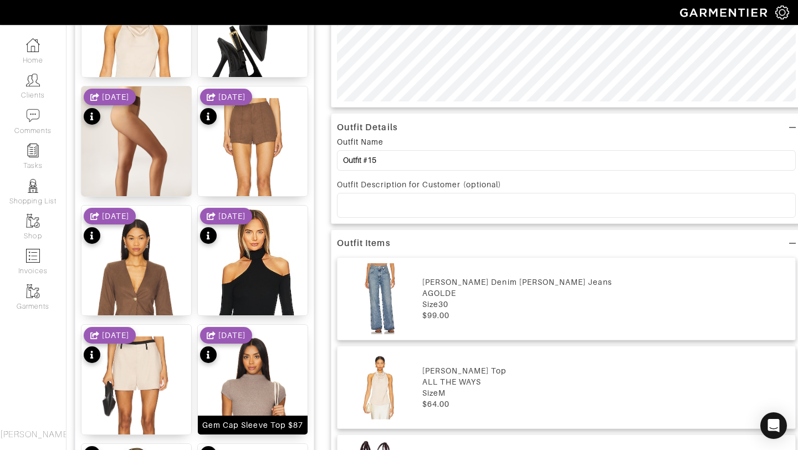
click at [250, 386] on img at bounding box center [253, 419] width 110 height 188
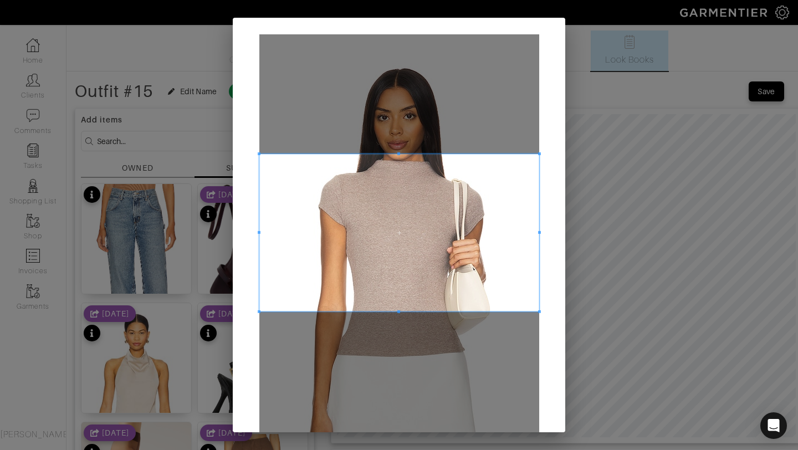
click at [390, 207] on span at bounding box center [399, 232] width 280 height 157
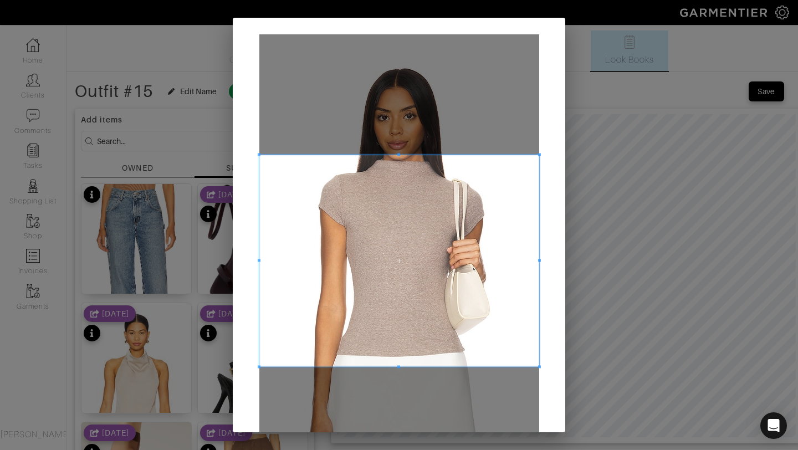
click at [398, 367] on span at bounding box center [398, 367] width 3 height 3
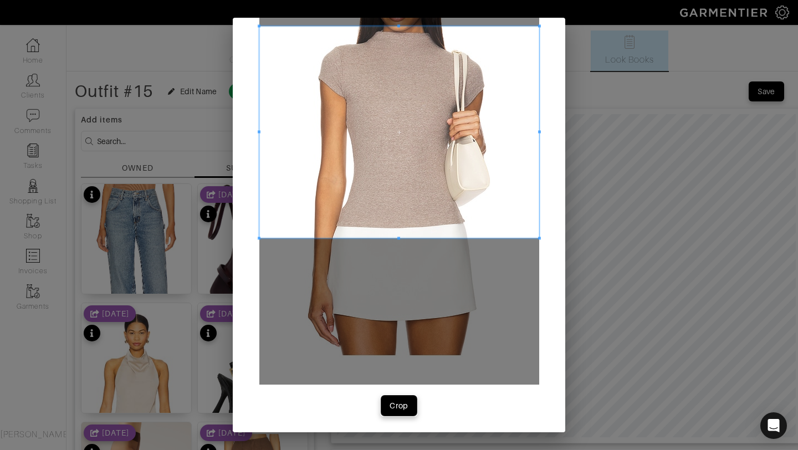
click at [399, 405] on div "Crop" at bounding box center [398, 405] width 19 height 11
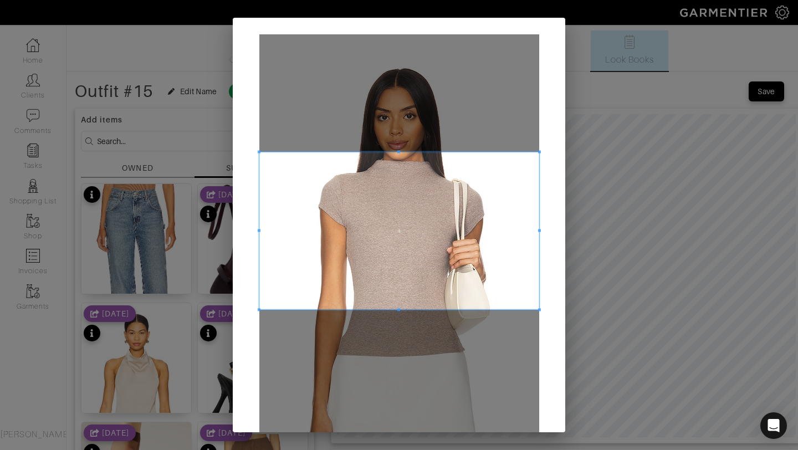
click at [405, 182] on span at bounding box center [399, 230] width 280 height 157
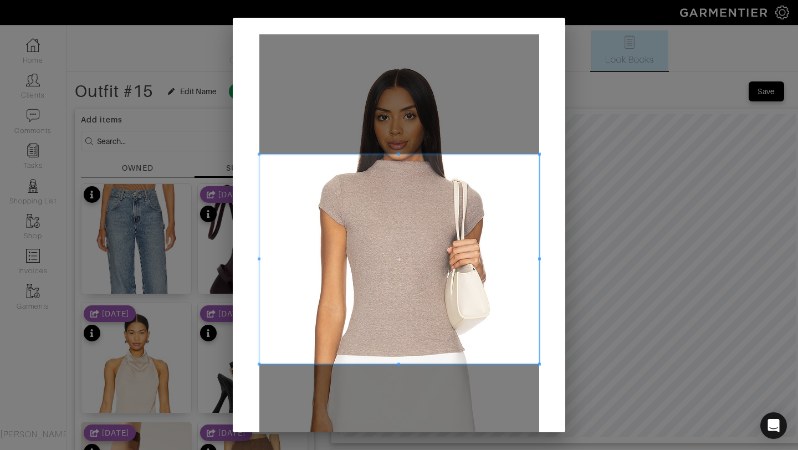
click at [416, 358] on div at bounding box center [399, 259] width 280 height 209
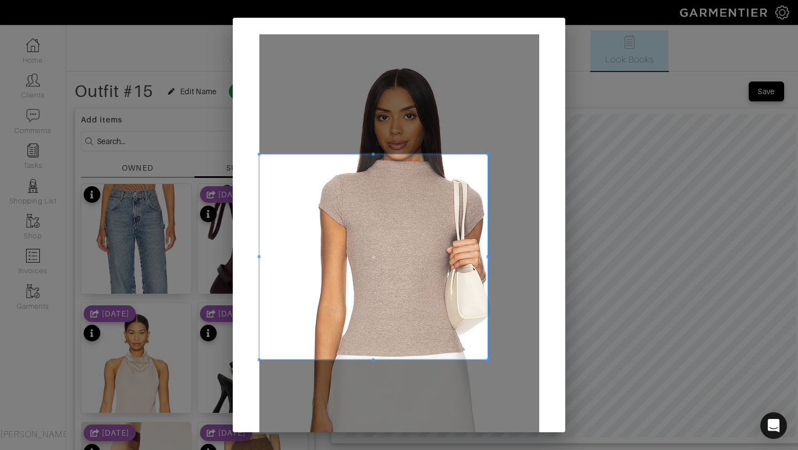
click at [487, 259] on div at bounding box center [373, 257] width 229 height 205
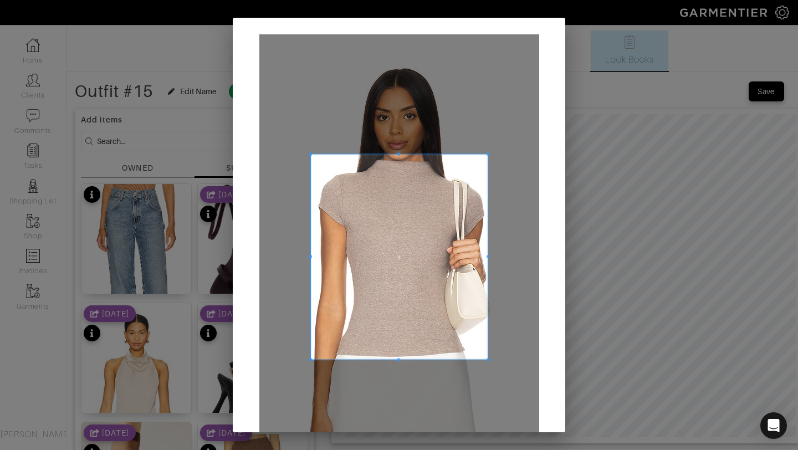
click at [311, 260] on div at bounding box center [399, 257] width 177 height 205
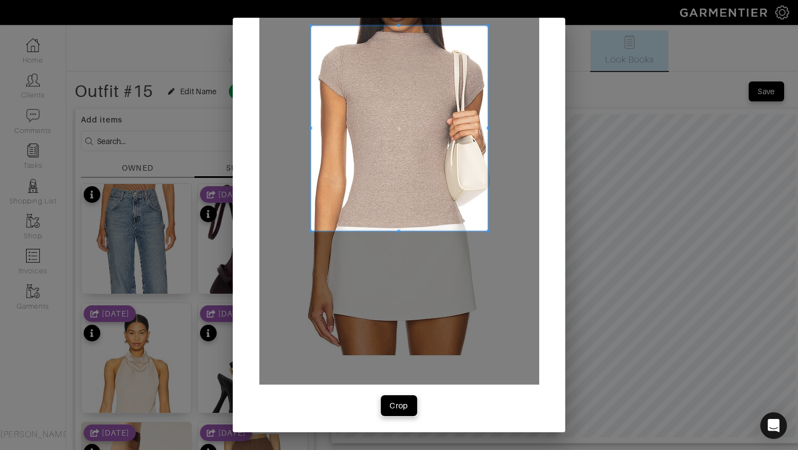
click at [397, 401] on div "Crop" at bounding box center [398, 405] width 19 height 11
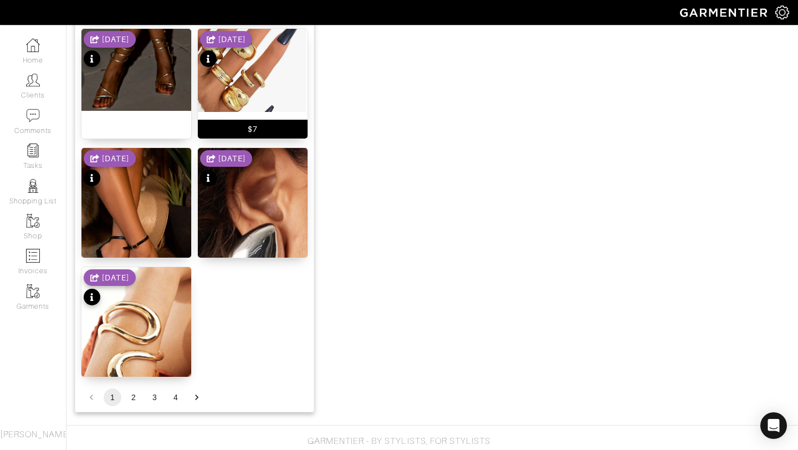
scroll to position [1342, 0]
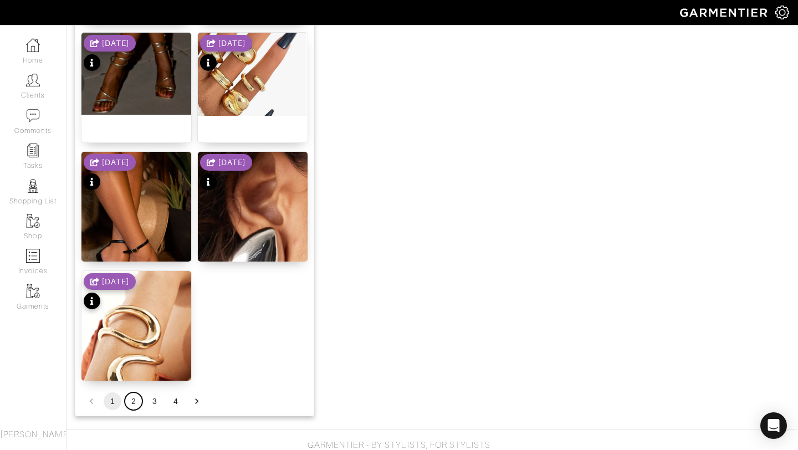
click at [135, 397] on button "2" at bounding box center [134, 401] width 18 height 18
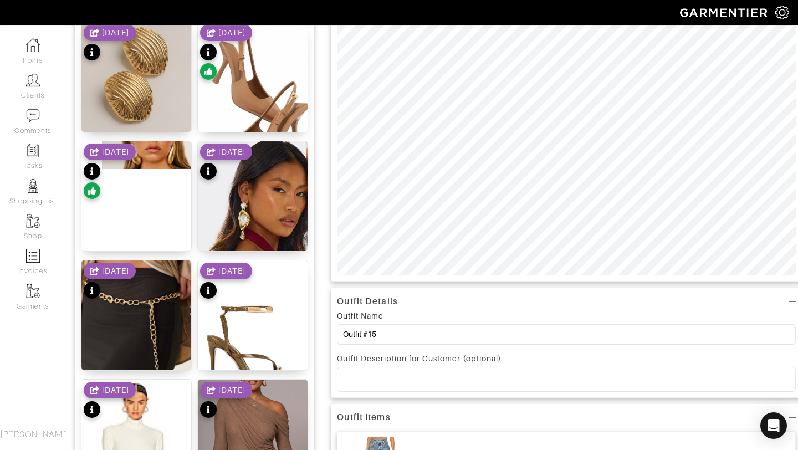
scroll to position [0, 0]
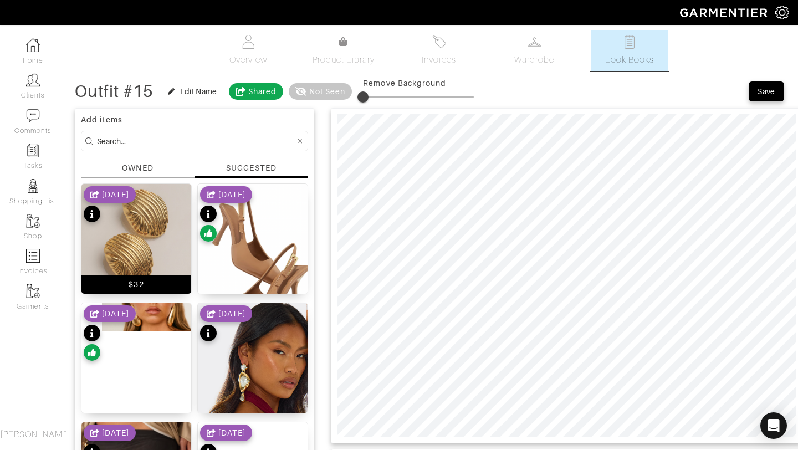
click at [132, 244] on img at bounding box center [136, 239] width 110 height 110
drag, startPoint x: 364, startPoint y: 97, endPoint x: 395, endPoint y: 100, distance: 31.6
click at [395, 100] on span at bounding box center [393, 96] width 11 height 11
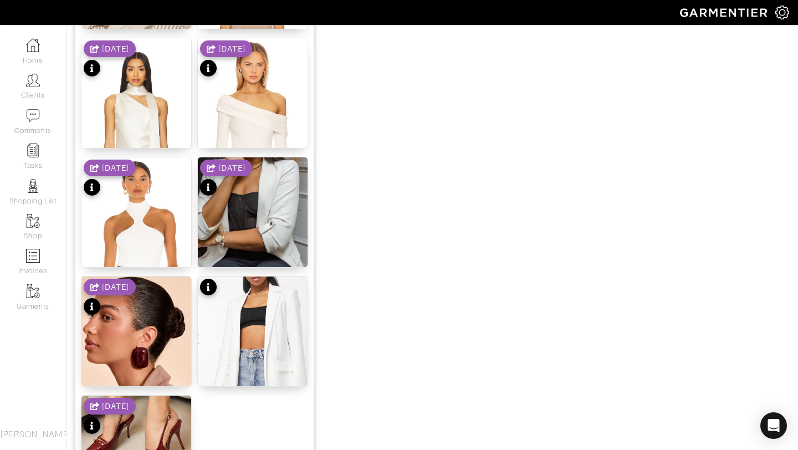
scroll to position [1361, 0]
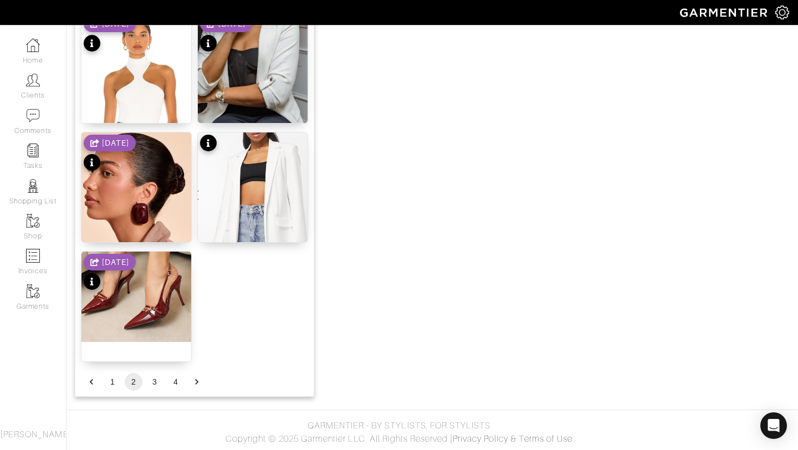
click at [163, 385] on li "3" at bounding box center [154, 382] width 21 height 18
click at [150, 374] on button "3" at bounding box center [155, 382] width 18 height 18
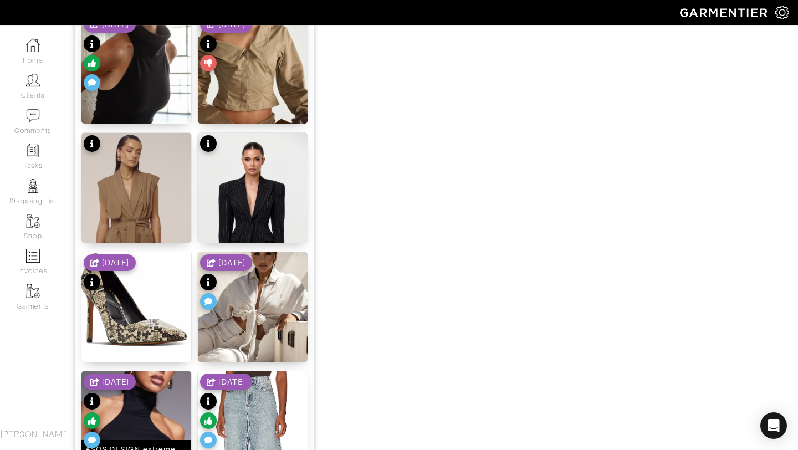
scroll to position [1095, 0]
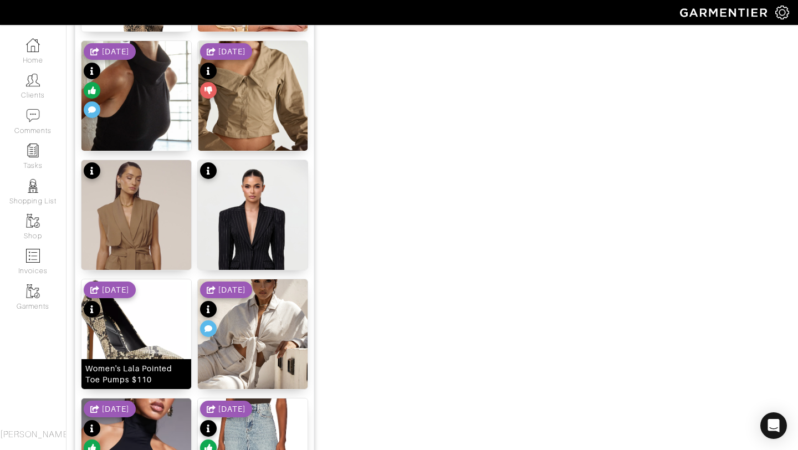
click at [135, 323] on img at bounding box center [136, 328] width 110 height 99
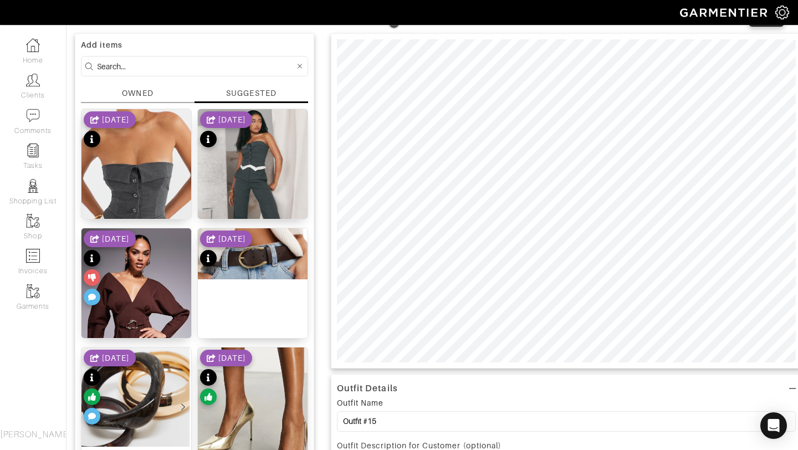
scroll to position [33, 0]
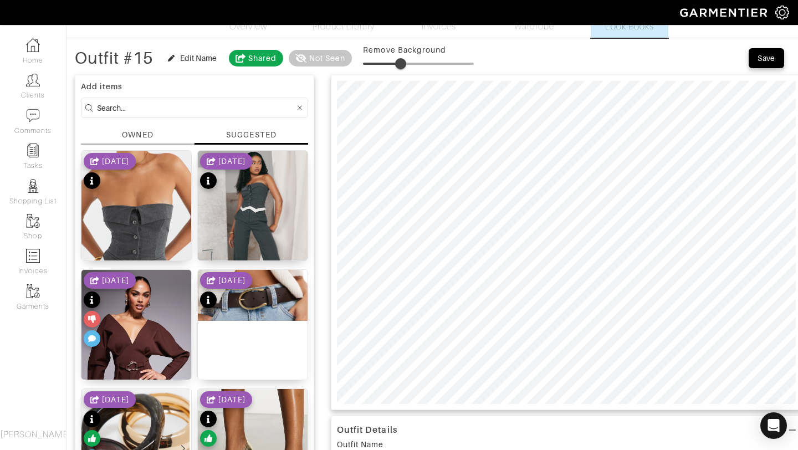
drag, startPoint x: 398, startPoint y: 63, endPoint x: 402, endPoint y: 55, distance: 8.9
click at [402, 58] on span at bounding box center [400, 63] width 11 height 11
drag, startPoint x: 404, startPoint y: 61, endPoint x: 421, endPoint y: 61, distance: 16.6
click at [421, 61] on span at bounding box center [419, 63] width 11 height 11
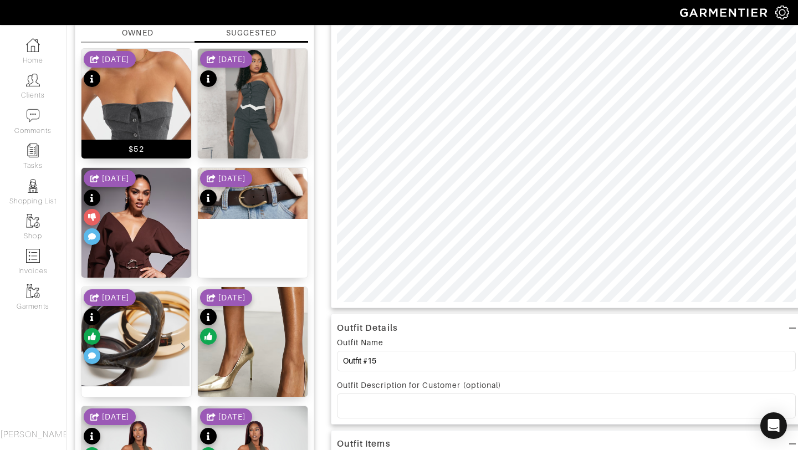
scroll to position [135, 0]
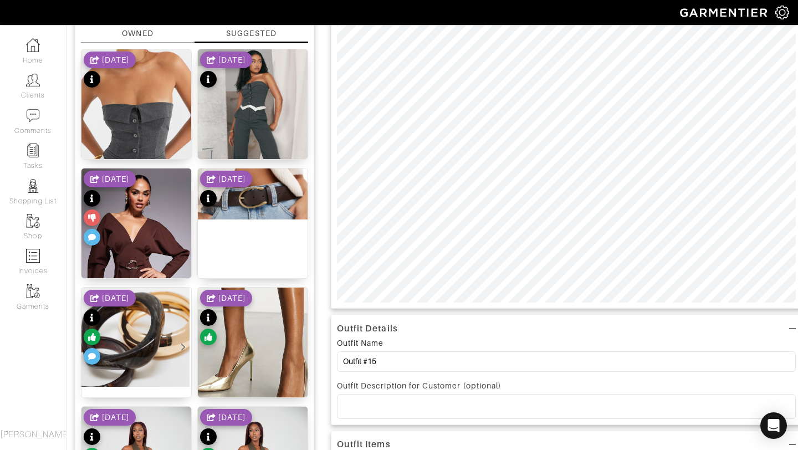
click at [248, 202] on div "[DATE]" at bounding box center [226, 190] width 52 height 39
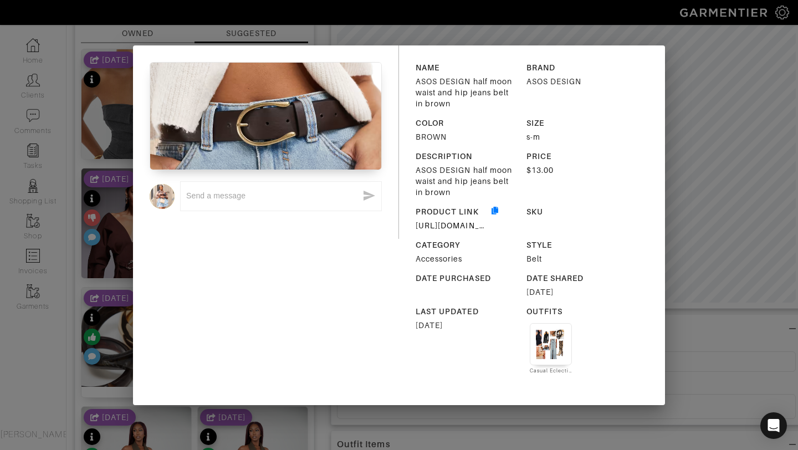
click at [715, 92] on div "x NAME ASOS DESIGN half moon waist and hip jeans belt in brown BRAND ASOS DESIG…" at bounding box center [399, 225] width 798 height 450
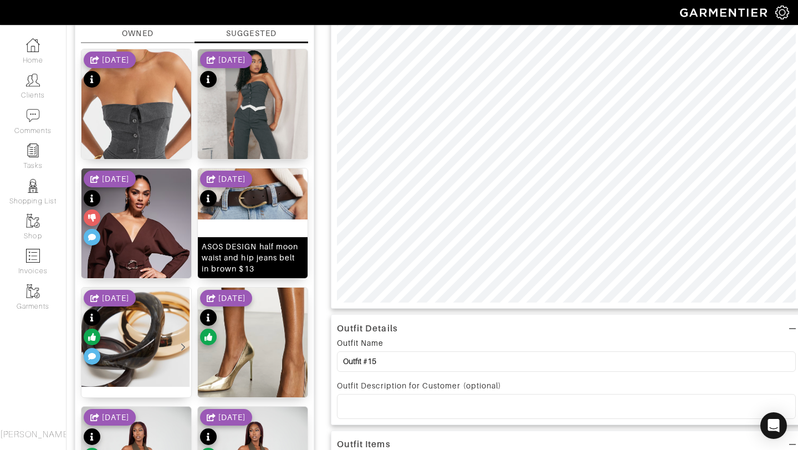
click at [256, 193] on img at bounding box center [253, 193] width 110 height 51
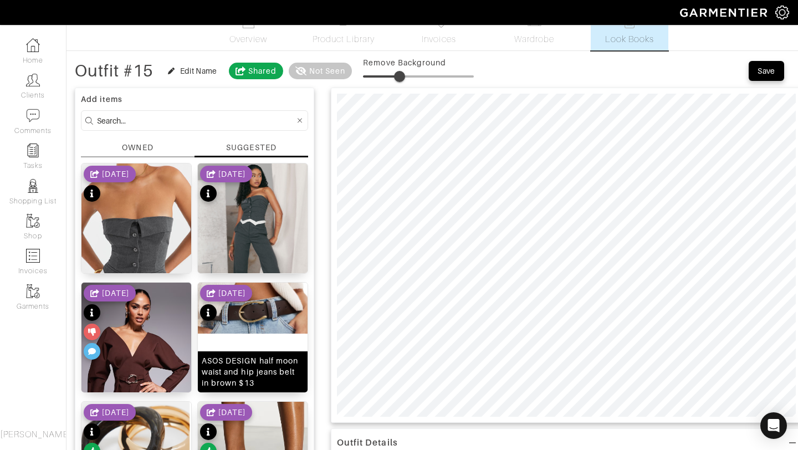
scroll to position [17, 0]
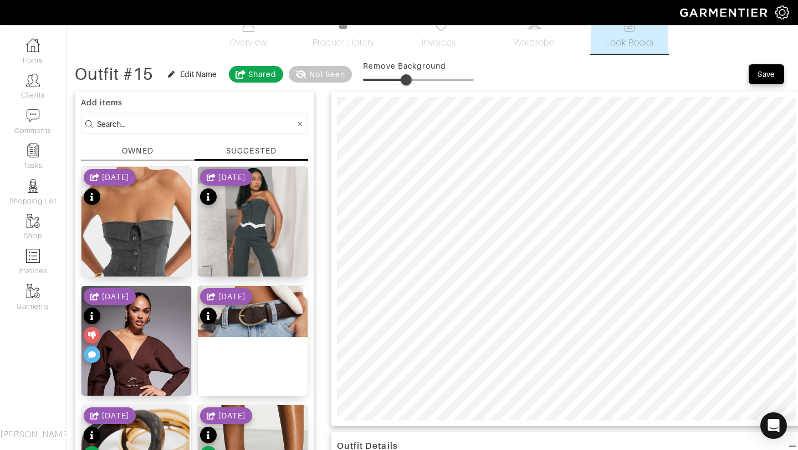
click at [407, 80] on span at bounding box center [405, 79] width 11 height 11
drag, startPoint x: 413, startPoint y: 80, endPoint x: 365, endPoint y: 88, distance: 48.3
click at [364, 85] on span at bounding box center [362, 79] width 11 height 11
type input "28"
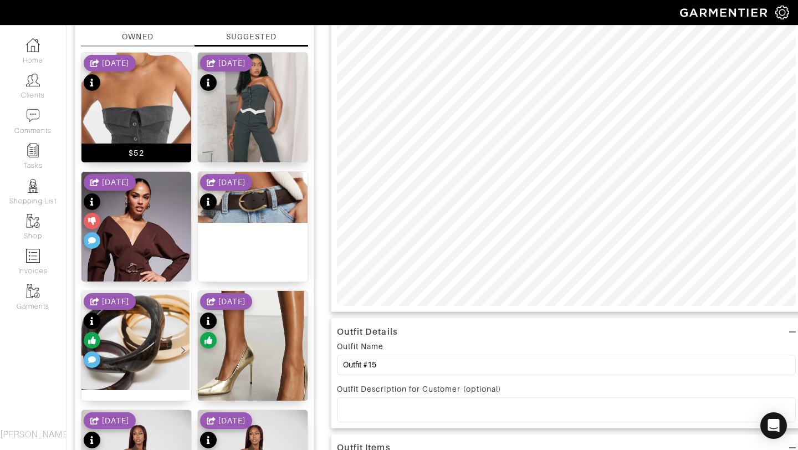
scroll to position [154, 0]
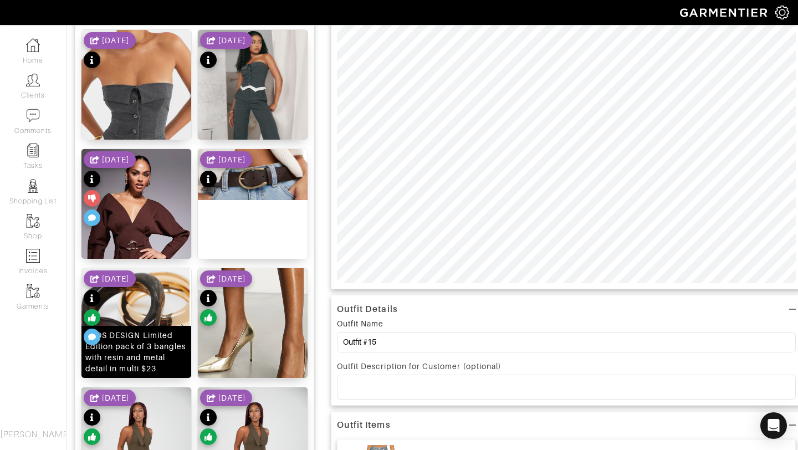
click at [145, 292] on img at bounding box center [136, 317] width 110 height 99
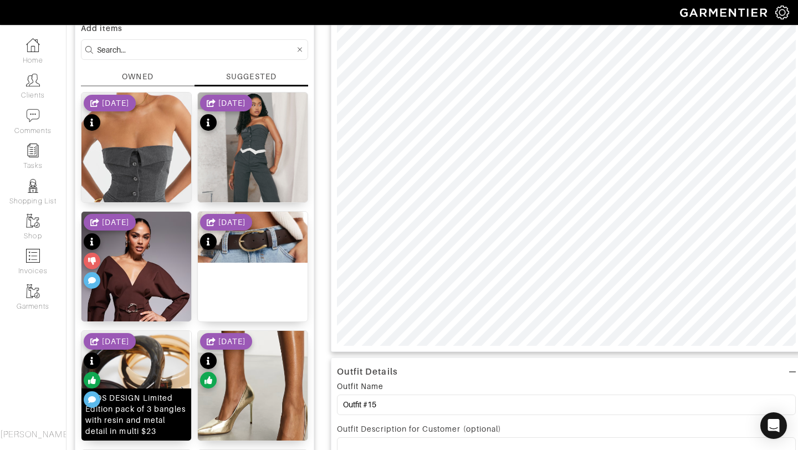
scroll to position [0, 0]
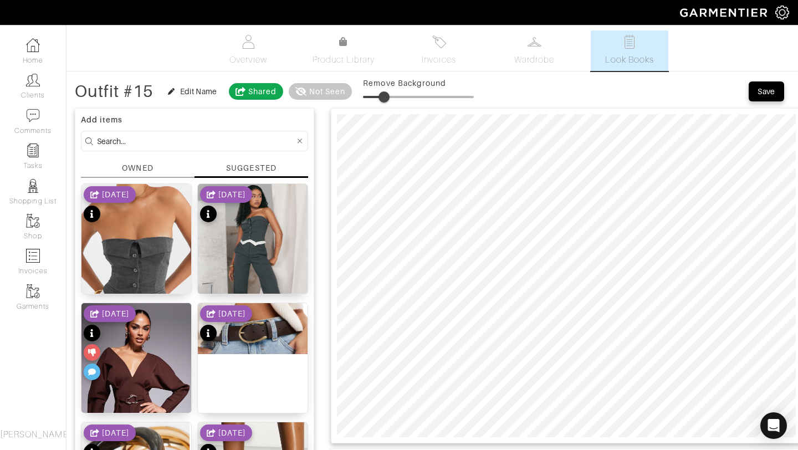
drag, startPoint x: 364, startPoint y: 98, endPoint x: 385, endPoint y: 96, distance: 21.2
click at [385, 96] on span at bounding box center [383, 96] width 11 height 11
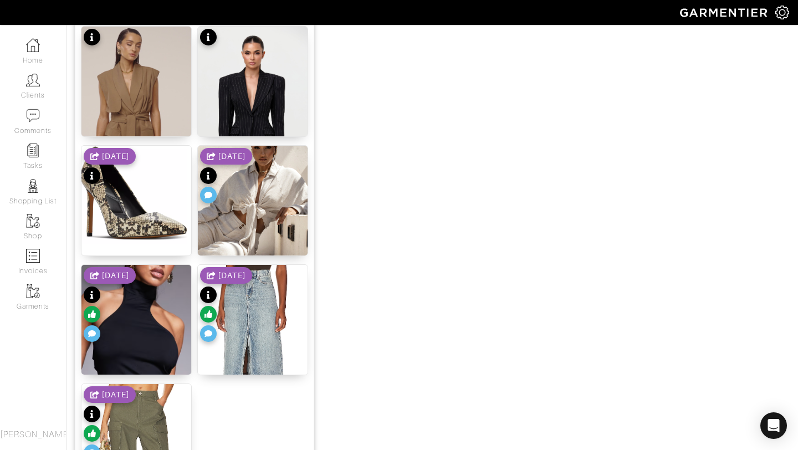
scroll to position [1361, 0]
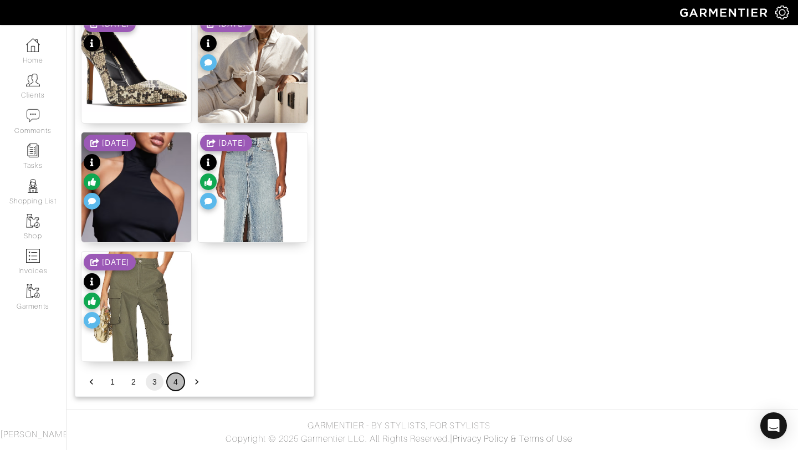
click at [173, 379] on button "4" at bounding box center [176, 382] width 18 height 18
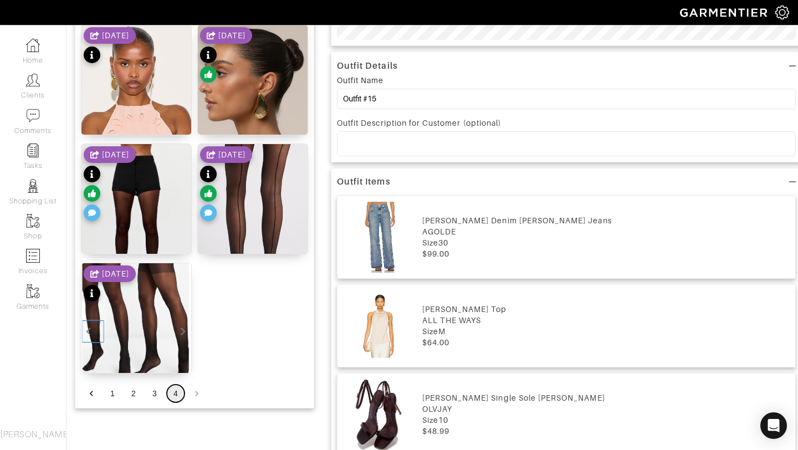
scroll to position [461, 0]
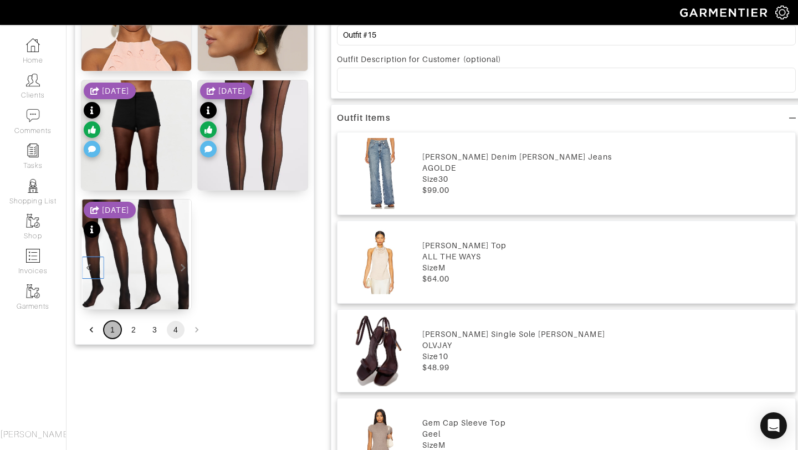
click at [116, 331] on button "1" at bounding box center [113, 330] width 18 height 18
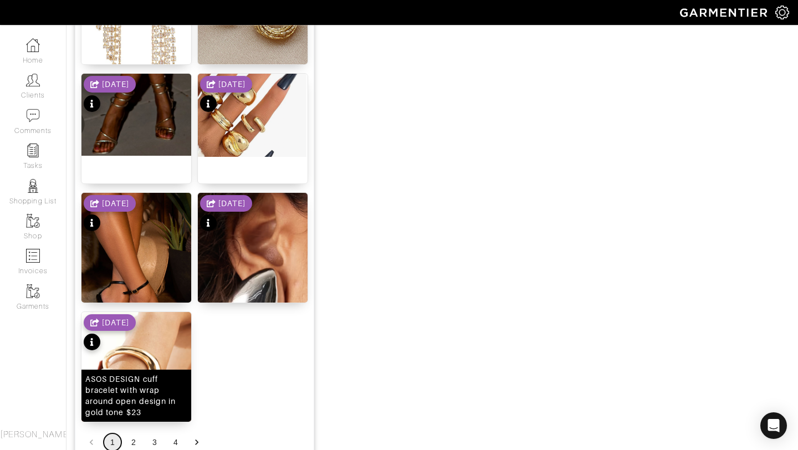
scroll to position [1361, 0]
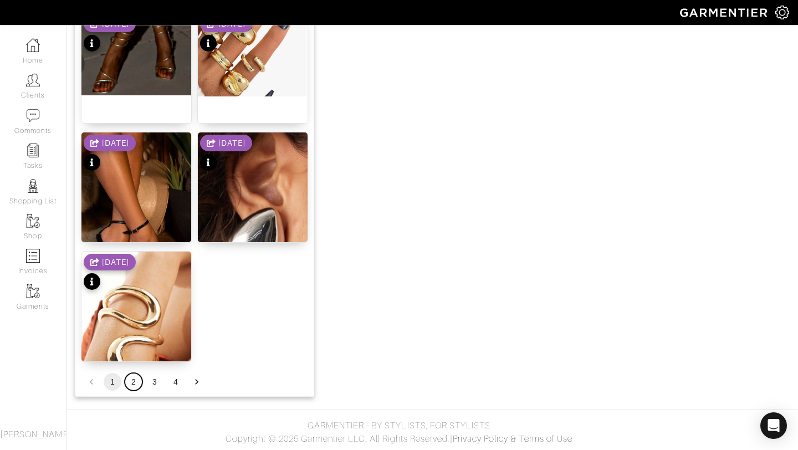
click at [129, 380] on button "2" at bounding box center [134, 382] width 18 height 18
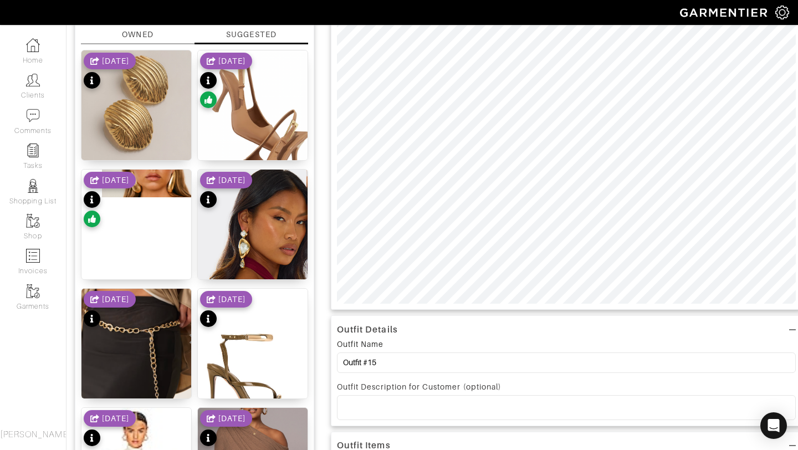
scroll to position [60, 0]
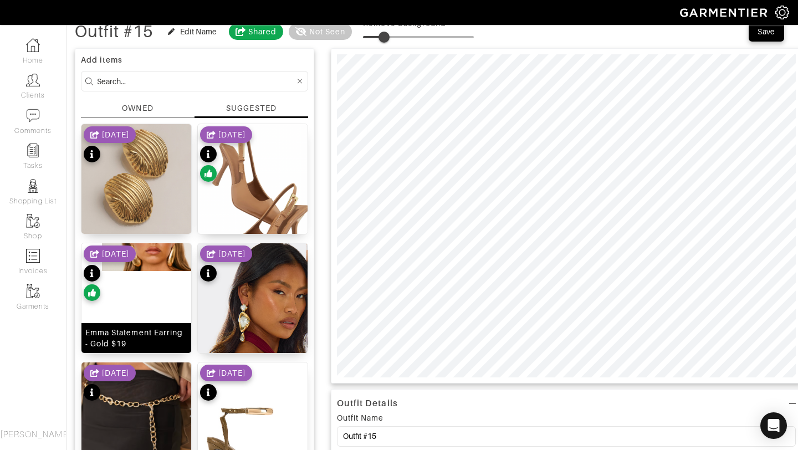
click at [159, 265] on img at bounding box center [136, 257] width 110 height 28
type input "0"
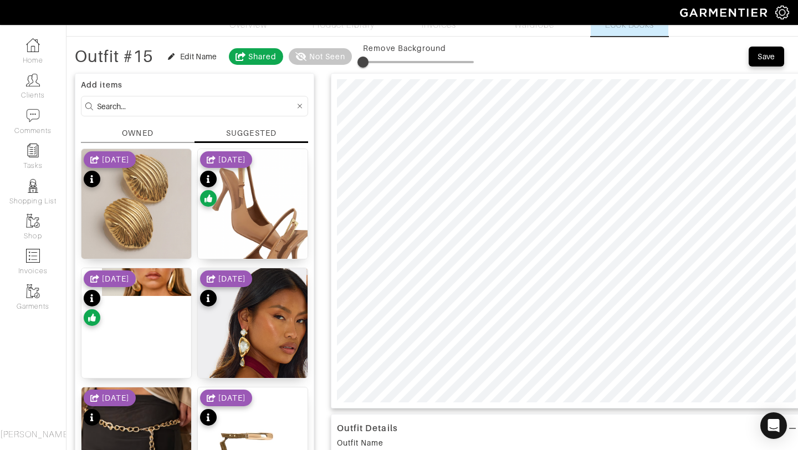
scroll to position [37, 0]
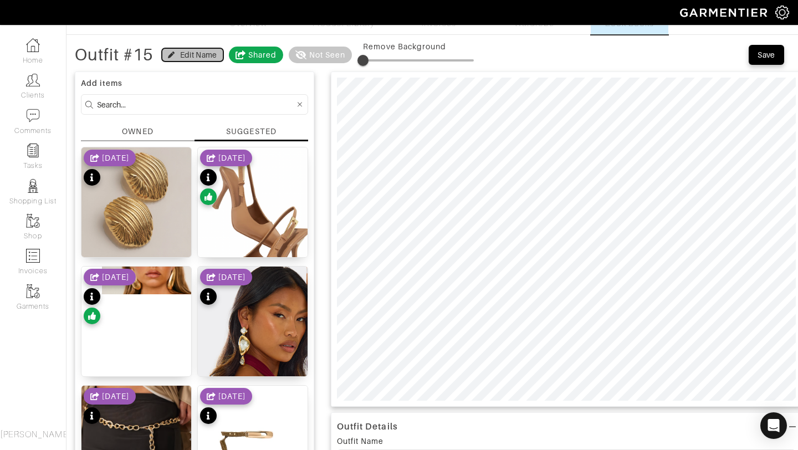
click at [171, 55] on icon "button" at bounding box center [171, 55] width 7 height 7
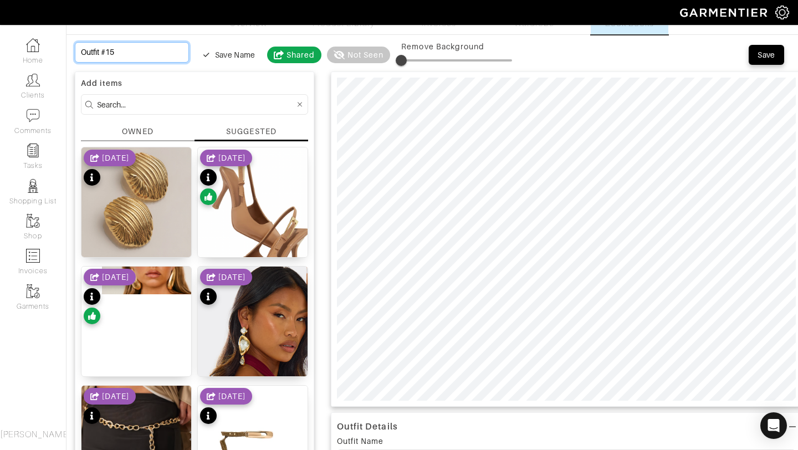
click at [157, 50] on input "Outfit #15" at bounding box center [132, 52] width 114 height 20
drag, startPoint x: 157, startPoint y: 50, endPoint x: 0, endPoint y: 50, distance: 156.7
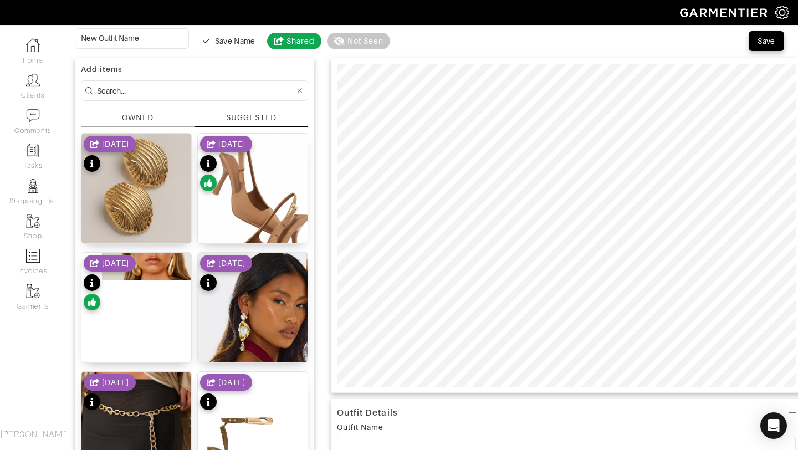
scroll to position [0, 0]
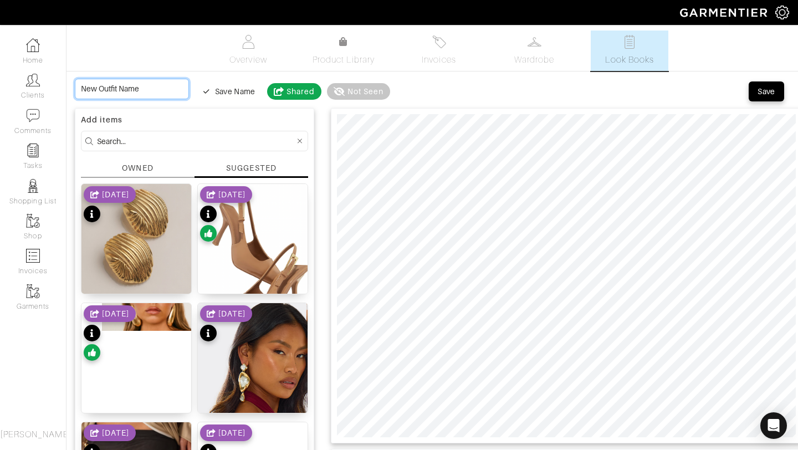
click at [150, 91] on input at bounding box center [132, 89] width 114 height 20
drag, startPoint x: 150, startPoint y: 91, endPoint x: 134, endPoint y: 84, distance: 17.6
click at [134, 84] on input at bounding box center [132, 89] width 114 height 20
type input "C"
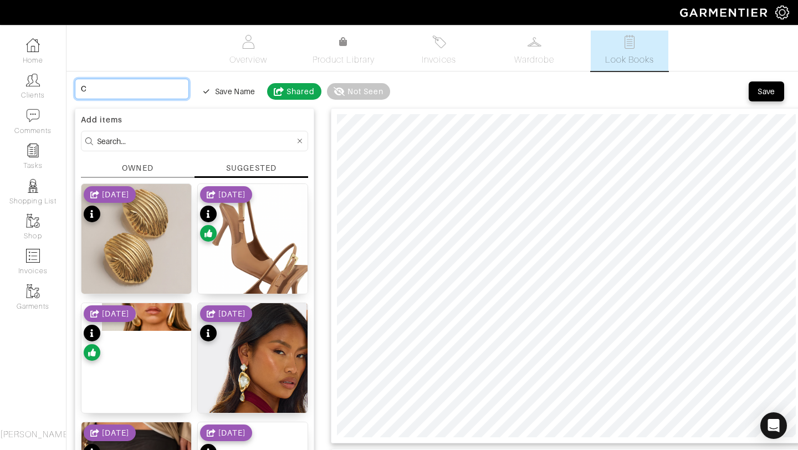
type input "Ca"
type input "Cas"
type input "Casu"
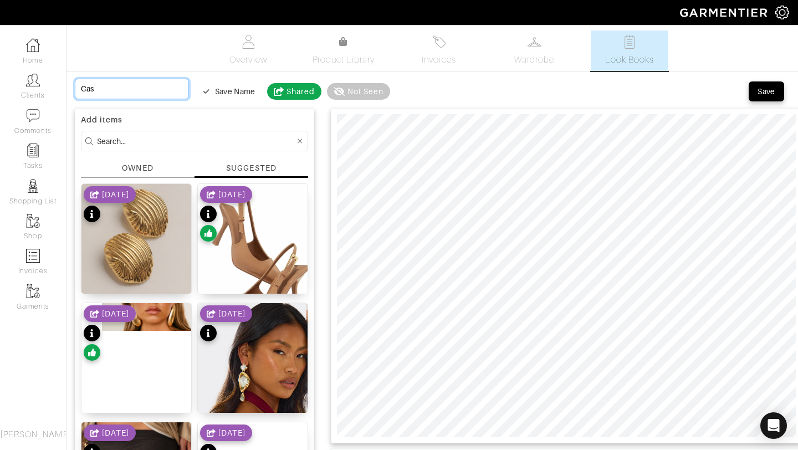
type input "Casu"
type input "Casua"
type input "Casual"
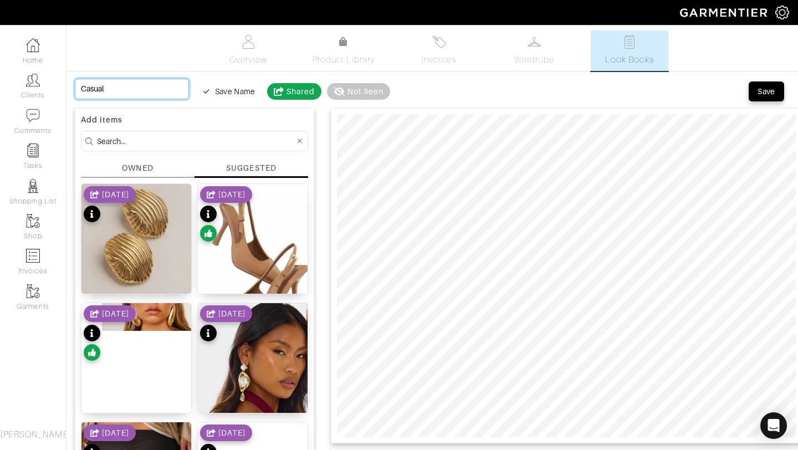
type input "Casuall"
type input "Casually"
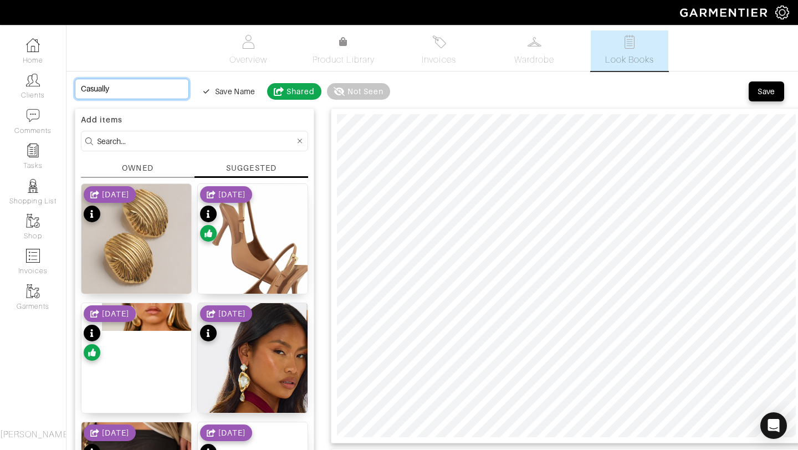
type input "Casually"
type input "Casually C"
type input "Casually Co"
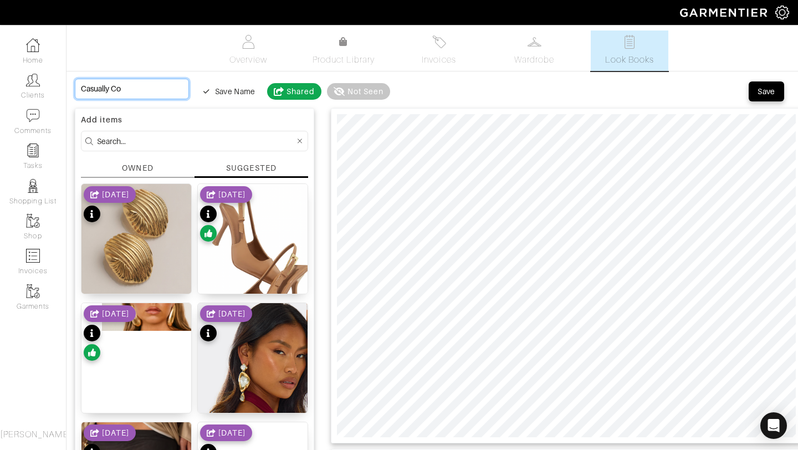
type input "Casually Coo"
type input "Casually Cool"
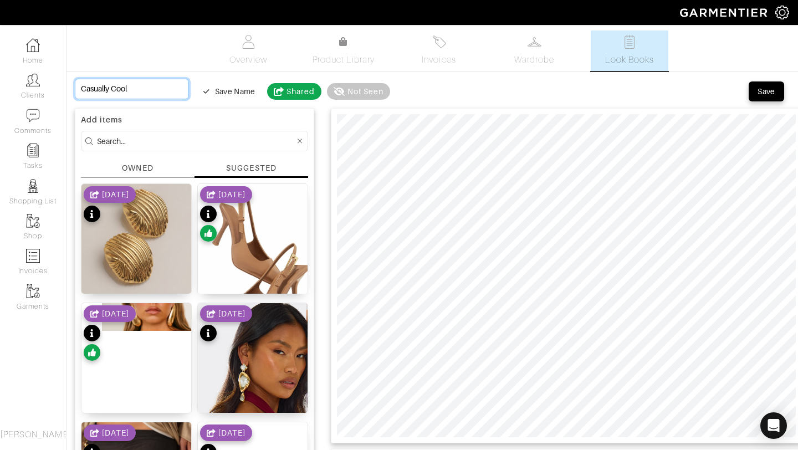
type input "Casually Cool"
type input "Casually Cool &"
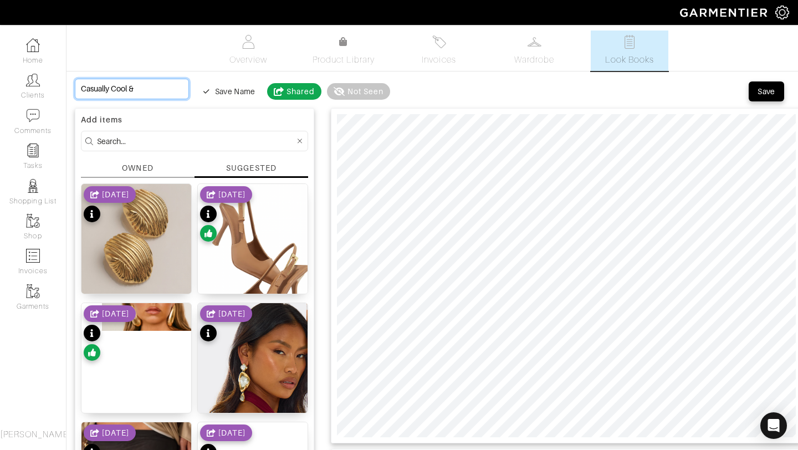
type input "Casually Cool & E"
type input "Casually Cool & El"
type input "Casually Cool & Elv"
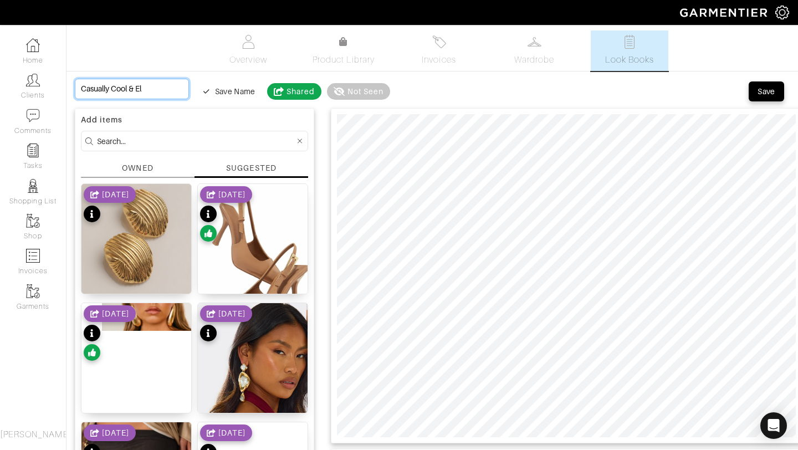
type input "Casually Cool & Elv"
type input "Casually Cool & Elva"
type input "Casually Cool & Elv"
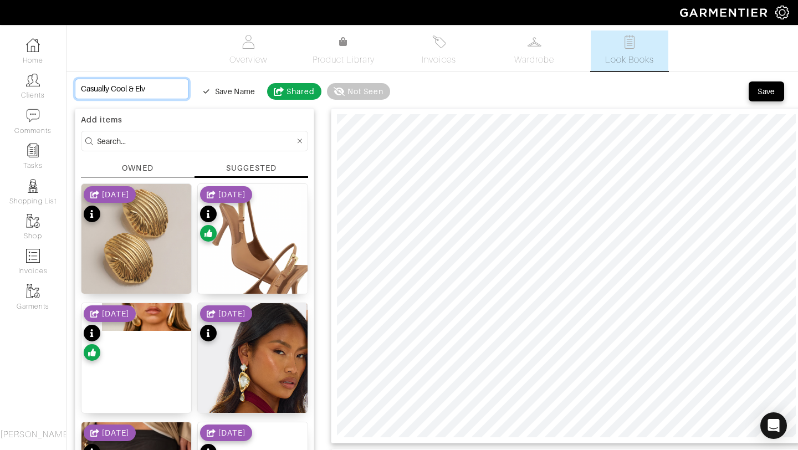
type input "Casually Cool & El"
type input "Casually Cool & Ela"
type input "Casually Cool & El"
type input "Casually Cool & Ele"
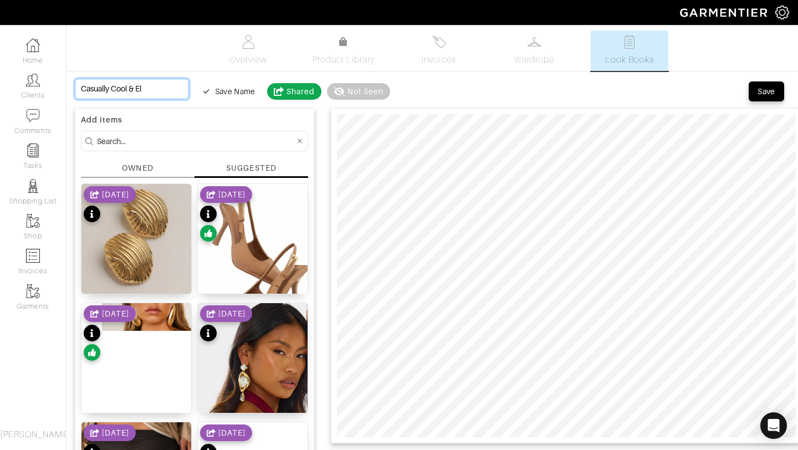
type input "Casually Cool & Ele"
type input "Casually Cool & Elev"
type input "Casually Cool & Elevs"
type input "Casually Cool & Elevsa"
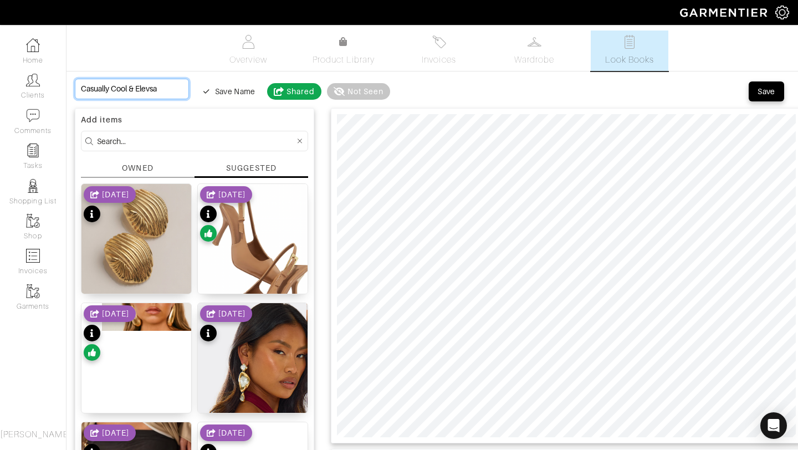
type input "Casually Cool & Elevs"
type input "Casually Cool & Elev"
type input "Casually Cool & Eleva"
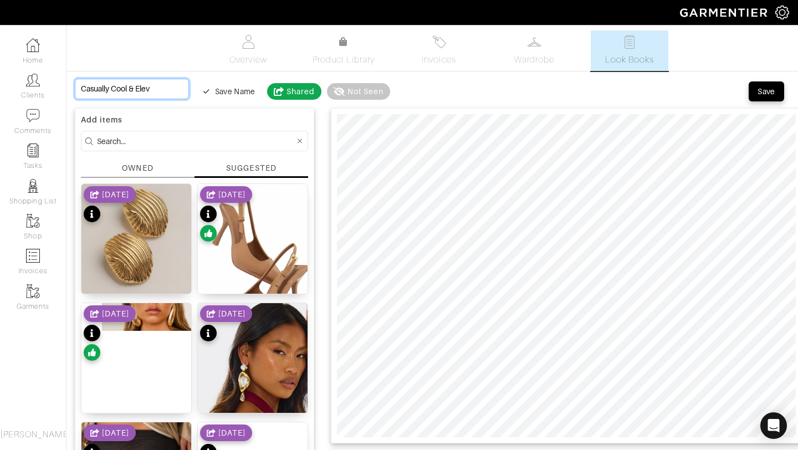
type input "Casually Cool & Eleva"
type input "Casually Cool & Elevar"
type input "Casually Cool & Elevart"
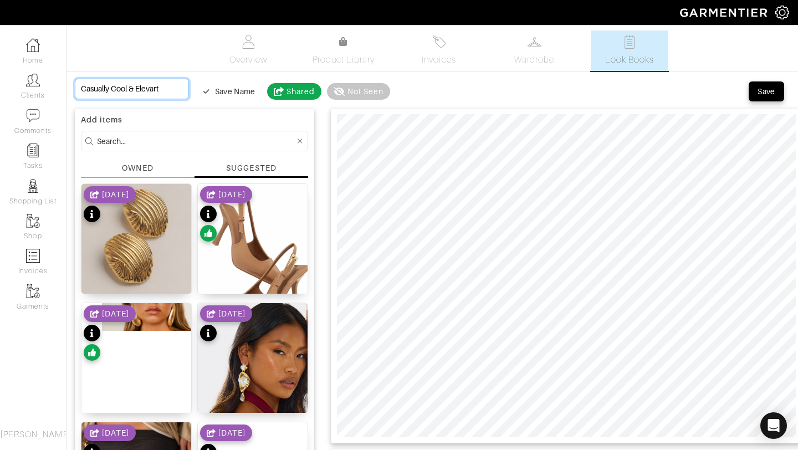
scroll to position [0, 2]
type input "Casually Cool & Elevar"
type input "Casually Cool & Eleva"
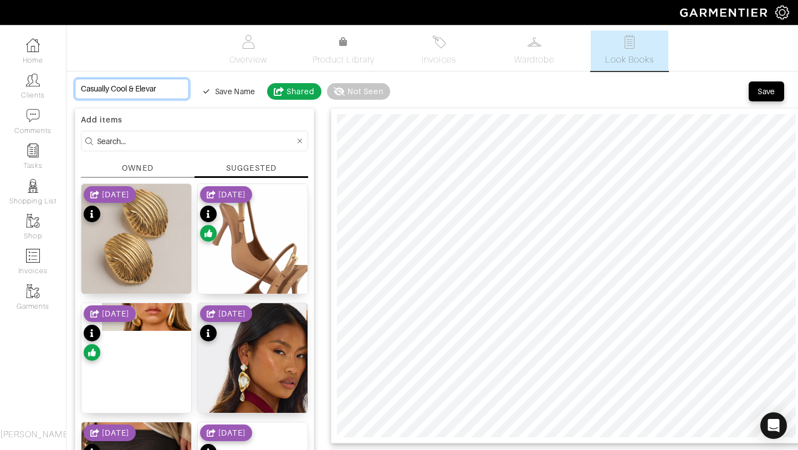
type input "Casually Cool & Eleva"
type input "Casually Cool & Elevat"
type input "Casually Cool & Elevate"
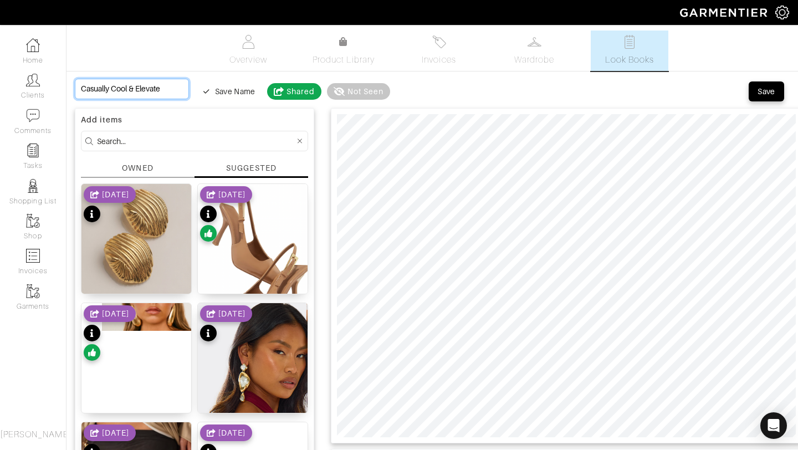
type input "Casually Cool & Elevated"
click at [758, 94] on div "Save" at bounding box center [766, 91] width 18 height 11
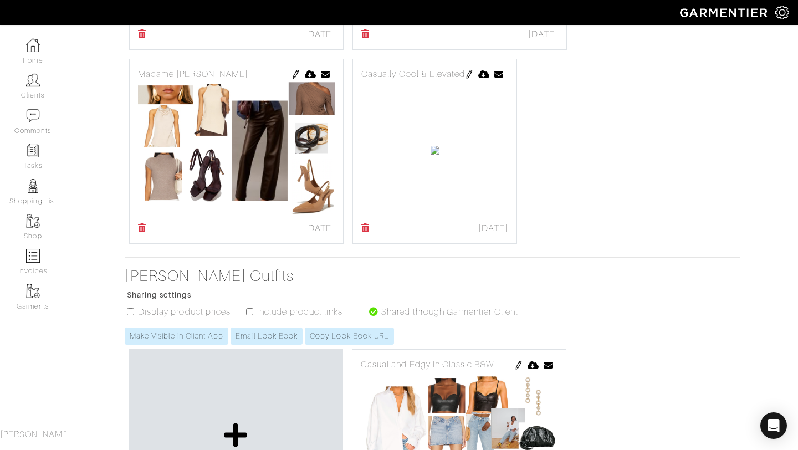
scroll to position [1368, 0]
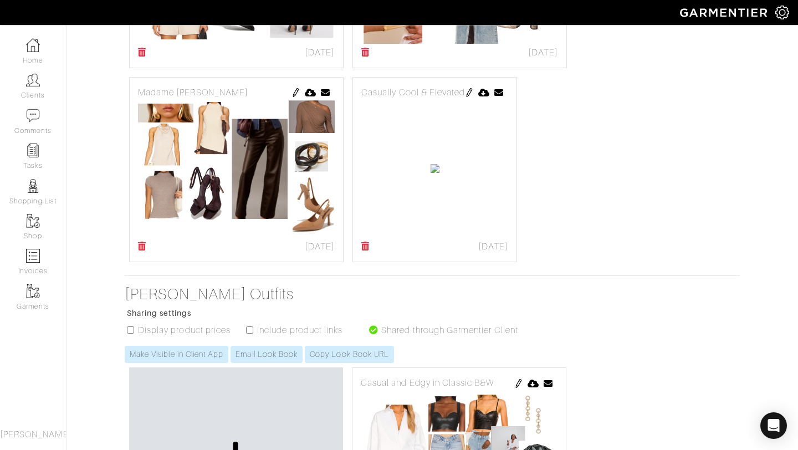
click at [474, 95] on img at bounding box center [469, 92] width 9 height 9
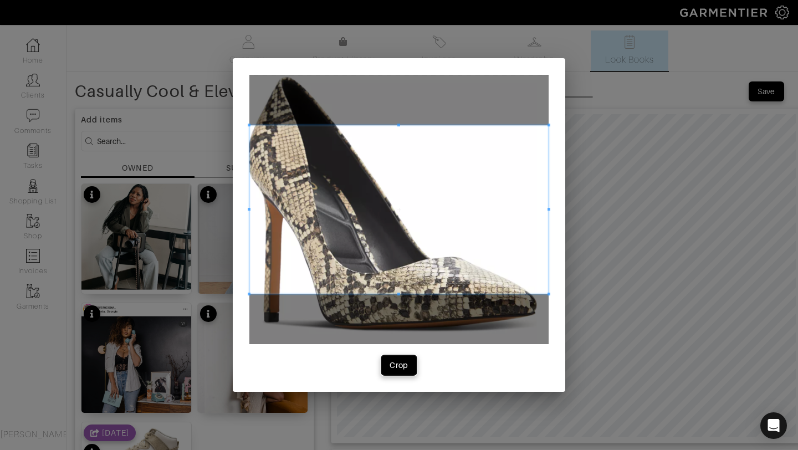
click at [405, 368] on div "Crop" at bounding box center [398, 364] width 19 height 11
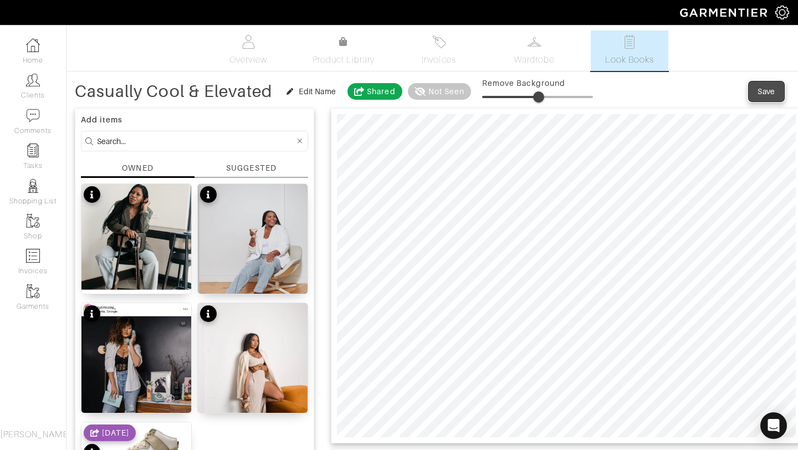
click at [774, 91] on div "Save" at bounding box center [766, 91] width 18 height 11
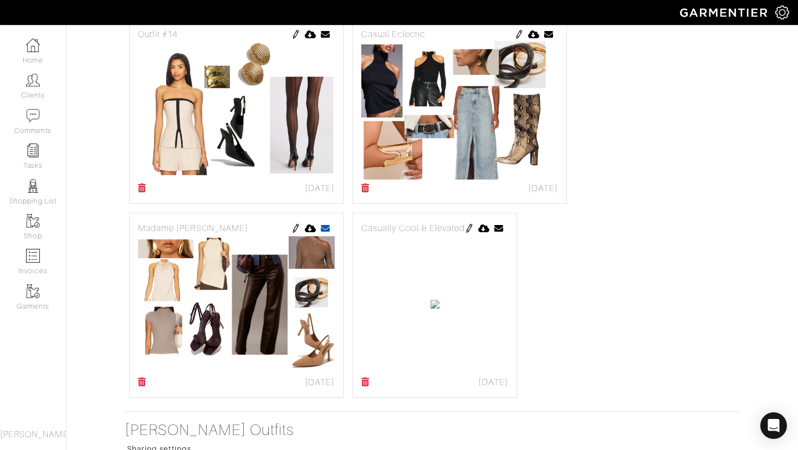
scroll to position [1212, 0]
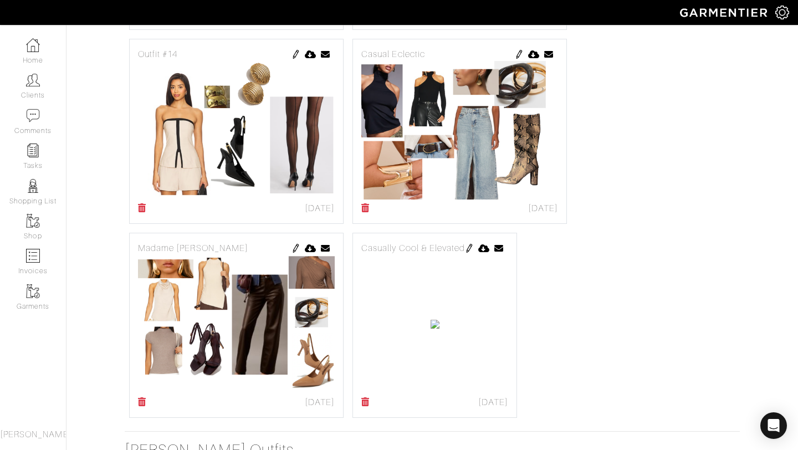
click at [474, 249] on img at bounding box center [469, 248] width 9 height 9
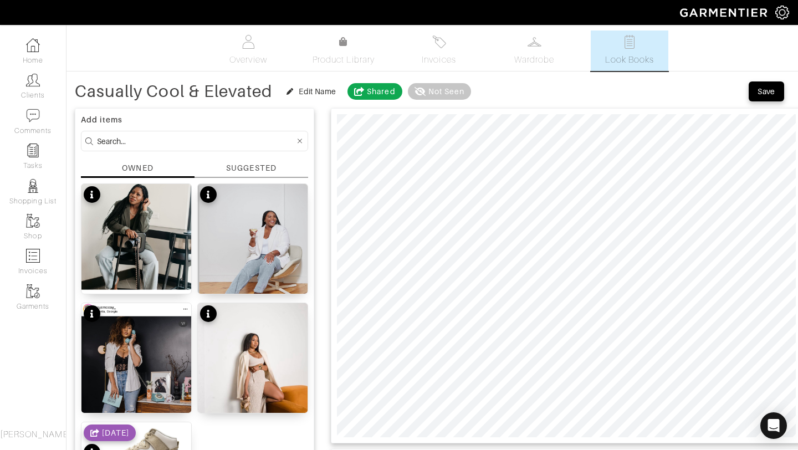
click at [258, 171] on div "SUGGESTED" at bounding box center [251, 168] width 50 height 12
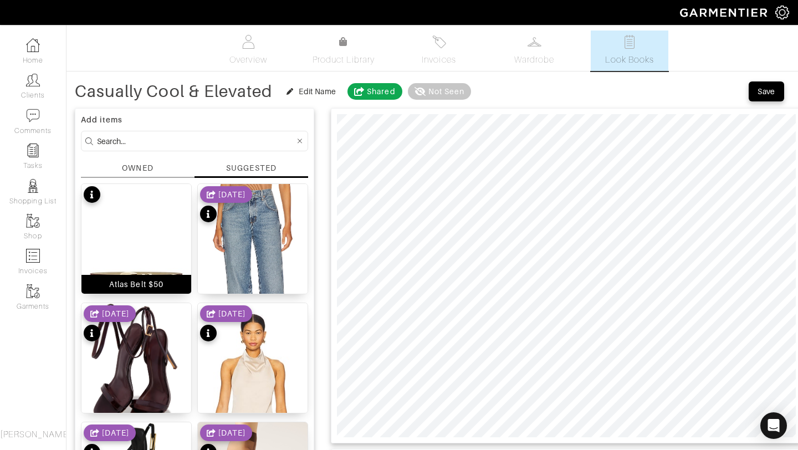
click at [153, 249] on img at bounding box center [136, 275] width 110 height 183
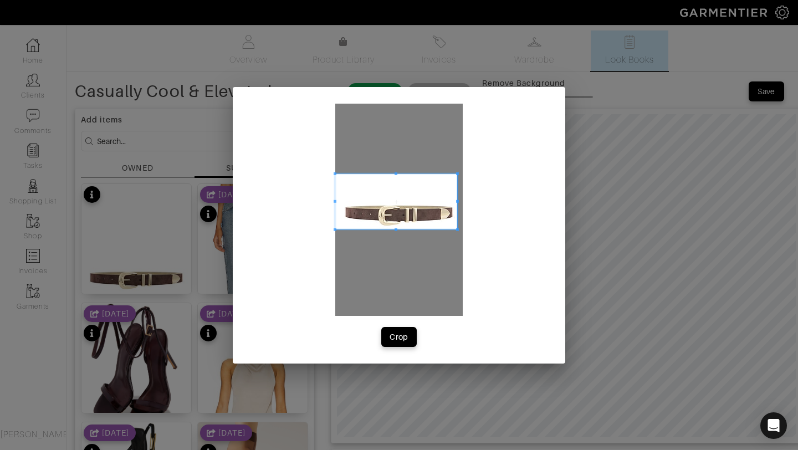
click at [456, 228] on span at bounding box center [457, 229] width 3 height 3
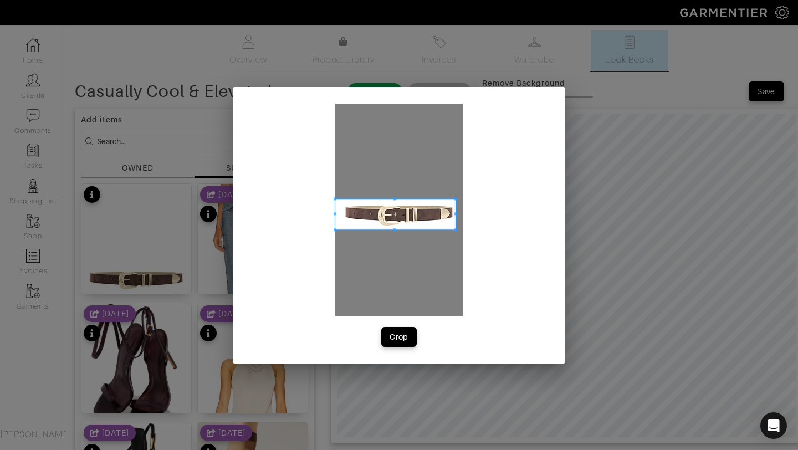
click at [454, 197] on span at bounding box center [455, 198] width 3 height 3
click at [403, 333] on div "Crop" at bounding box center [398, 336] width 19 height 11
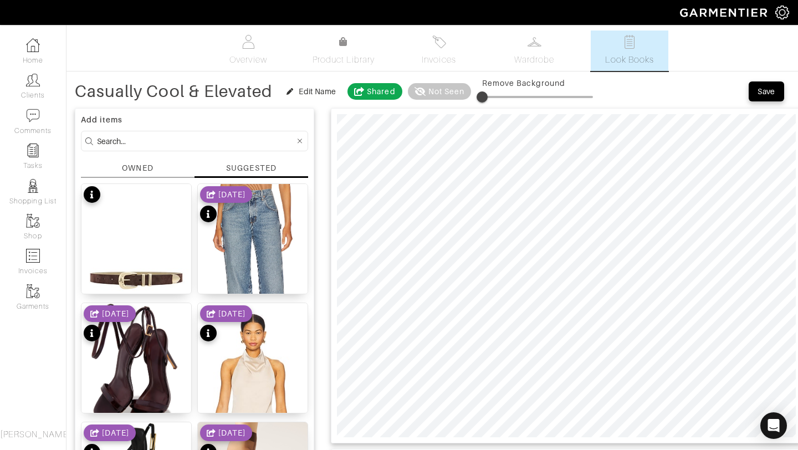
click at [332, 222] on div at bounding box center [566, 275] width 471 height 335
click at [754, 90] on button "Save" at bounding box center [765, 91] width 35 height 20
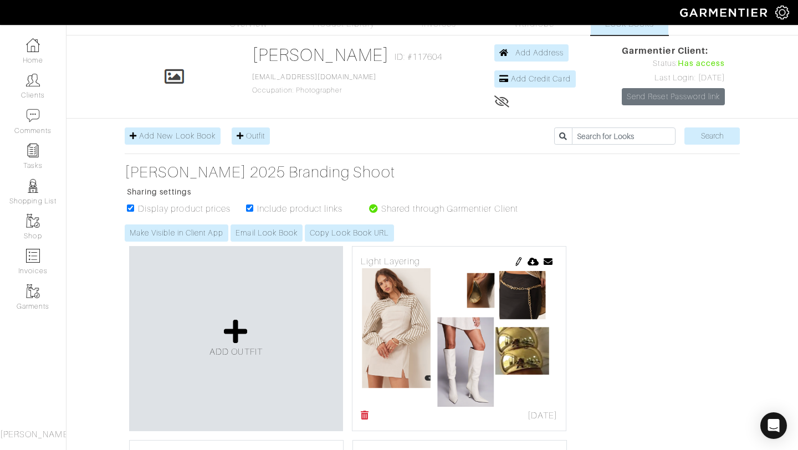
scroll to position [35, 0]
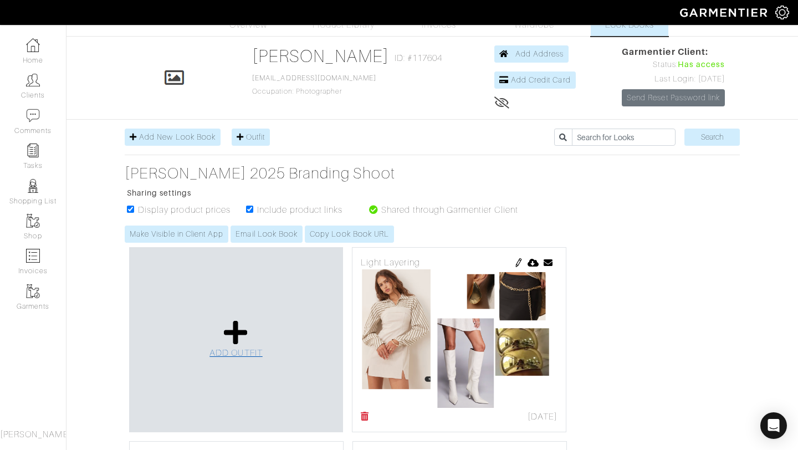
click at [225, 347] on link "ADD OUTFIT" at bounding box center [235, 339] width 53 height 40
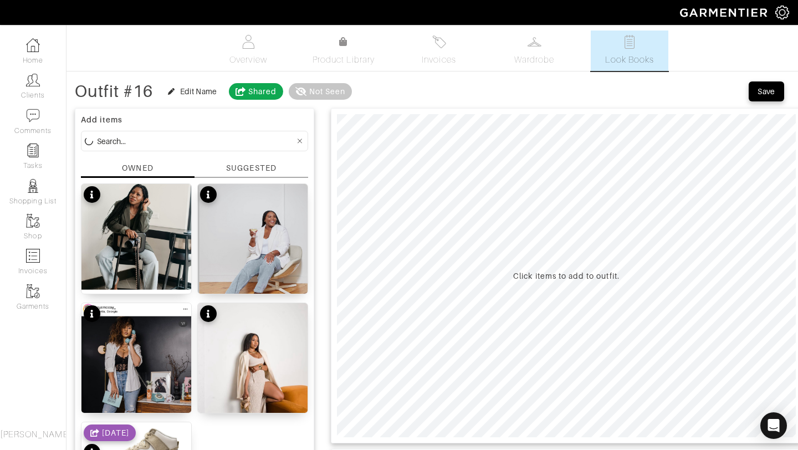
click at [241, 168] on div "SUGGESTED" at bounding box center [251, 168] width 50 height 12
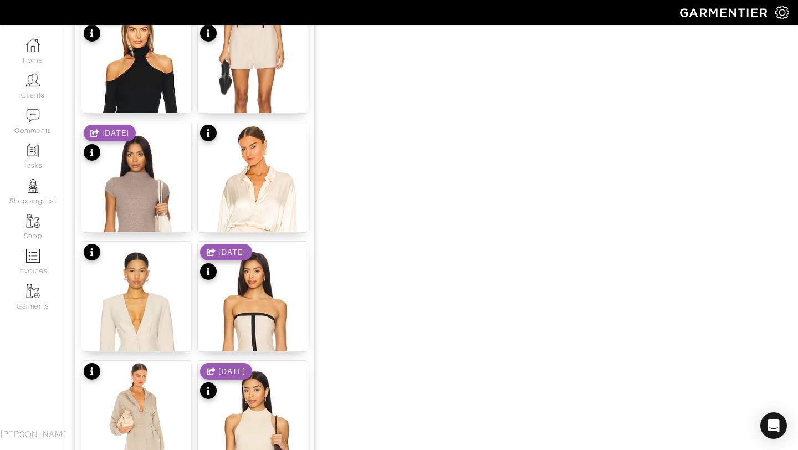
scroll to position [638, 0]
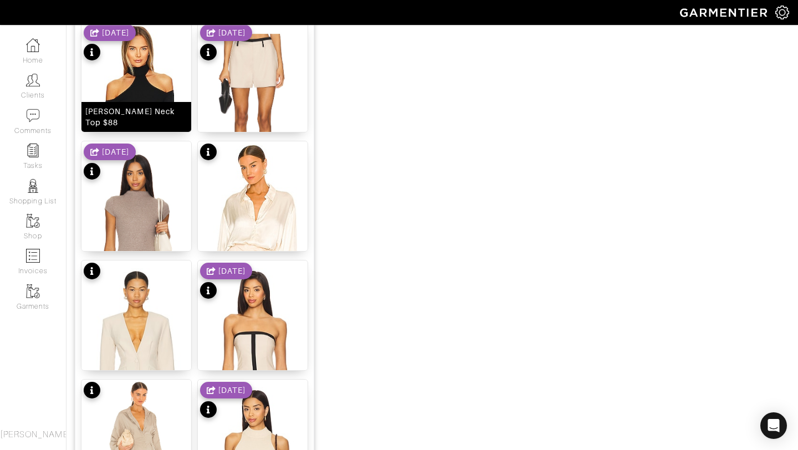
click at [148, 80] on img at bounding box center [136, 113] width 110 height 183
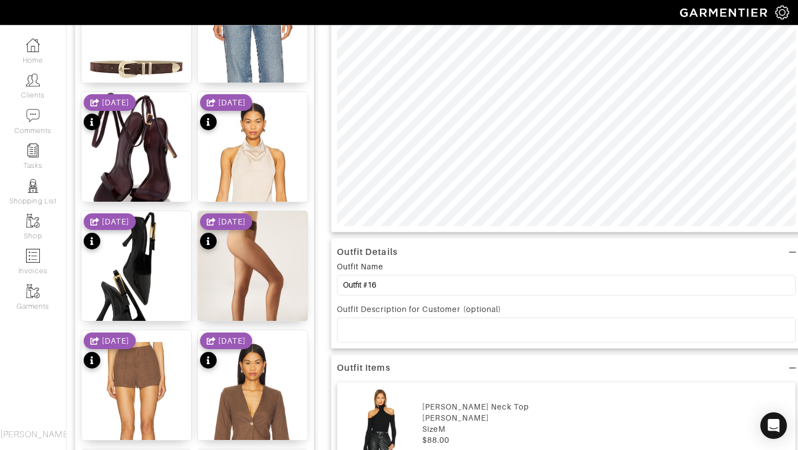
scroll to position [13, 0]
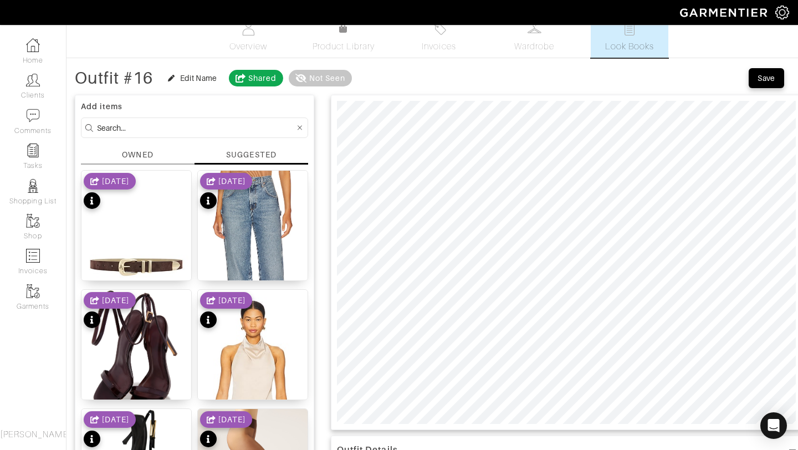
click at [237, 150] on div "SUGGESTED" at bounding box center [251, 154] width 50 height 11
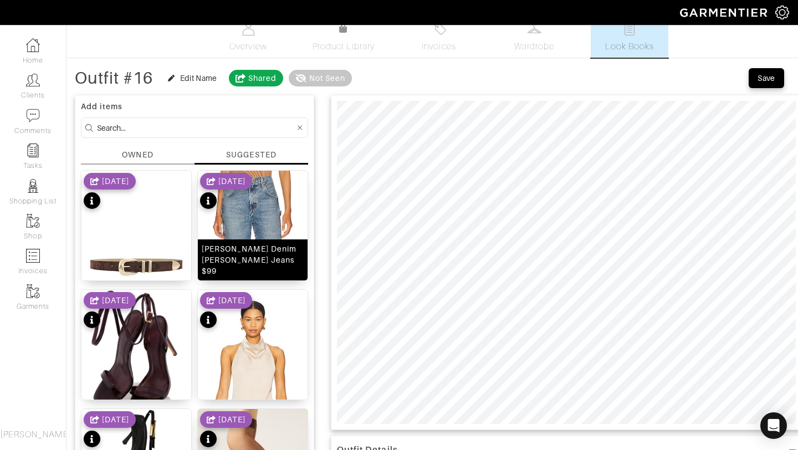
click at [267, 221] on img at bounding box center [253, 265] width 110 height 188
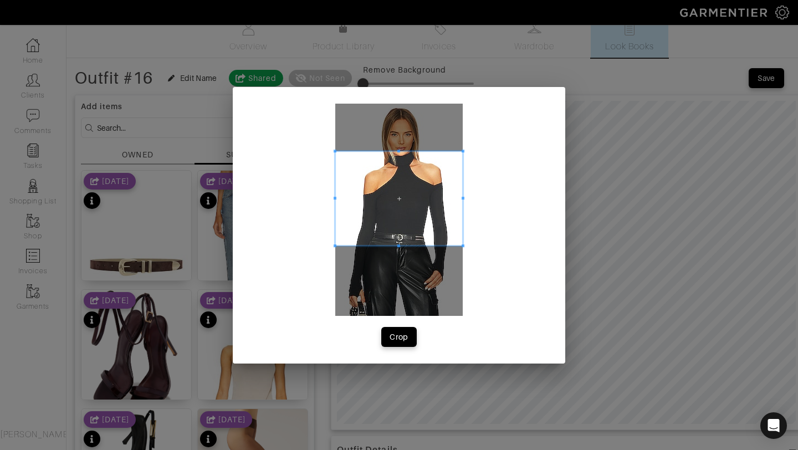
click at [396, 151] on div at bounding box center [398, 198] width 127 height 94
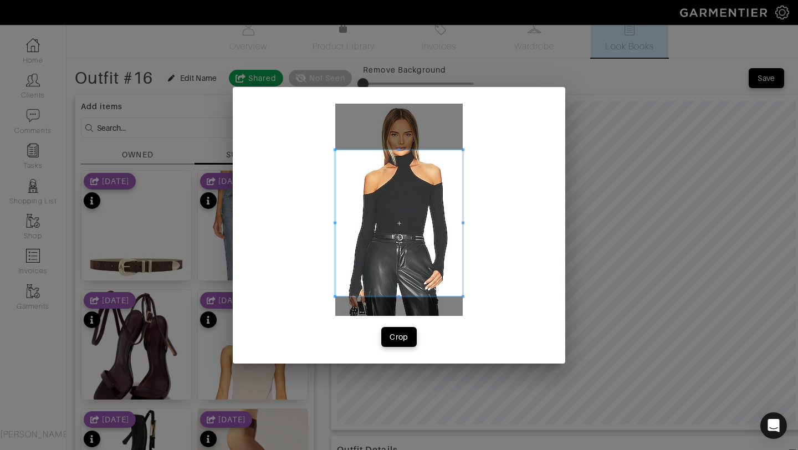
click at [397, 296] on div at bounding box center [398, 223] width 127 height 147
click at [398, 339] on div "Crop" at bounding box center [398, 336] width 19 height 11
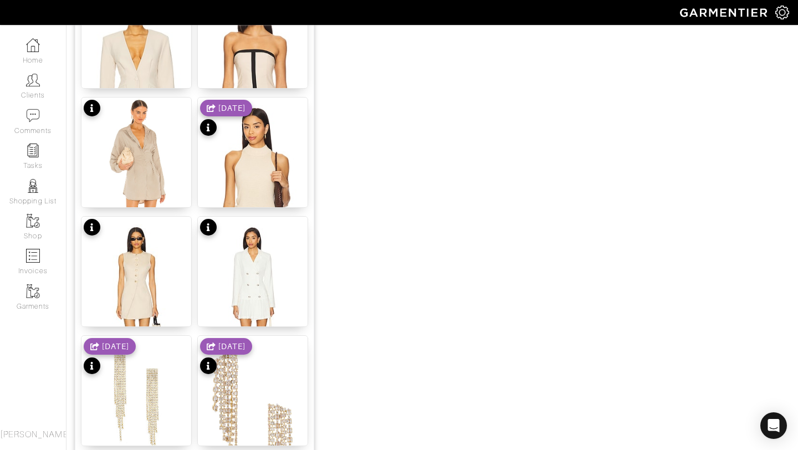
scroll to position [739, 0]
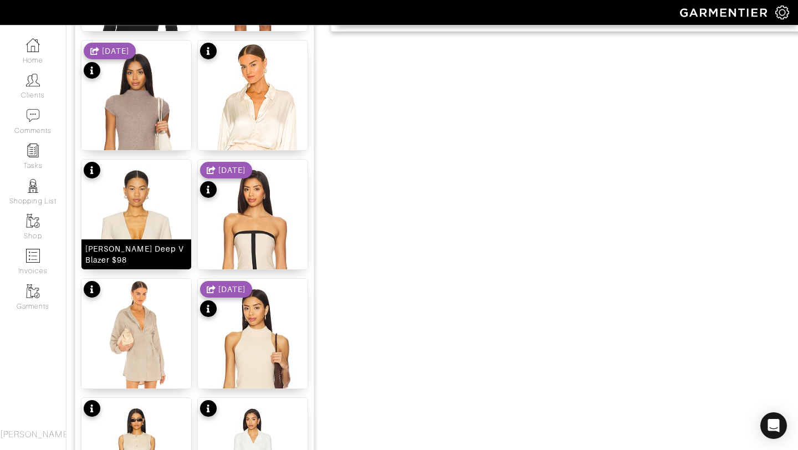
click at [140, 229] on img at bounding box center [136, 251] width 110 height 183
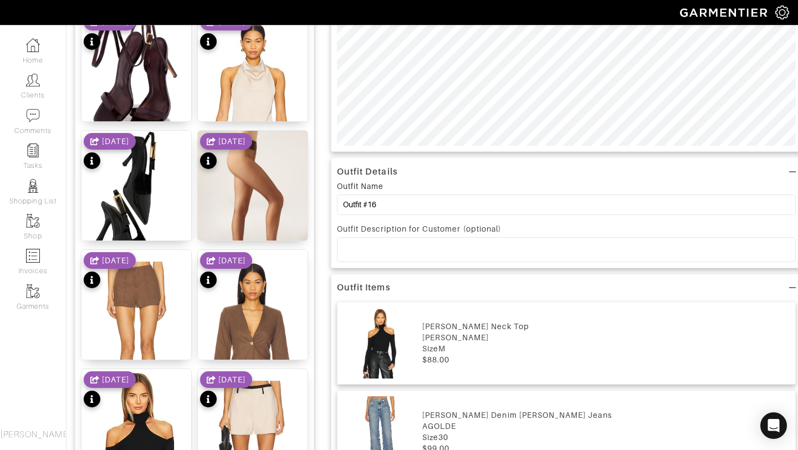
scroll to position [18, 0]
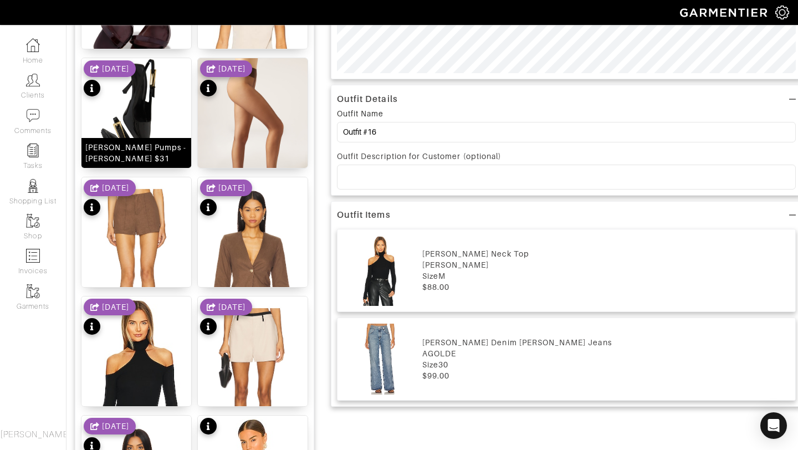
click at [139, 107] on img at bounding box center [136, 140] width 110 height 164
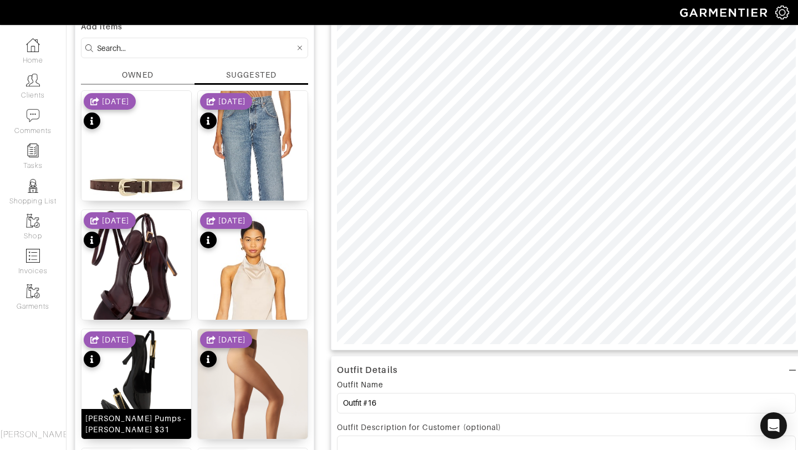
scroll to position [0, 0]
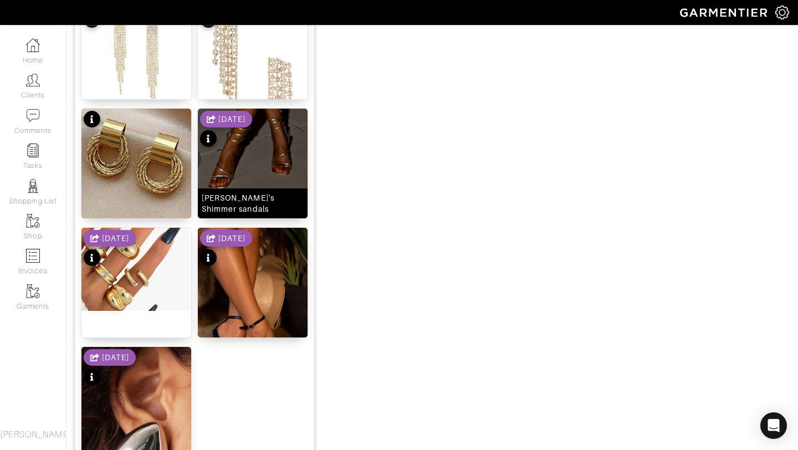
scroll to position [1361, 0]
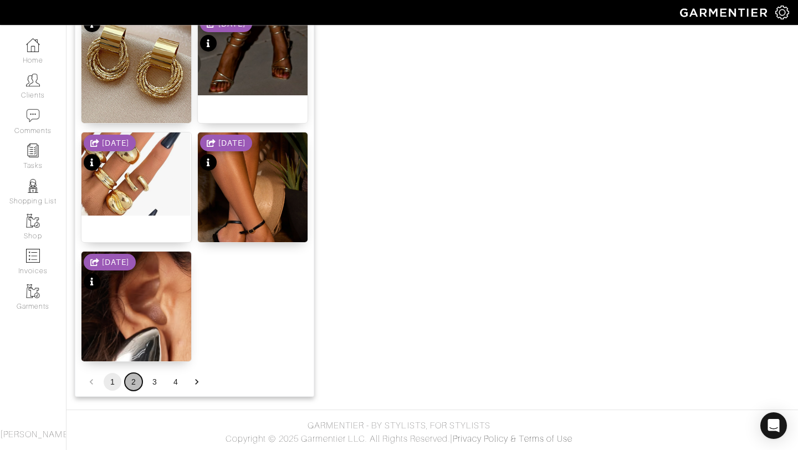
click at [137, 378] on button "2" at bounding box center [134, 382] width 18 height 18
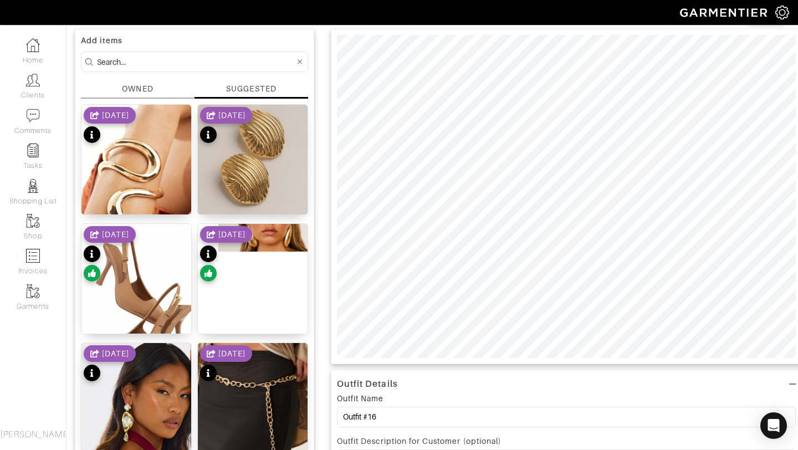
scroll to position [79, 0]
click at [139, 412] on img at bounding box center [136, 430] width 110 height 175
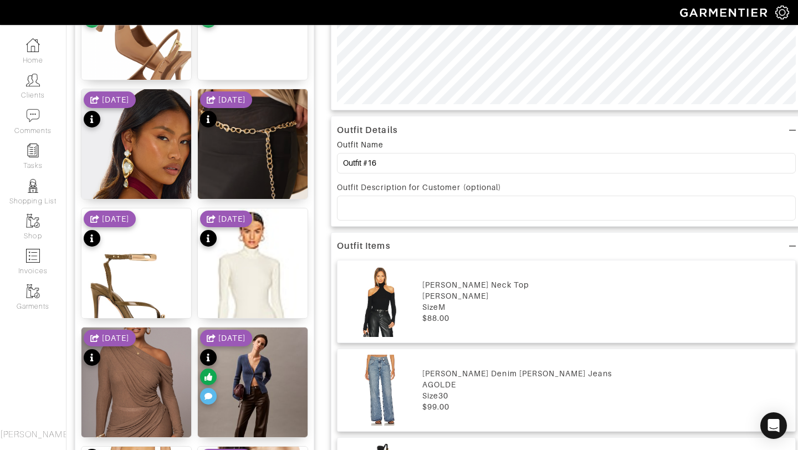
scroll to position [30, 0]
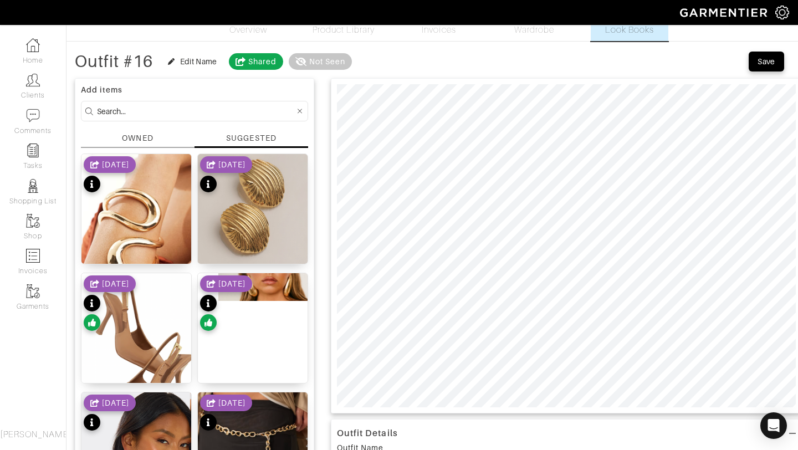
click at [251, 283] on div "[DATE]" at bounding box center [226, 283] width 52 height 17
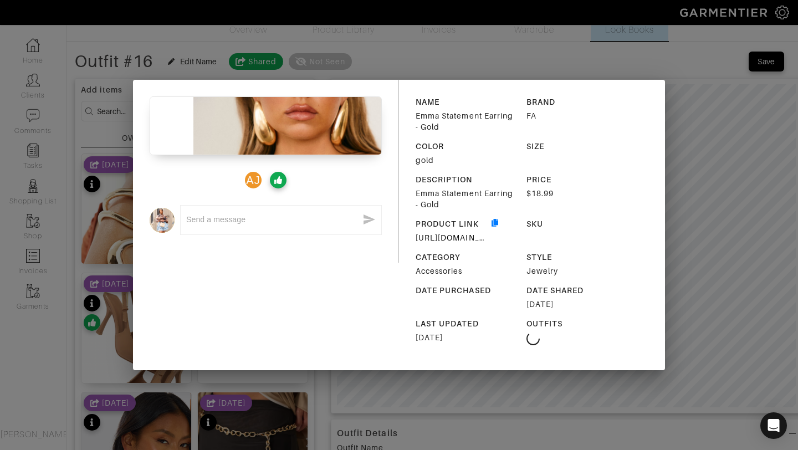
click at [687, 98] on div "AJ x NAME Emma Statement Earring - Gold BRAND FA COLOR gold SIZE DESCRIPTION Em…" at bounding box center [399, 225] width 798 height 450
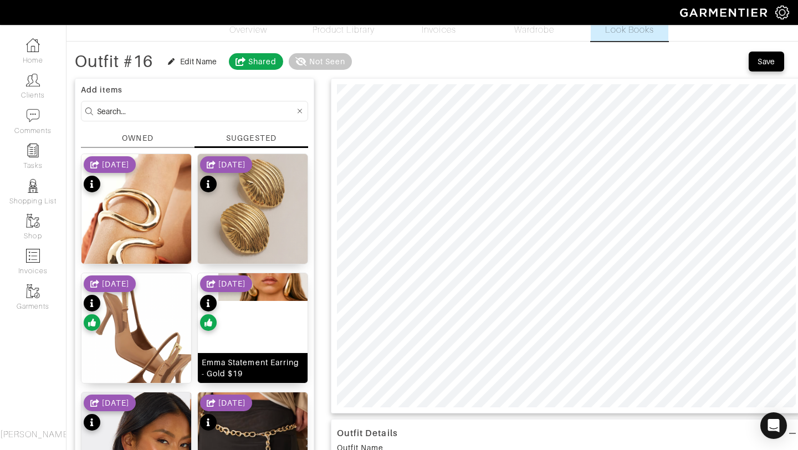
click at [274, 280] on img at bounding box center [253, 287] width 110 height 28
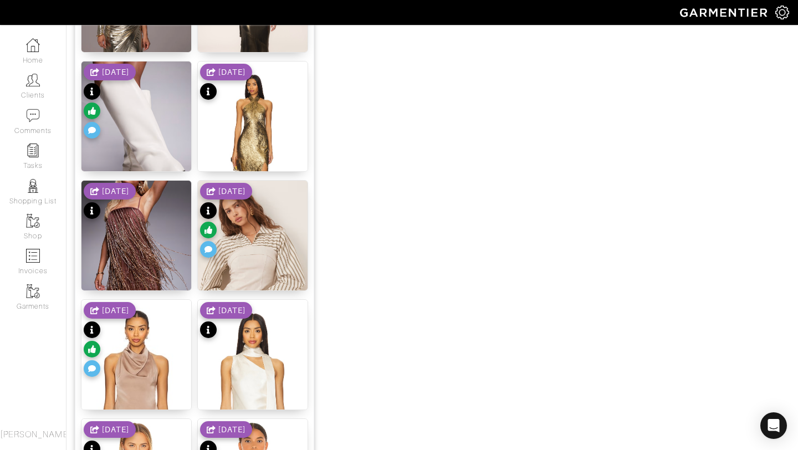
scroll to position [1361, 0]
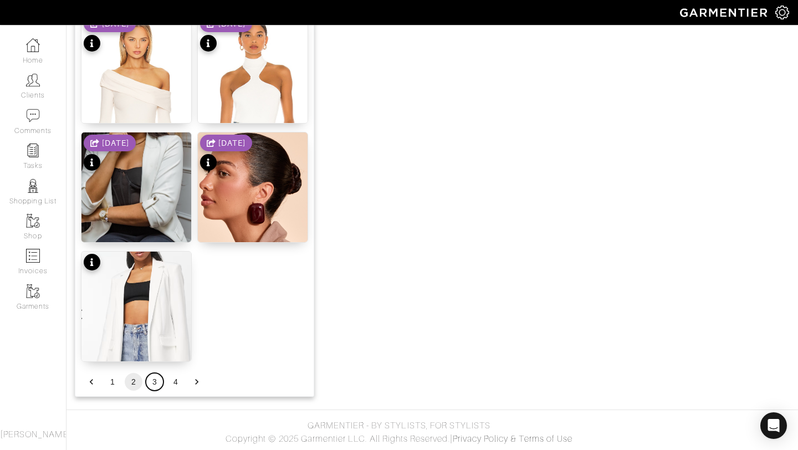
click at [157, 378] on button "3" at bounding box center [155, 382] width 18 height 18
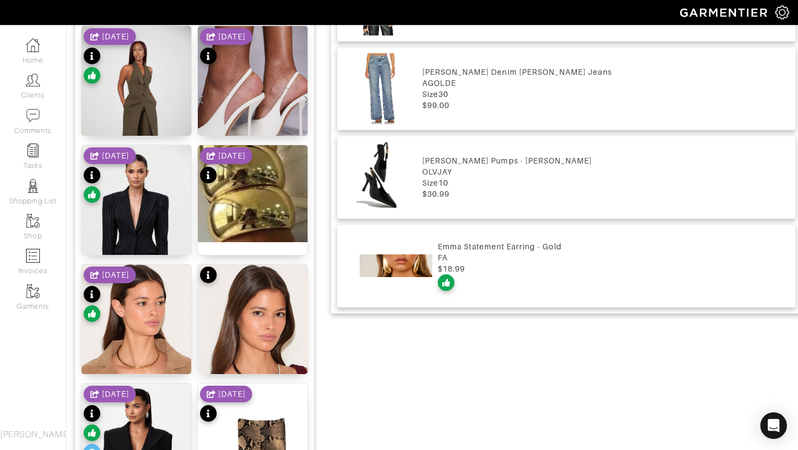
scroll to position [521, 0]
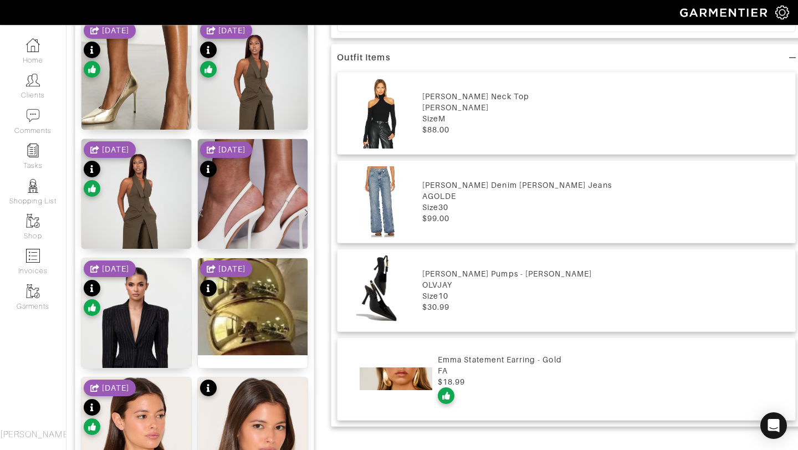
click at [251, 291] on div "8/21/25" at bounding box center [226, 279] width 52 height 39
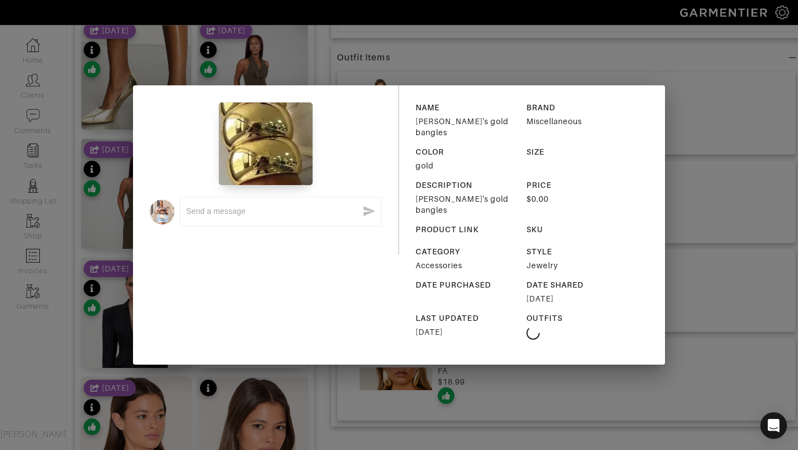
click at [714, 156] on div "x NAME Ashley's gold bangles BRAND Miscellaneous COLOR gold SIZE DESCRIPTION As…" at bounding box center [399, 225] width 798 height 450
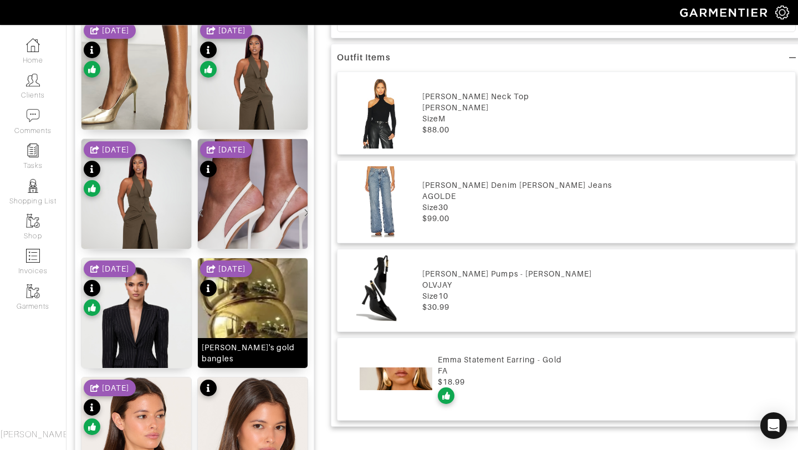
click at [269, 303] on img at bounding box center [253, 306] width 110 height 97
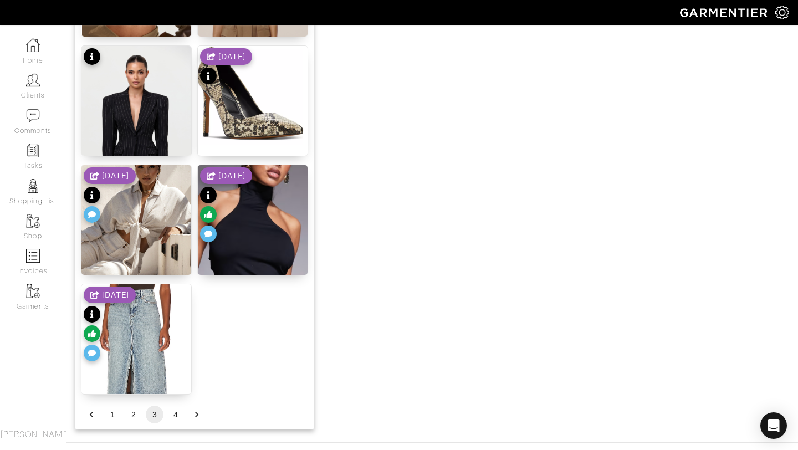
scroll to position [1361, 0]
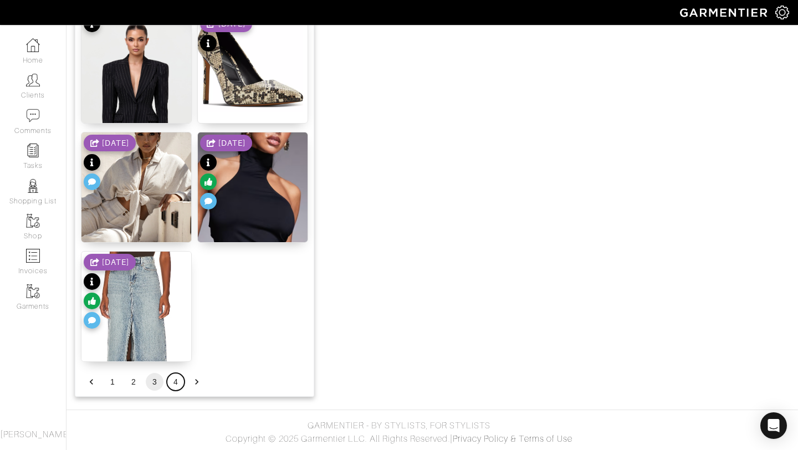
click at [172, 381] on button "4" at bounding box center [176, 382] width 18 height 18
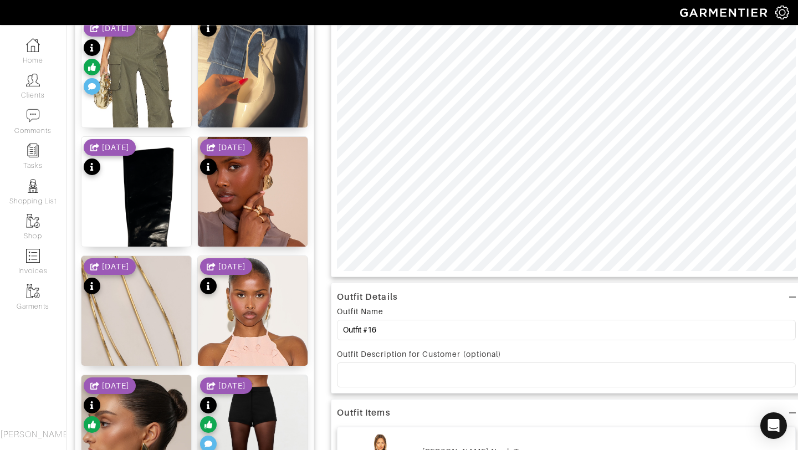
scroll to position [176, 0]
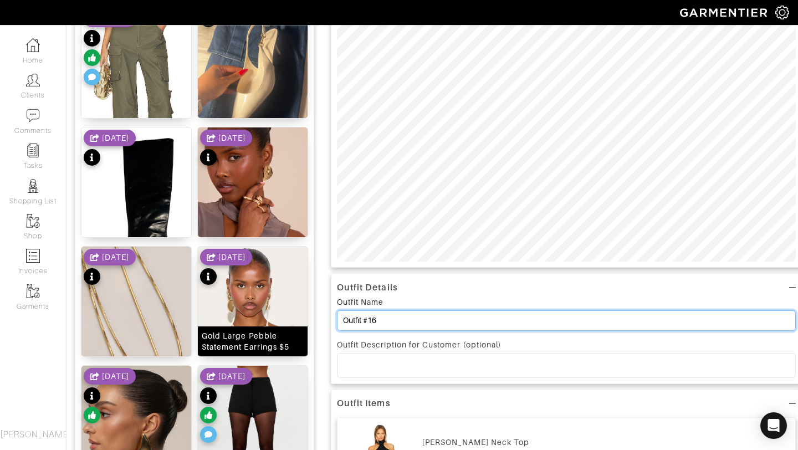
drag, startPoint x: 435, startPoint y: 327, endPoint x: 284, endPoint y: 305, distance: 152.7
click at [284, 305] on div "Add items OWNED SUGGESTED Duo Cargo Pant $119 8/21/25 No product name Ashley's …" at bounding box center [432, 394] width 714 height 934
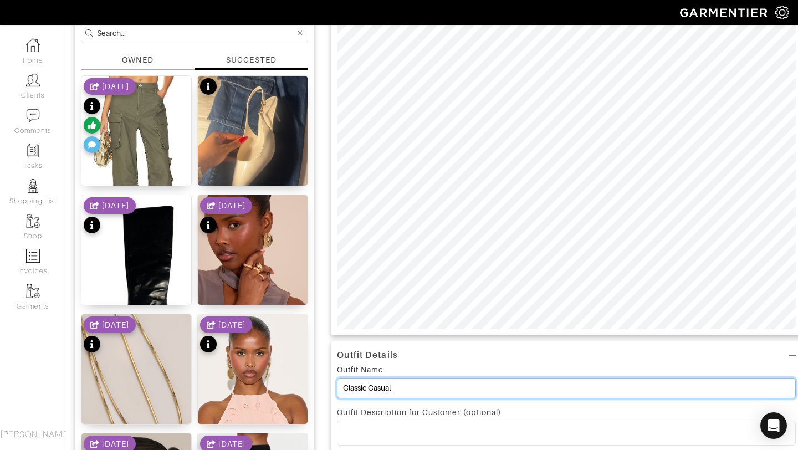
scroll to position [0, 0]
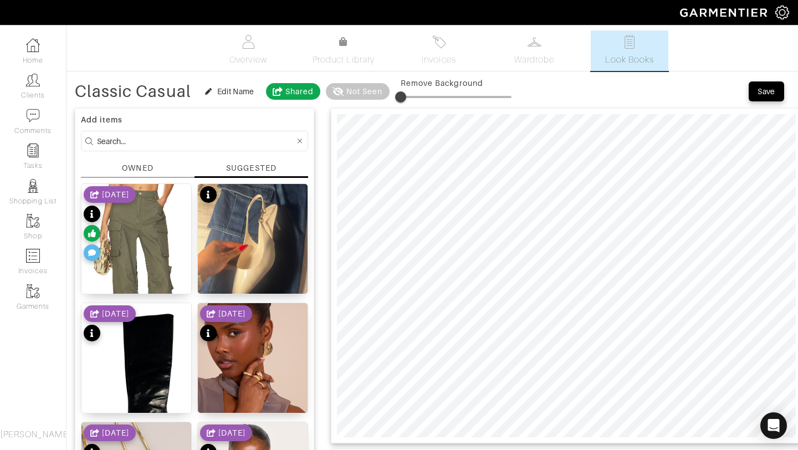
type input "Classic Casual"
click at [764, 91] on div "Save" at bounding box center [766, 91] width 18 height 11
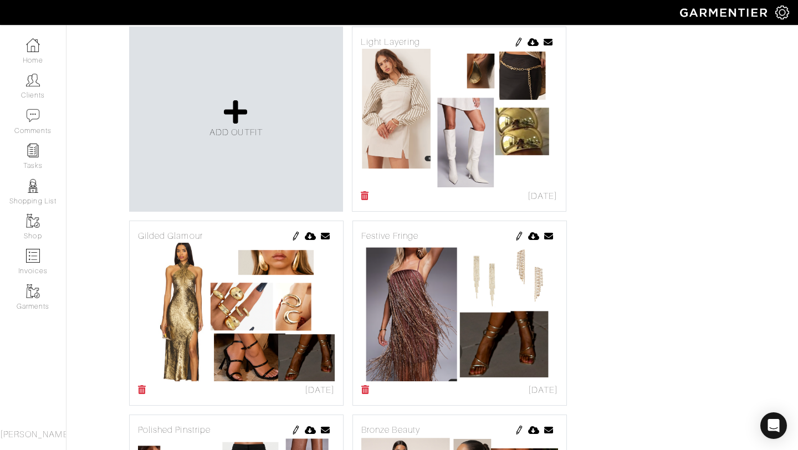
scroll to position [111, 0]
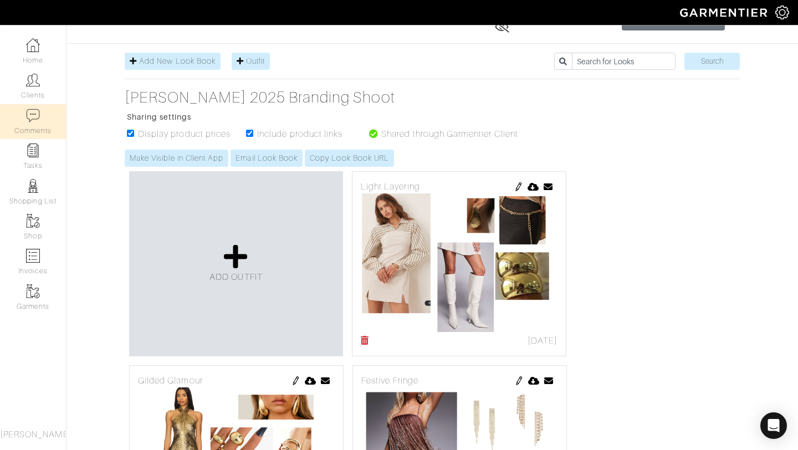
click at [35, 128] on link "Comments" at bounding box center [33, 121] width 66 height 35
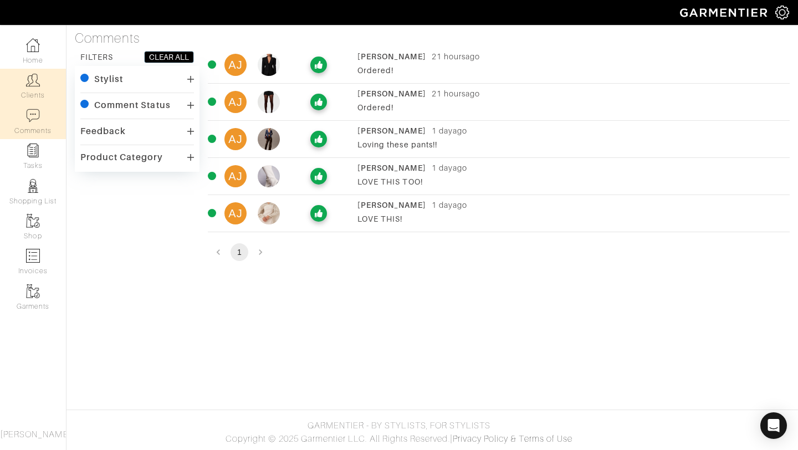
click at [30, 69] on link "Clients" at bounding box center [33, 86] width 66 height 35
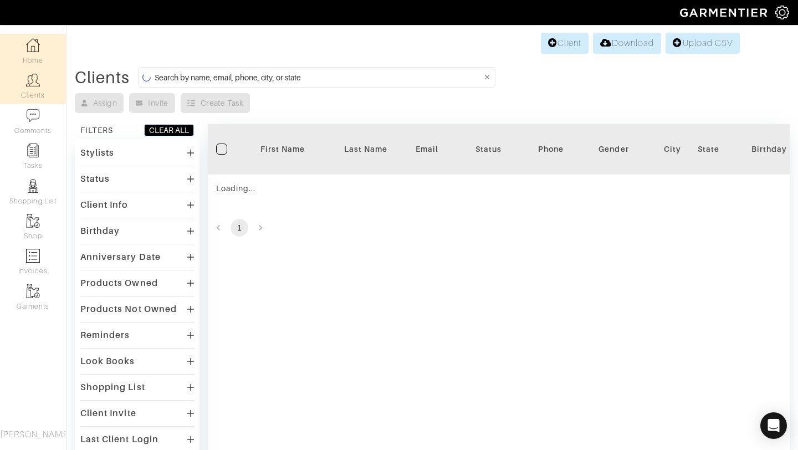
click at [27, 43] on img at bounding box center [33, 45] width 14 height 14
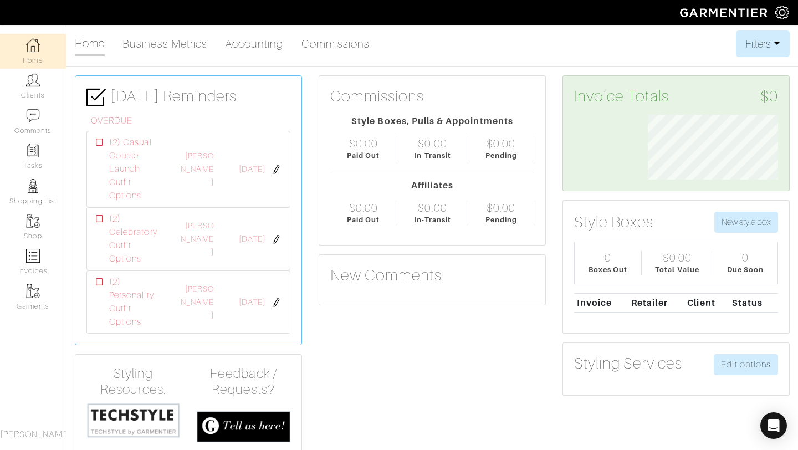
scroll to position [65, 147]
click at [38, 101] on link "Clients" at bounding box center [33, 86] width 66 height 35
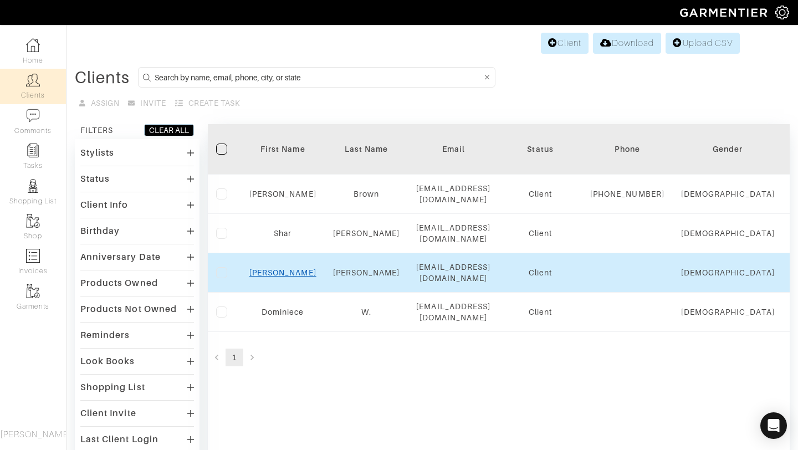
click at [282, 273] on link "[PERSON_NAME]" at bounding box center [282, 272] width 67 height 9
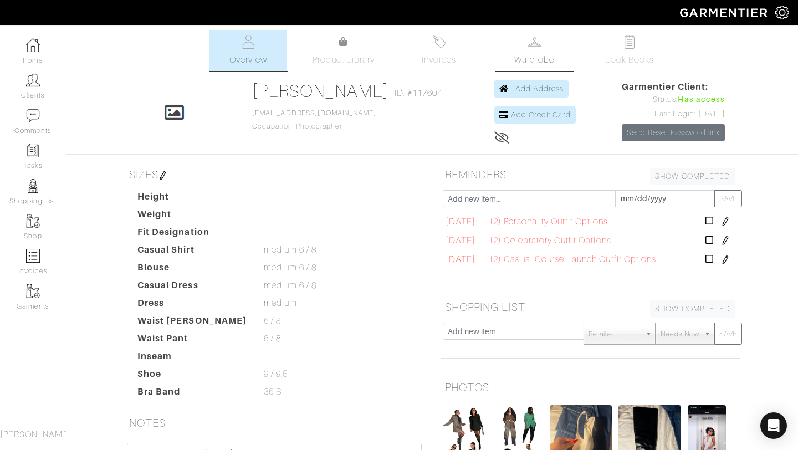
click at [508, 50] on link "Wardrobe" at bounding box center [534, 50] width 78 height 40
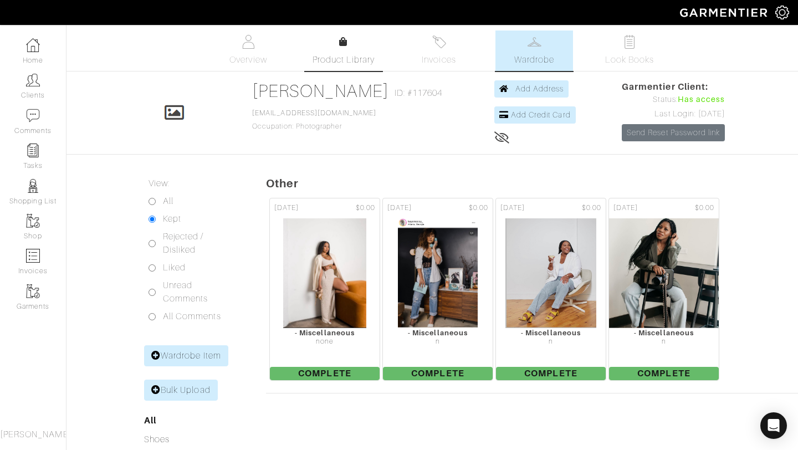
click at [364, 51] on link "Product Library" at bounding box center [344, 50] width 78 height 31
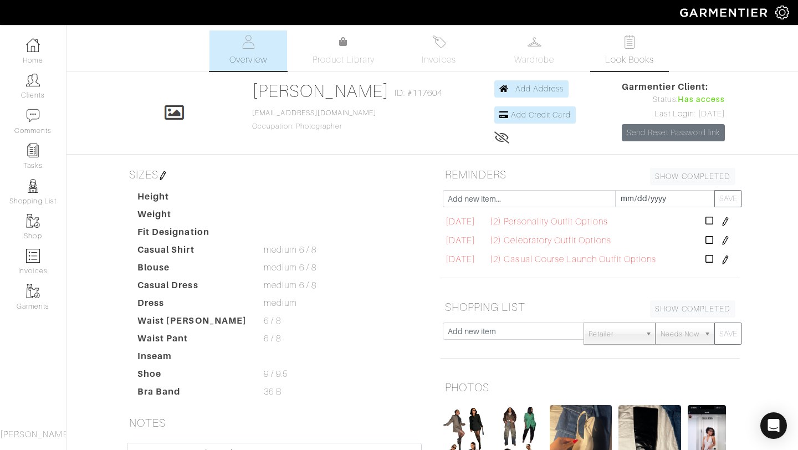
click at [618, 59] on span "Look Books" at bounding box center [629, 59] width 49 height 13
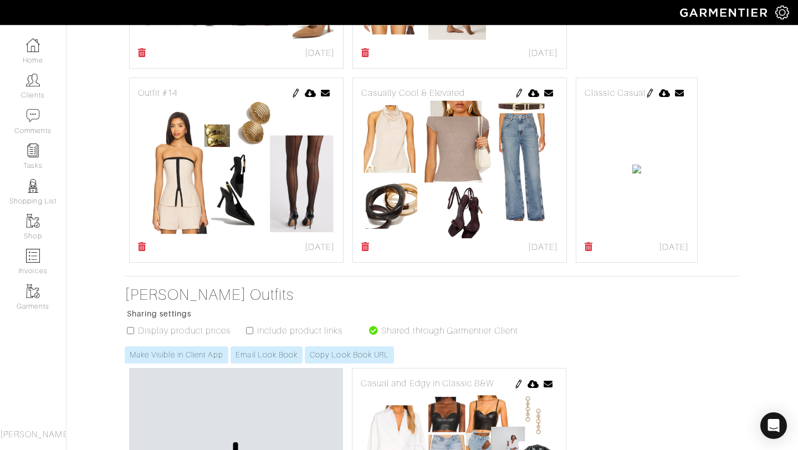
scroll to position [1381, 0]
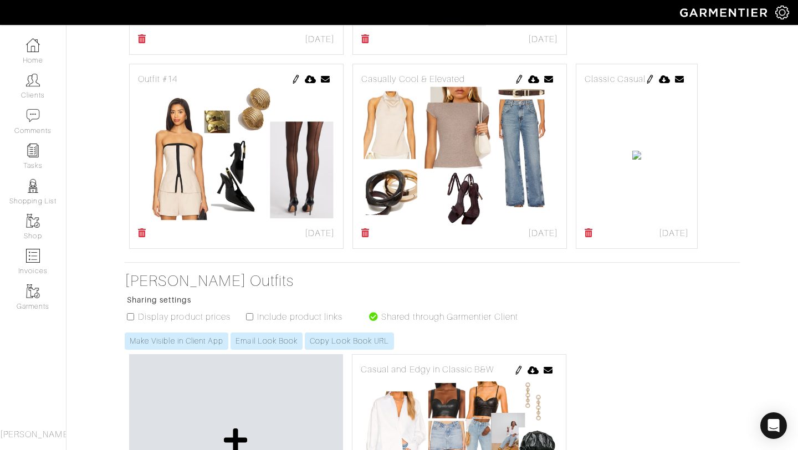
click at [519, 81] on img at bounding box center [518, 79] width 9 height 9
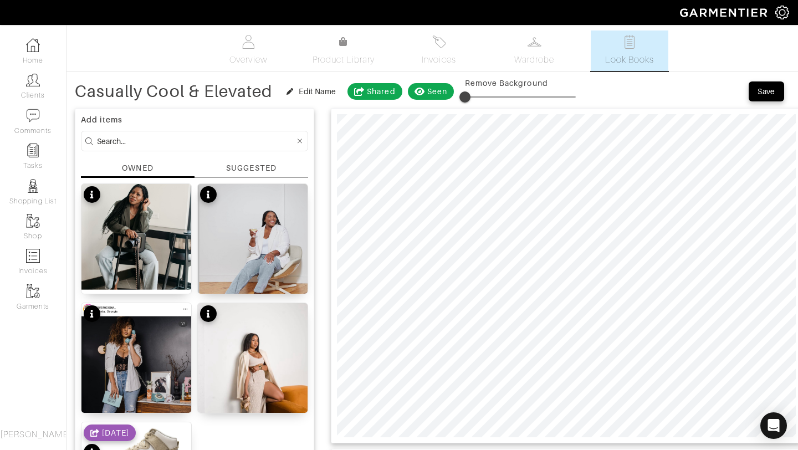
type input "51"
click at [755, 101] on div "Save" at bounding box center [768, 91] width 41 height 22
click at [760, 95] on div "Save" at bounding box center [766, 91] width 18 height 11
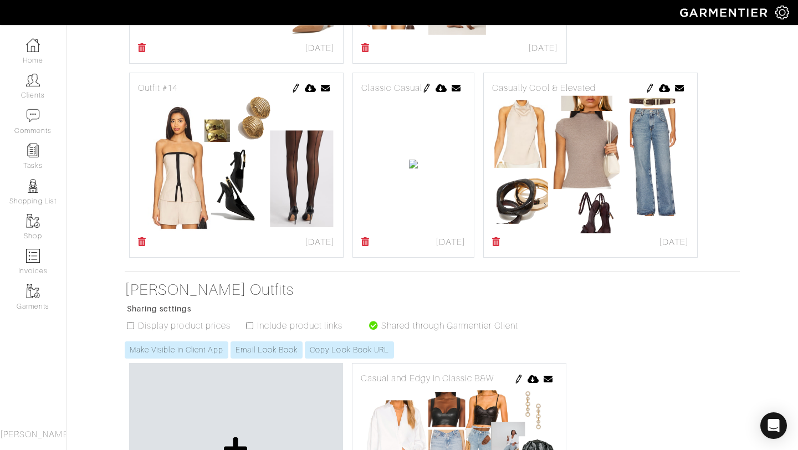
scroll to position [1395, 0]
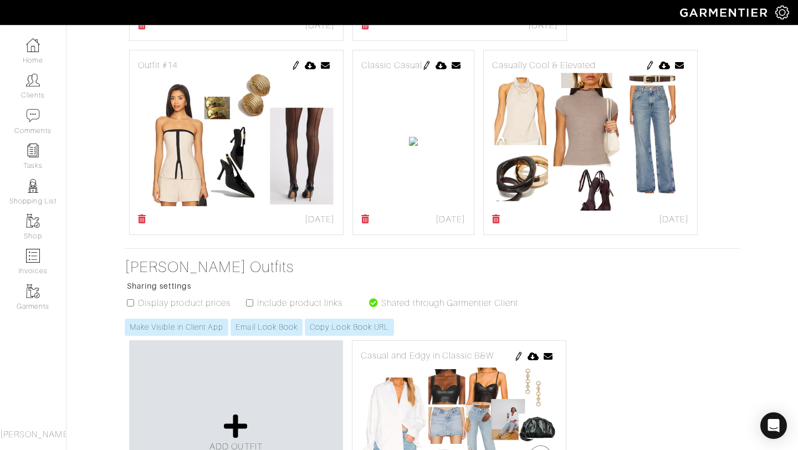
click at [431, 68] on img at bounding box center [426, 65] width 9 height 9
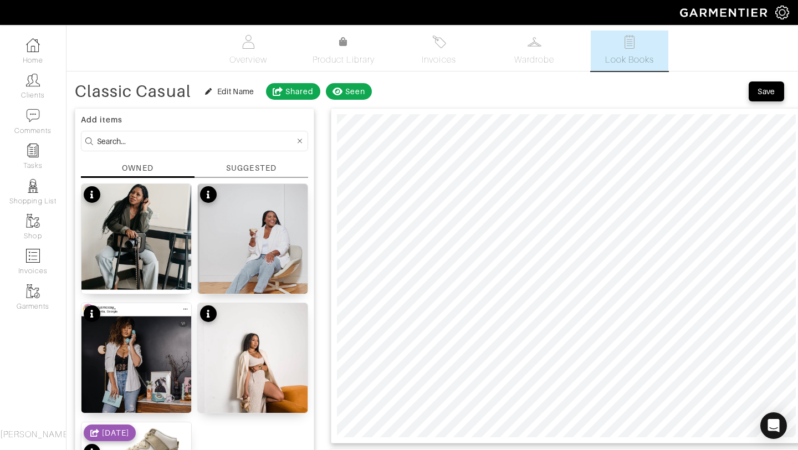
click at [259, 172] on div "SUGGESTED" at bounding box center [251, 168] width 50 height 12
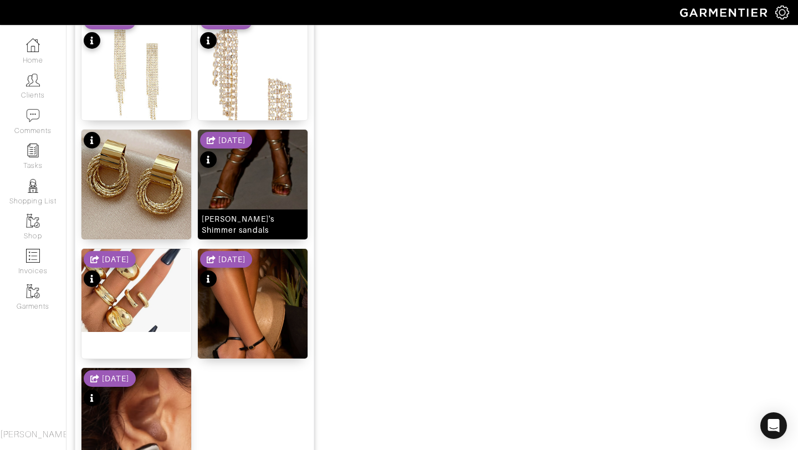
scroll to position [1361, 0]
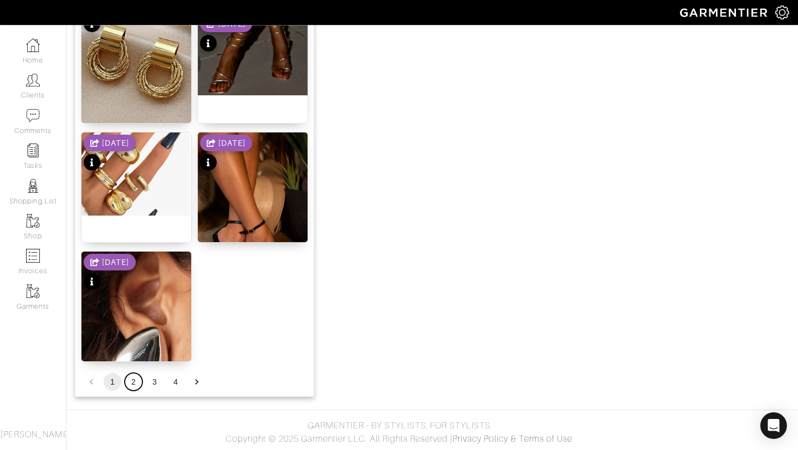
click at [133, 379] on button "2" at bounding box center [134, 382] width 18 height 18
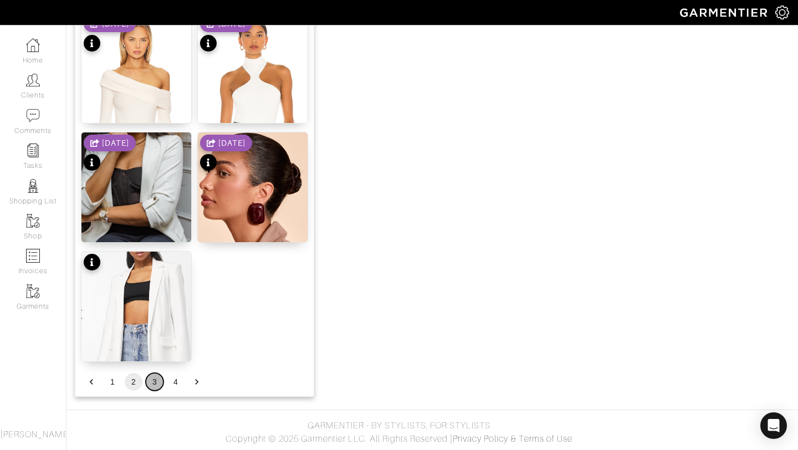
click at [152, 381] on button "3" at bounding box center [155, 382] width 18 height 18
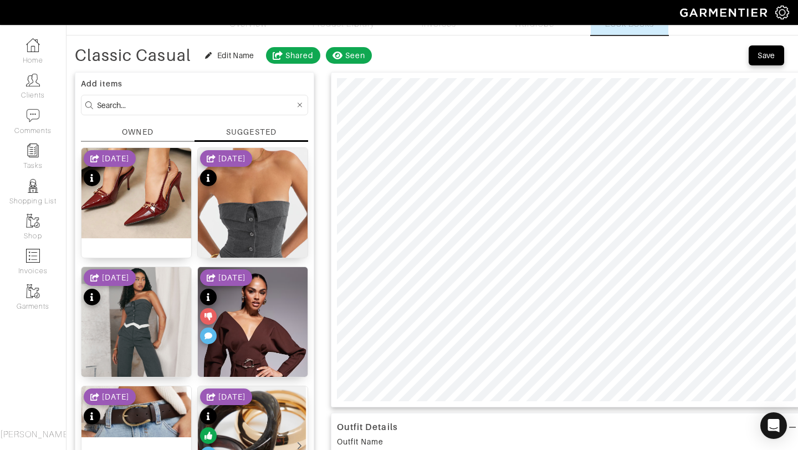
scroll to position [0, 0]
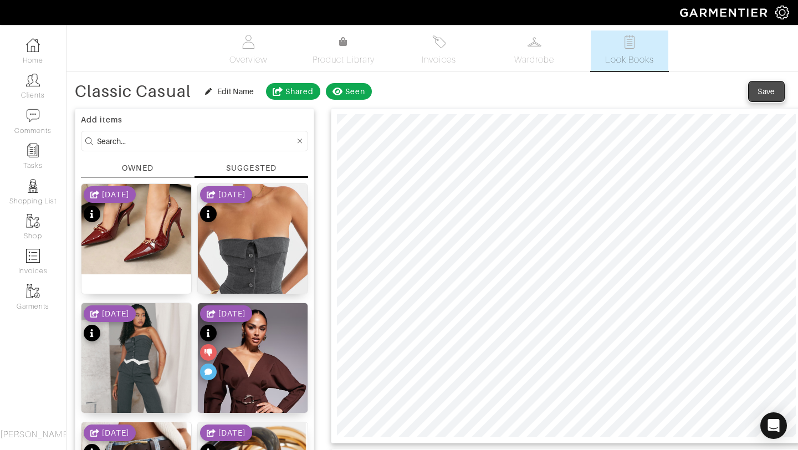
click at [763, 96] on div "Save" at bounding box center [766, 91] width 18 height 11
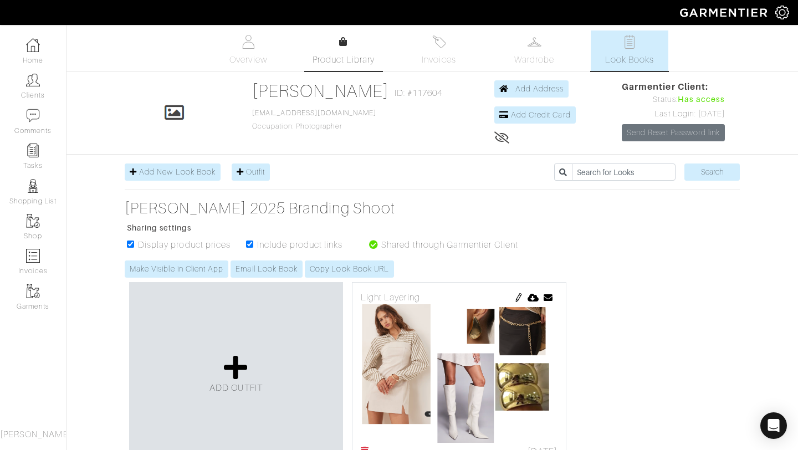
click at [335, 63] on span "Product Library" at bounding box center [343, 59] width 63 height 13
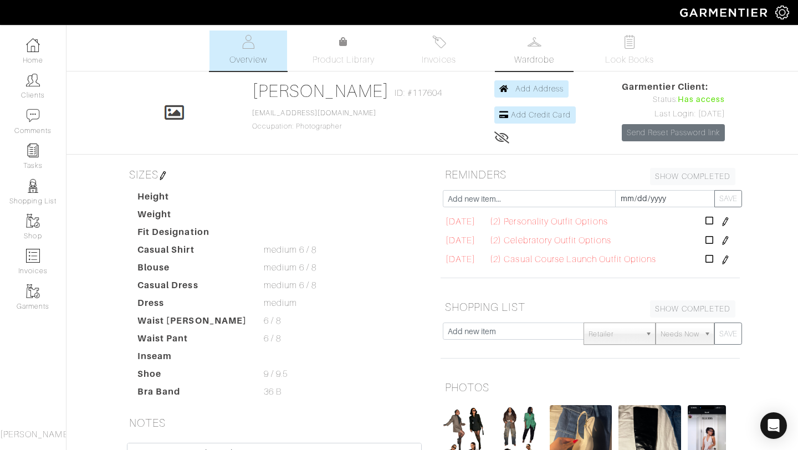
click at [537, 61] on span "Wardrobe" at bounding box center [534, 59] width 40 height 13
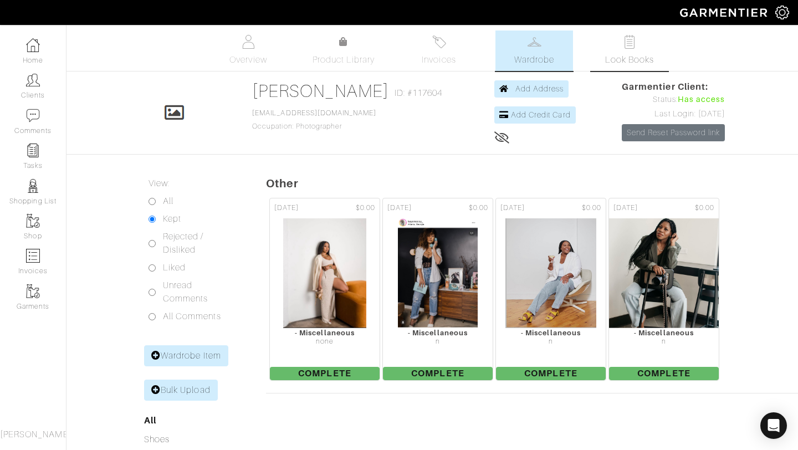
click at [621, 54] on span "Look Books" at bounding box center [629, 59] width 49 height 13
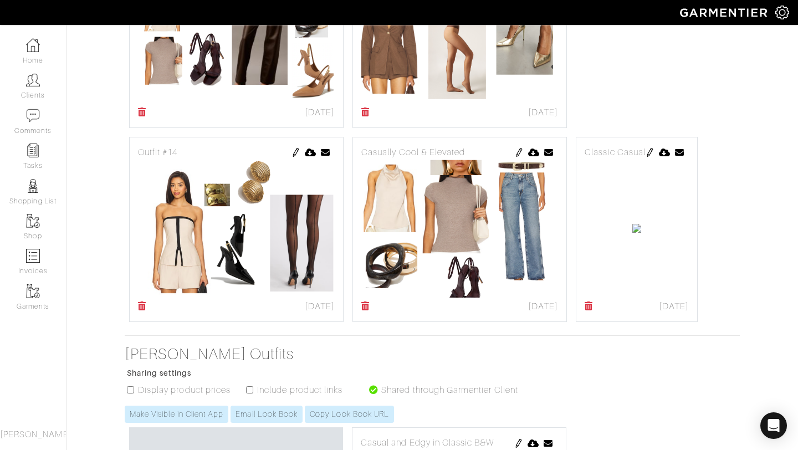
scroll to position [1319, 0]
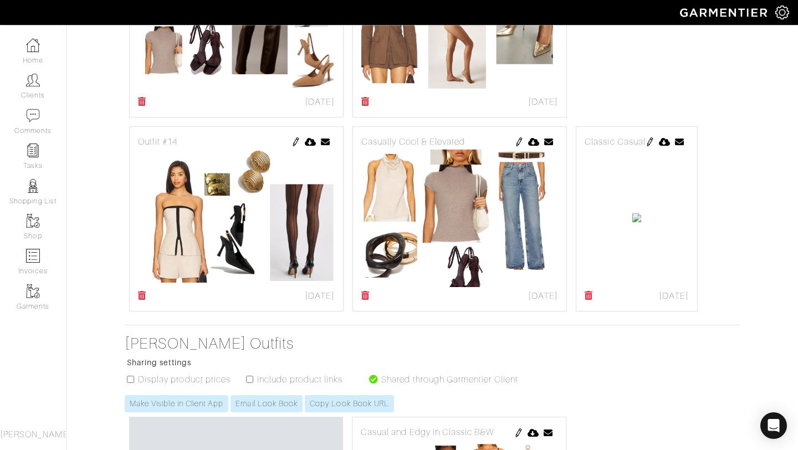
click at [645, 146] on img at bounding box center [649, 141] width 9 height 9
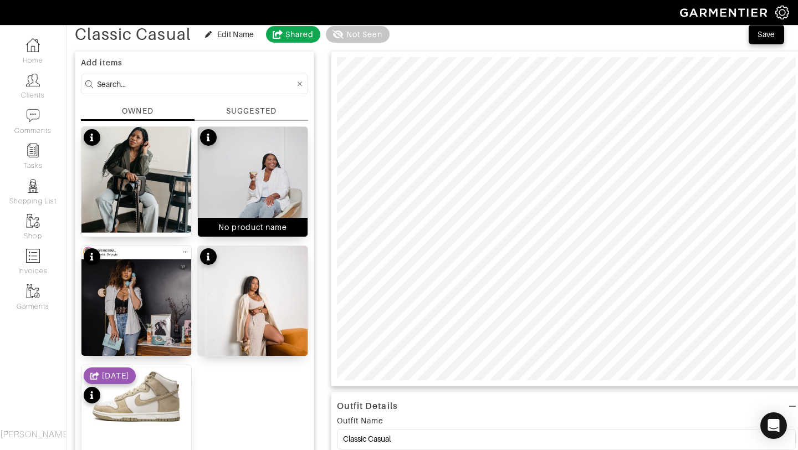
scroll to position [71, 0]
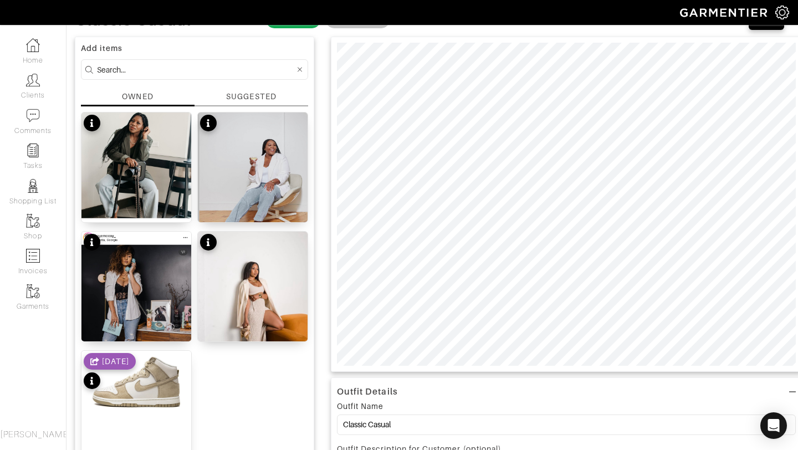
click at [244, 98] on div "SUGGESTED" at bounding box center [251, 97] width 50 height 12
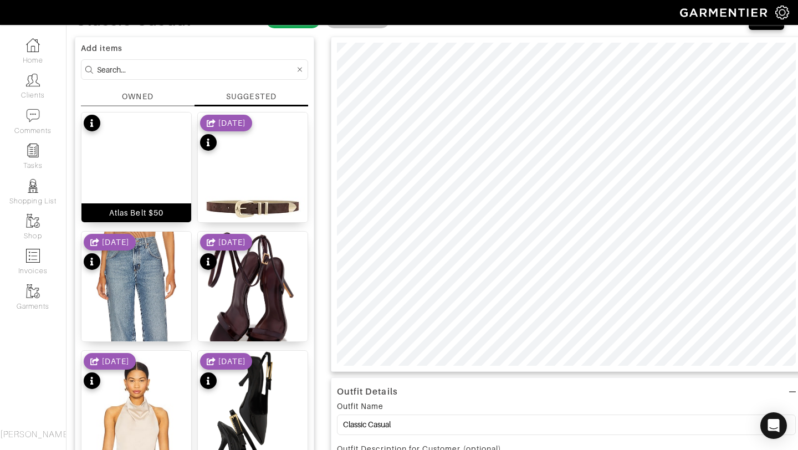
click at [137, 187] on img at bounding box center [136, 206] width 110 height 188
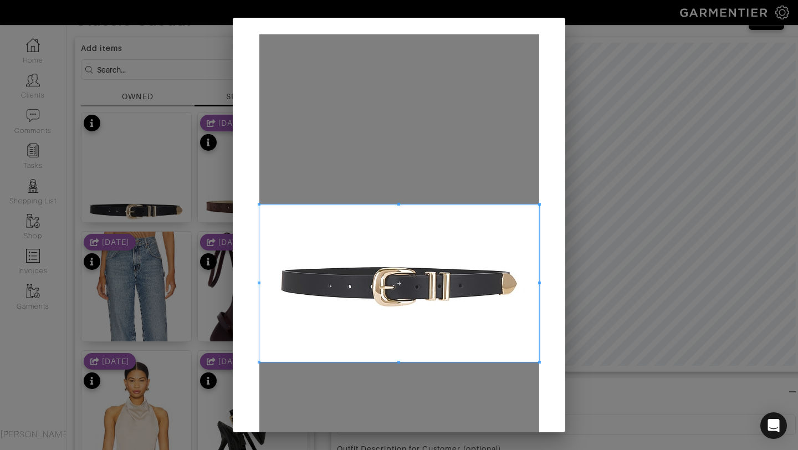
click at [394, 275] on span at bounding box center [399, 282] width 280 height 157
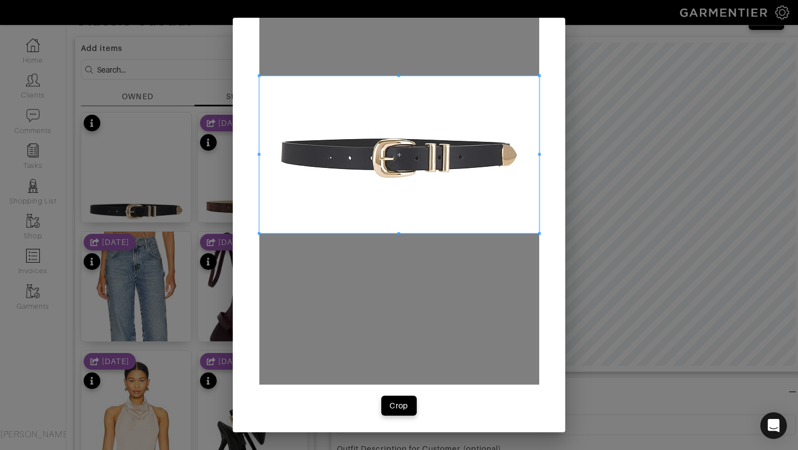
click at [398, 416] on div "Crop" at bounding box center [399, 160] width 332 height 543
click at [398, 410] on div "Crop" at bounding box center [398, 405] width 19 height 11
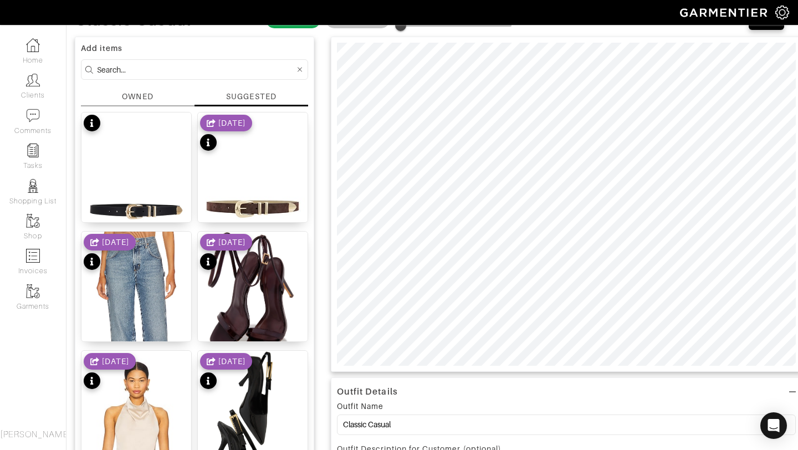
scroll to position [0, 0]
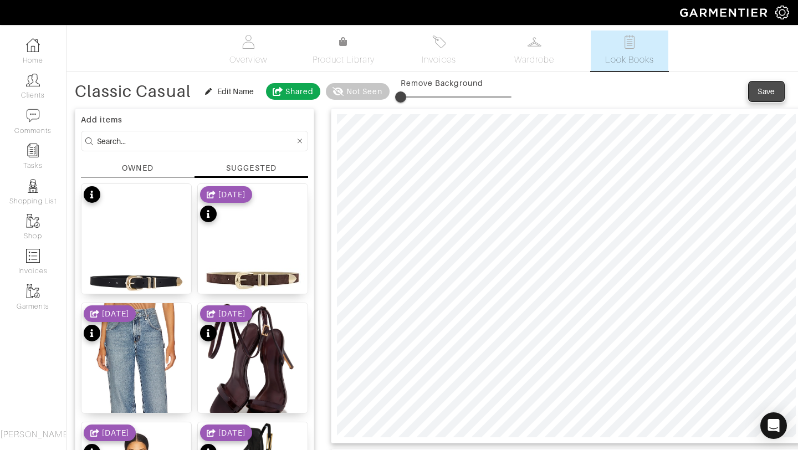
click at [764, 94] on div "Save" at bounding box center [766, 91] width 18 height 11
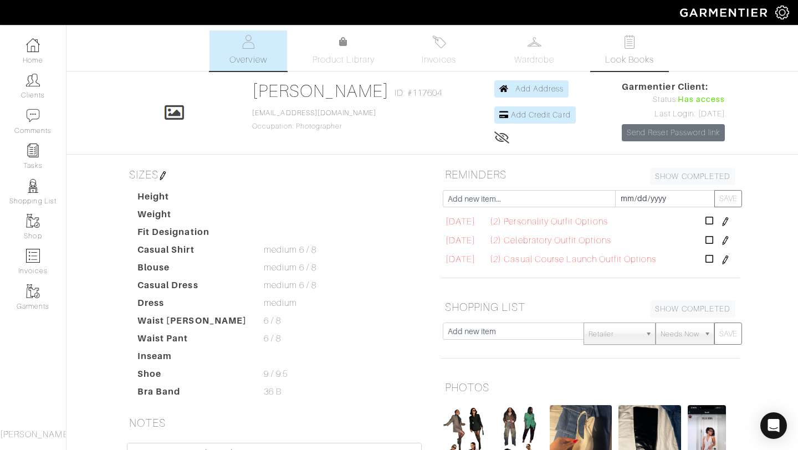
click at [614, 56] on span "Look Books" at bounding box center [629, 59] width 49 height 13
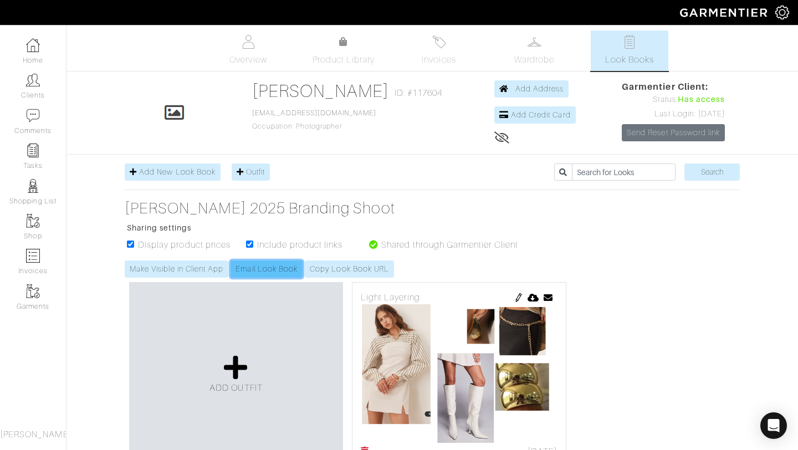
click at [283, 272] on link "Email Look Book" at bounding box center [266, 268] width 72 height 17
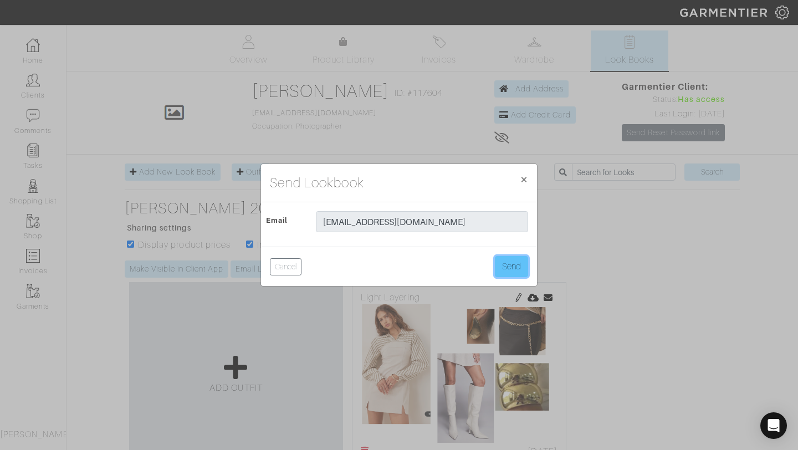
click at [507, 266] on button "Send" at bounding box center [511, 266] width 33 height 21
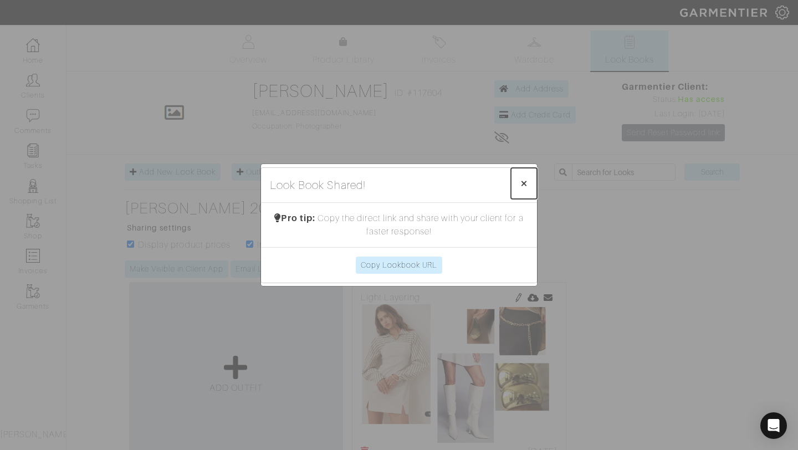
click at [525, 178] on span "×" at bounding box center [523, 183] width 8 height 15
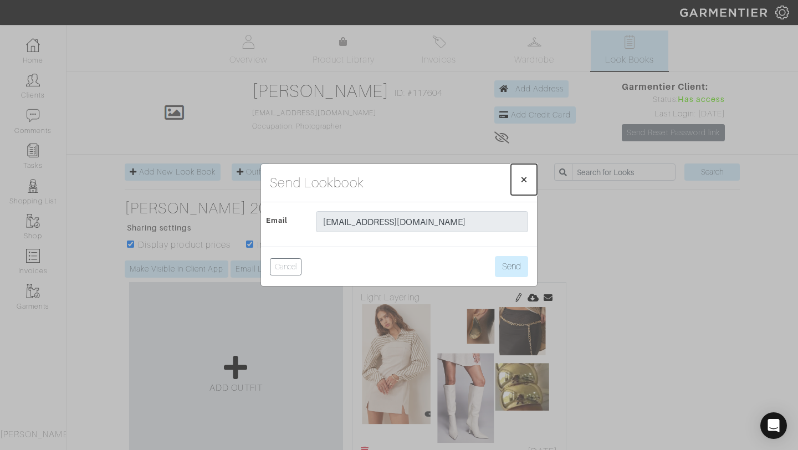
click at [523, 178] on span "×" at bounding box center [523, 179] width 8 height 15
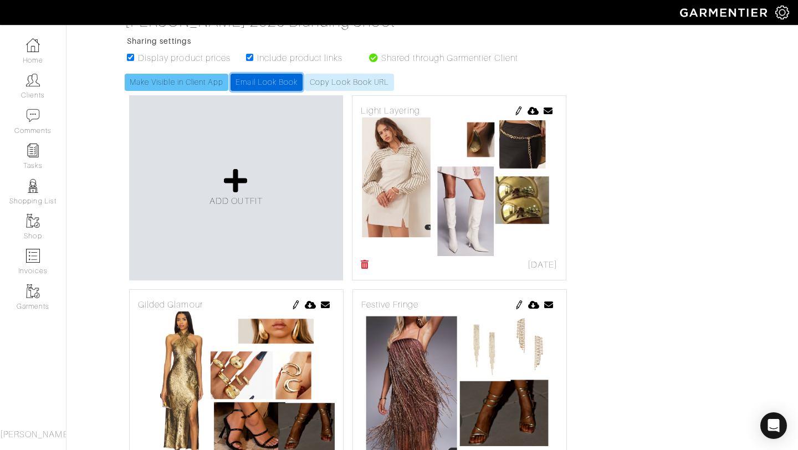
scroll to position [12, 0]
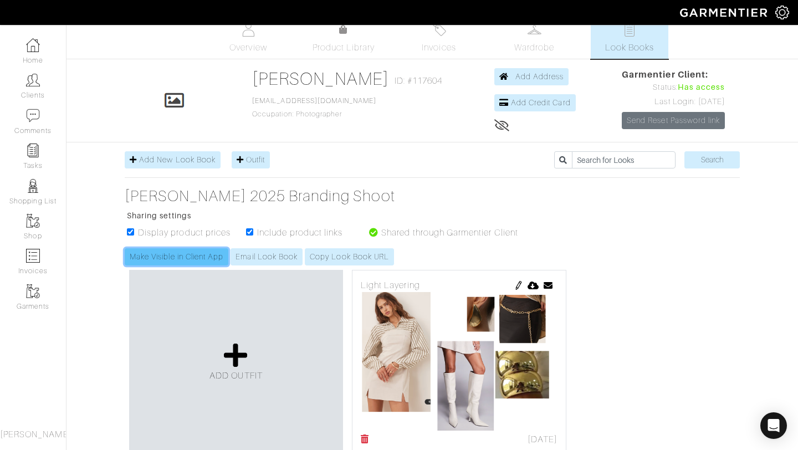
click at [166, 252] on link "Make Visible in Client App" at bounding box center [177, 256] width 104 height 17
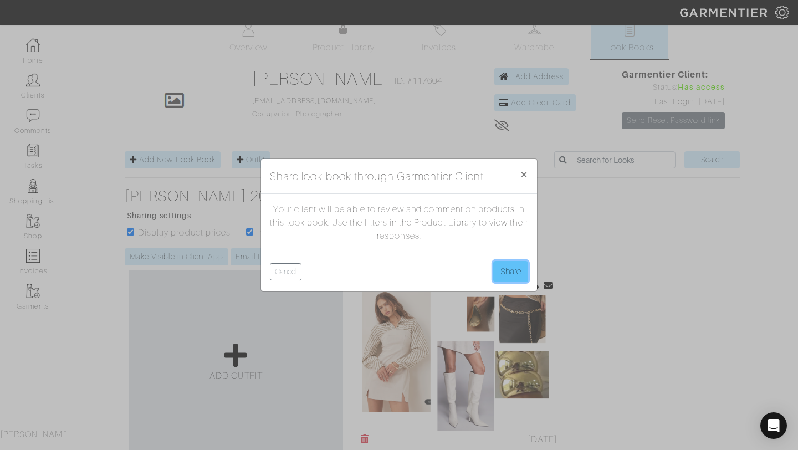
click at [502, 279] on button "Share" at bounding box center [510, 271] width 35 height 21
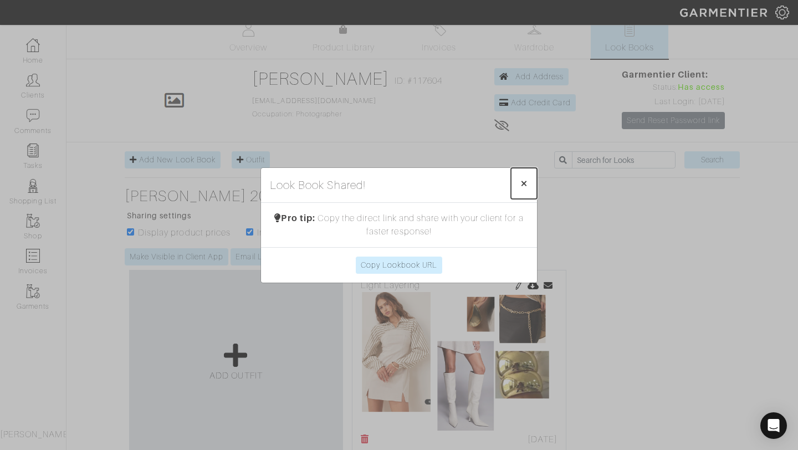
click at [527, 185] on span "×" at bounding box center [523, 183] width 8 height 15
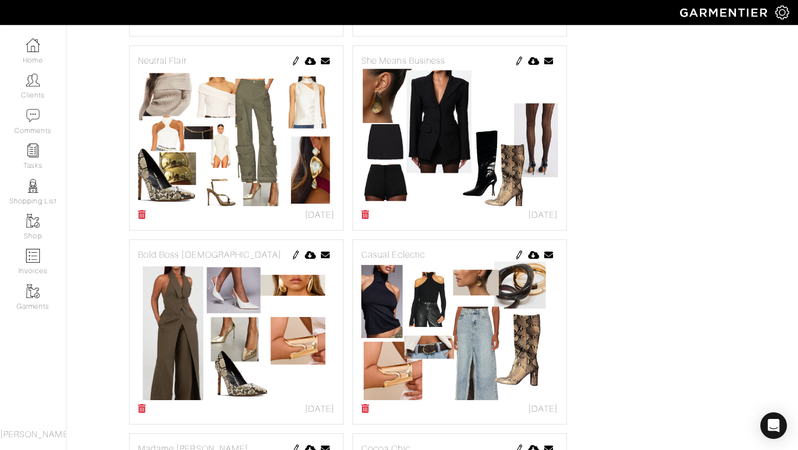
scroll to position [1076, 0]
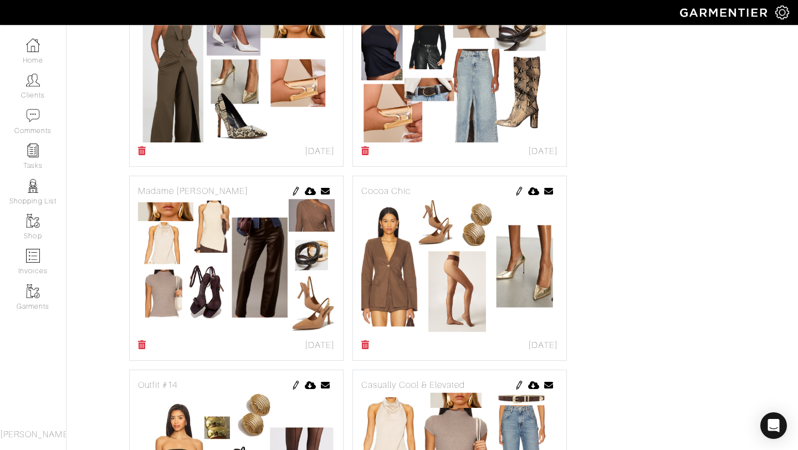
click at [207, 253] on img at bounding box center [236, 267] width 197 height 138
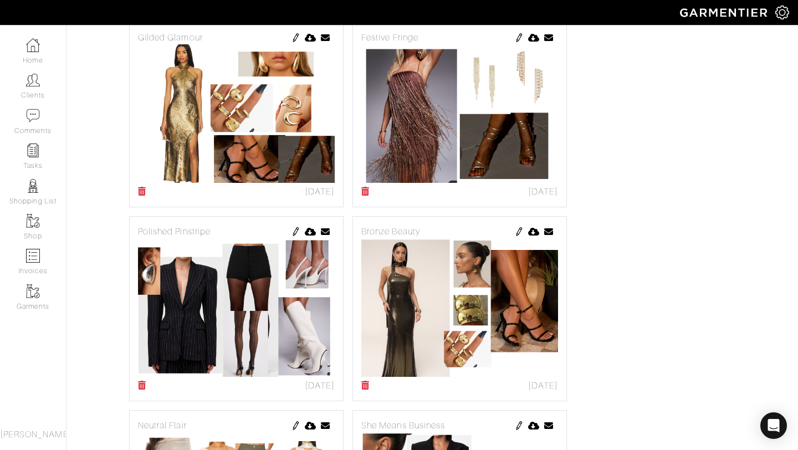
scroll to position [942, 0]
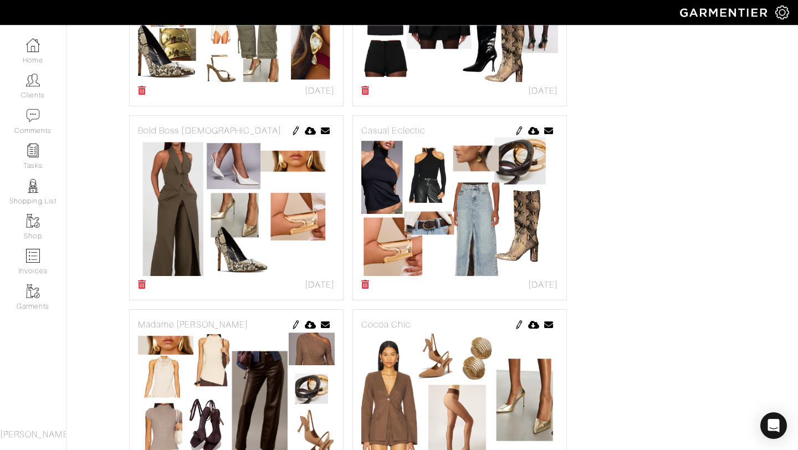
click at [293, 331] on img at bounding box center [236, 400] width 197 height 138
click at [293, 326] on img at bounding box center [295, 324] width 9 height 9
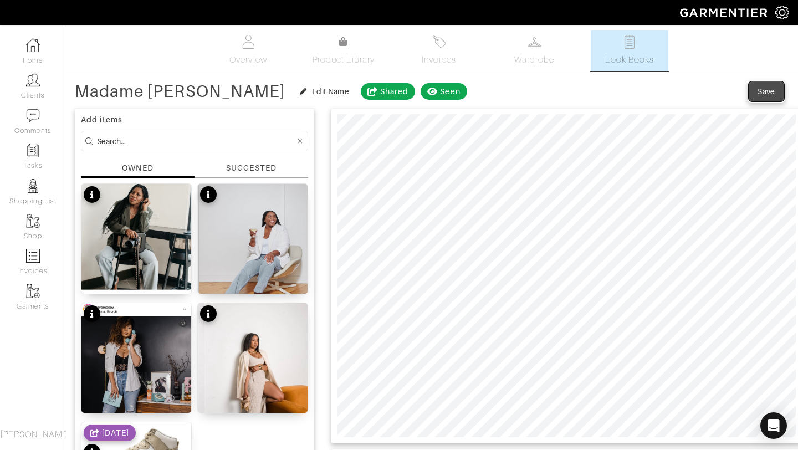
click at [776, 91] on span "Save" at bounding box center [765, 91] width 23 height 11
click at [256, 50] on link "Overview" at bounding box center [248, 50] width 78 height 40
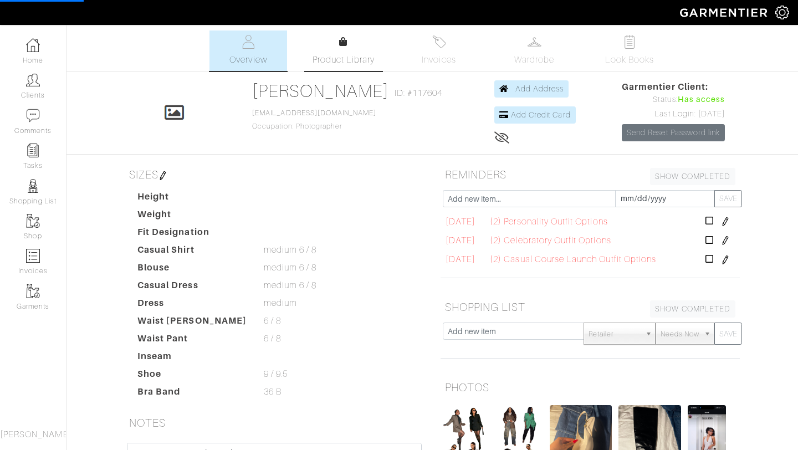
click at [334, 52] on link "Product Library" at bounding box center [344, 50] width 78 height 31
click at [524, 59] on span "Wardrobe" at bounding box center [534, 59] width 40 height 13
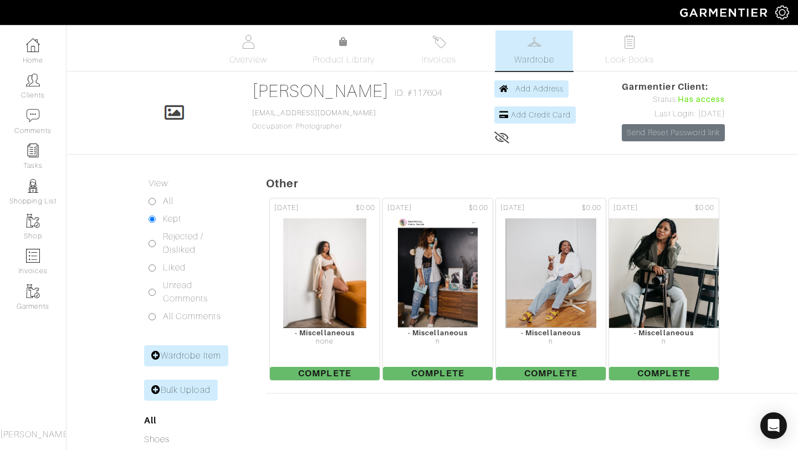
click at [619, 50] on link "Look Books" at bounding box center [629, 50] width 78 height 40
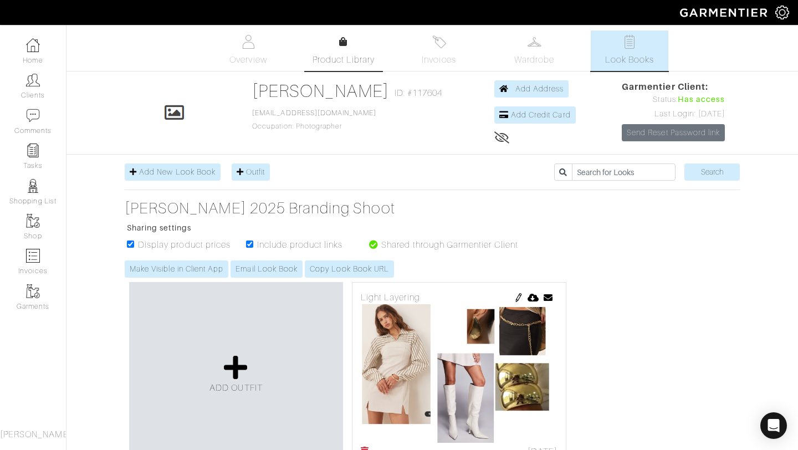
click at [317, 55] on span "Product Library" at bounding box center [343, 59] width 63 height 13
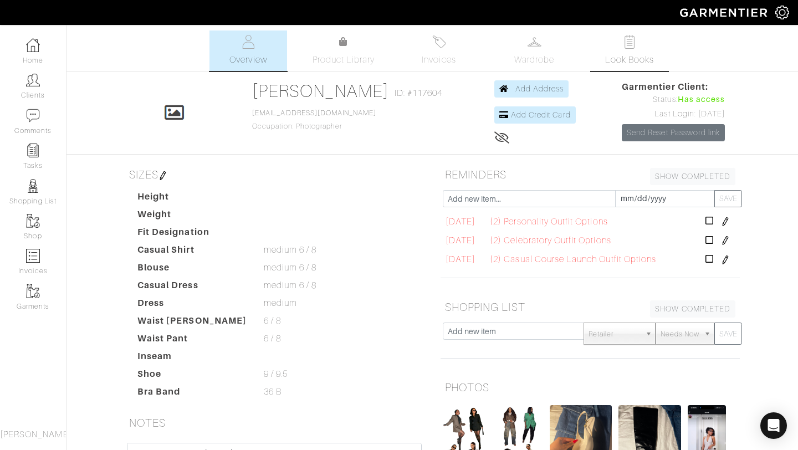
click at [620, 56] on span "Look Books" at bounding box center [629, 59] width 49 height 13
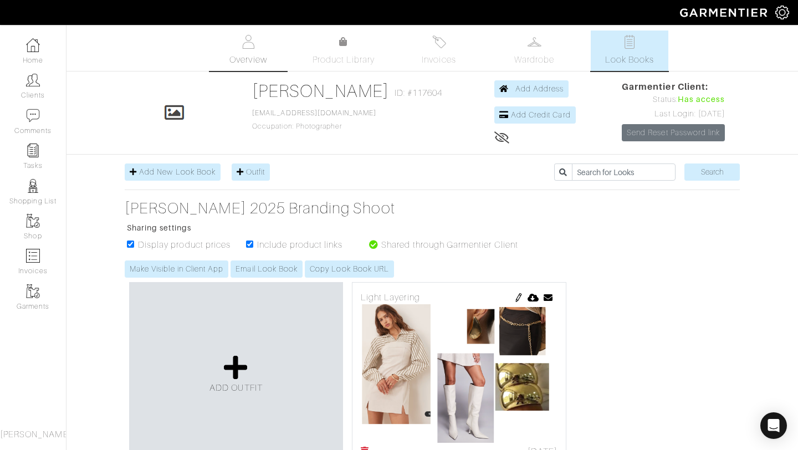
click at [255, 48] on link "Overview" at bounding box center [248, 50] width 78 height 40
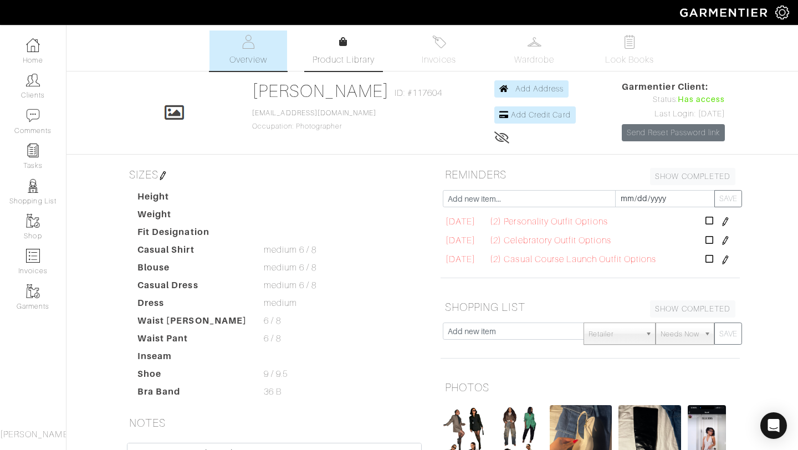
click at [353, 41] on link "Product Library" at bounding box center [344, 50] width 78 height 31
